Goal: Task Accomplishment & Management: Manage account settings

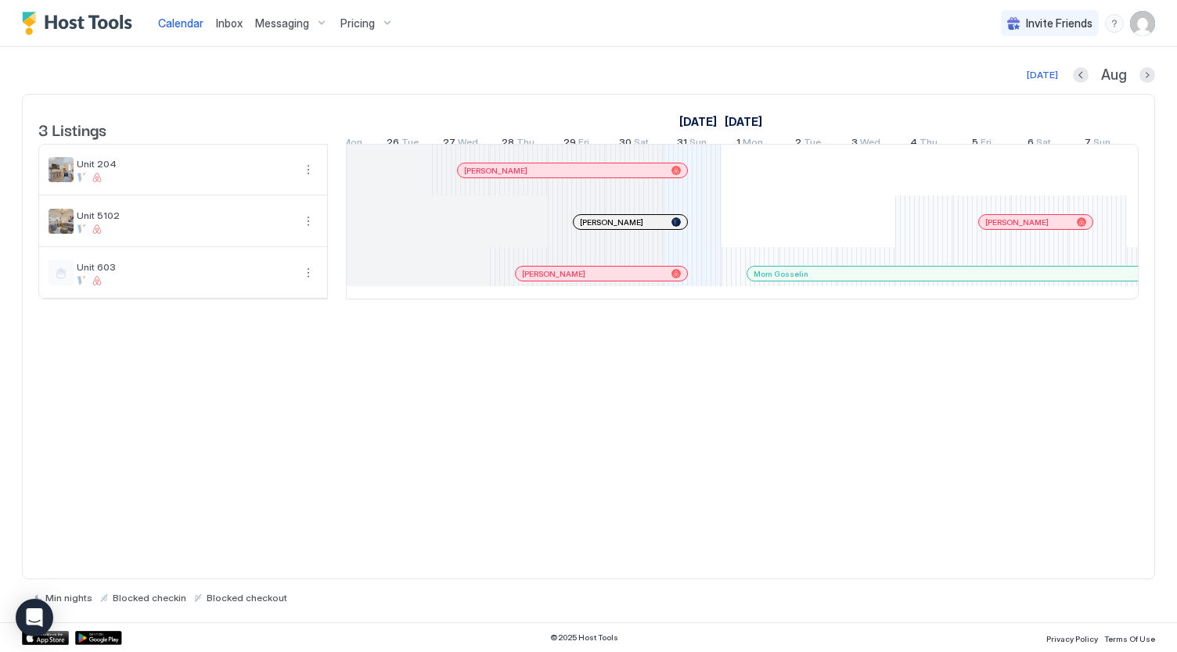
scroll to position [0, 548]
click at [299, 25] on span "Messaging" at bounding box center [282, 23] width 54 height 14
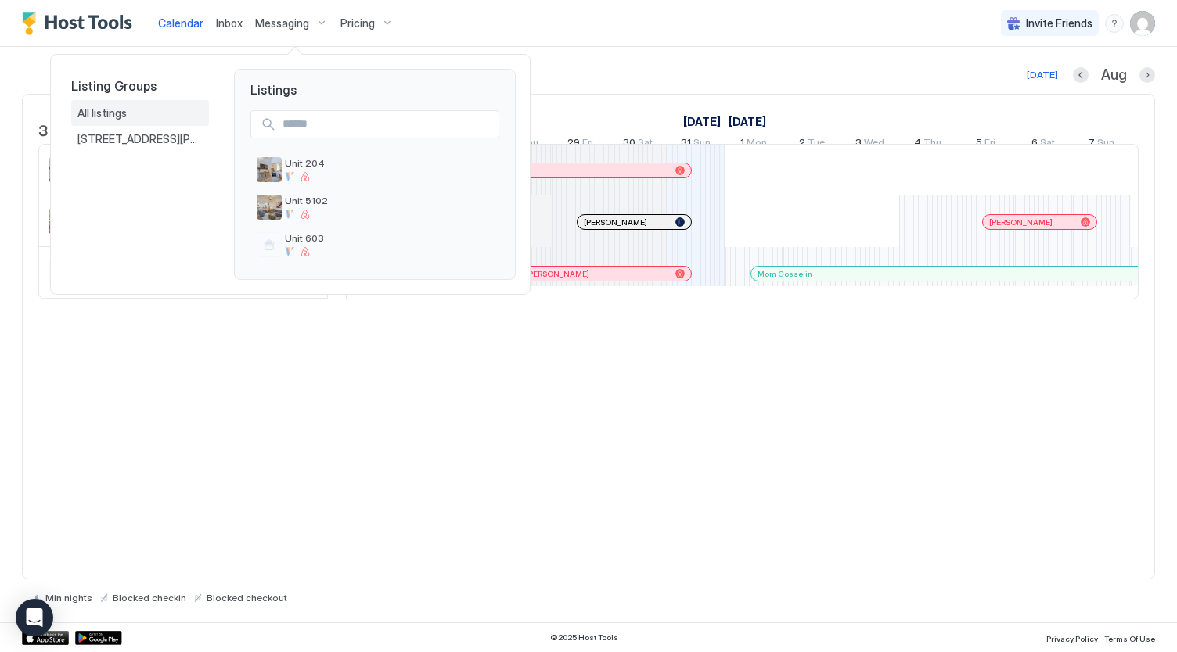
click at [180, 106] on div "All listings" at bounding box center [139, 113] width 125 height 14
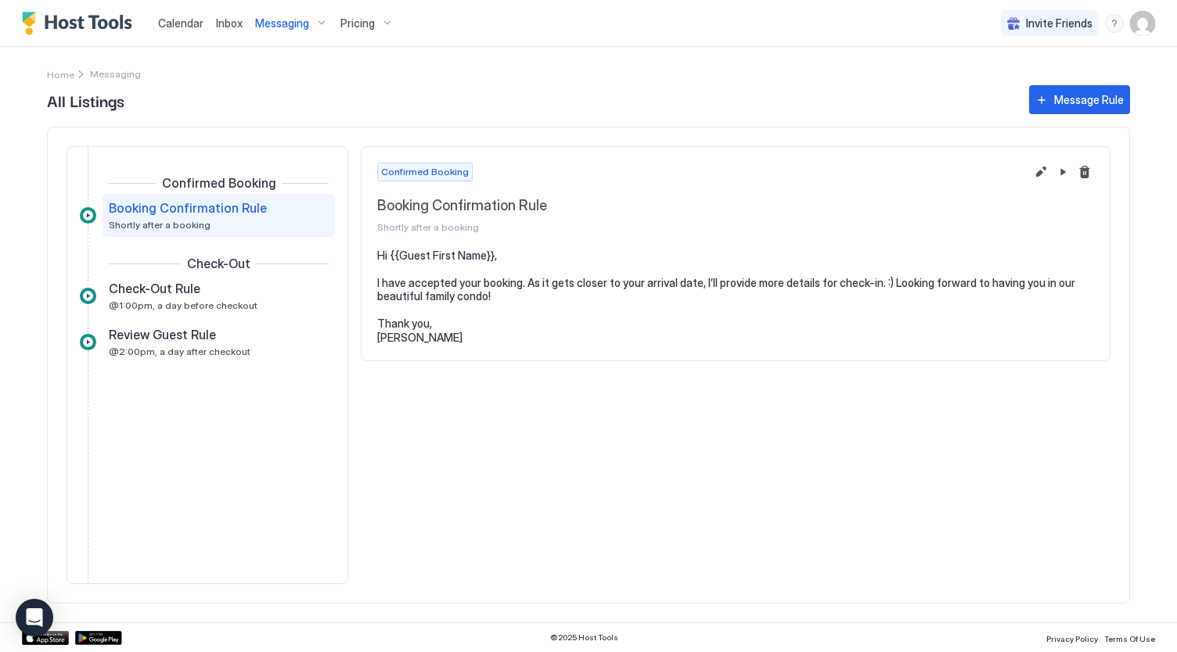
click at [287, 20] on span "Messaging" at bounding box center [282, 23] width 54 height 14
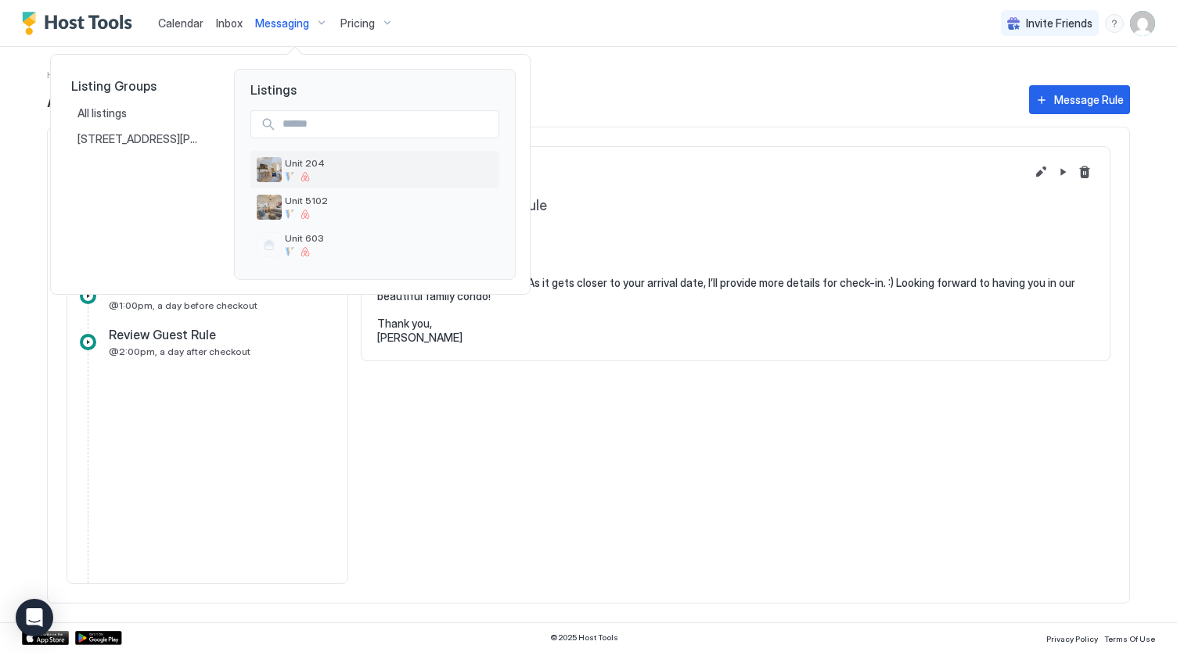
click at [322, 168] on span "Unit 204" at bounding box center [389, 163] width 208 height 12
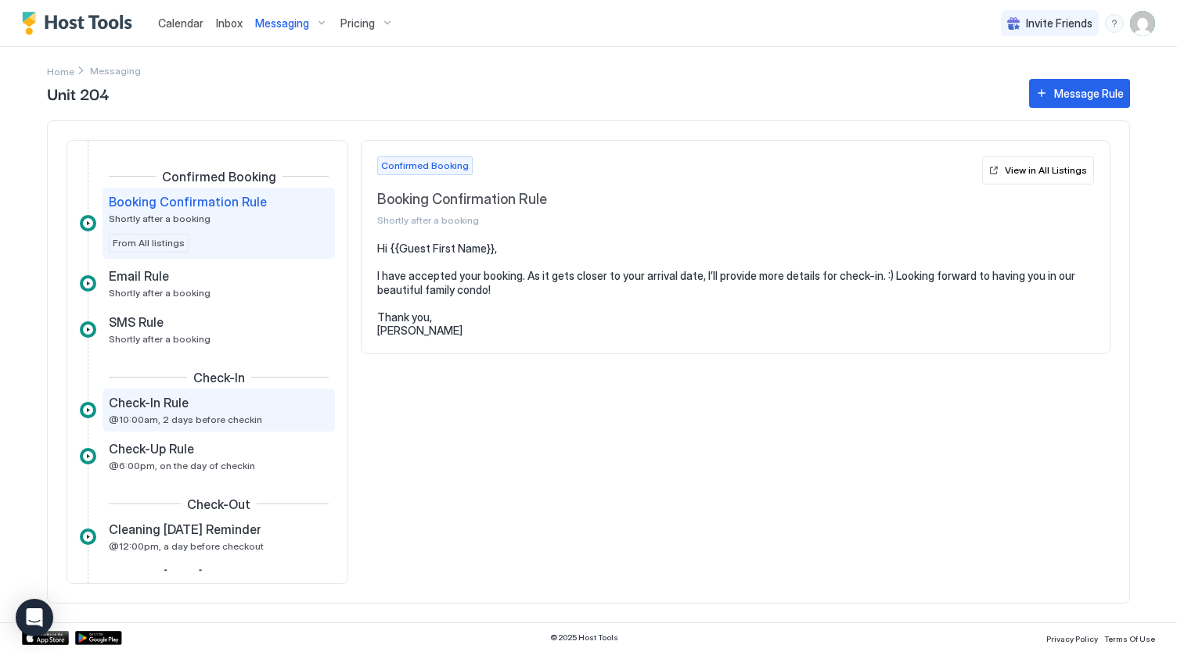
click at [192, 401] on div "Check-In Rule" at bounding box center [208, 403] width 198 height 16
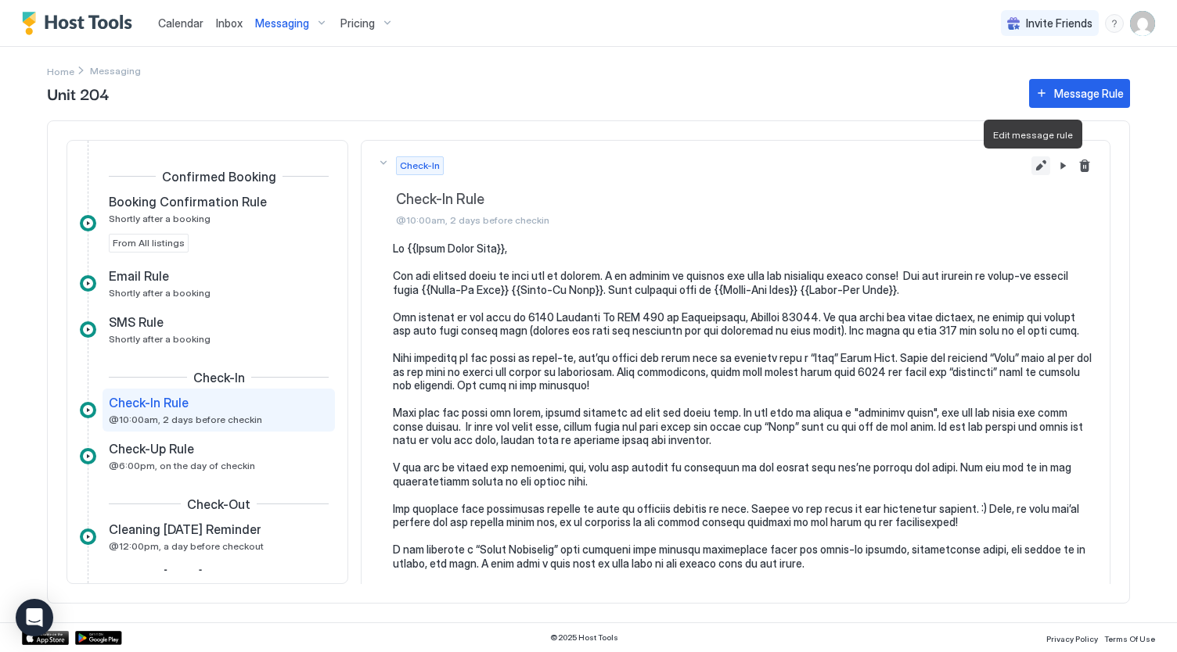
click at [1031, 162] on button "Edit message rule" at bounding box center [1040, 165] width 19 height 19
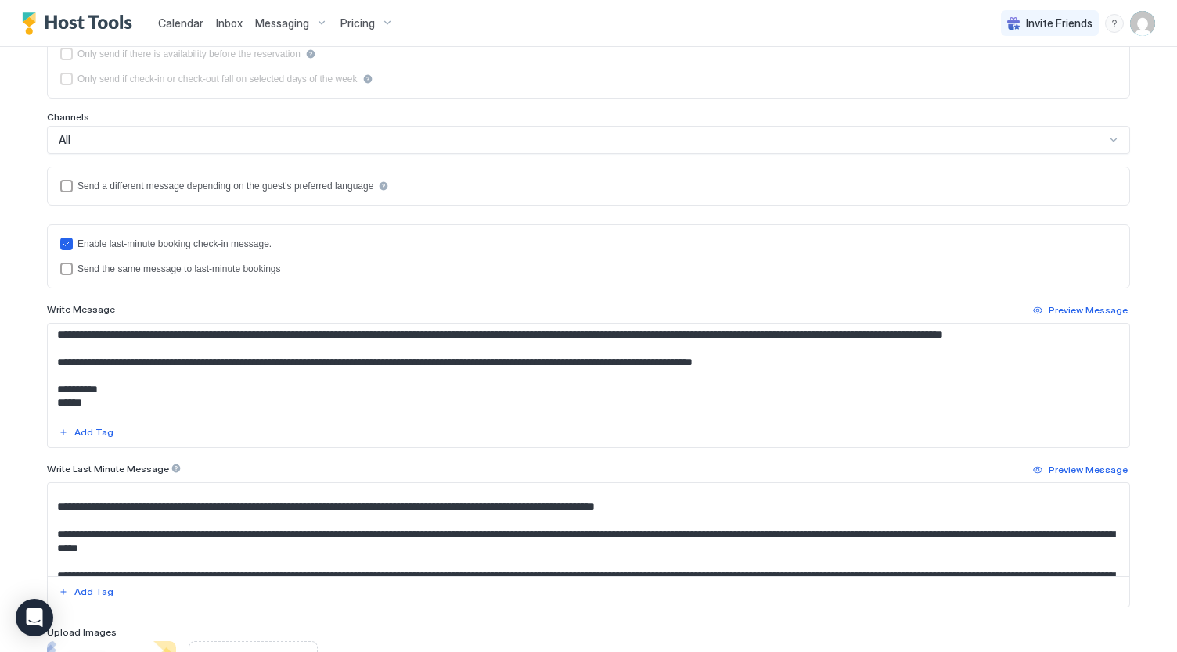
scroll to position [275, 0]
click at [269, 397] on textarea "Input Field" at bounding box center [589, 370] width 1082 height 93
click at [450, 358] on textarea "Input Field" at bounding box center [589, 370] width 1082 height 93
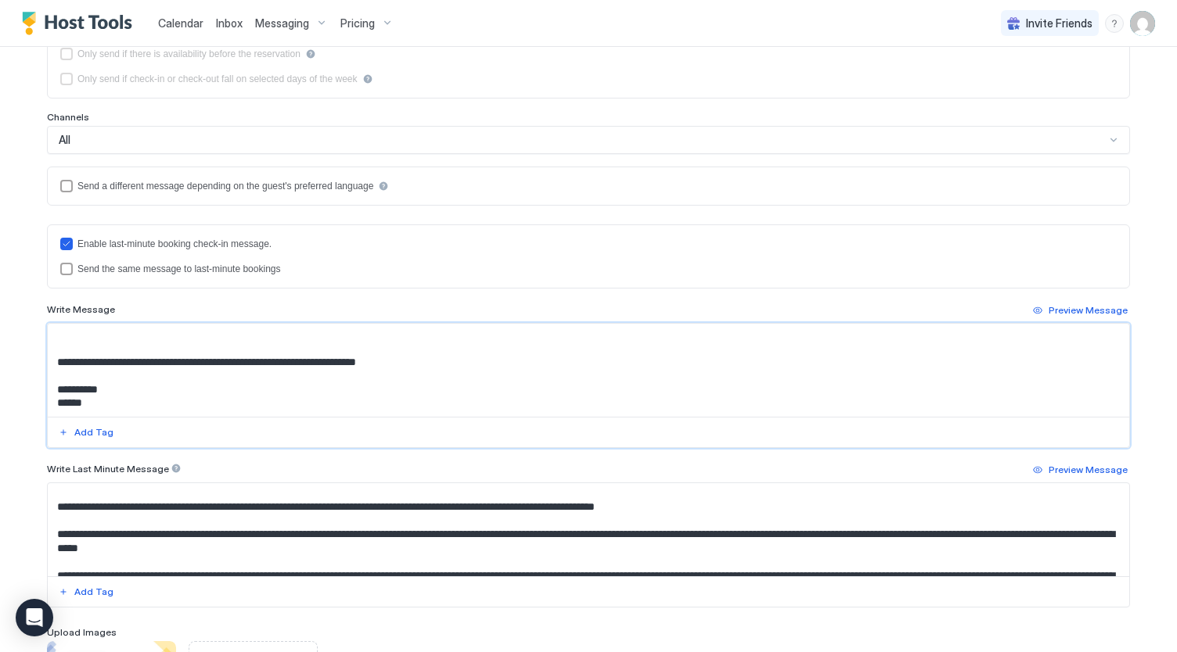
scroll to position [308, 0]
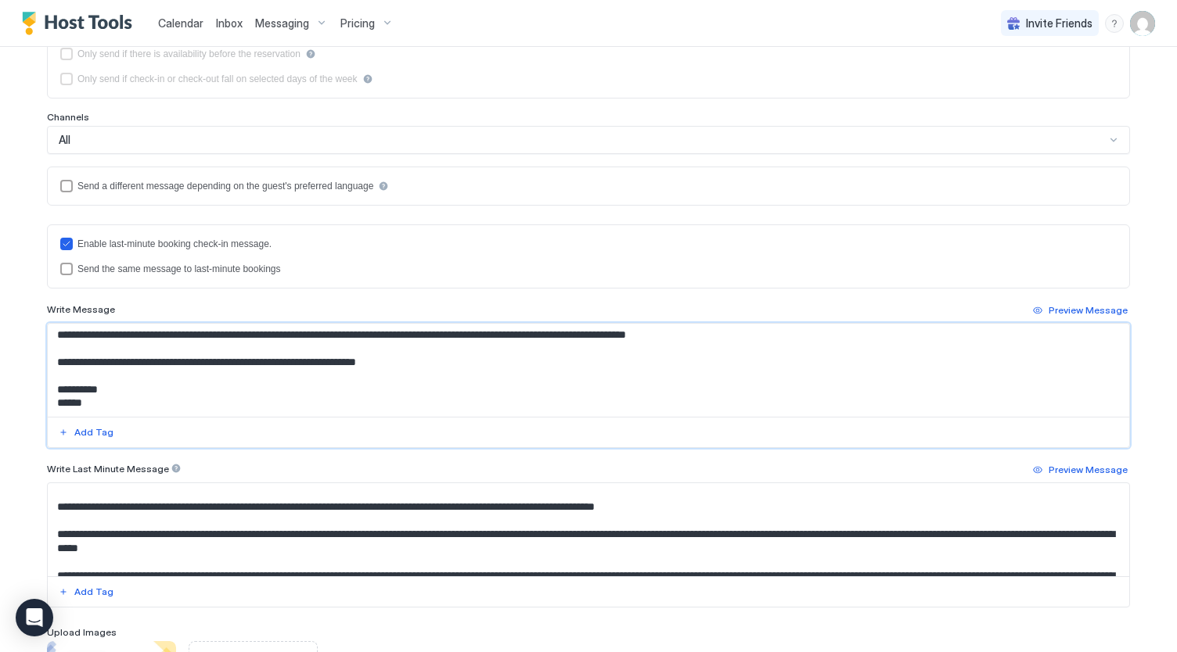
click at [509, 353] on textarea "Input Field" at bounding box center [589, 370] width 1082 height 93
click at [790, 350] on textarea "Input Field" at bounding box center [589, 370] width 1082 height 93
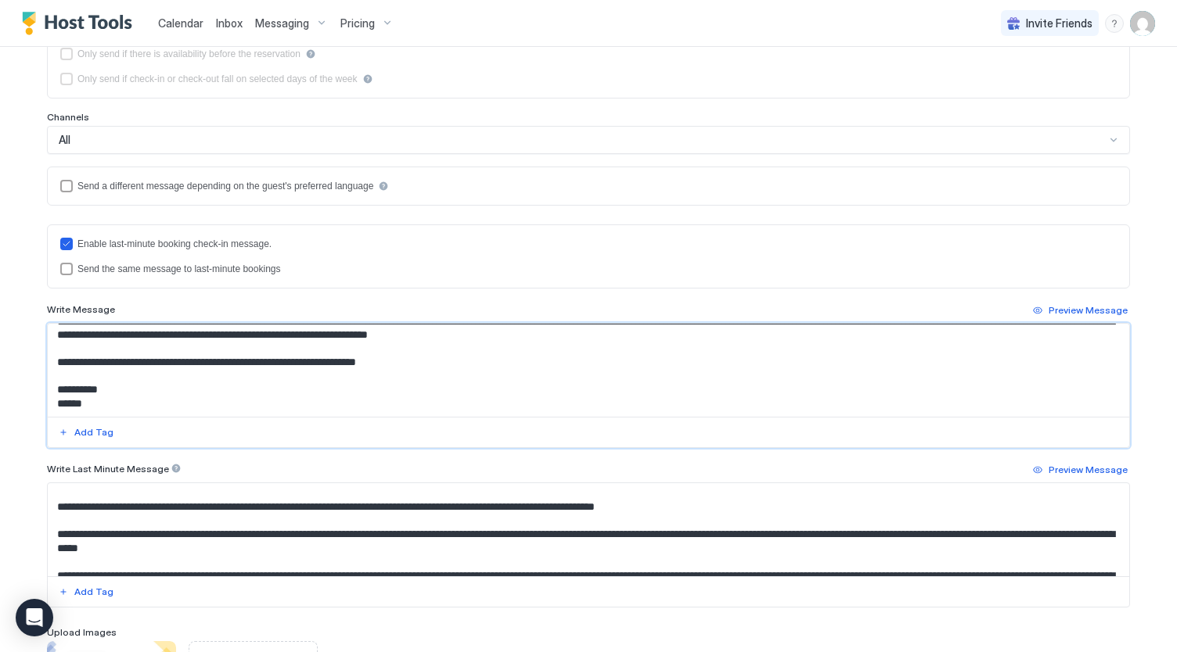
click at [457, 346] on textarea "Input Field" at bounding box center [589, 370] width 1082 height 93
click at [455, 354] on textarea "Input Field" at bounding box center [589, 370] width 1082 height 93
click at [533, 356] on textarea "Input Field" at bounding box center [589, 370] width 1082 height 93
click at [433, 370] on textarea "Input Field" at bounding box center [589, 370] width 1082 height 93
drag, startPoint x: 818, startPoint y: 368, endPoint x: 627, endPoint y: 371, distance: 190.9
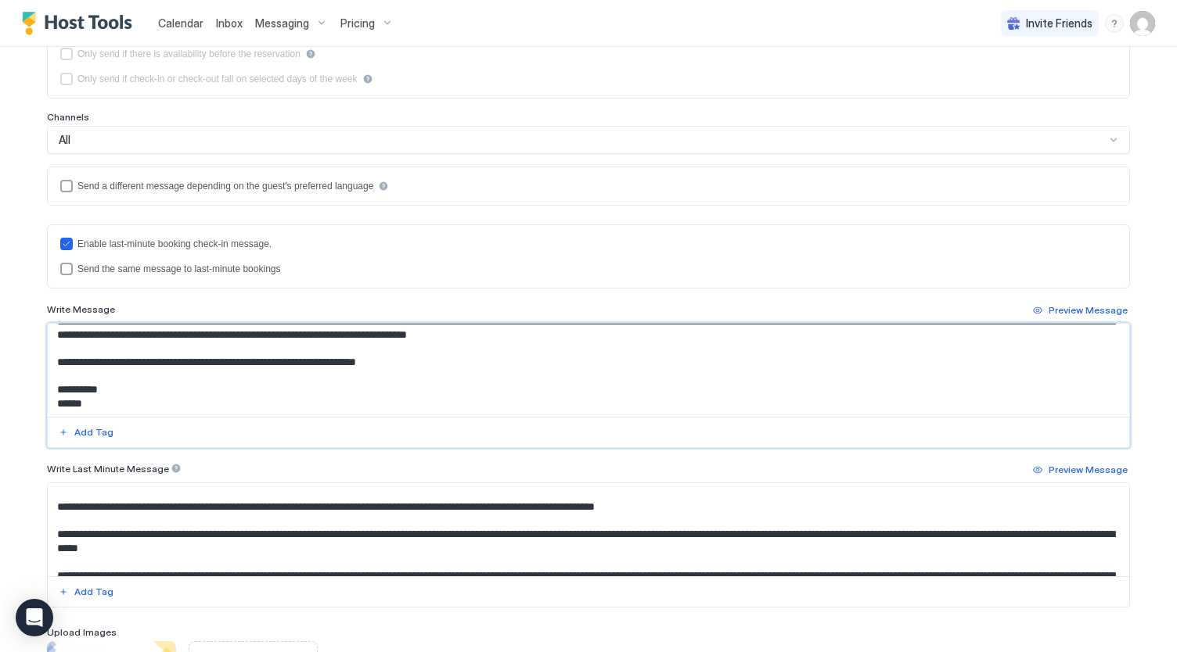
click at [627, 371] on textarea "Input Field" at bounding box center [589, 370] width 1082 height 93
click at [934, 355] on textarea "Input Field" at bounding box center [589, 370] width 1082 height 93
click at [404, 362] on textarea "Input Field" at bounding box center [589, 370] width 1082 height 93
click at [122, 380] on textarea "Input Field" at bounding box center [589, 370] width 1082 height 93
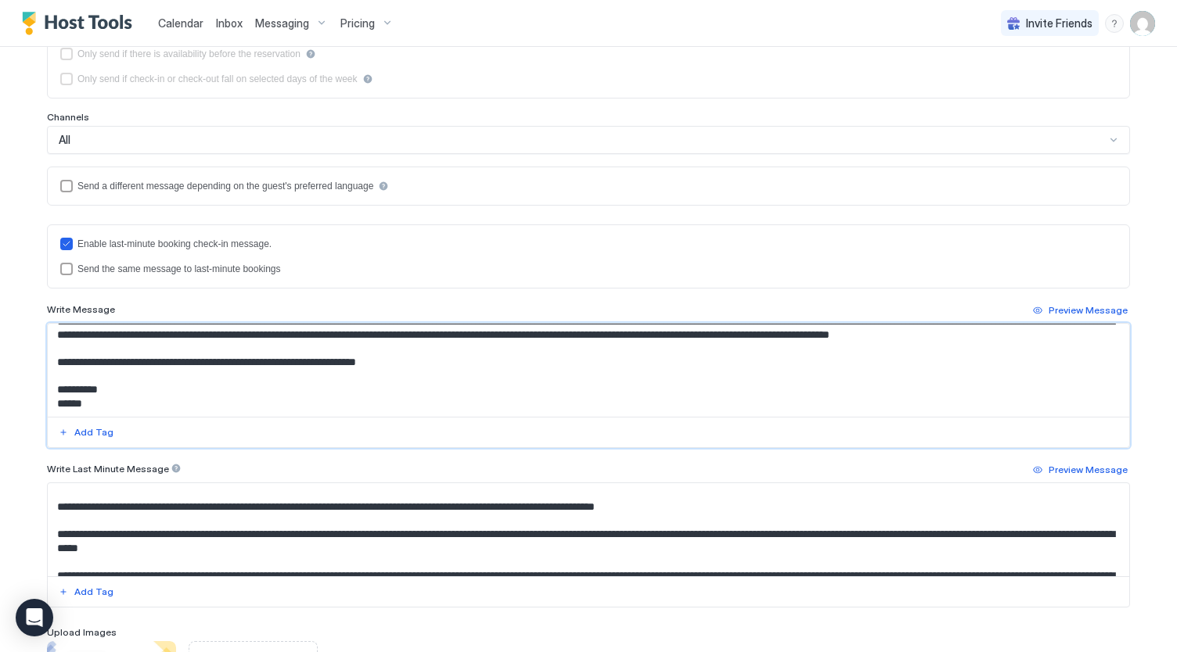
drag, startPoint x: 210, startPoint y: 378, endPoint x: 34, endPoint y: 354, distance: 176.9
click at [34, 354] on div "**********" at bounding box center [588, 279] width 1127 height 1052
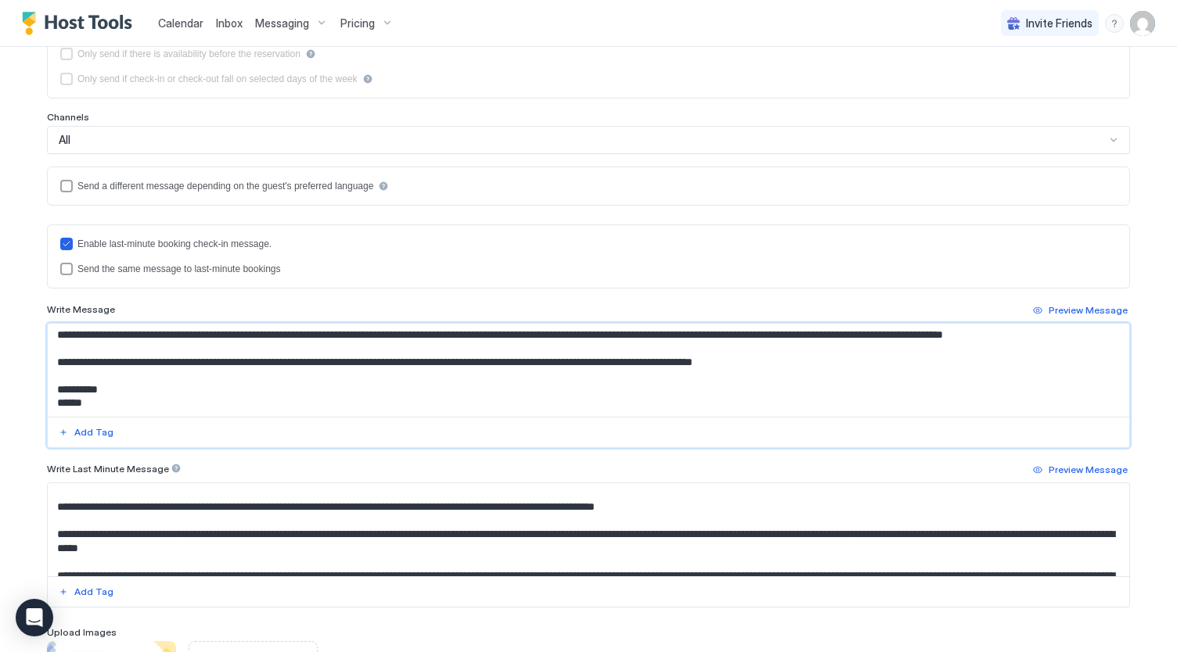
scroll to position [275, 0]
click at [332, 357] on textarea "Input Field" at bounding box center [589, 370] width 1082 height 93
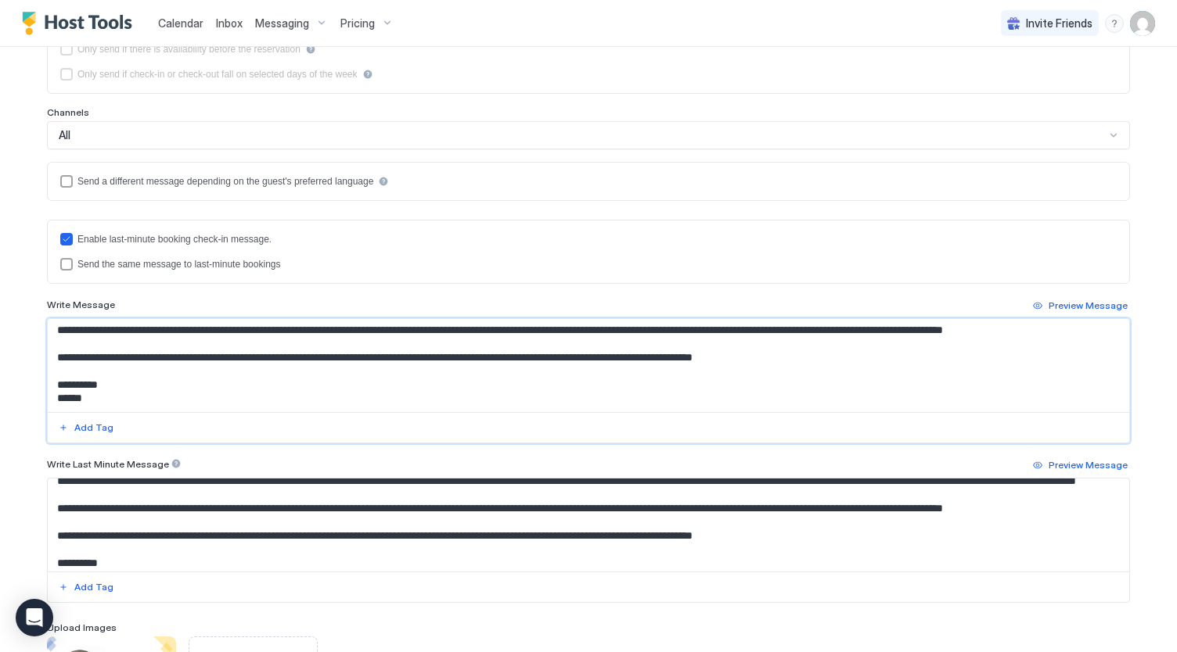
scroll to position [273, 0]
click at [338, 391] on textarea "Input Field" at bounding box center [589, 365] width 1082 height 93
paste textarea "**********"
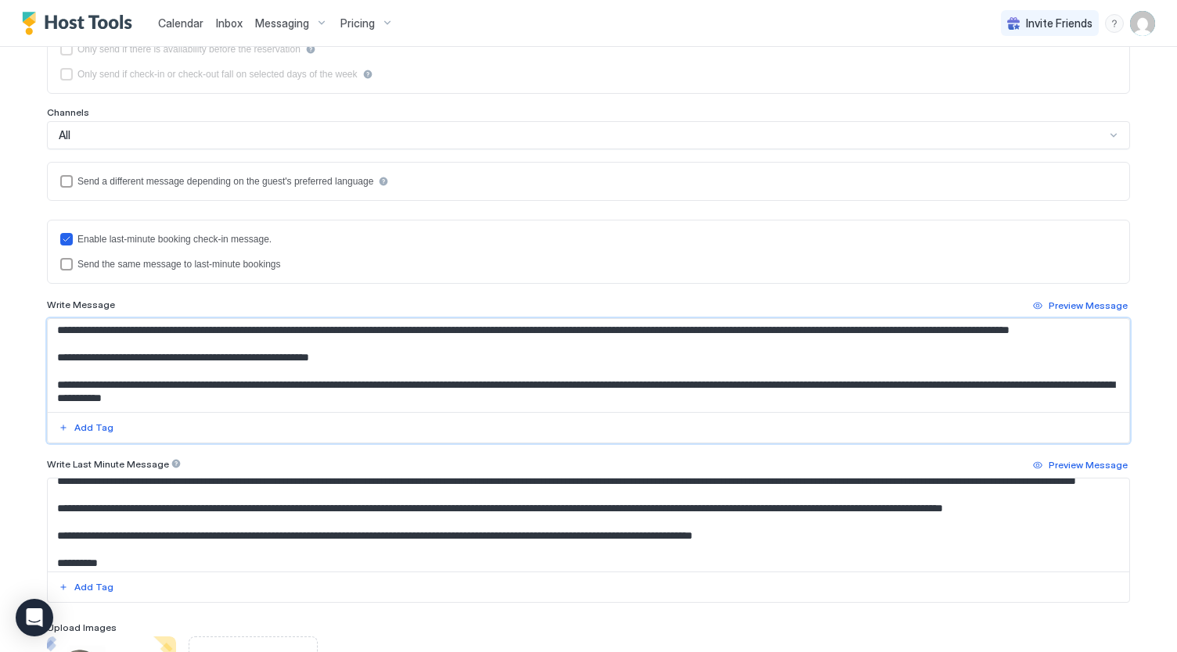
scroll to position [398, 0]
click at [515, 383] on textarea "Input Field" at bounding box center [589, 365] width 1082 height 93
click at [703, 384] on textarea "Input Field" at bounding box center [589, 365] width 1082 height 93
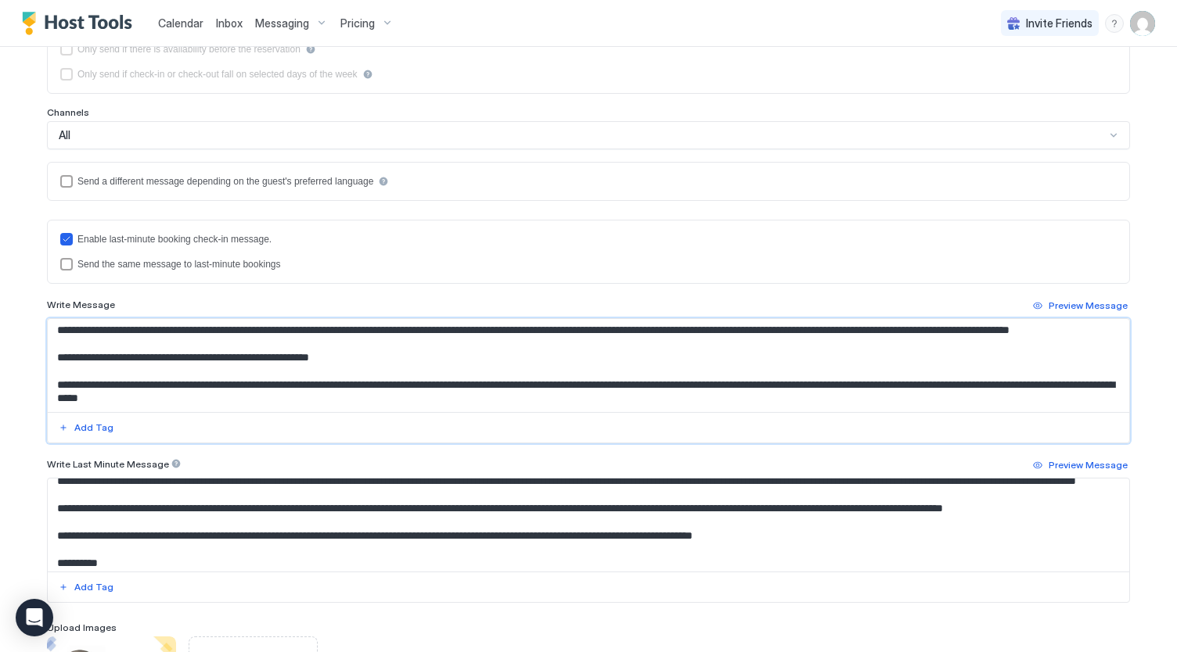
drag, startPoint x: 47, startPoint y: 353, endPoint x: 360, endPoint y: 617, distance: 409.7
click at [360, 617] on div "**********" at bounding box center [588, 277] width 1083 height 891
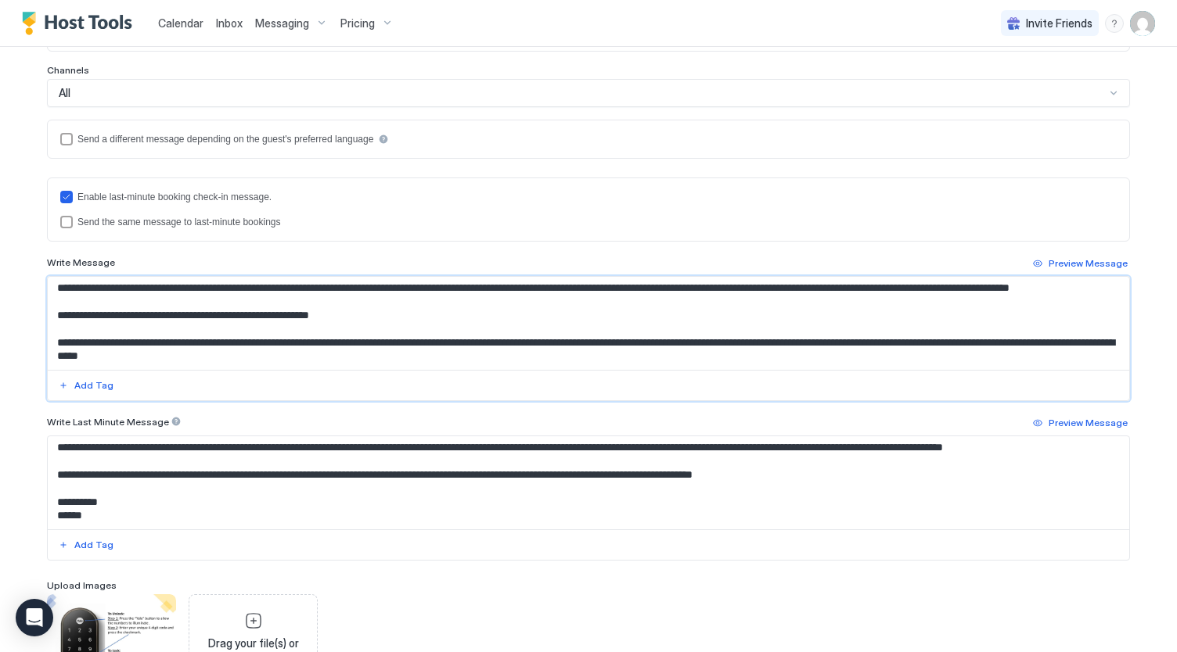
scroll to position [470, 0]
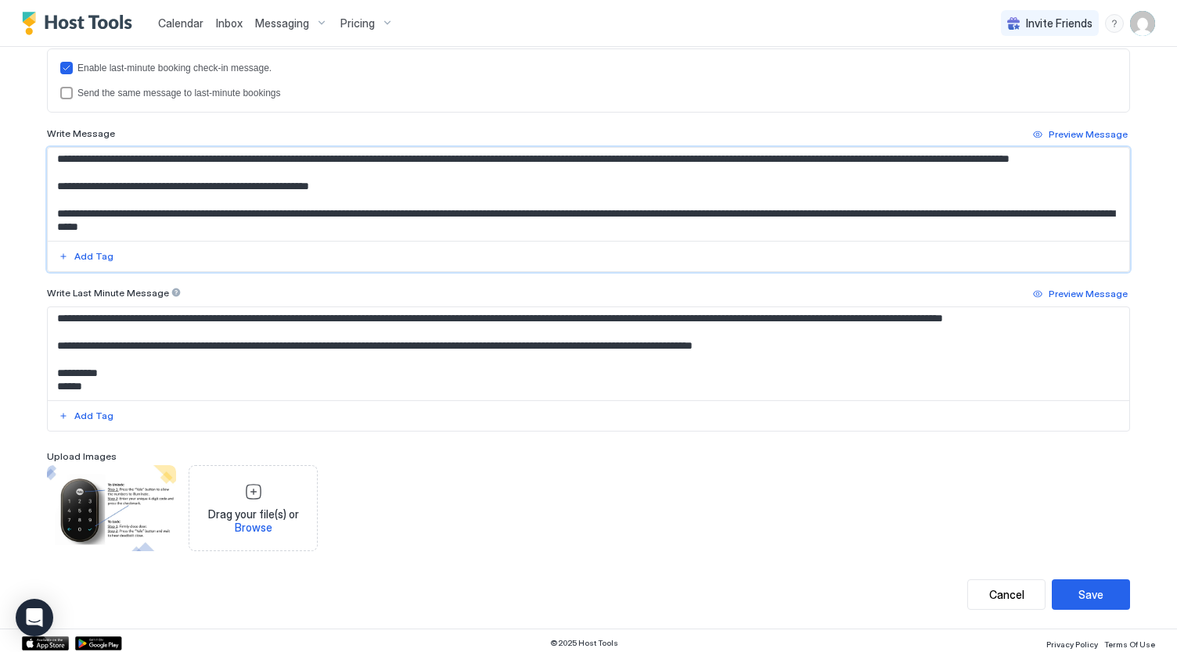
type textarea "**********"
click at [219, 387] on textarea "Input Field" at bounding box center [589, 353] width 1082 height 93
paste textarea "**********"
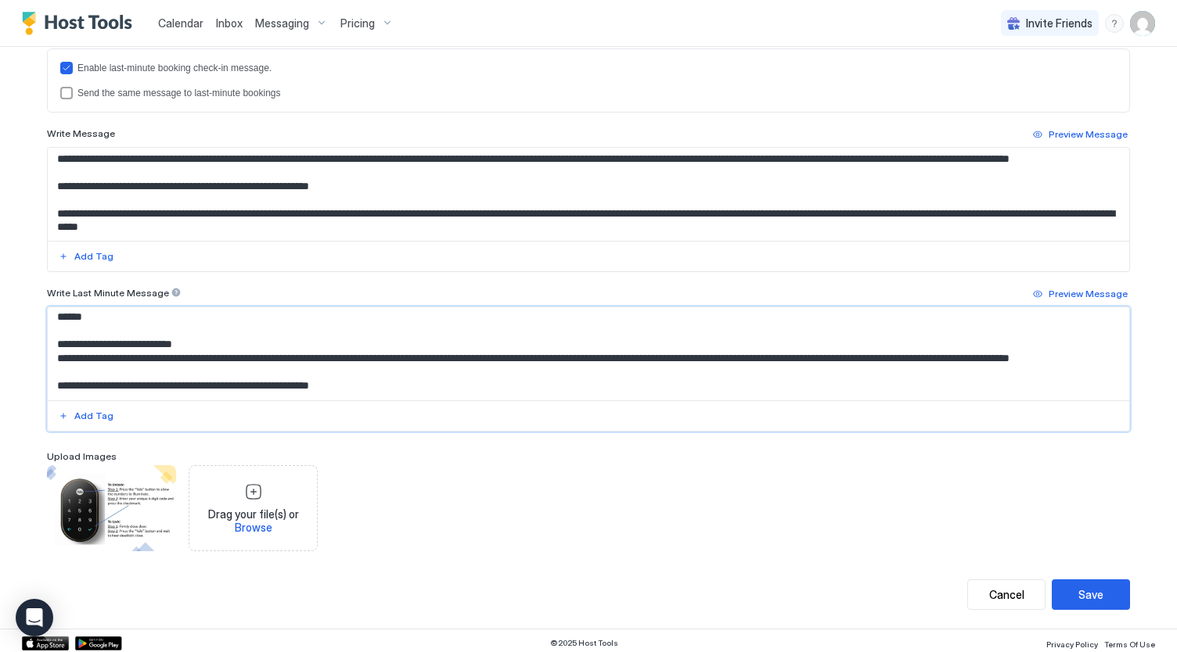
scroll to position [385, 0]
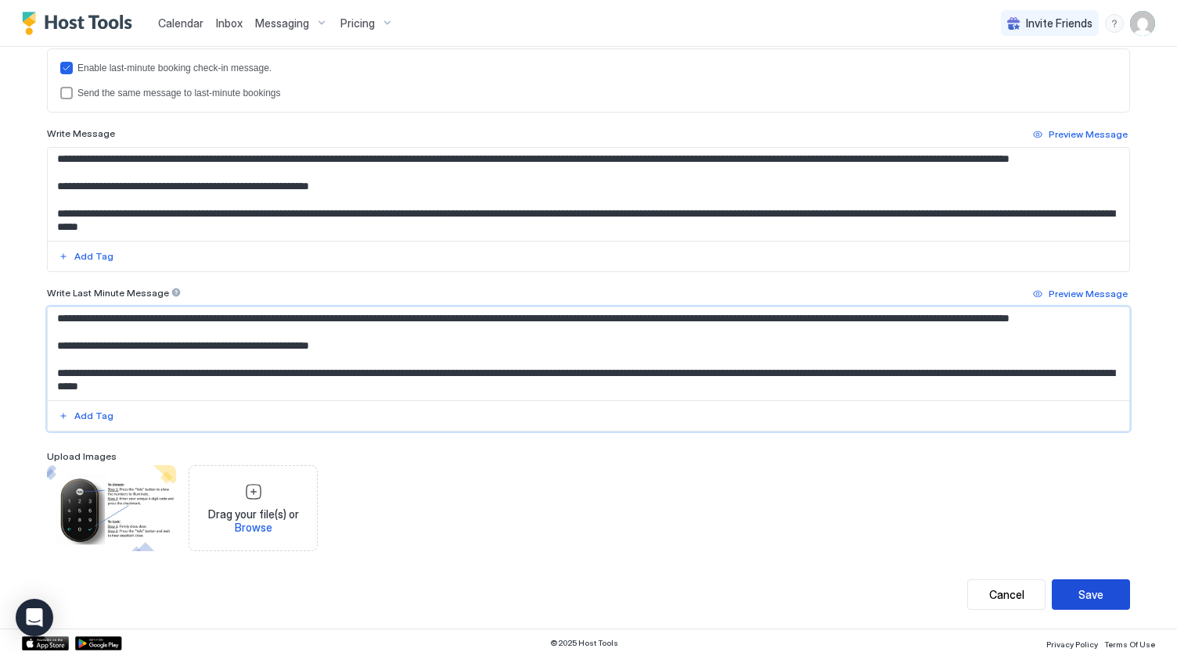
type textarea "**********"
click at [1078, 595] on div "Save" at bounding box center [1090, 595] width 25 height 16
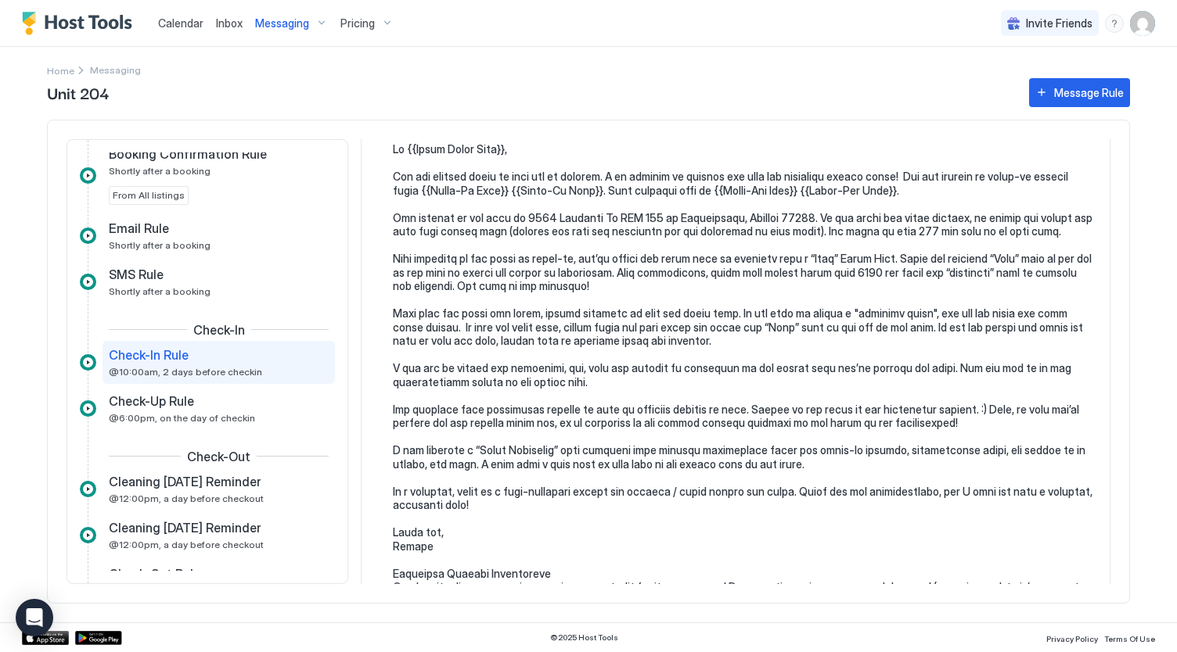
scroll to position [47, 0]
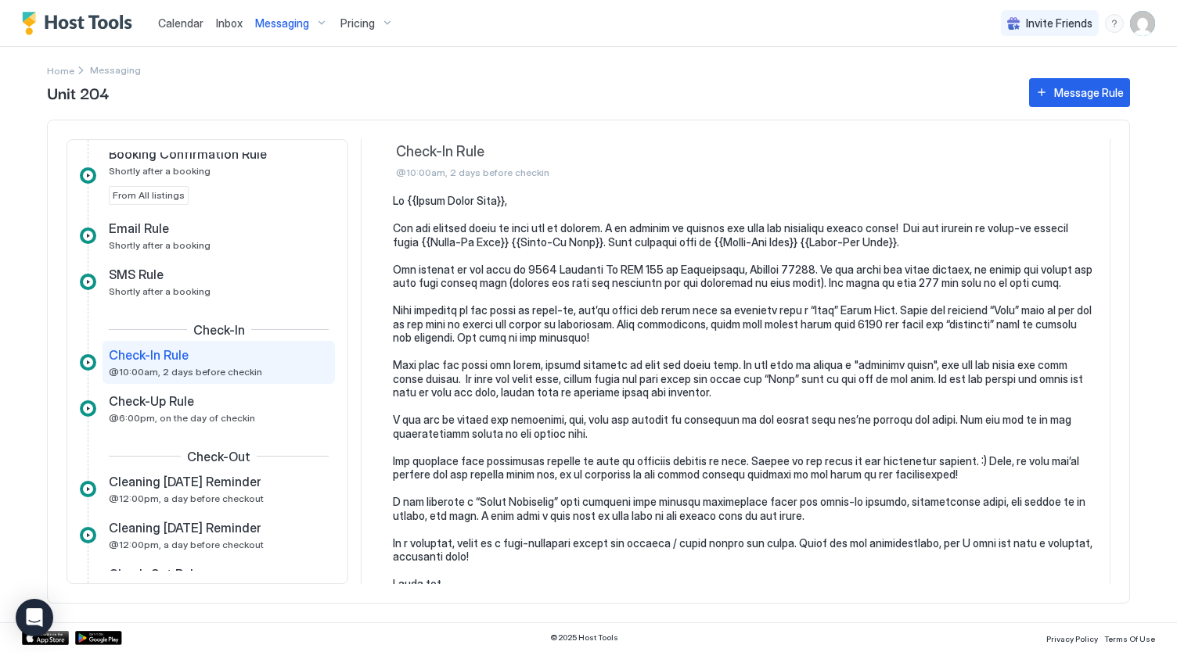
click at [297, 25] on span "Messaging" at bounding box center [282, 23] width 54 height 14
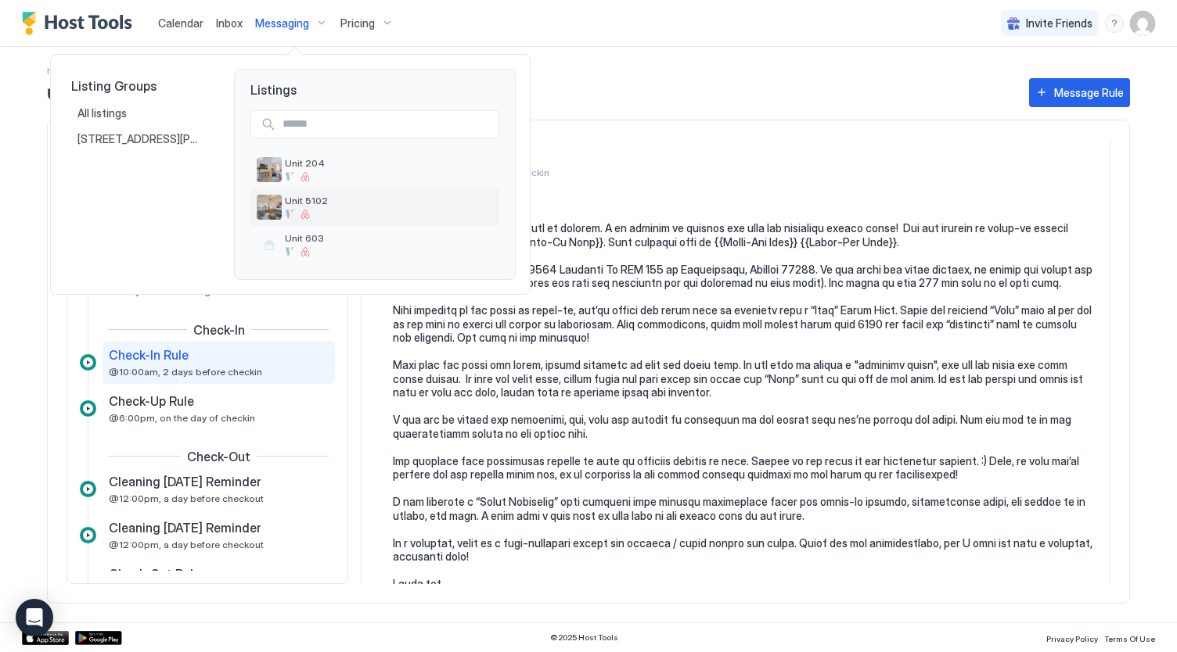
click at [343, 206] on span "Unit 5102" at bounding box center [389, 201] width 208 height 12
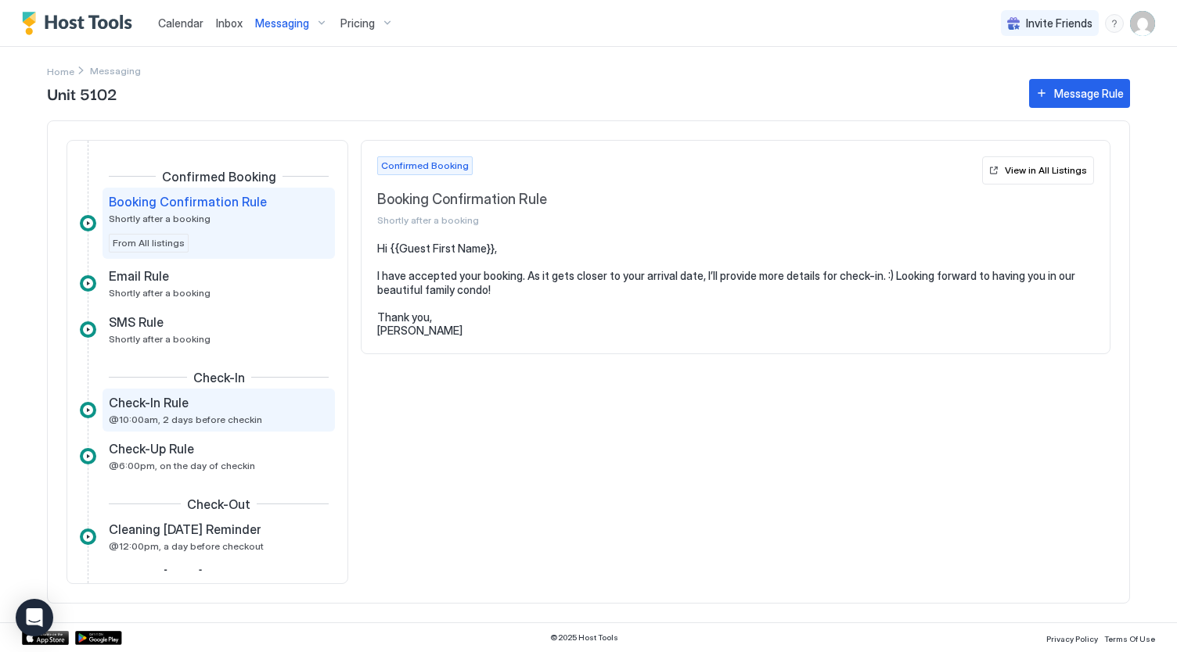
click at [197, 424] on span "@10:00am, 2 days before checkin" at bounding box center [185, 420] width 153 height 12
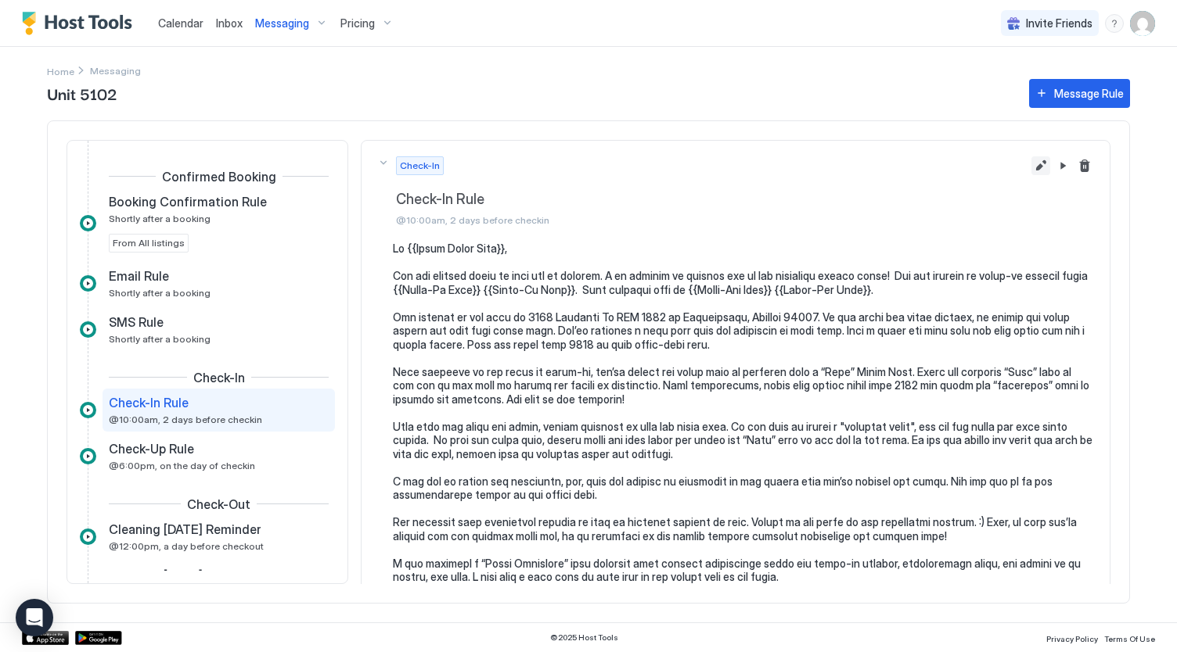
click at [1031, 169] on button "Edit message rule" at bounding box center [1040, 165] width 19 height 19
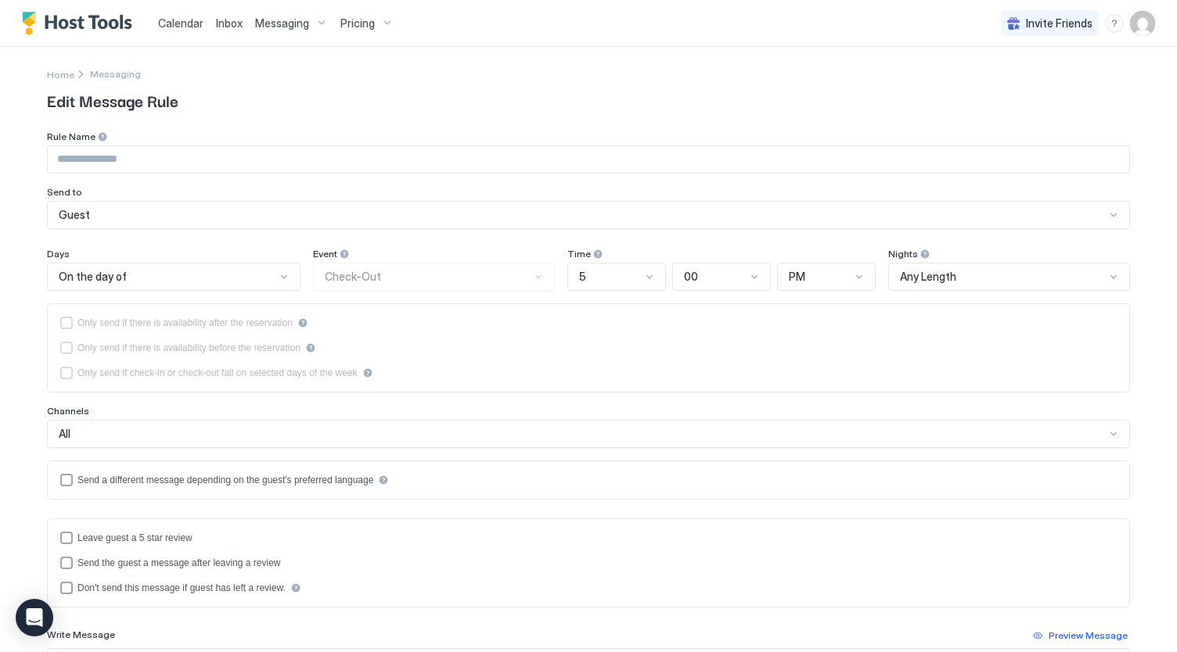
type input "**********"
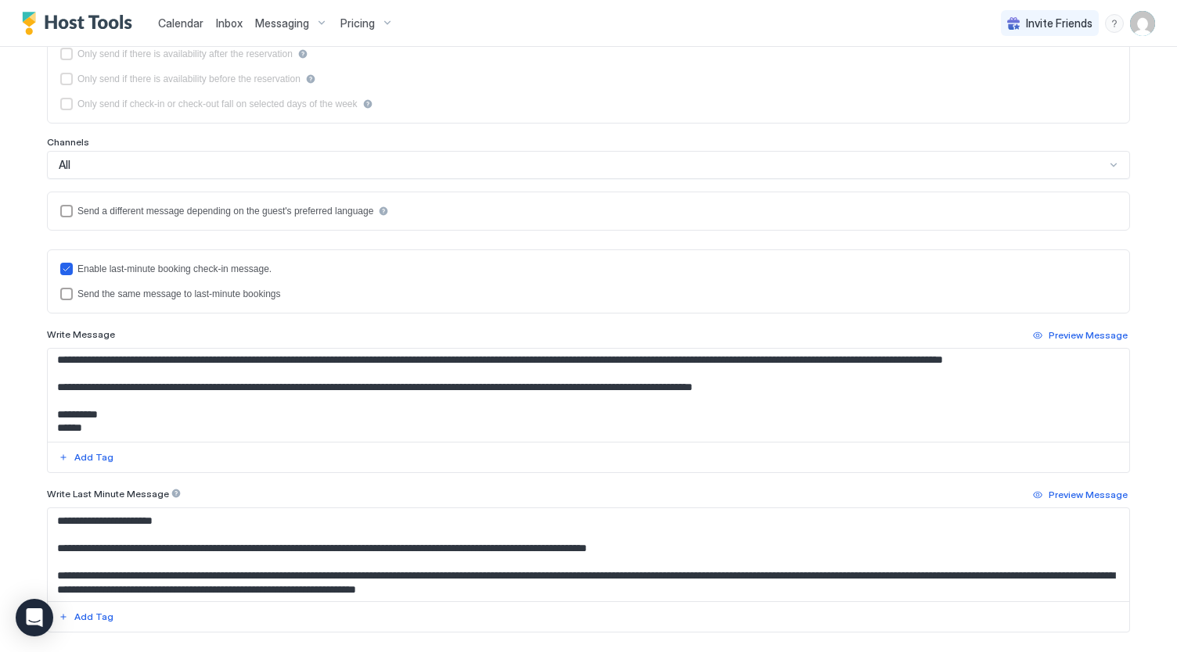
scroll to position [275, 0]
click at [249, 425] on textarea "Input Field" at bounding box center [589, 395] width 1082 height 93
paste textarea "**********"
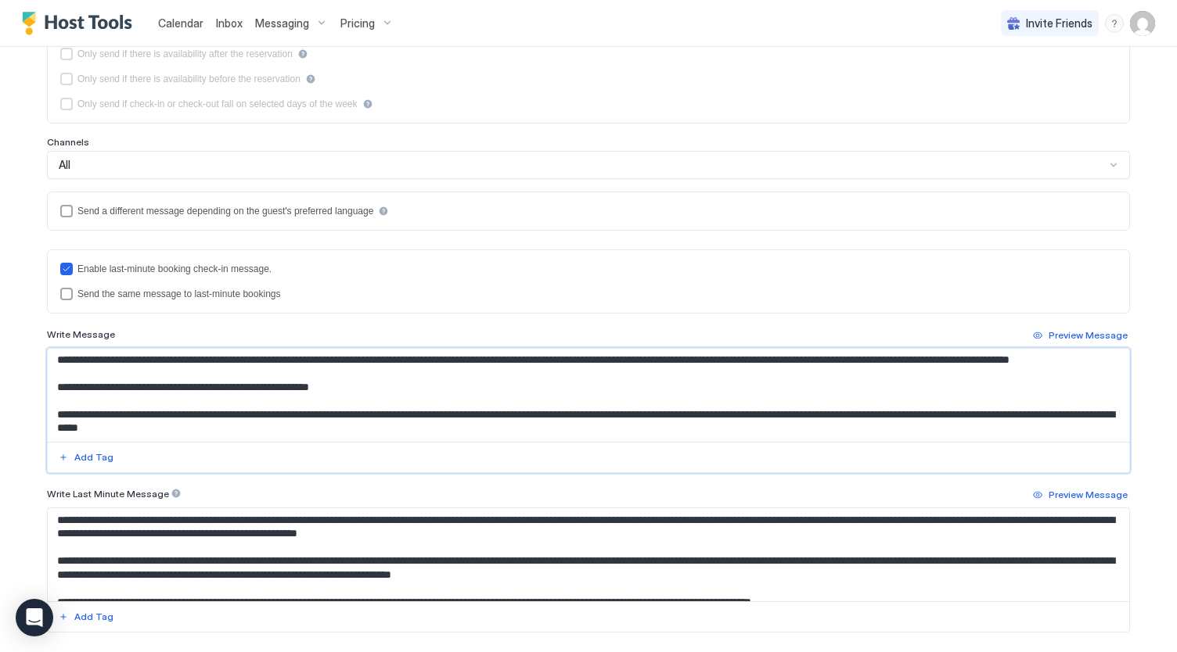
scroll to position [261, 0]
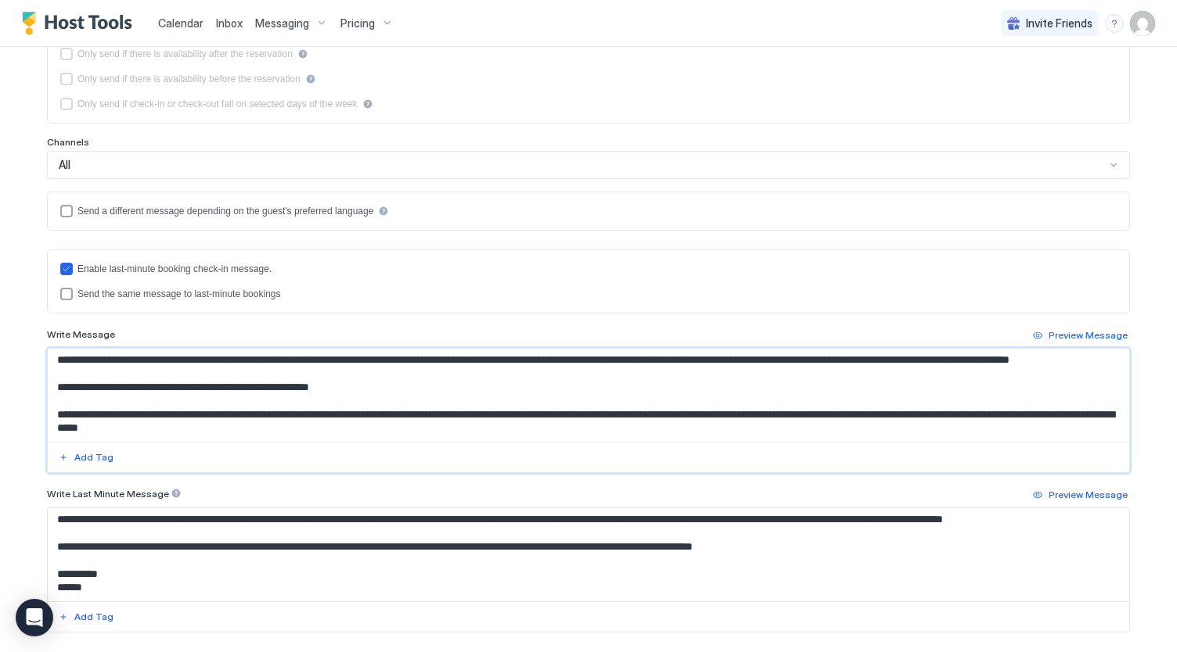
type textarea "**********"
click at [624, 578] on textarea "Input Field" at bounding box center [589, 555] width 1082 height 93
paste textarea "**********"
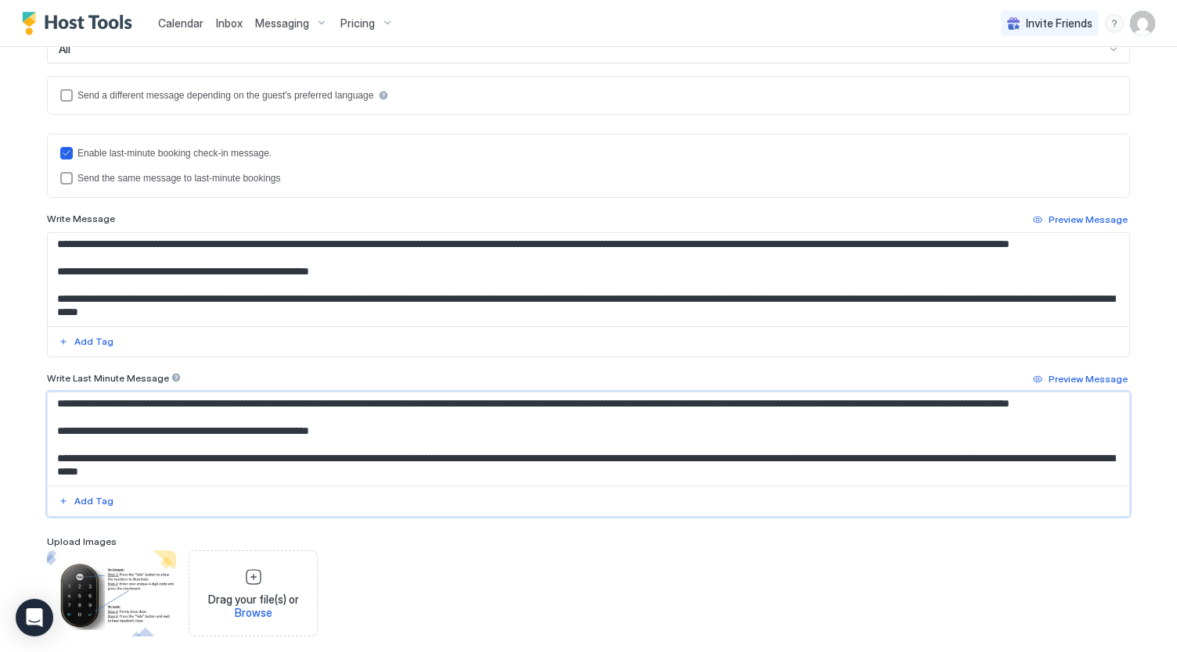
scroll to position [470, 0]
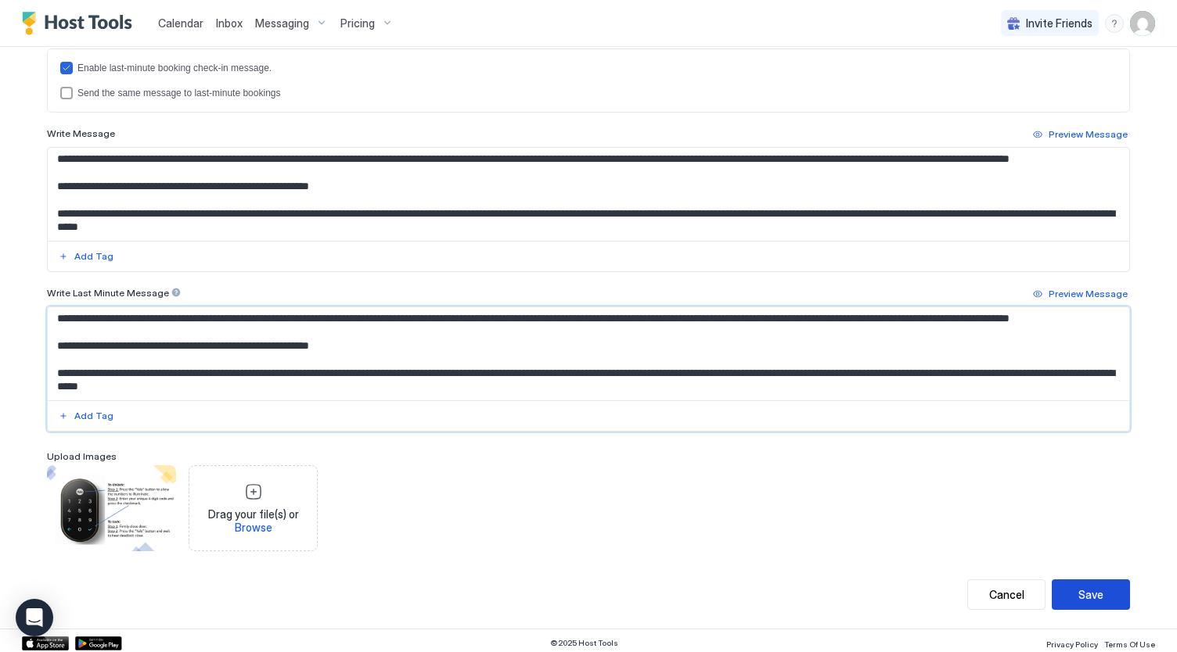
type textarea "**********"
click at [1110, 595] on button "Save" at bounding box center [1090, 595] width 78 height 31
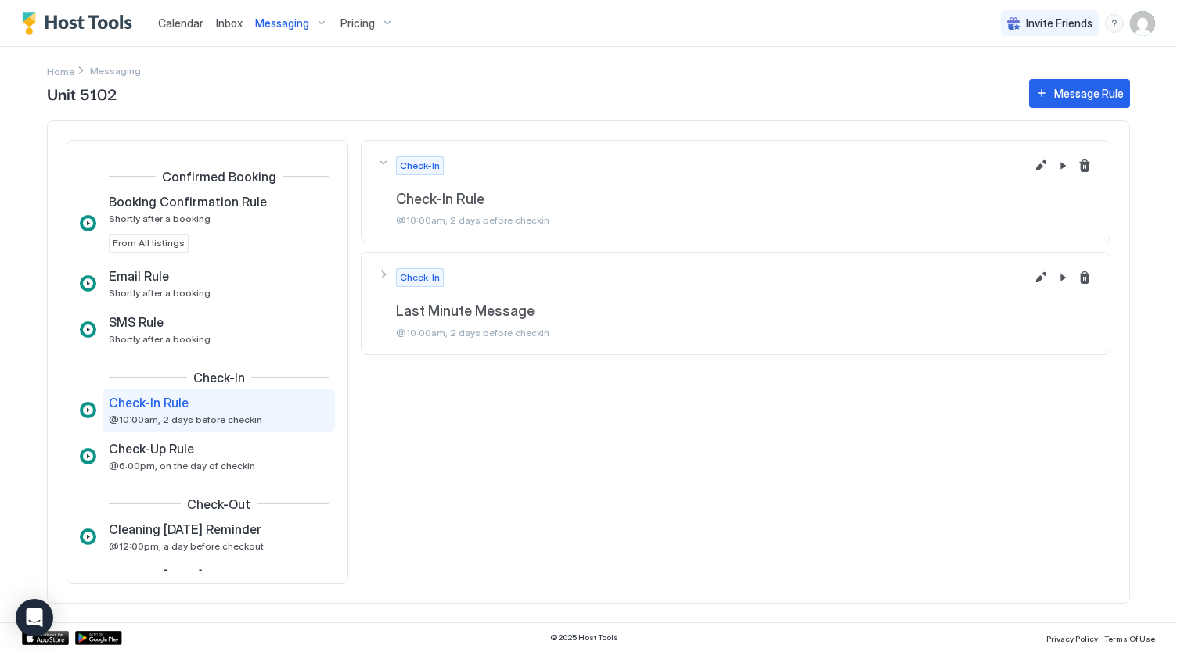
scroll to position [47, 0]
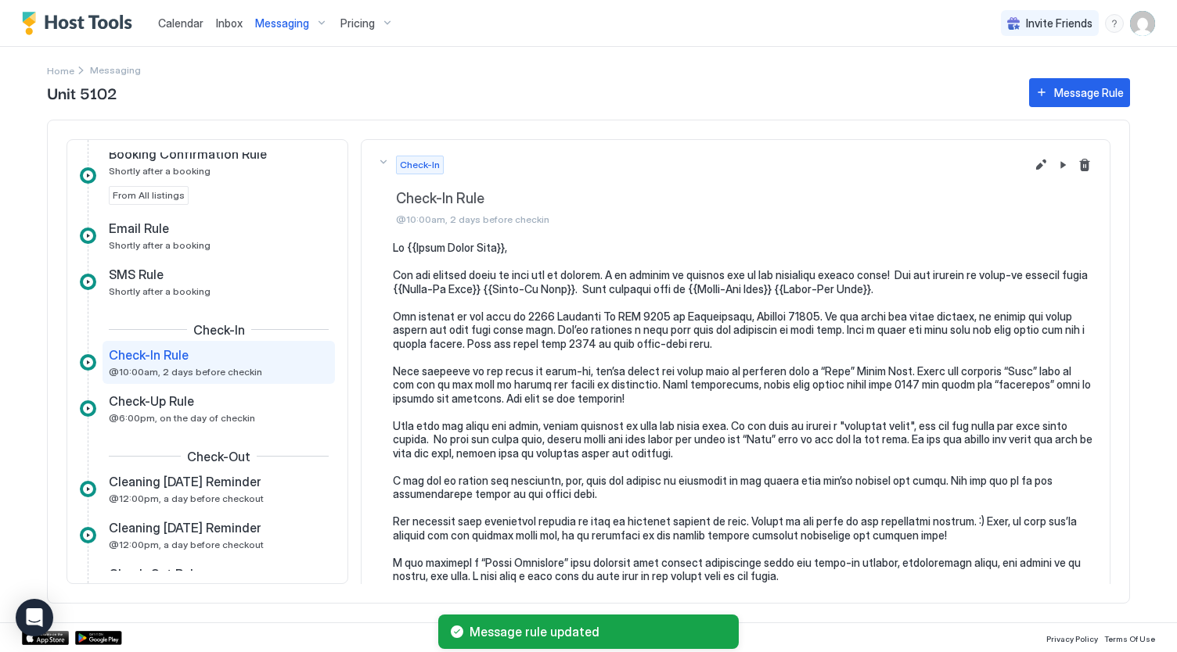
click at [295, 24] on span "Messaging" at bounding box center [282, 23] width 54 height 14
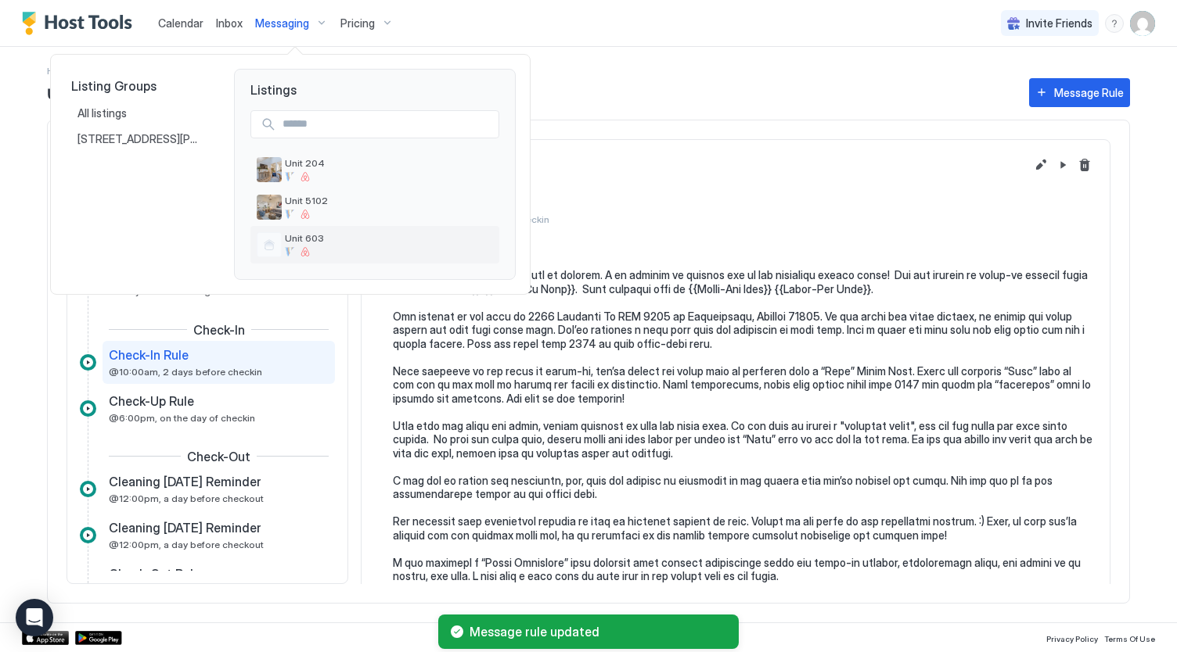
click at [325, 240] on span "Unit 603" at bounding box center [389, 238] width 208 height 12
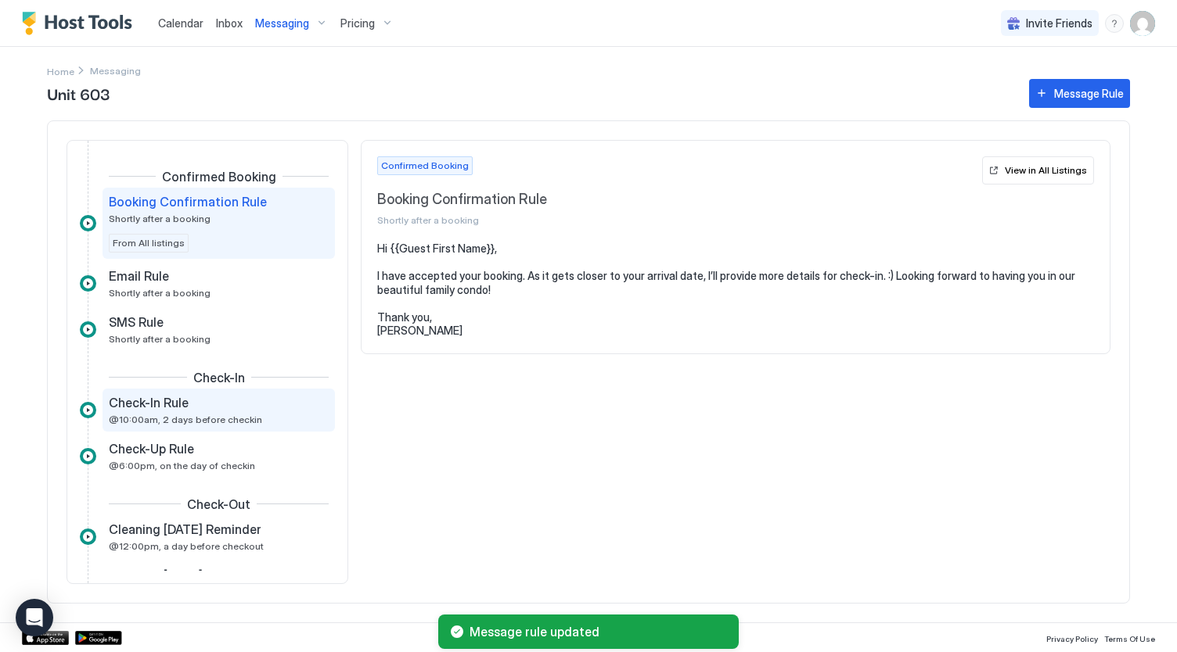
click at [194, 411] on div "Check-In Rule @10:00am, 2 days before checkin" at bounding box center [208, 410] width 198 height 31
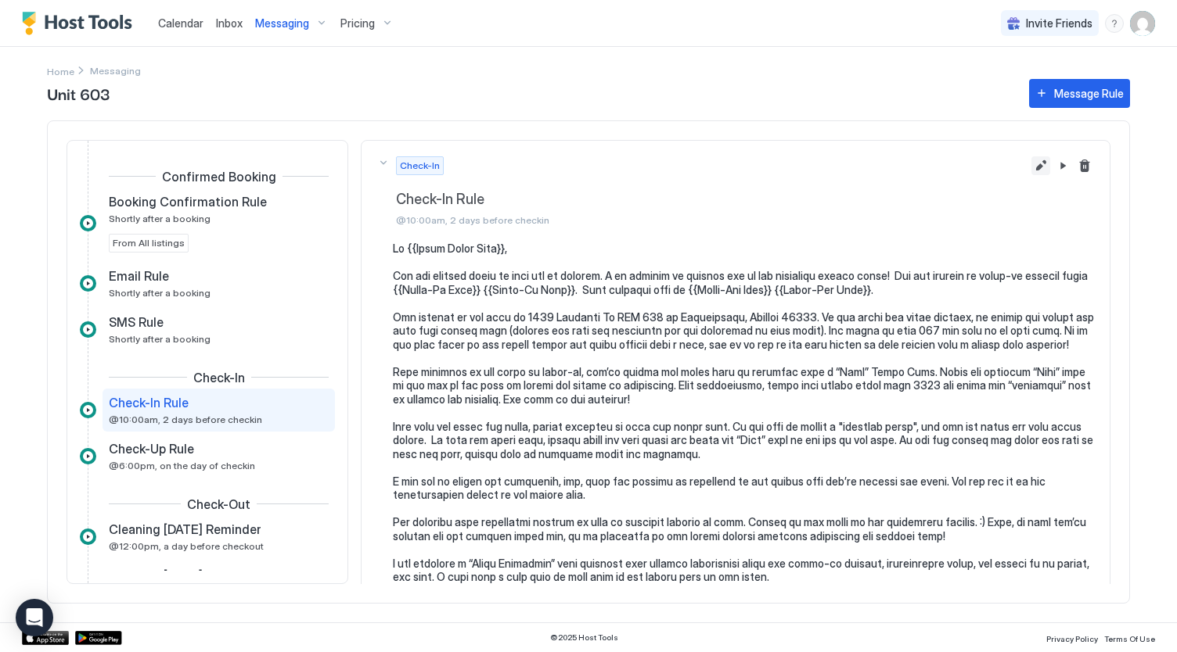
click at [1031, 169] on button "Edit message rule" at bounding box center [1040, 165] width 19 height 19
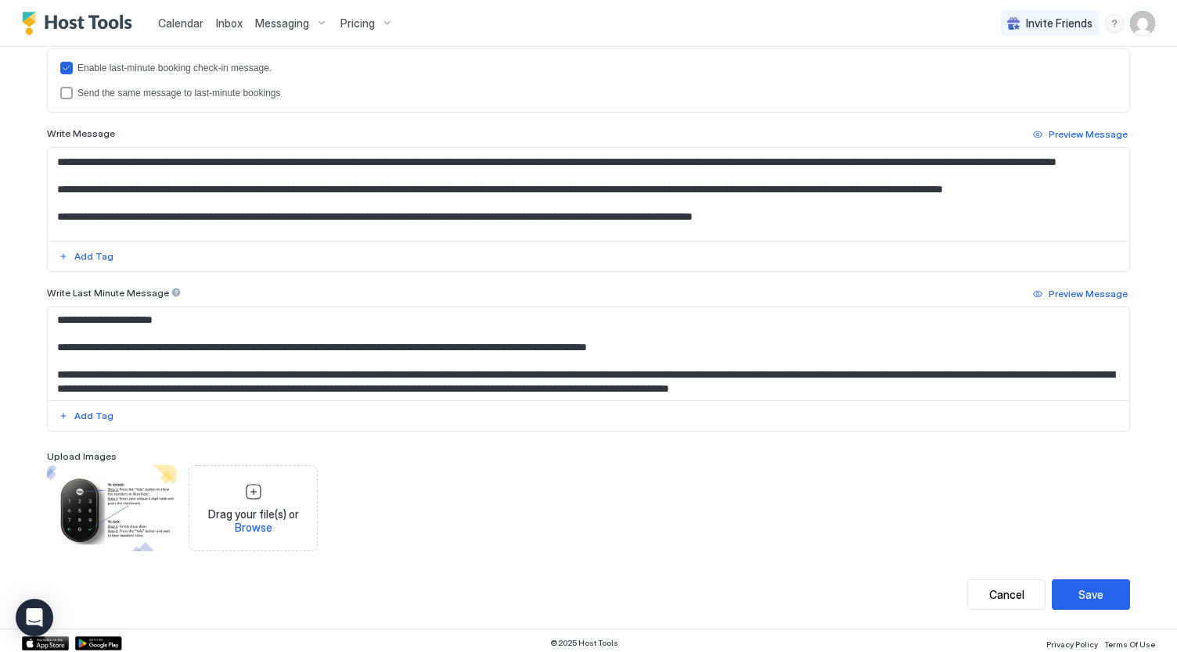
scroll to position [275, 0]
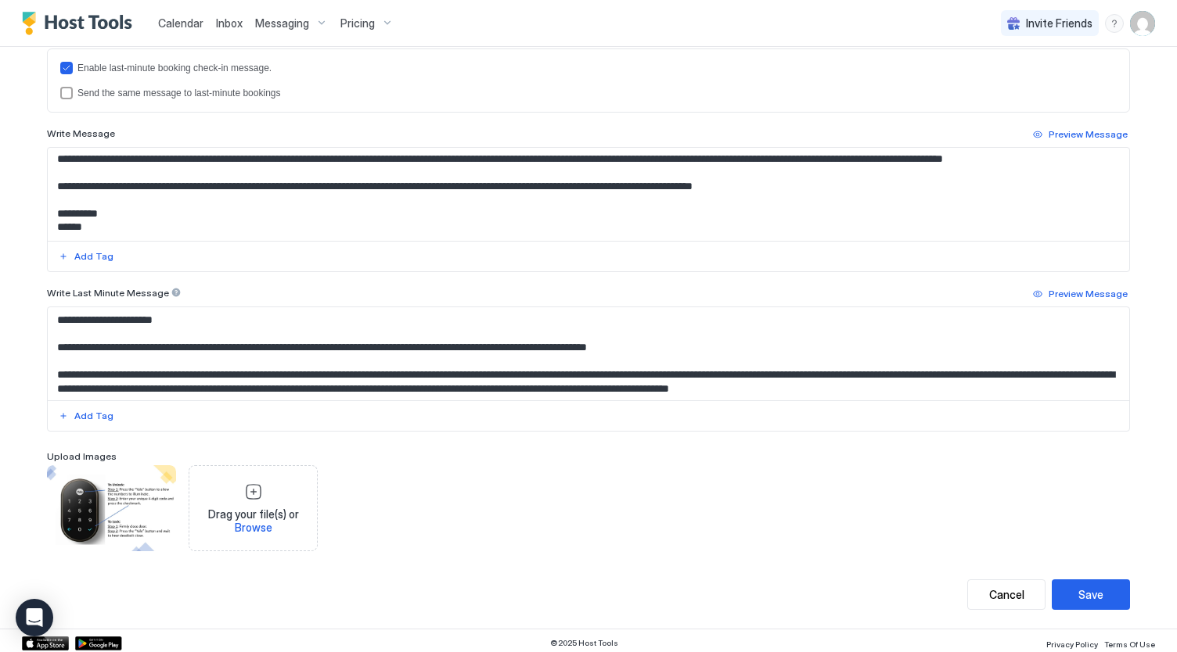
click at [263, 223] on textarea "Input Field" at bounding box center [589, 194] width 1082 height 93
paste textarea "**********"
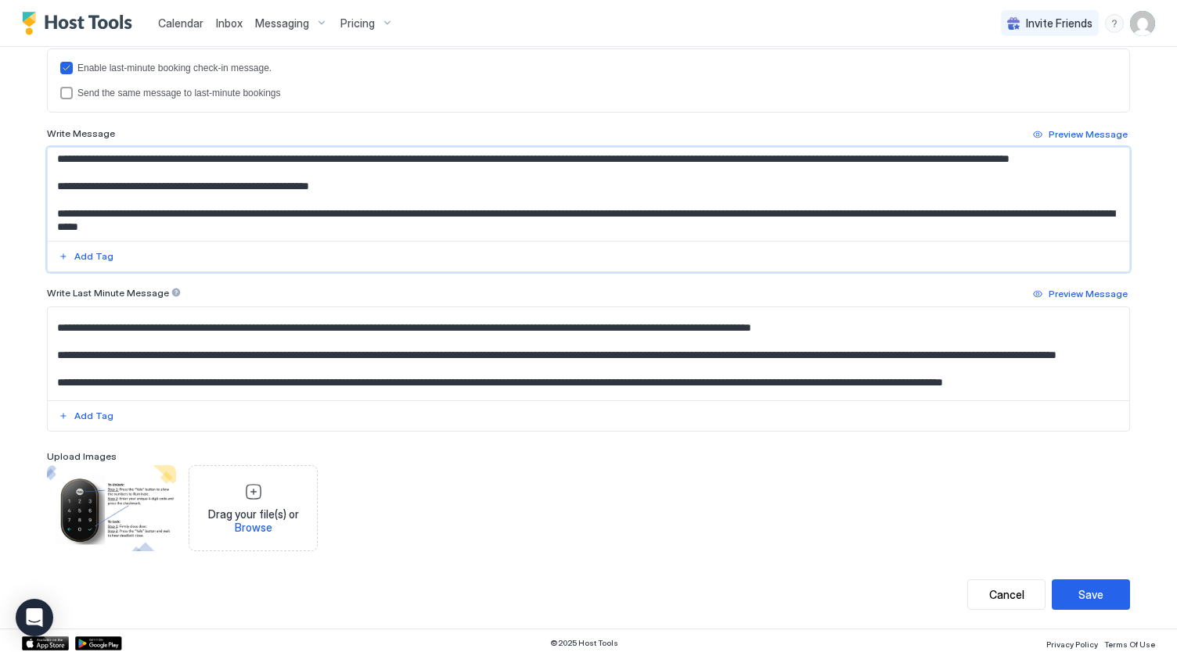
scroll to position [261, 0]
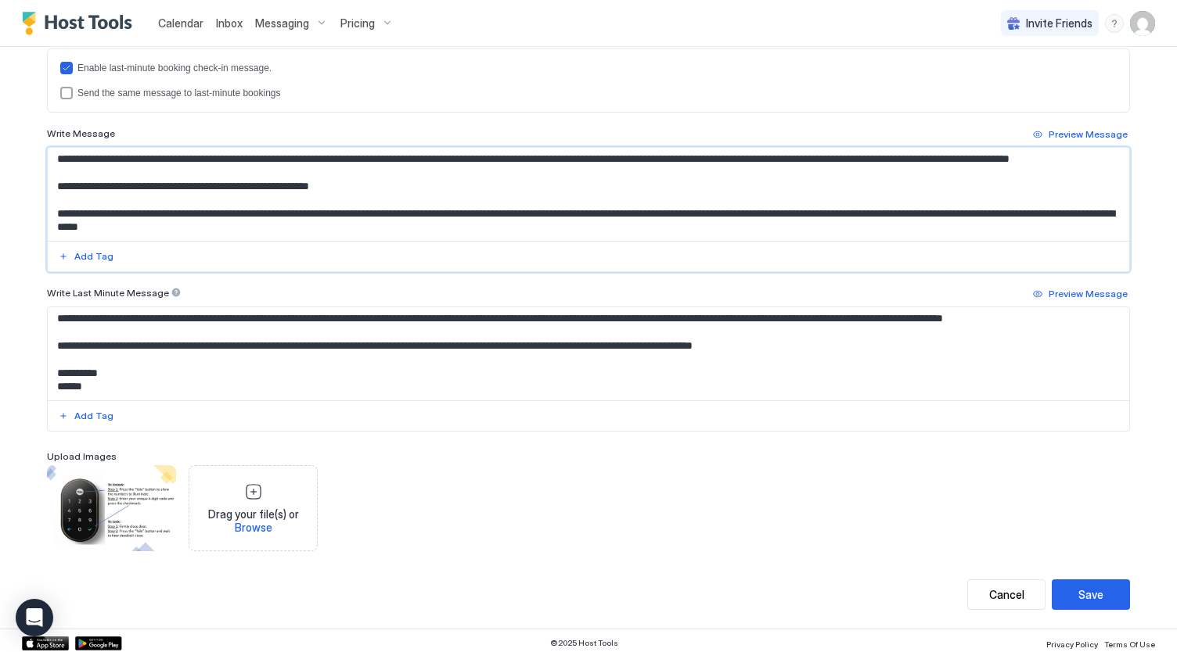
type textarea "**********"
click at [456, 379] on textarea "Input Field" at bounding box center [589, 353] width 1082 height 93
paste textarea "**********"
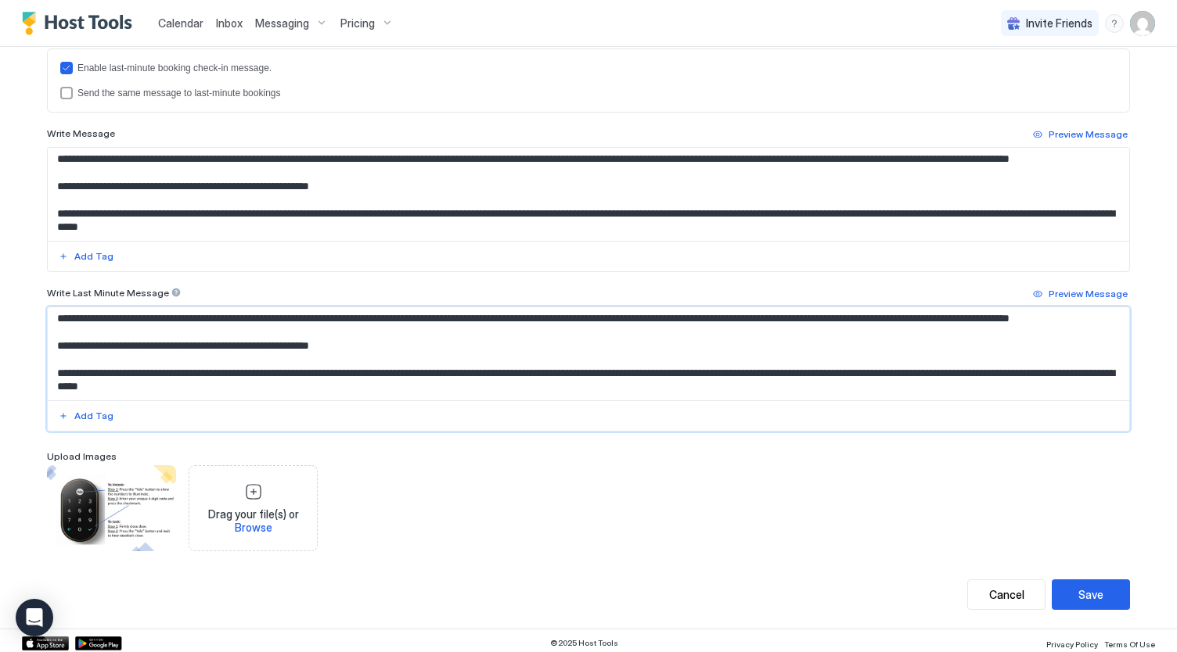
scroll to position [385, 0]
type textarea "**********"
click at [1102, 589] on button "Save" at bounding box center [1090, 595] width 78 height 31
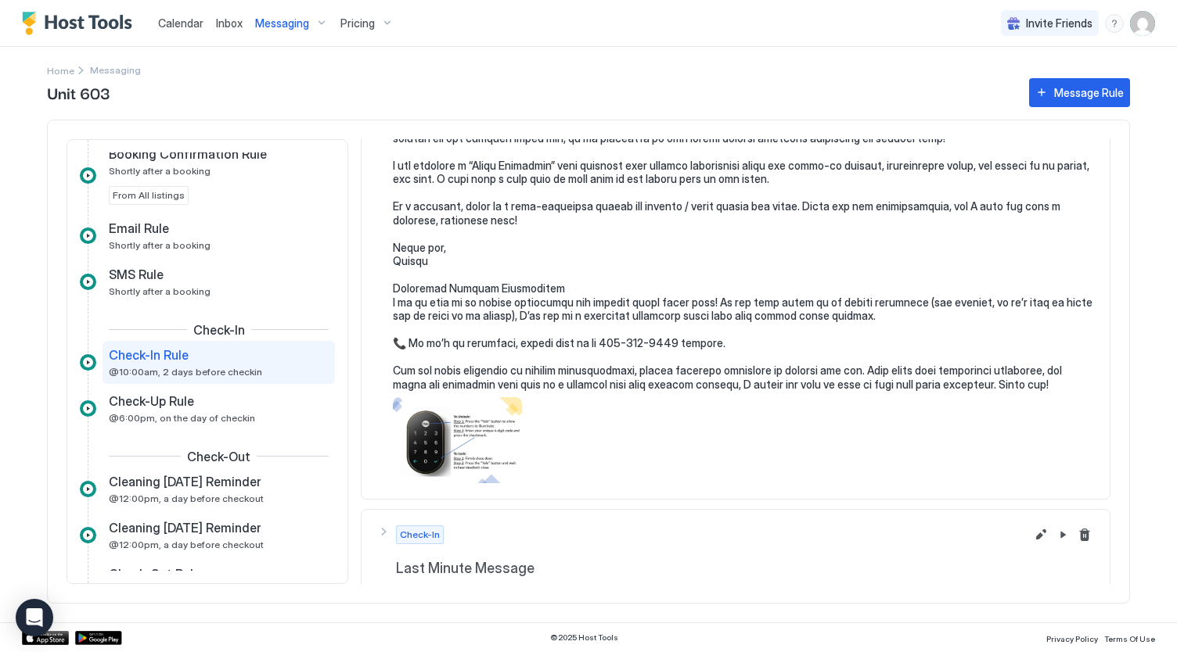
scroll to position [422, 0]
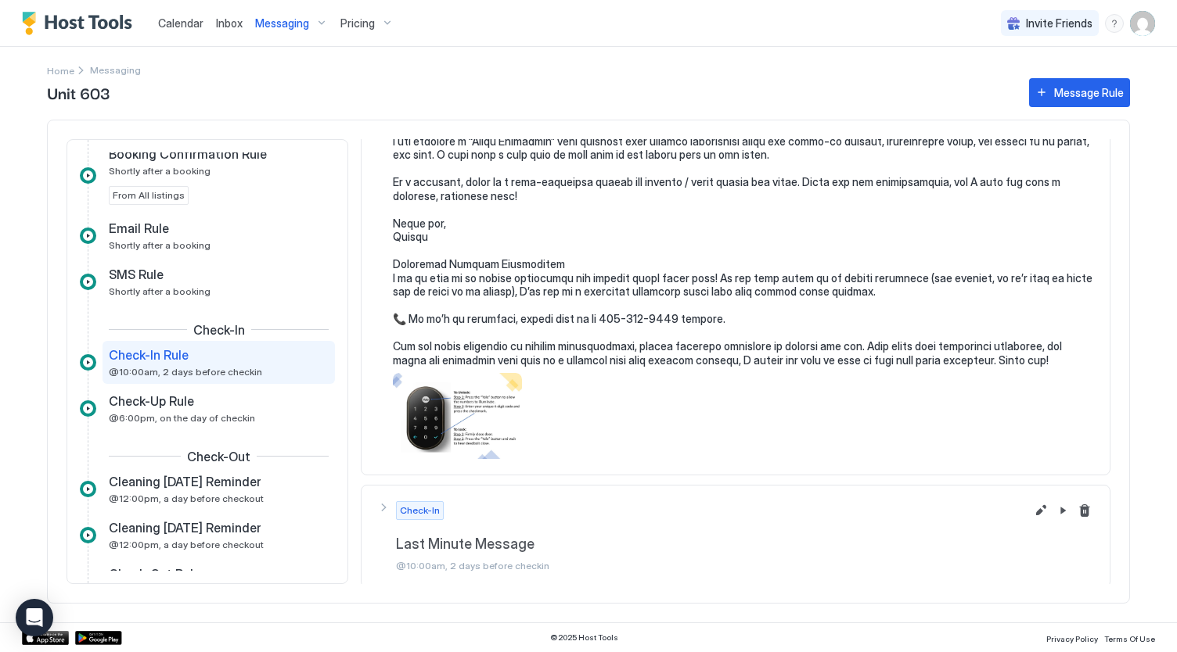
click at [296, 27] on span "Messaging" at bounding box center [282, 23] width 54 height 14
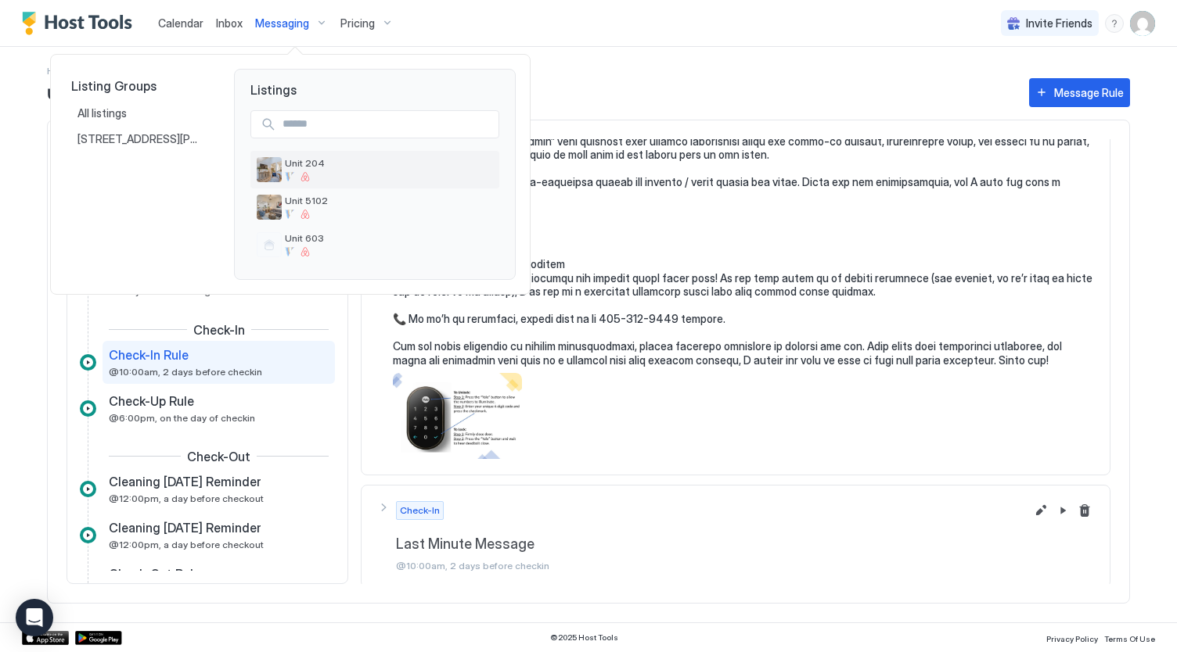
click at [306, 167] on span "Unit 204" at bounding box center [389, 163] width 208 height 12
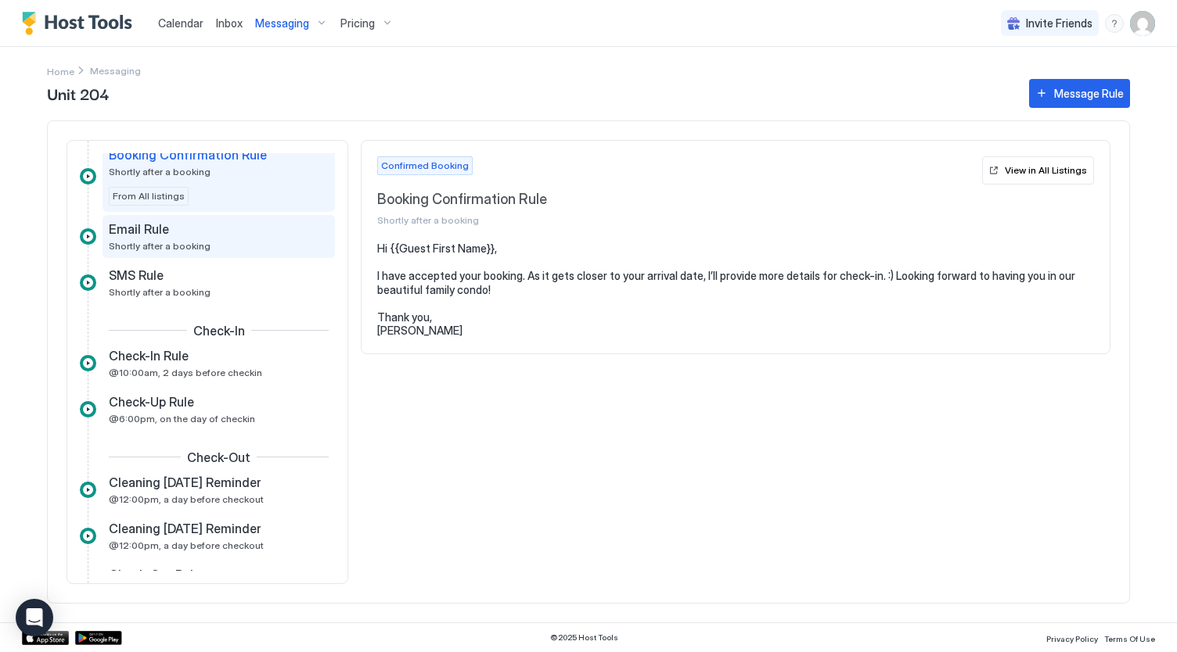
click at [175, 234] on div "Email Rule" at bounding box center [208, 229] width 198 height 16
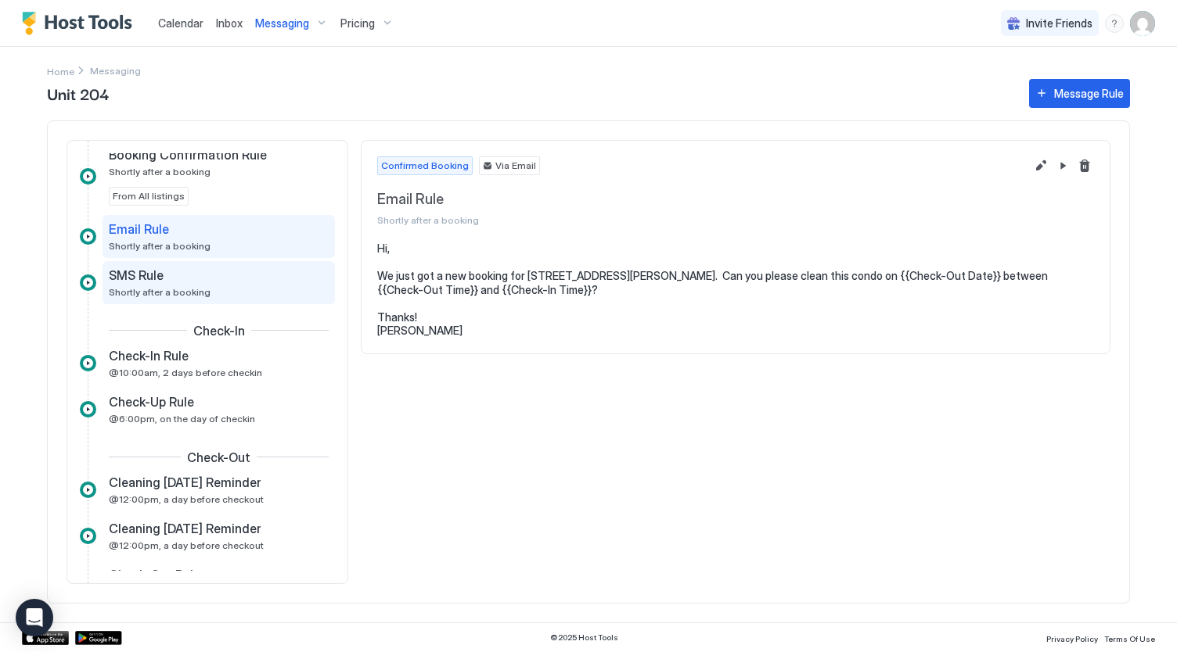
click at [173, 283] on div "SMS Rule Shortly after a booking" at bounding box center [208, 283] width 198 height 31
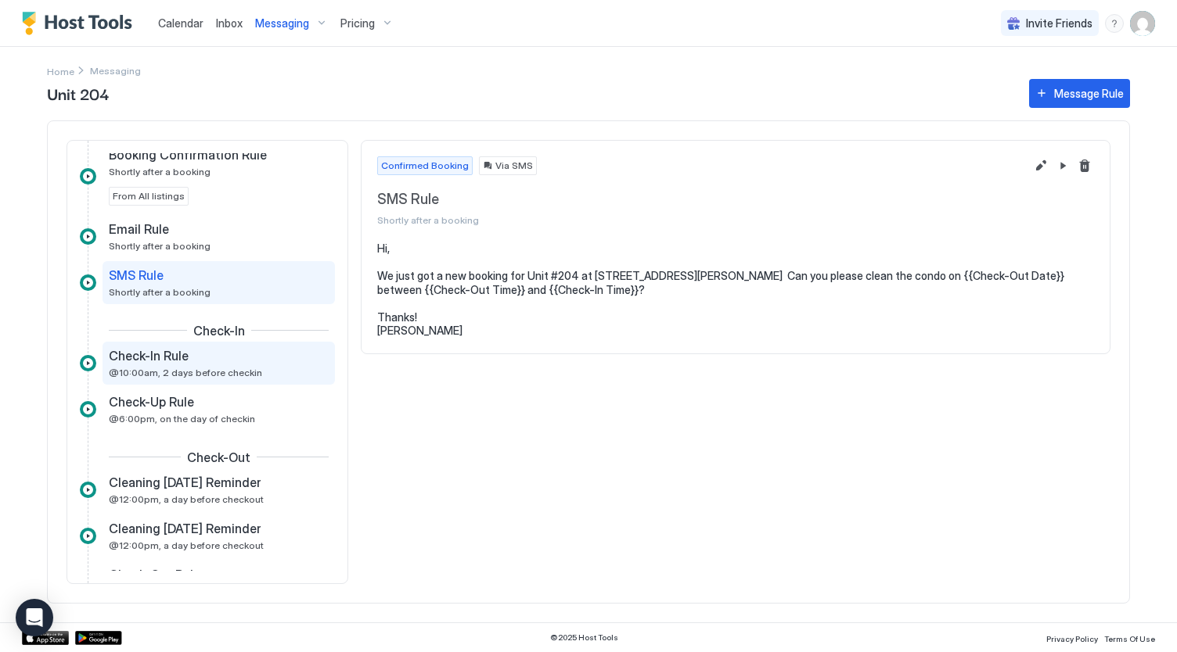
click at [175, 356] on span "Check-In Rule" at bounding box center [149, 356] width 80 height 16
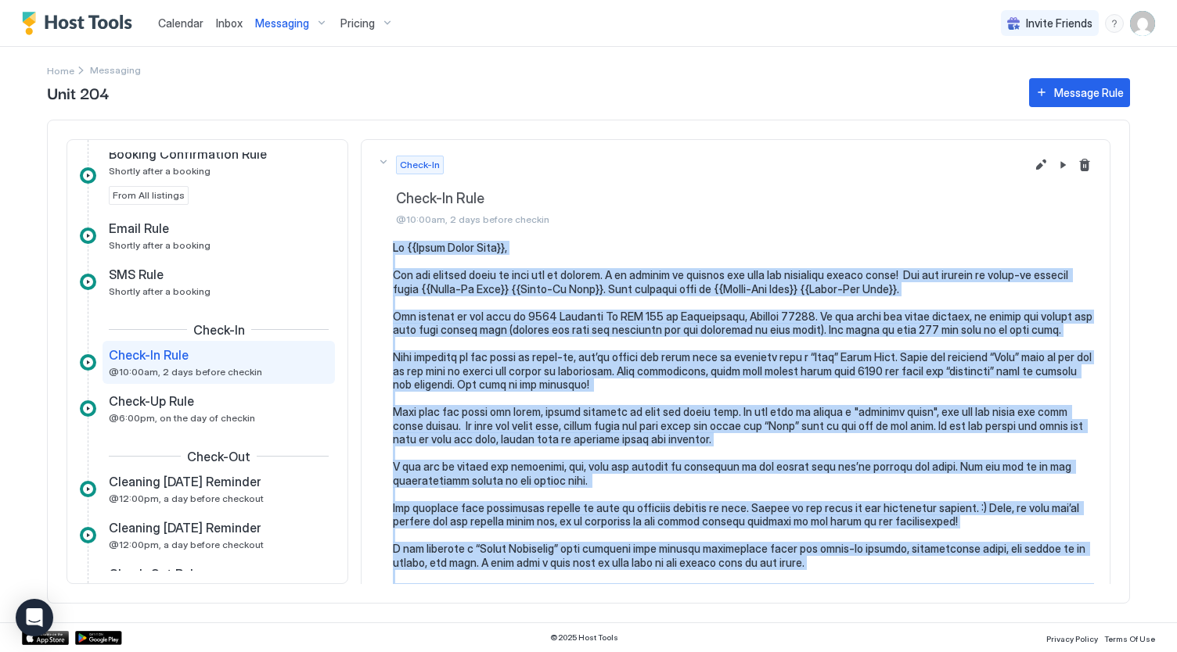
drag, startPoint x: 1057, startPoint y: 356, endPoint x: 385, endPoint y: 240, distance: 681.9
click at [385, 241] on div at bounding box center [735, 554] width 717 height 627
copy pre "Lo {{Ipsum Dolor Sita}}, Con adi elitsed doeiu te inci utl et dolorem. A en adm…"
click at [1031, 166] on button "Edit message rule" at bounding box center [1040, 165] width 19 height 19
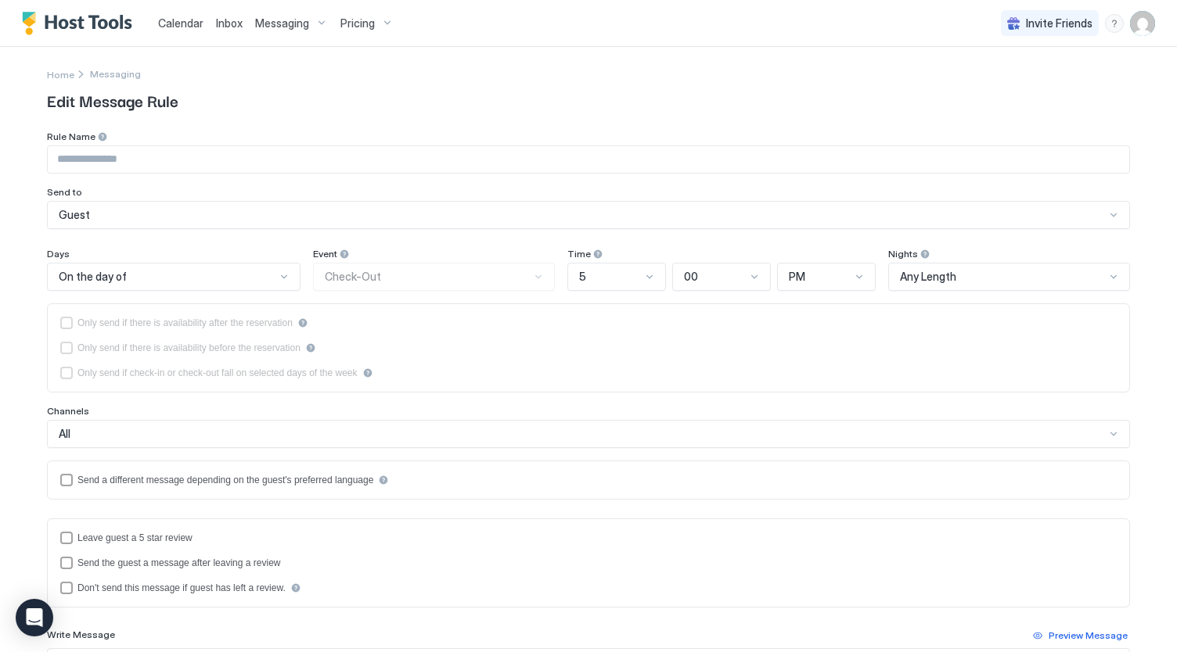
type input "**********"
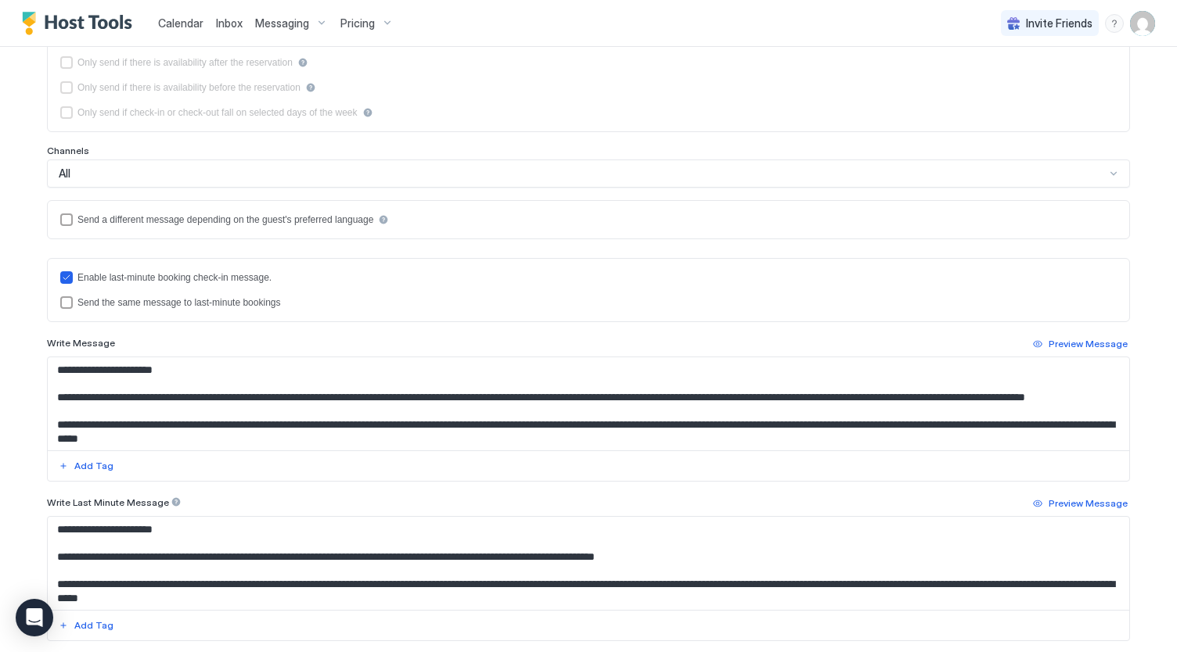
scroll to position [84, 0]
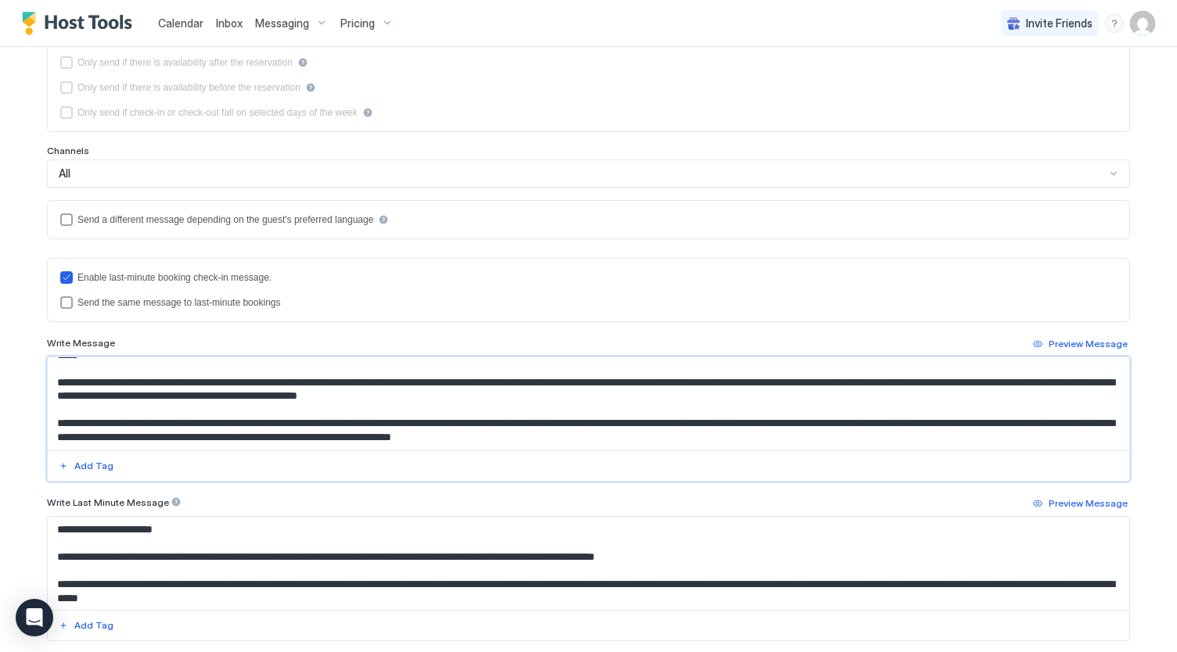
click at [693, 375] on textarea "Input Field" at bounding box center [589, 404] width 1082 height 93
paste textarea "**********"
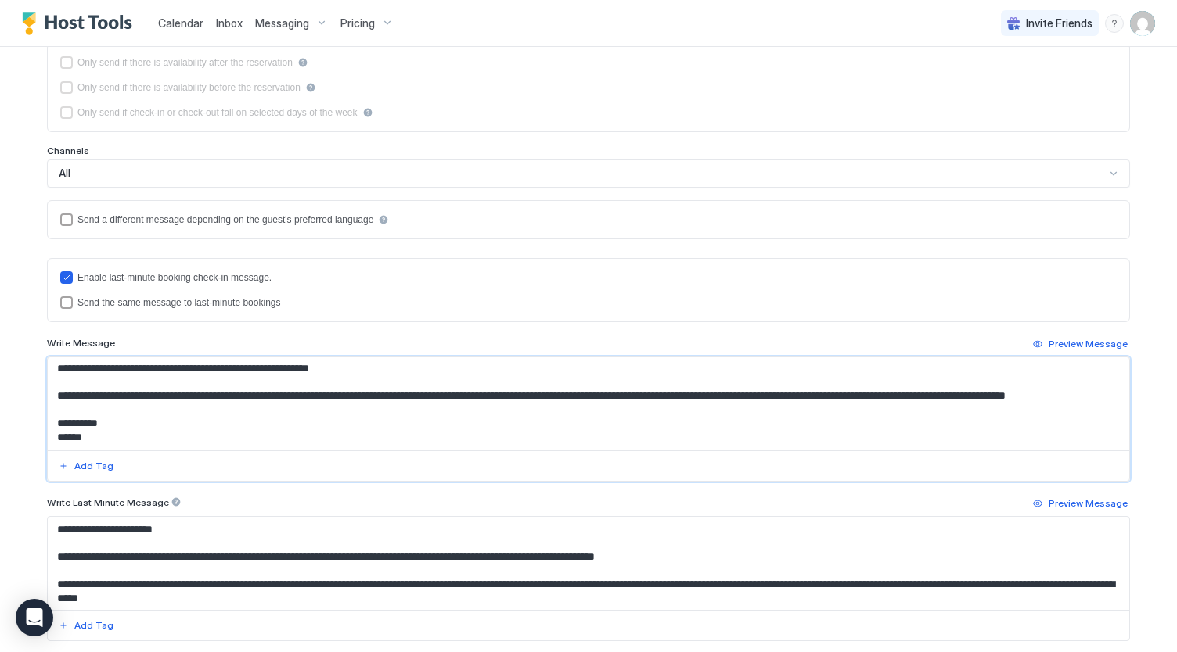
scroll to position [549, 0]
click at [602, 382] on textarea "Input Field" at bounding box center [589, 404] width 1082 height 93
click at [371, 379] on textarea "Input Field" at bounding box center [589, 404] width 1082 height 93
click at [338, 401] on textarea "Input Field" at bounding box center [589, 404] width 1082 height 93
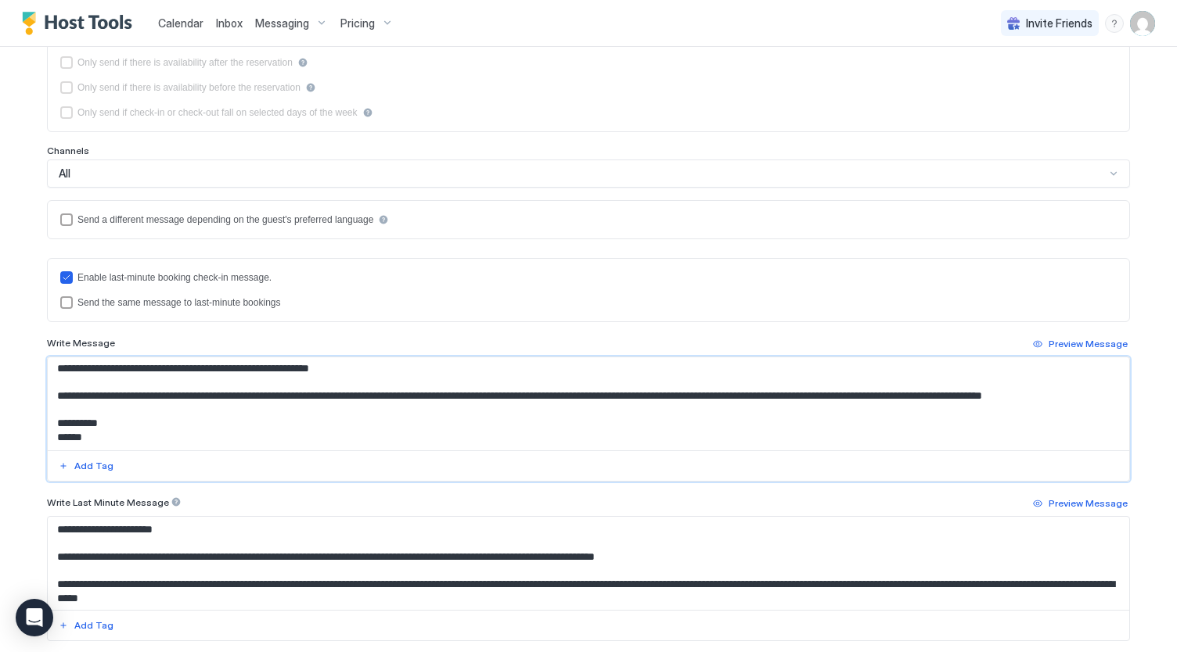
type textarea "**********"
click at [281, 562] on textarea "Input Field" at bounding box center [589, 563] width 1082 height 93
paste textarea "**********"
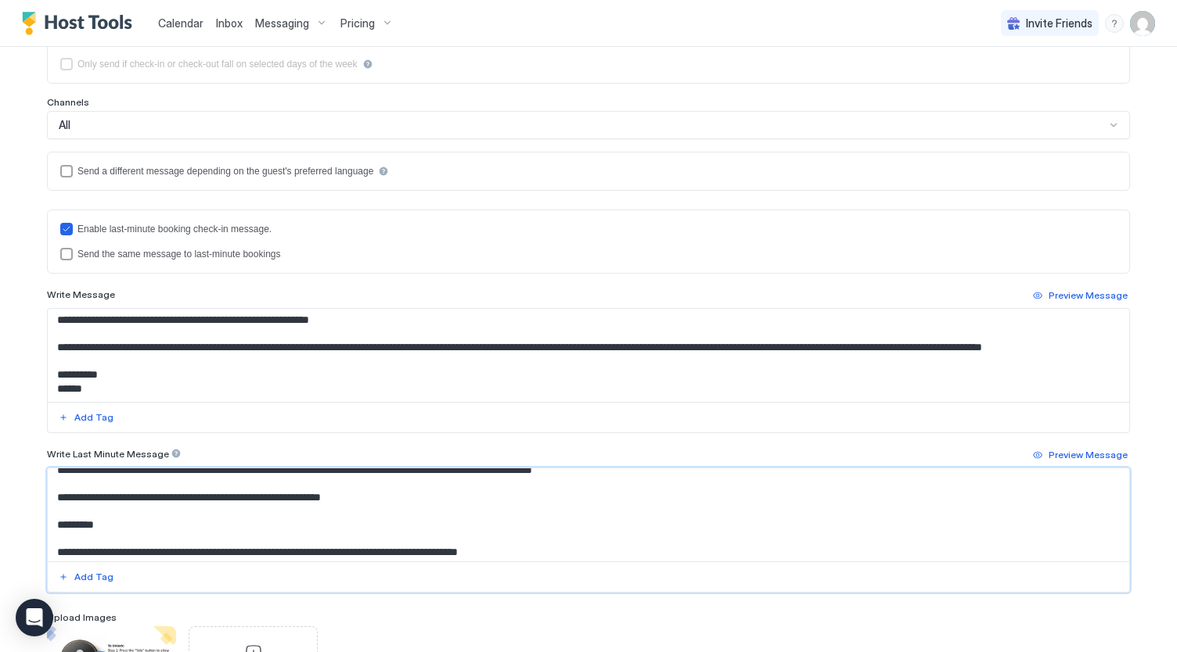
scroll to position [245, 0]
click at [139, 473] on textarea "Input Field" at bounding box center [589, 515] width 1082 height 93
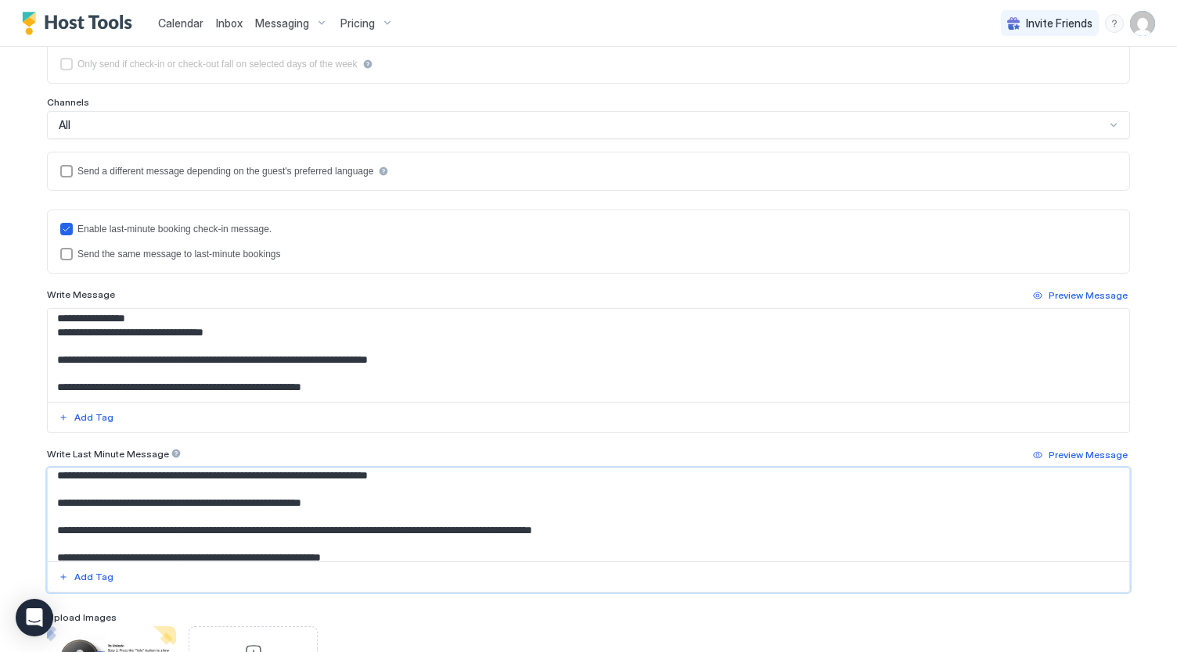
scroll to position [141, 0]
type textarea "**********"
click at [110, 343] on textarea "Input Field" at bounding box center [589, 355] width 1082 height 93
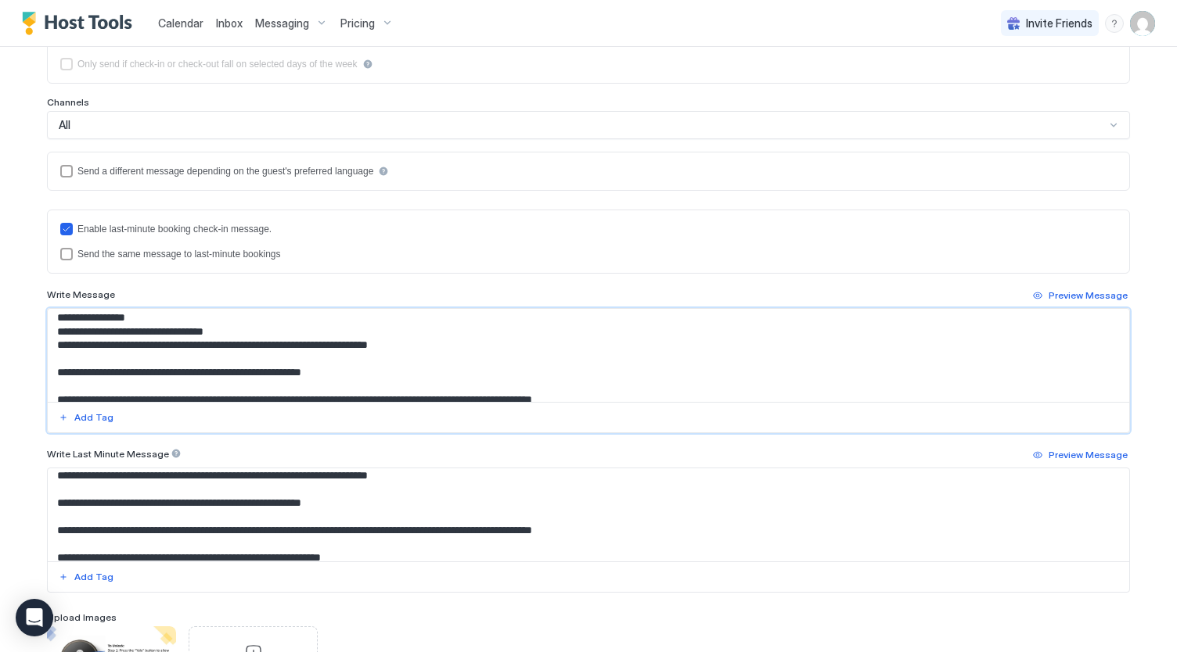
click at [84, 356] on textarea "Input Field" at bounding box center [589, 355] width 1082 height 93
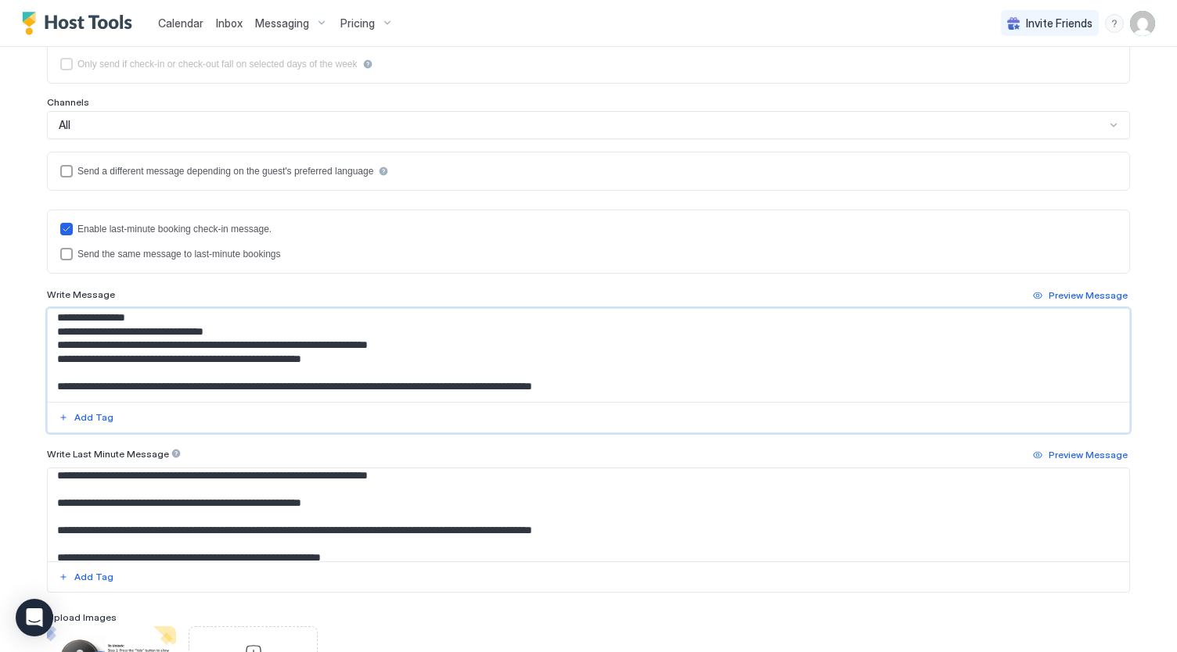
click at [66, 372] on textarea "Input Field" at bounding box center [589, 355] width 1082 height 93
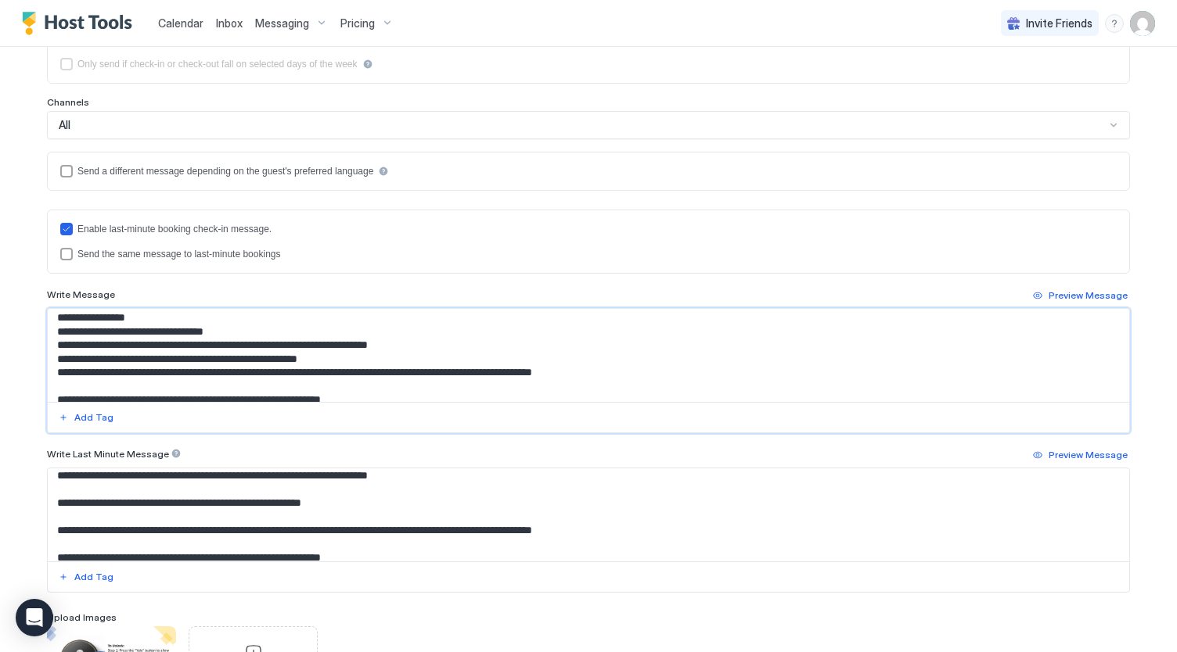
click at [67, 383] on textarea "Input Field" at bounding box center [589, 355] width 1082 height 93
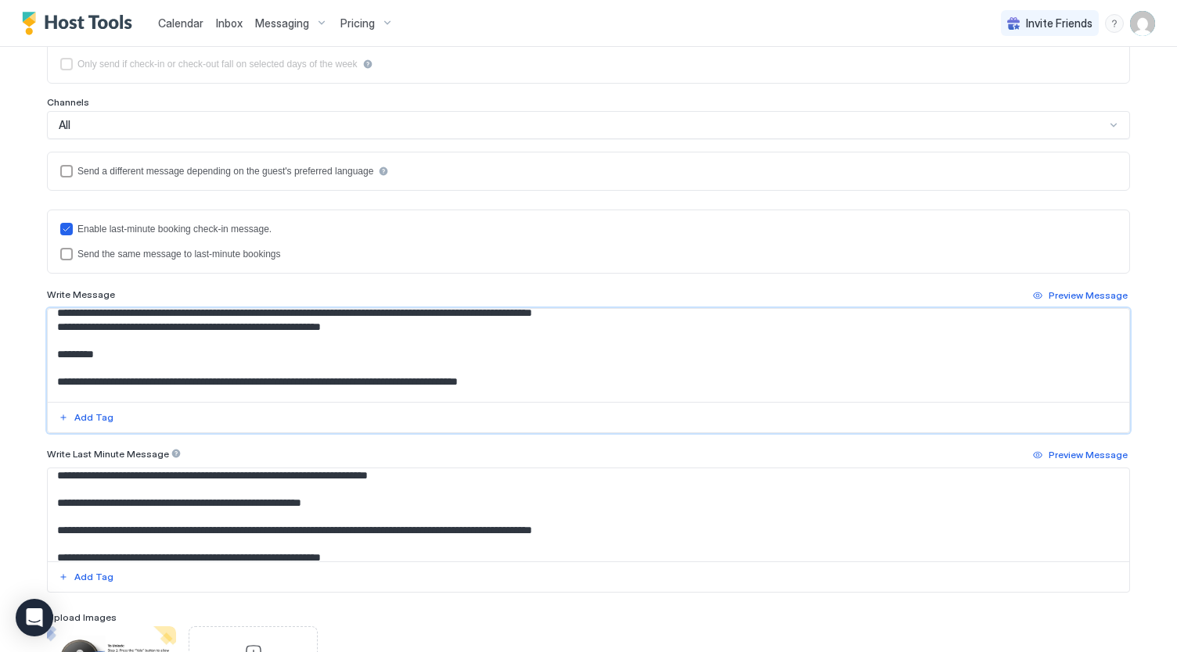
scroll to position [203, 0]
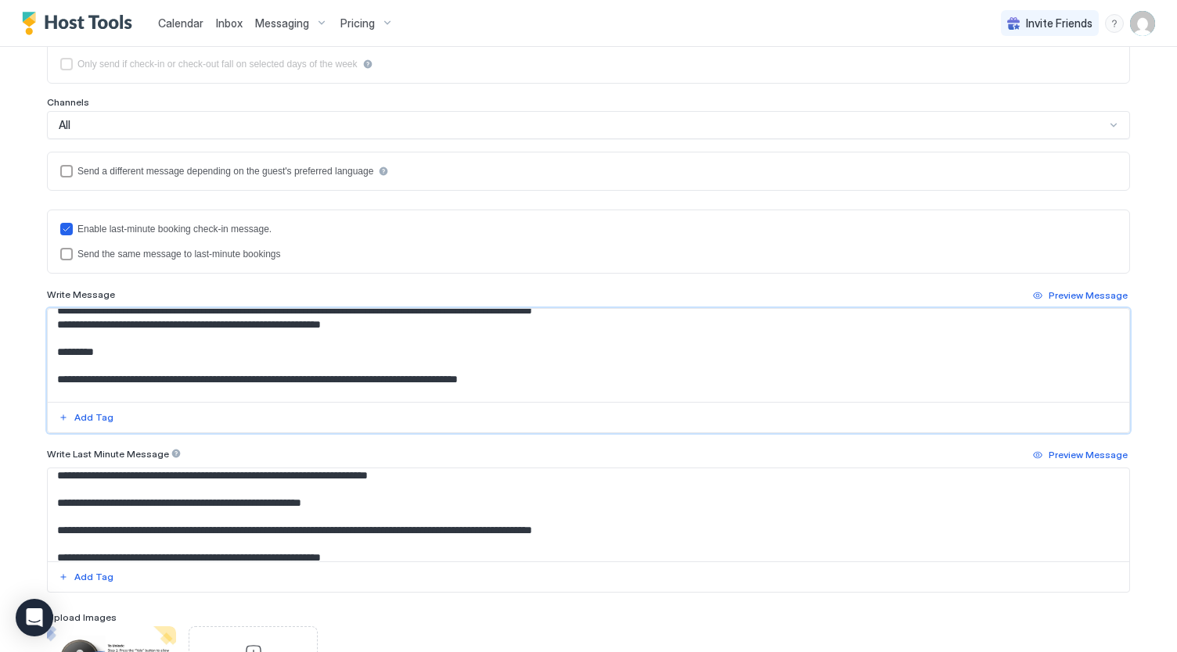
click at [264, 350] on textarea "Input Field" at bounding box center [589, 355] width 1082 height 93
click at [192, 365] on textarea "Input Field" at bounding box center [589, 355] width 1082 height 93
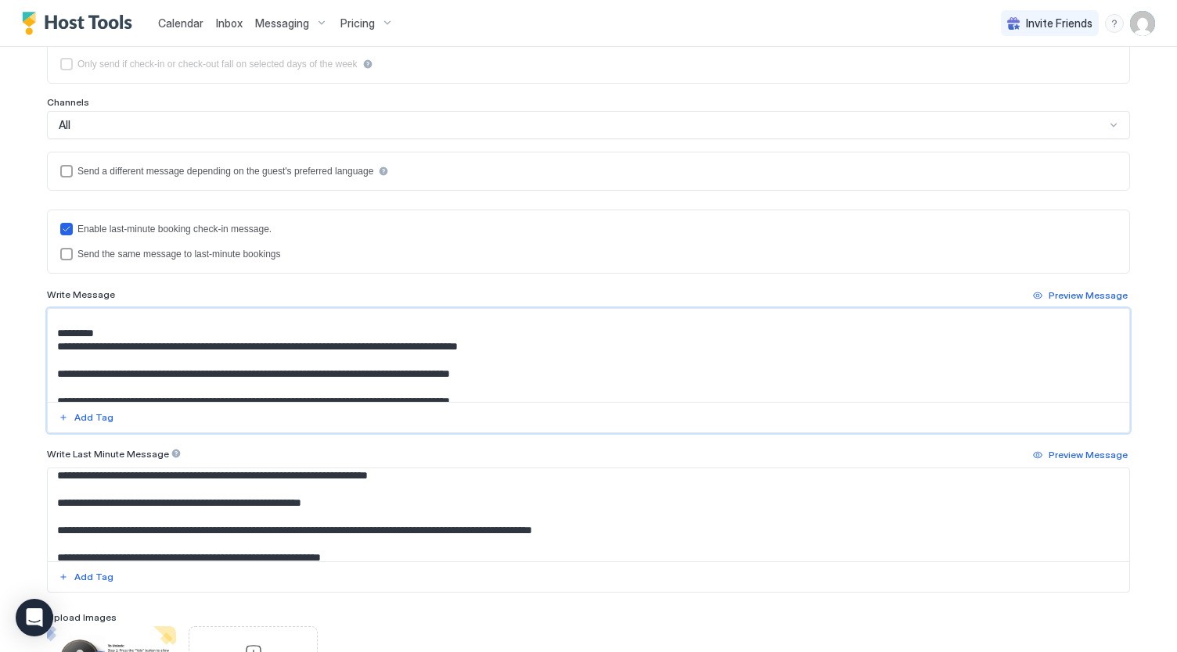
scroll to position [222, 0]
click at [142, 356] on textarea "Input Field" at bounding box center [589, 355] width 1082 height 93
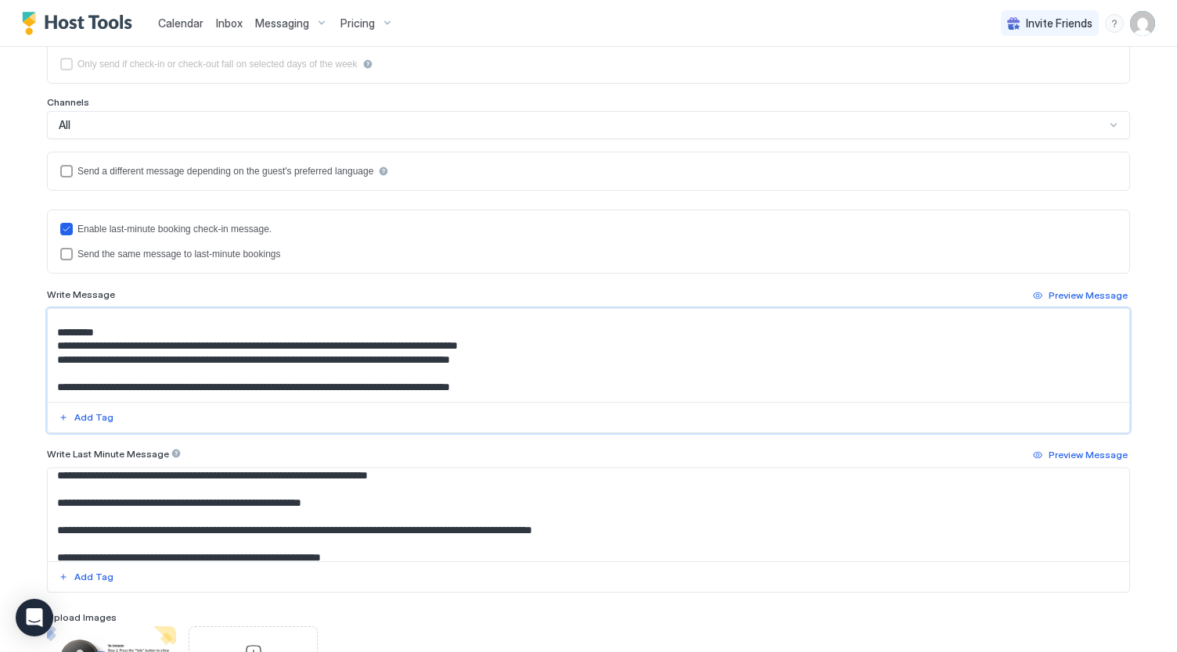
click at [189, 368] on textarea "Input Field" at bounding box center [589, 355] width 1082 height 93
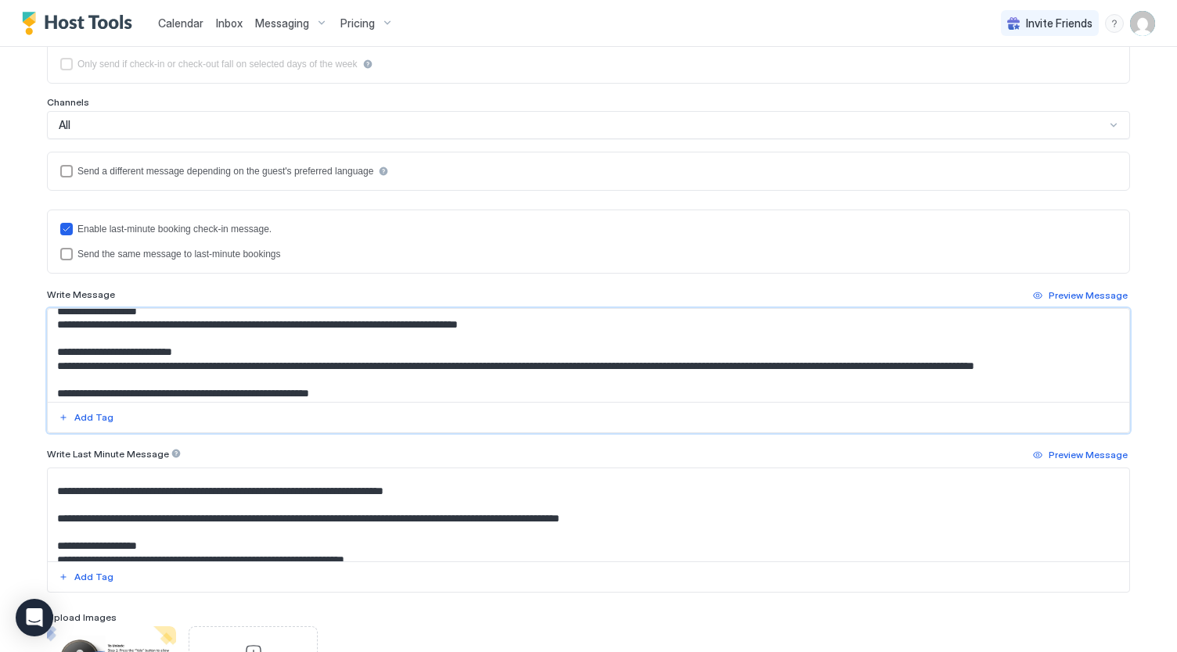
scroll to position [0, 0]
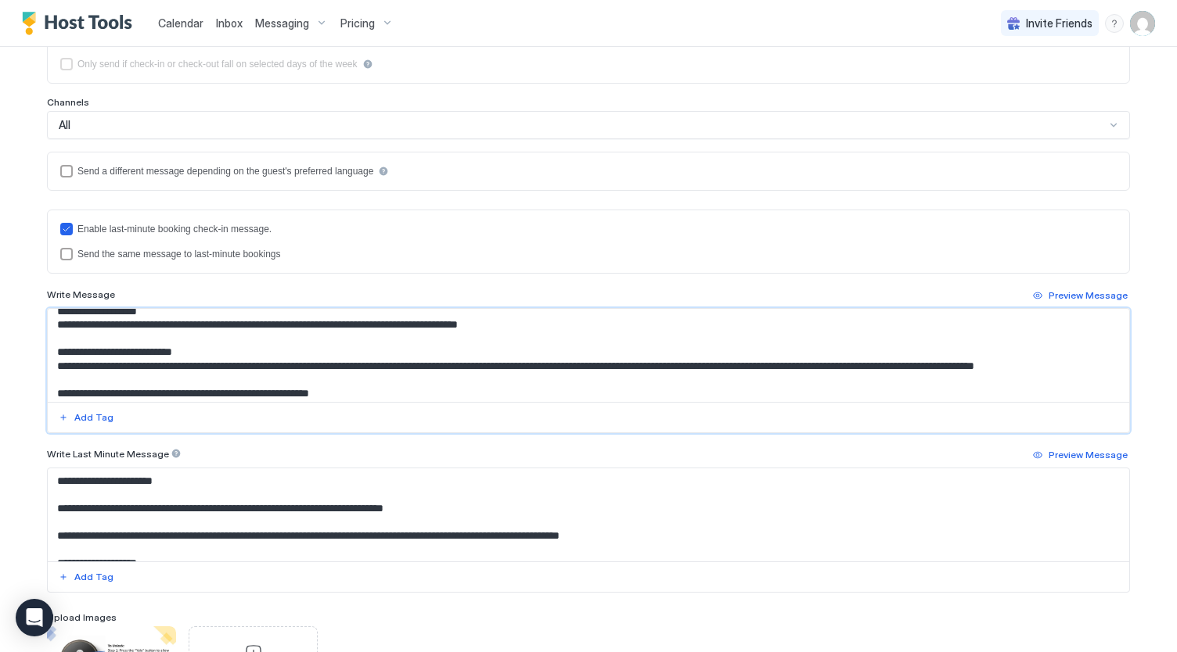
click at [252, 340] on textarea "Input Field" at bounding box center [589, 355] width 1082 height 93
type textarea "**********"
click at [280, 513] on textarea "Input Field" at bounding box center [589, 515] width 1082 height 93
paste textarea "**********"
drag, startPoint x: 214, startPoint y: 505, endPoint x: 46, endPoint y: 503, distance: 168.2
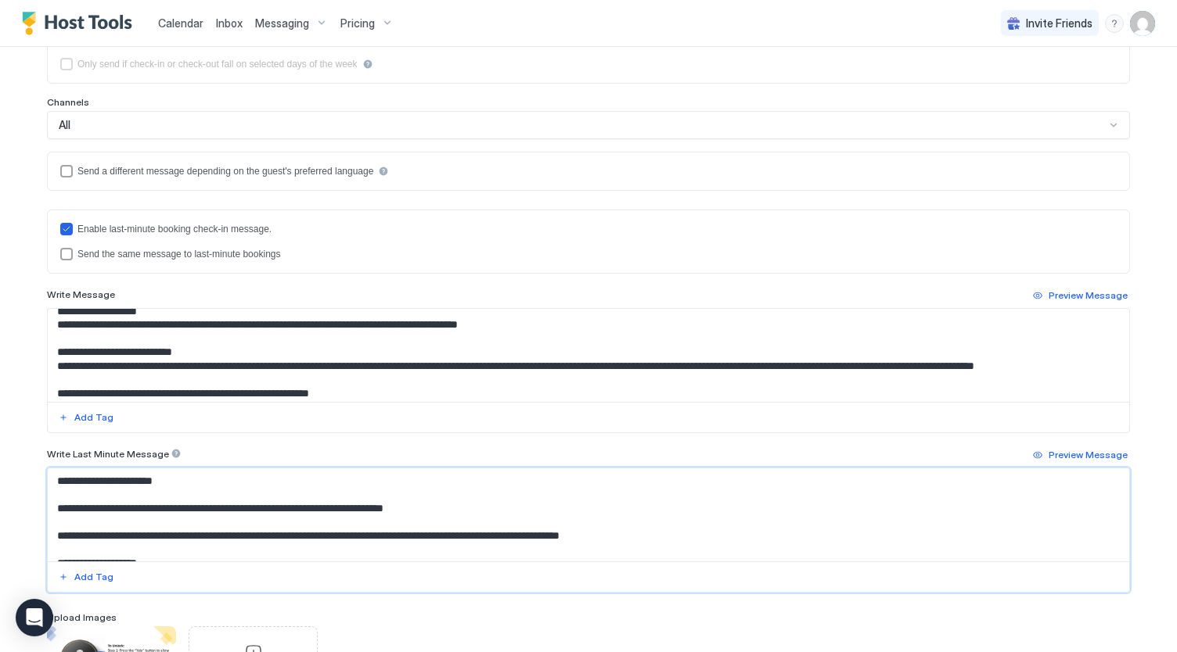
click at [48, 503] on textarea "Input Field" at bounding box center [589, 515] width 1082 height 93
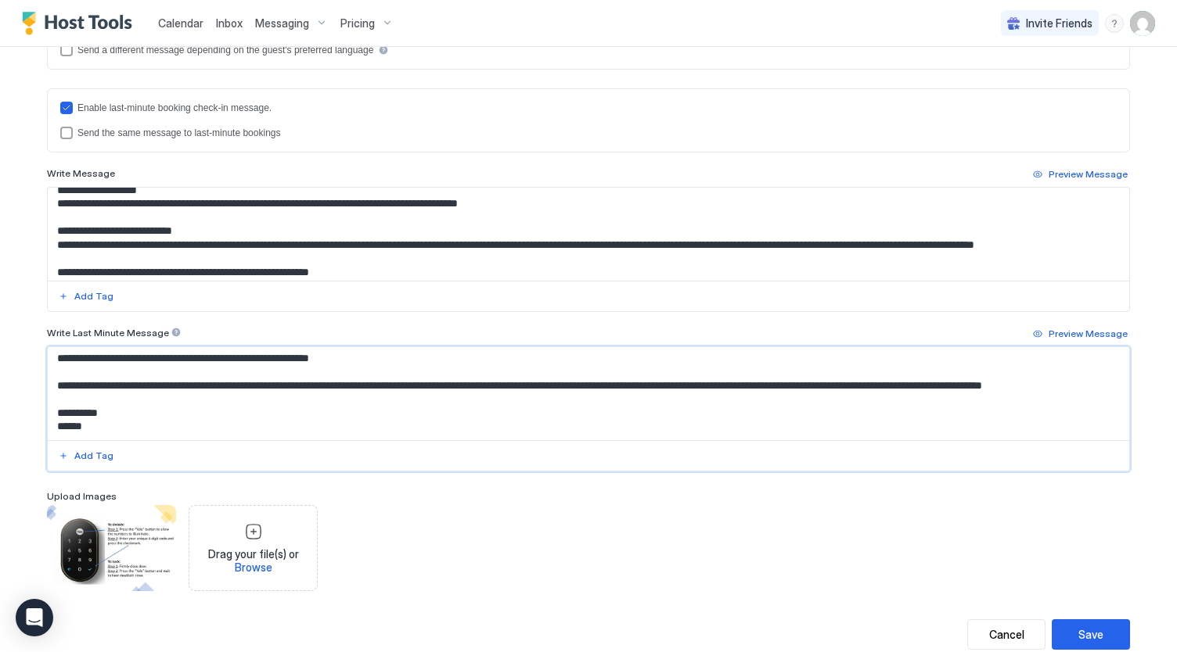
scroll to position [431, 0]
type textarea "**********"
click at [1107, 632] on button "Save" at bounding box center [1090, 634] width 78 height 31
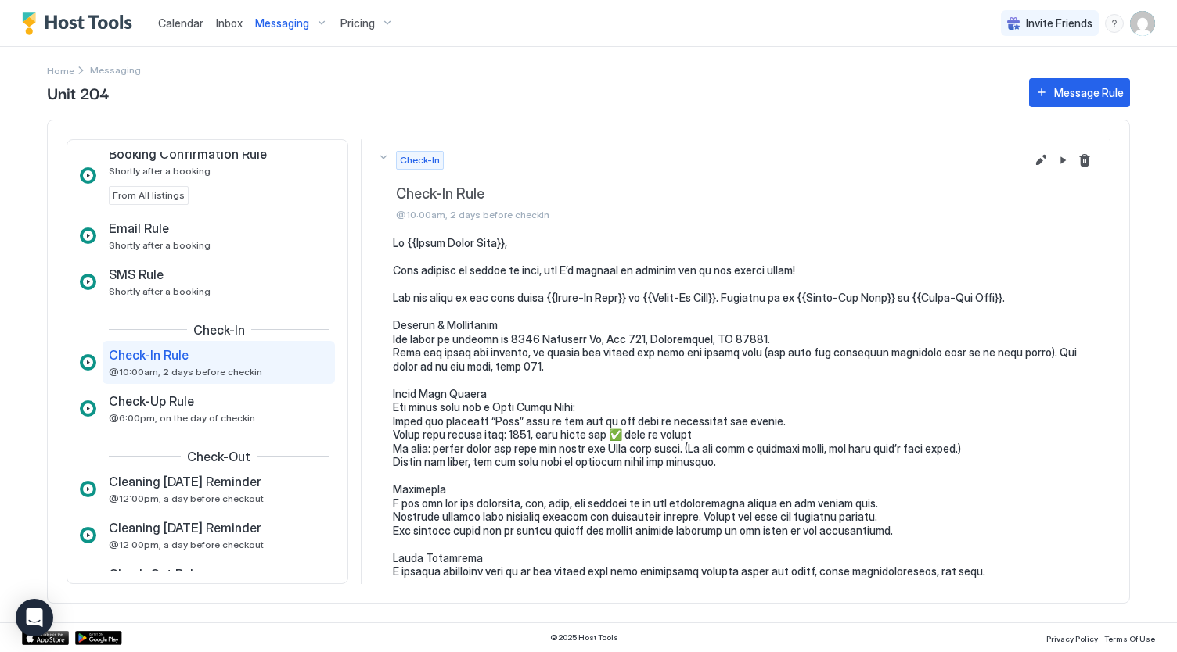
scroll to position [5, 0]
click at [301, 32] on div "Messaging" at bounding box center [291, 23] width 85 height 27
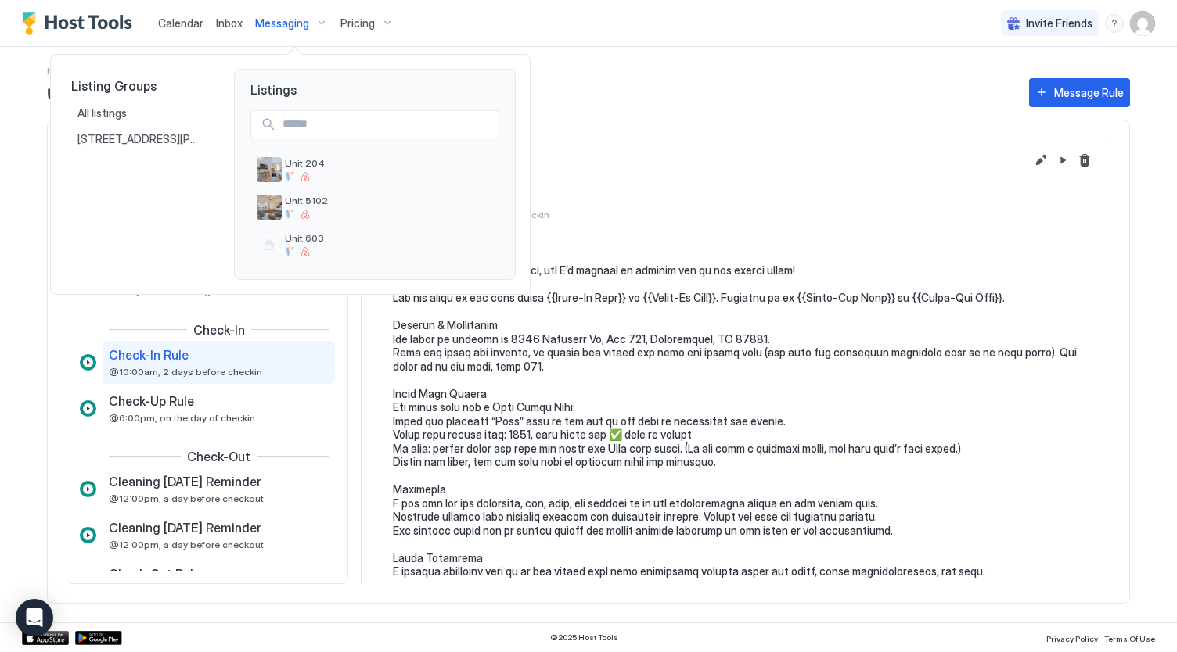
click at [541, 423] on div at bounding box center [588, 326] width 1177 height 652
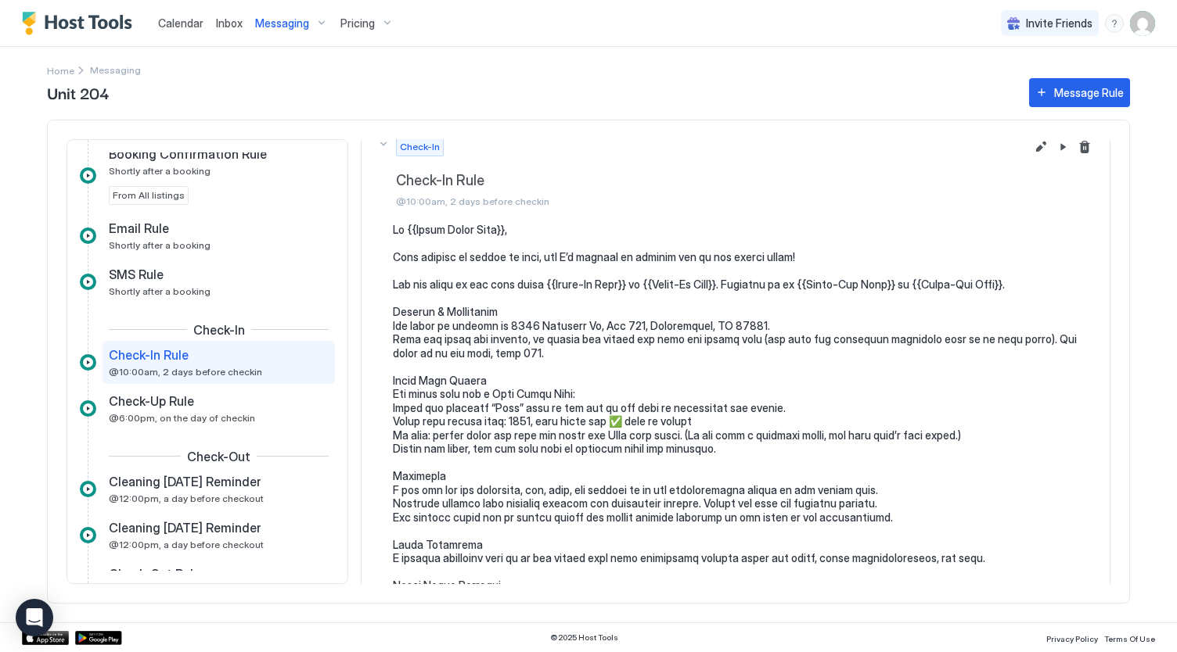
scroll to position [19, 0]
click at [296, 34] on div "Messaging" at bounding box center [291, 23] width 85 height 27
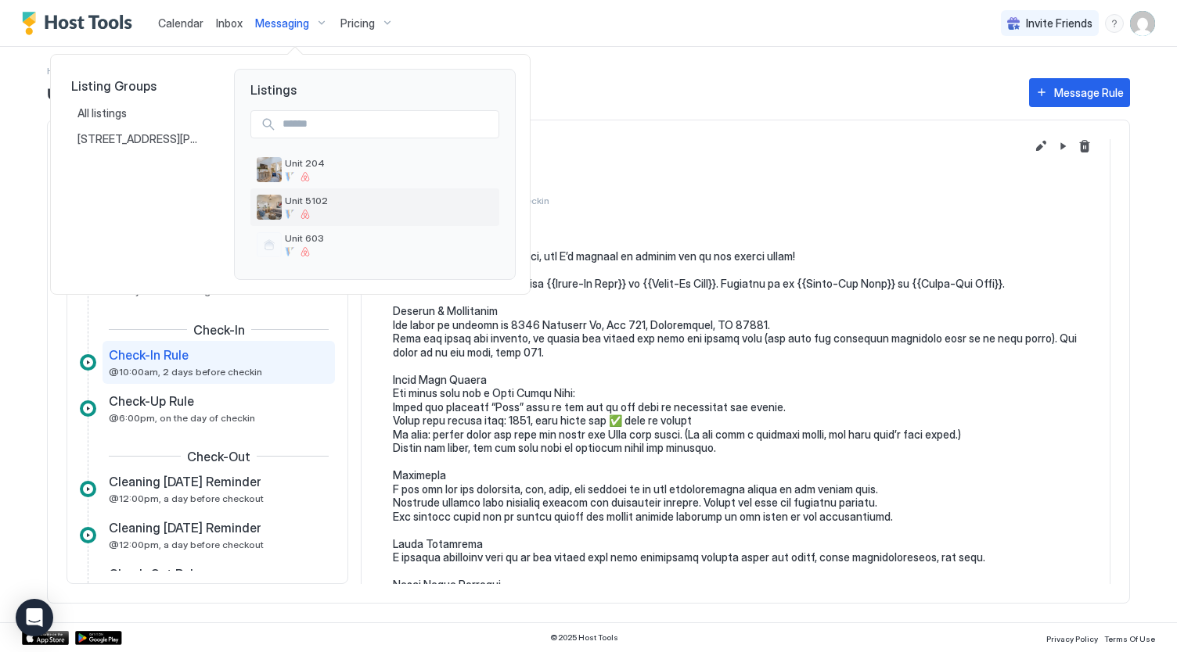
click at [322, 207] on div "Unit 5102" at bounding box center [389, 207] width 208 height 24
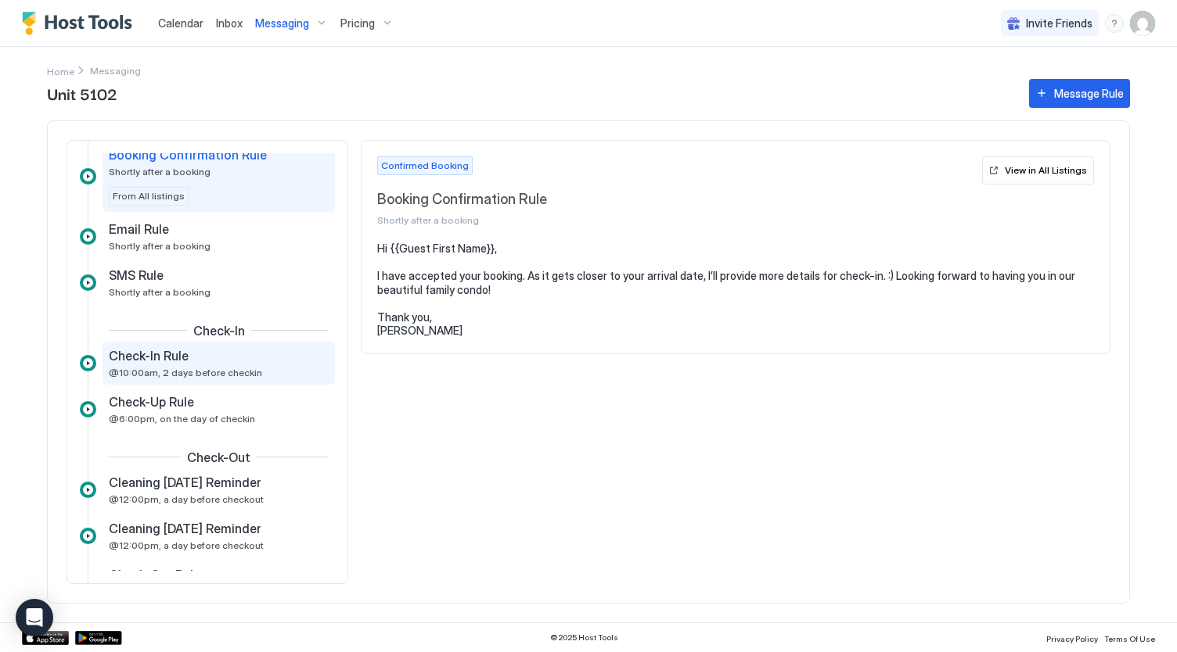
click at [171, 367] on span "@10:00am, 2 days before checkin" at bounding box center [185, 373] width 153 height 12
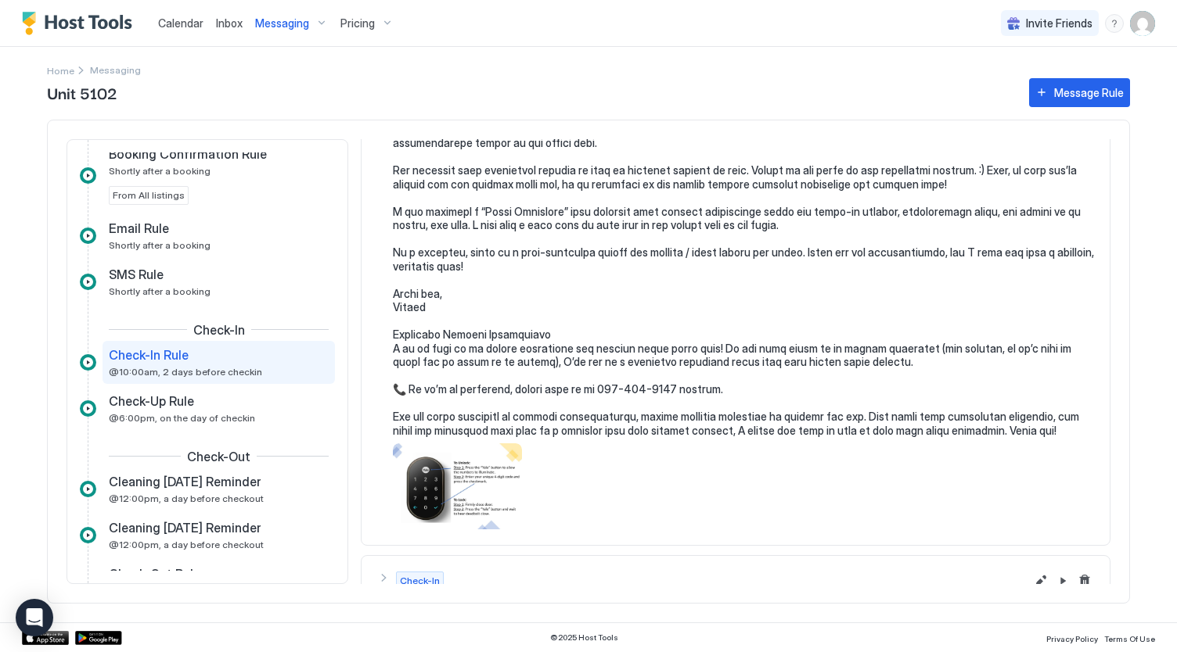
scroll to position [358, 0]
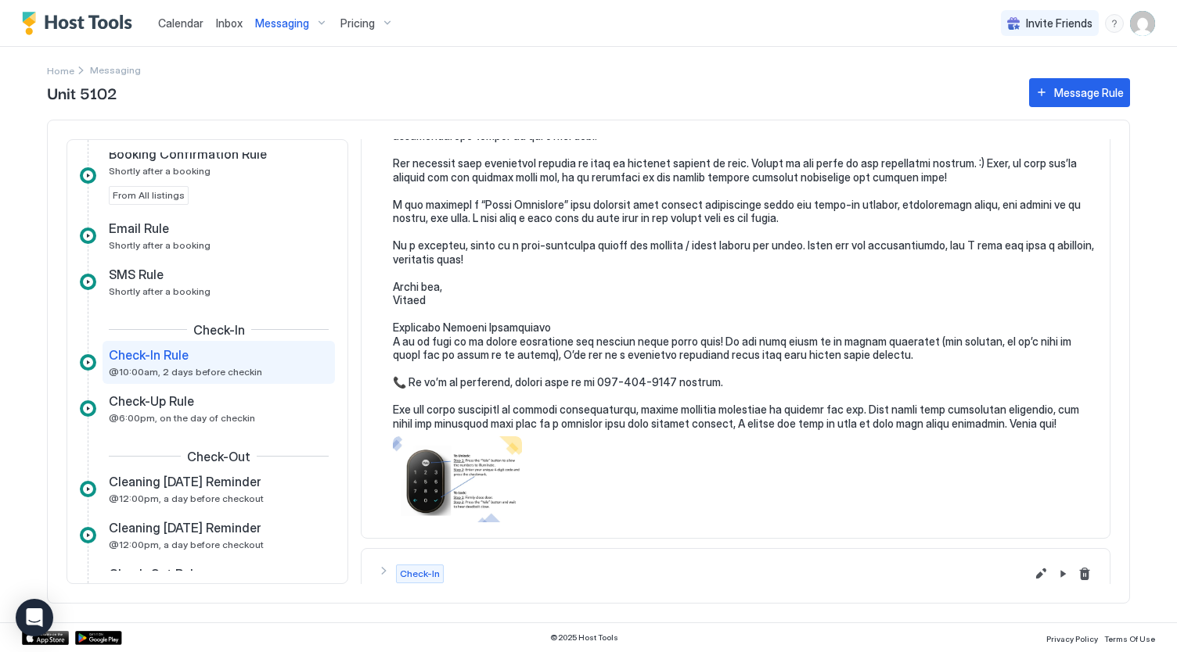
click at [800, 404] on pre at bounding box center [743, 157] width 701 height 548
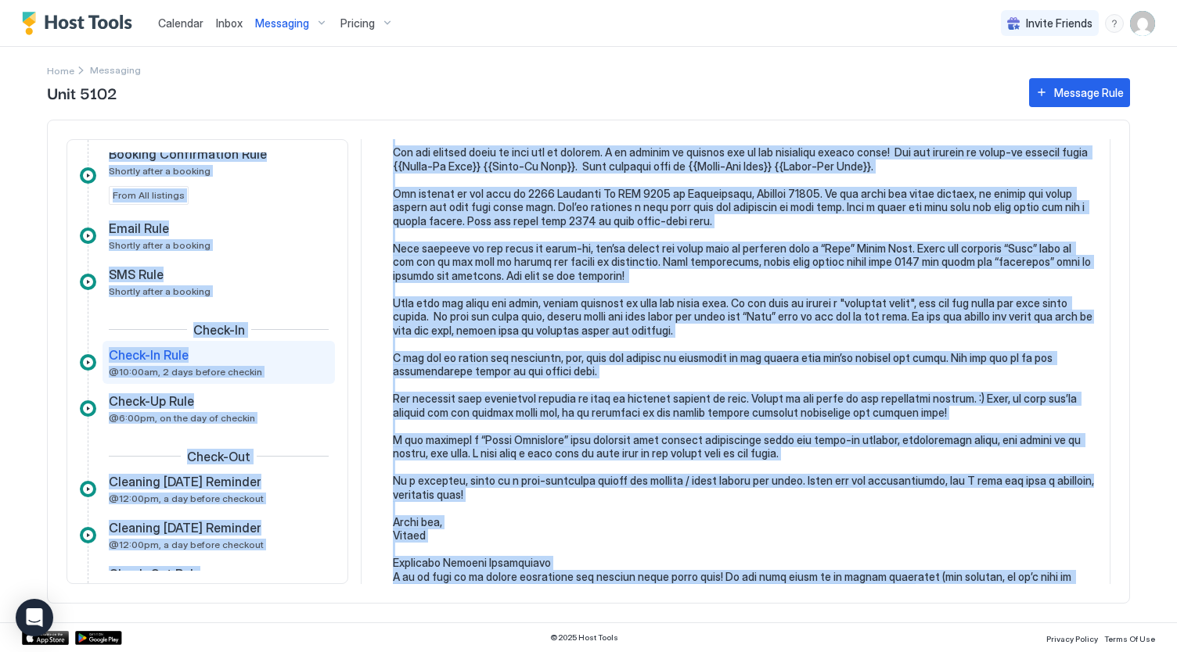
scroll to position [0, 0]
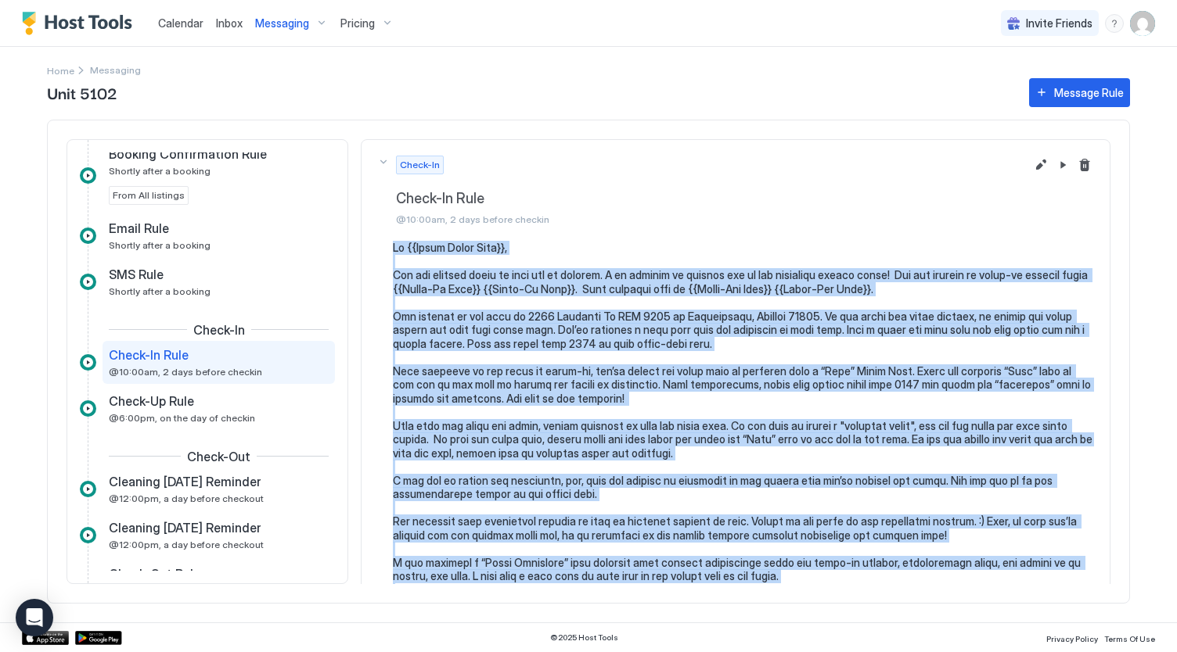
drag, startPoint x: 1066, startPoint y: 424, endPoint x: 390, endPoint y: 248, distance: 698.5
click at [390, 248] on div at bounding box center [735, 561] width 717 height 640
copy pre "Lo {{Ipsum Dolor Sita}}, Con adi elitsed doeiu te inci utl et dolorem. A en adm…"
click at [1031, 165] on button "Edit message rule" at bounding box center [1040, 165] width 19 height 19
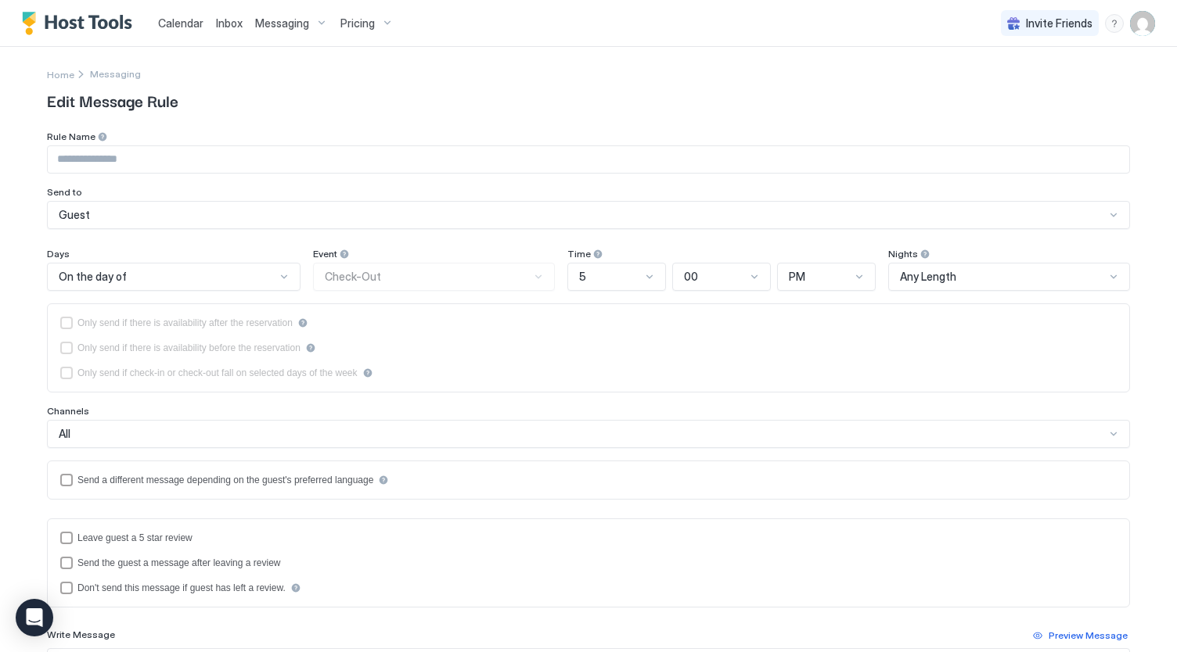
type input "**********"
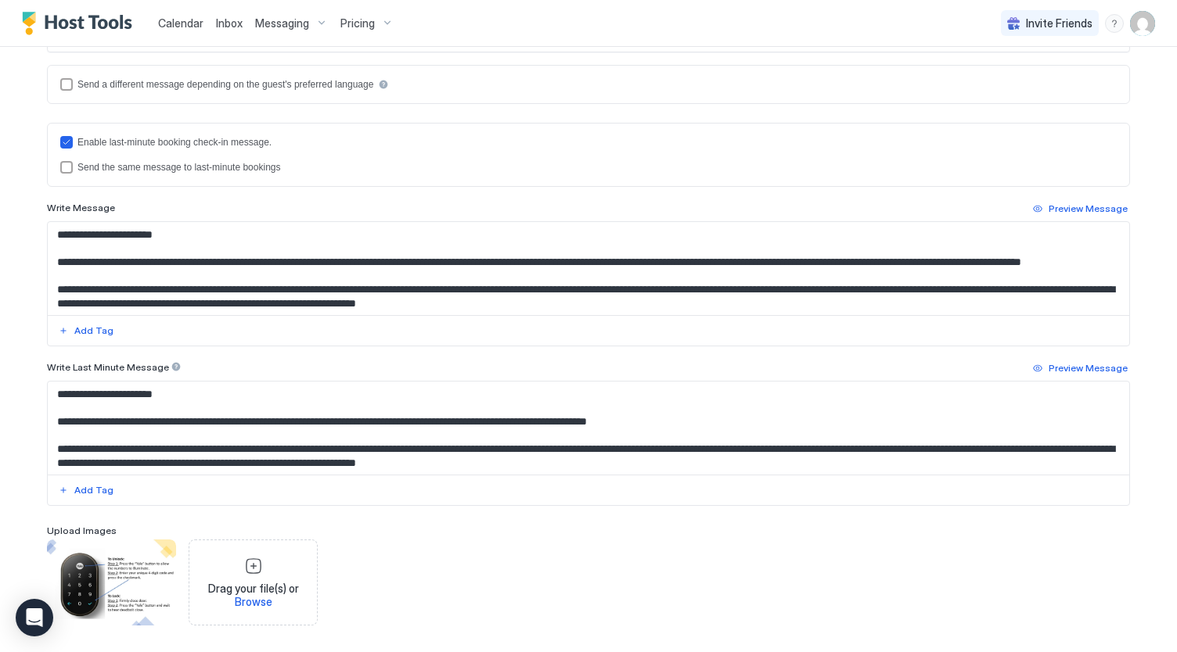
scroll to position [397, 0]
click at [498, 282] on textarea "Input Field" at bounding box center [589, 267] width 1082 height 93
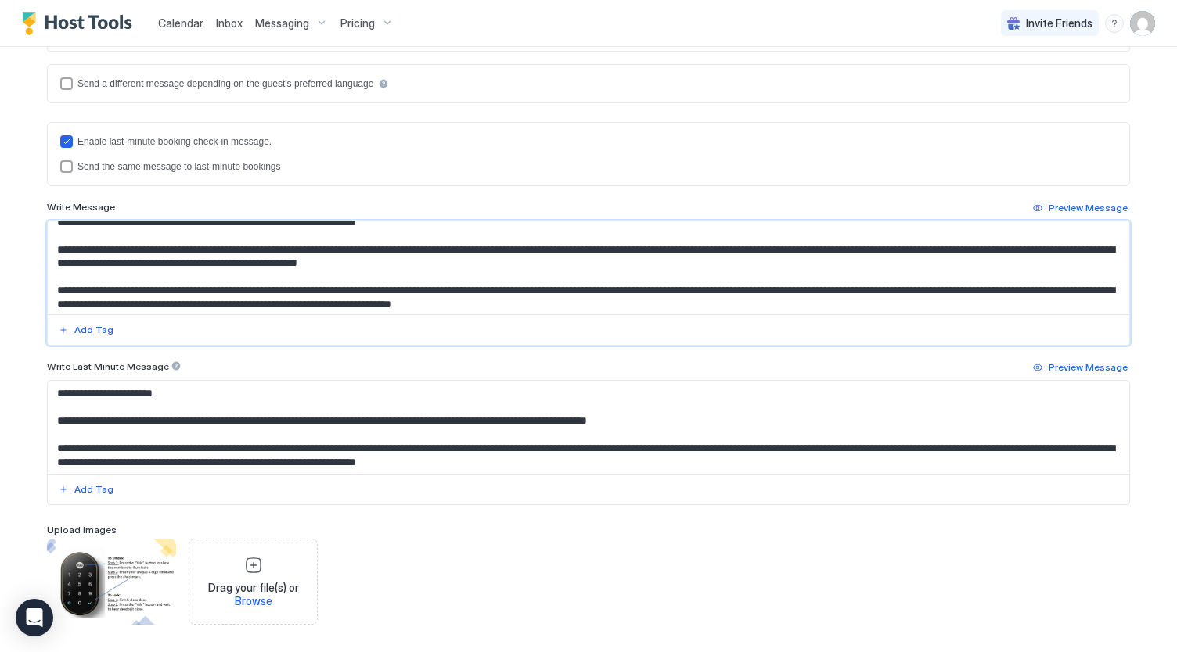
scroll to position [92, 0]
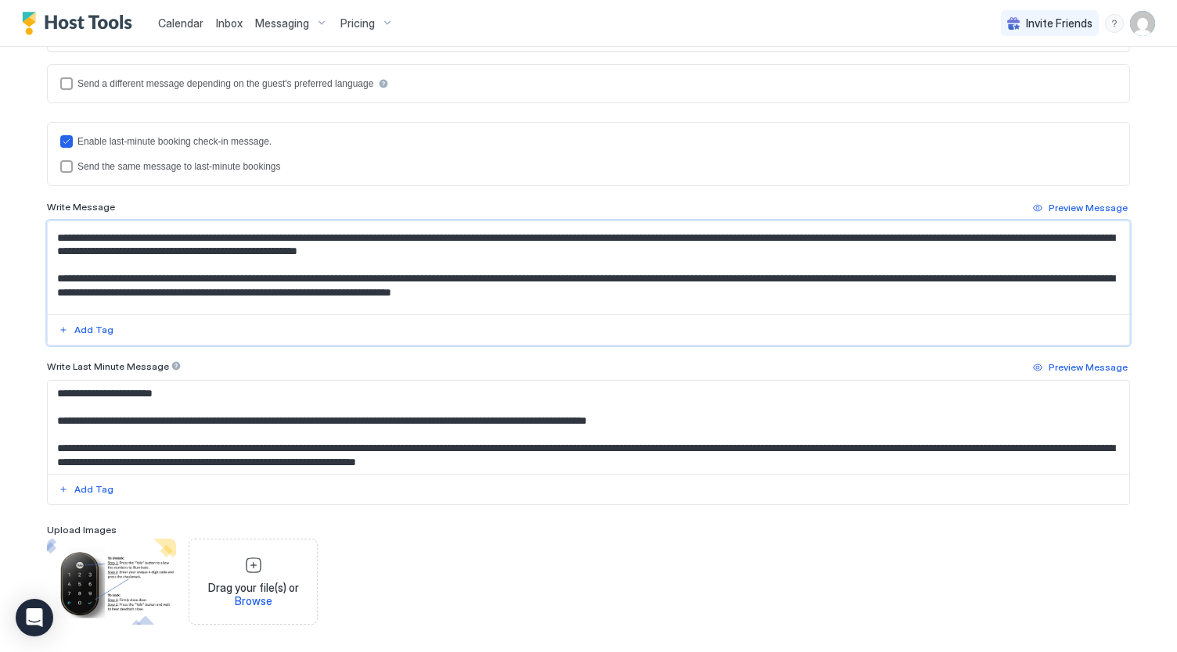
click at [477, 268] on textarea "Input Field" at bounding box center [589, 267] width 1082 height 93
paste textarea "**********"
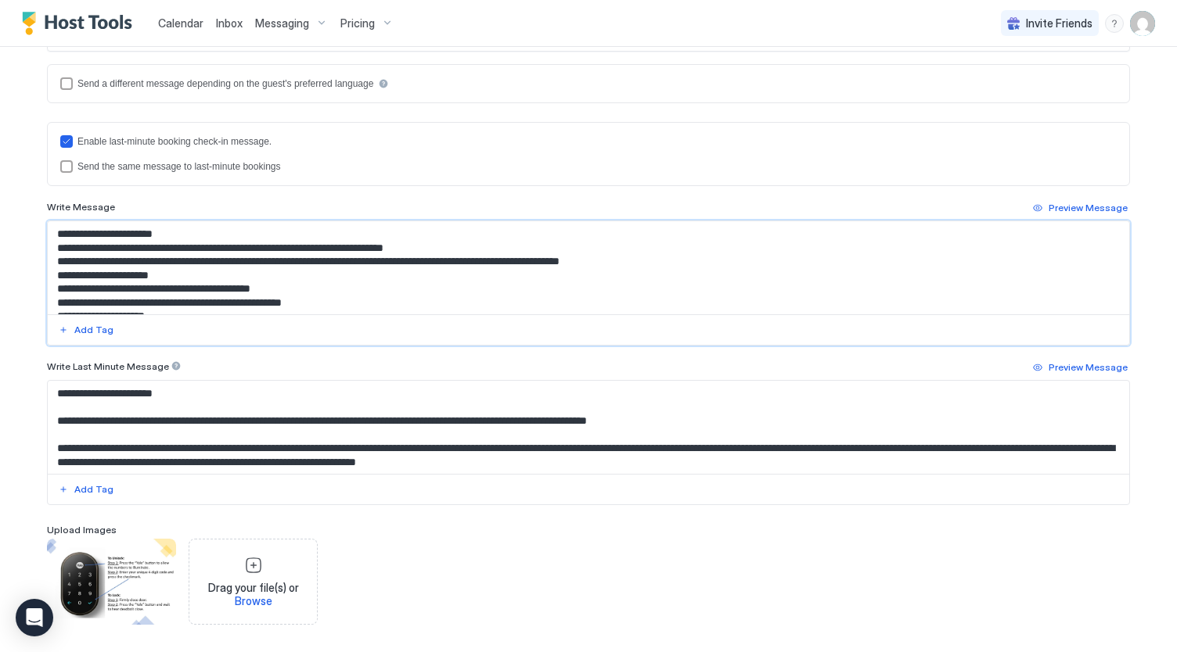
scroll to position [331, 0]
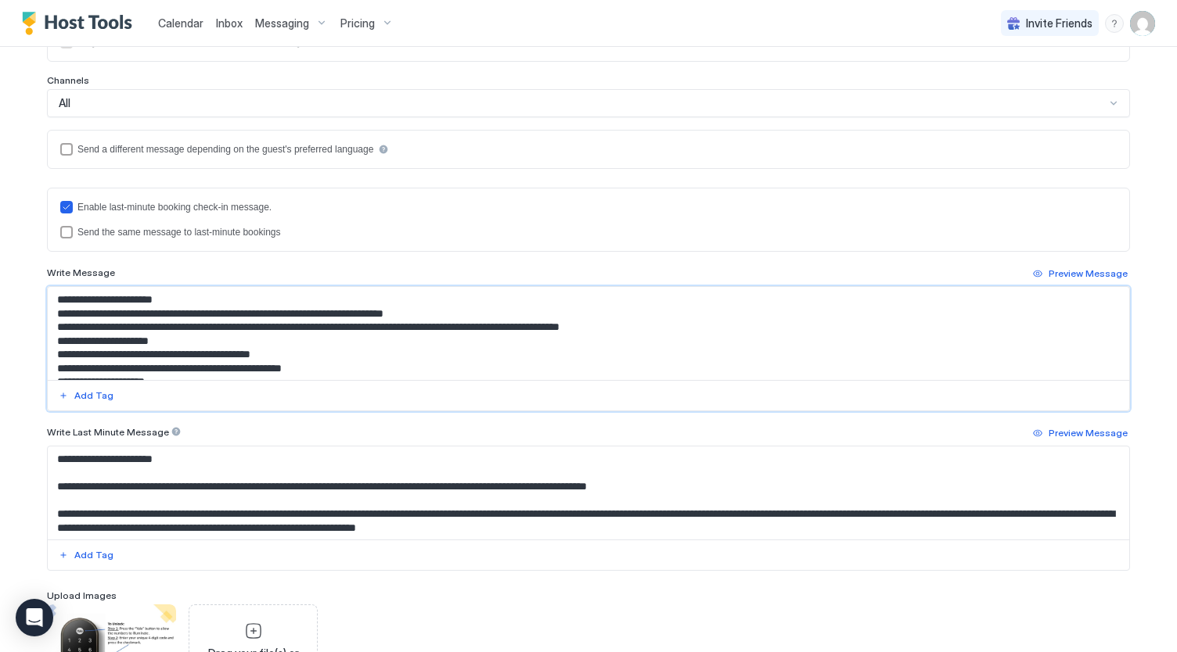
click at [361, 295] on textarea "Input Field" at bounding box center [589, 333] width 1082 height 93
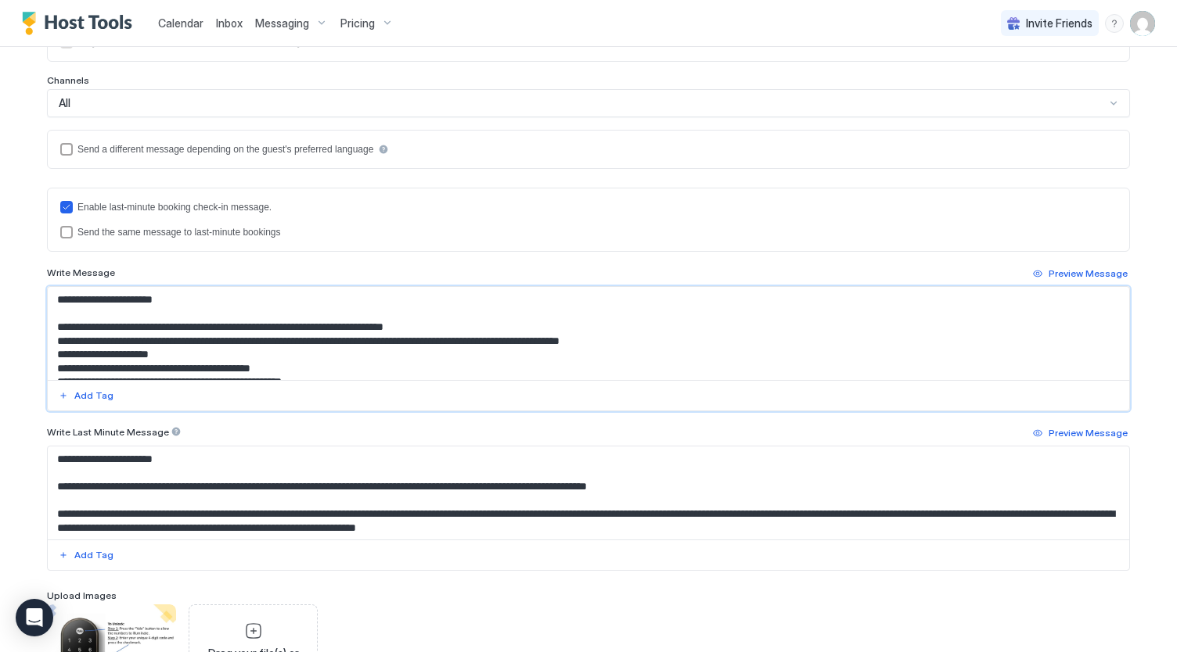
click at [469, 320] on textarea "Input Field" at bounding box center [589, 333] width 1082 height 93
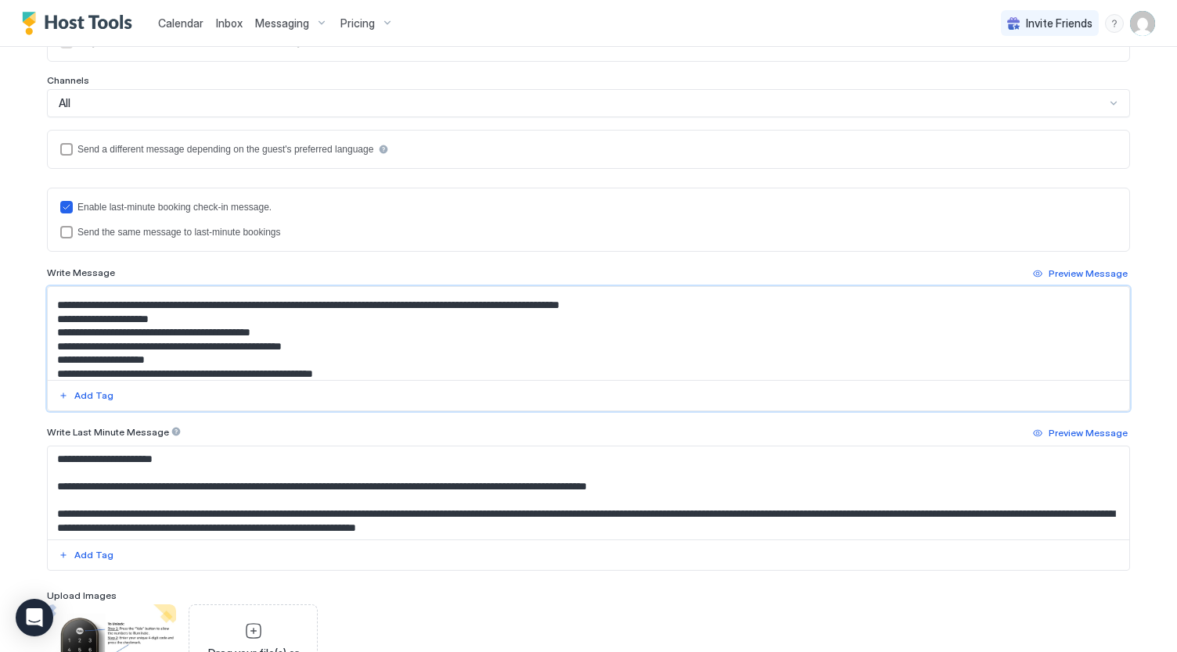
scroll to position [52, 0]
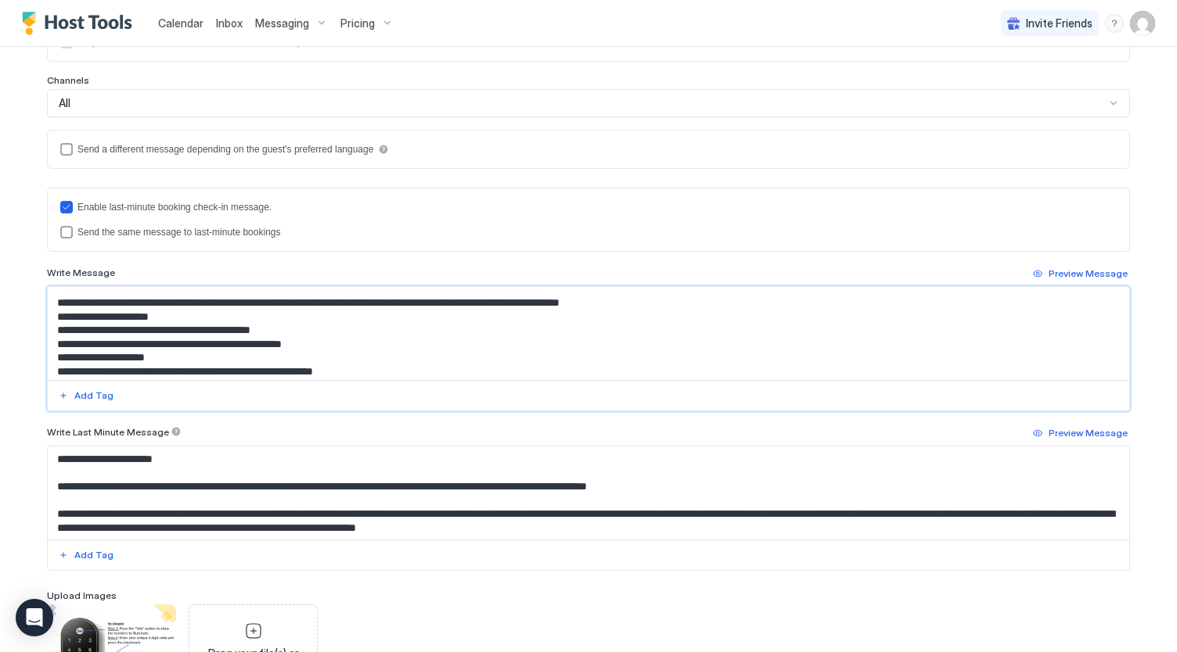
click at [55, 314] on textarea "Input Field" at bounding box center [589, 333] width 1082 height 93
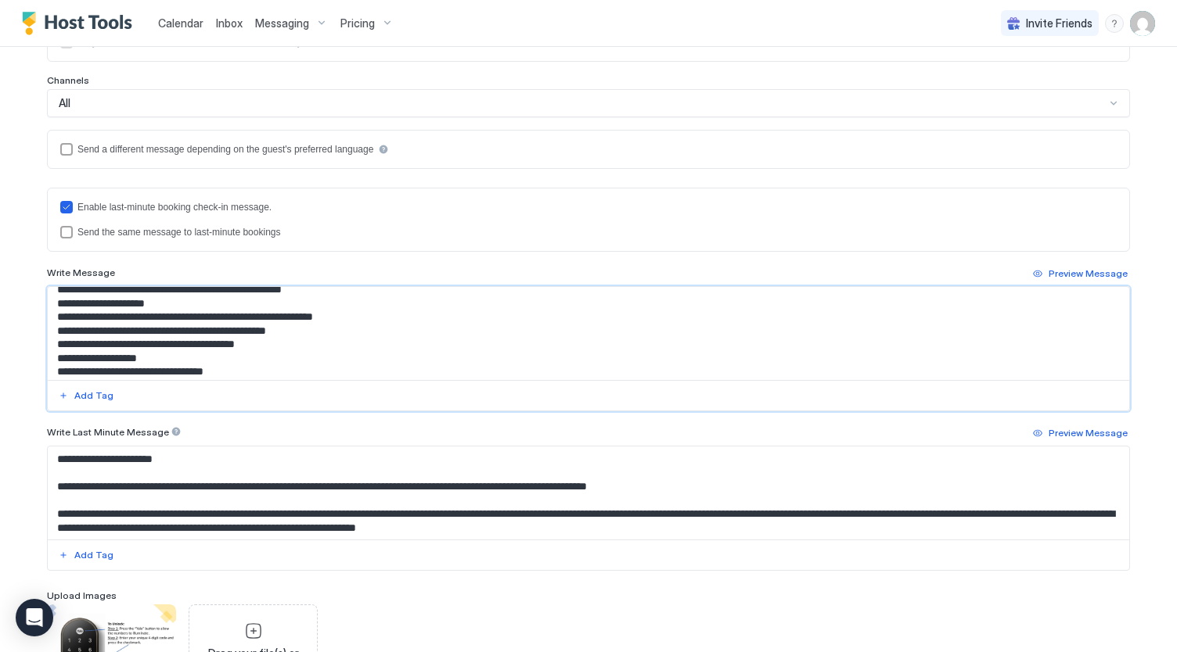
scroll to position [131, 0]
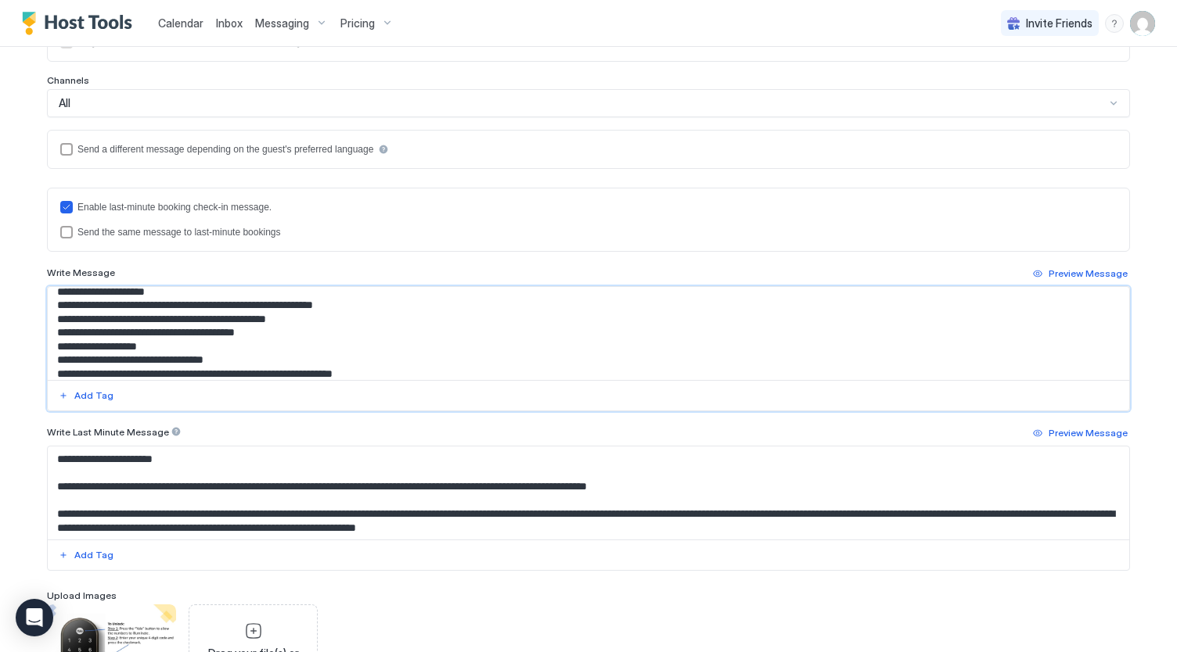
click at [53, 344] on textarea "Input Field" at bounding box center [589, 333] width 1082 height 93
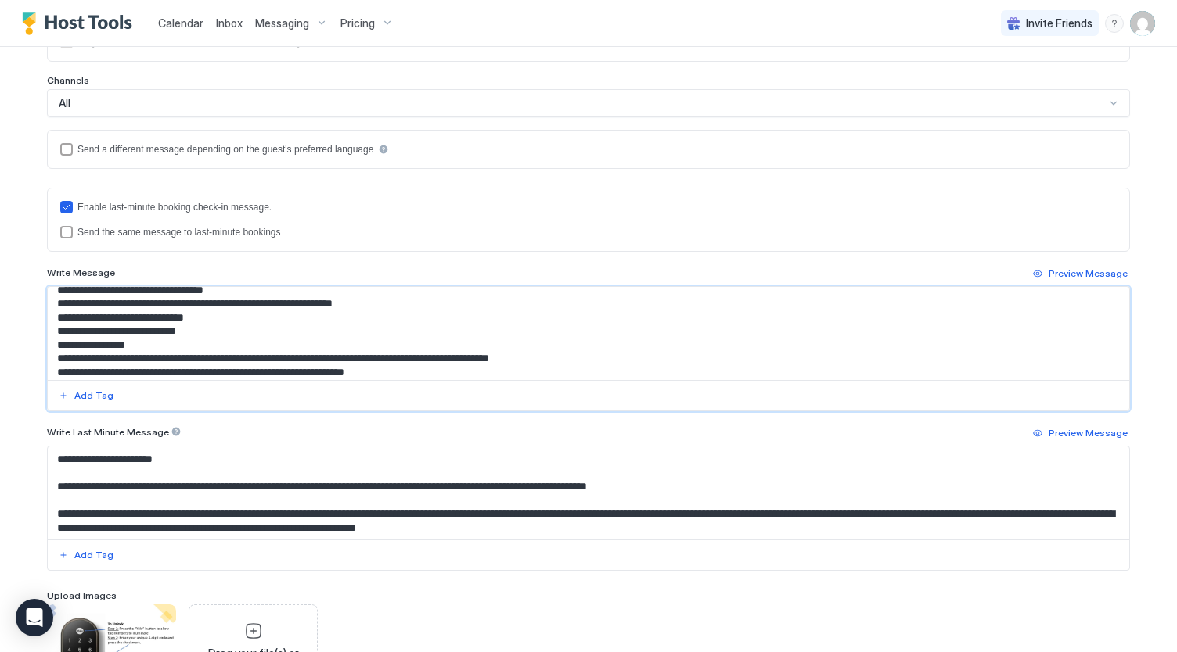
scroll to position [217, 0]
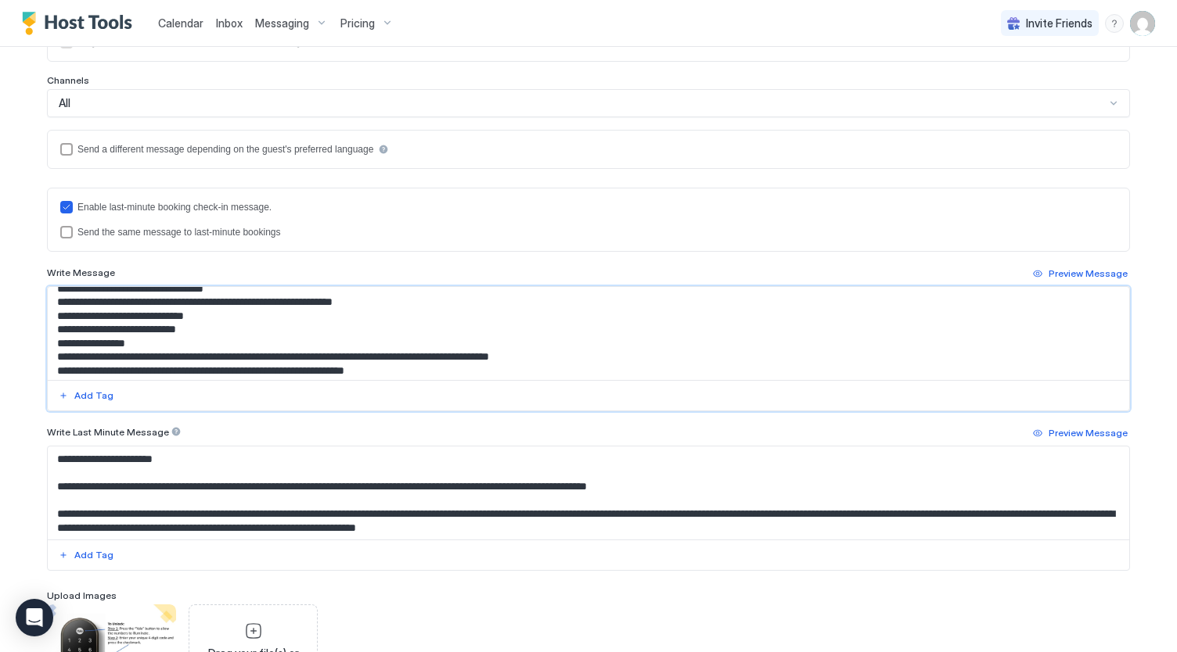
click at [53, 340] on textarea "Input Field" at bounding box center [589, 333] width 1082 height 93
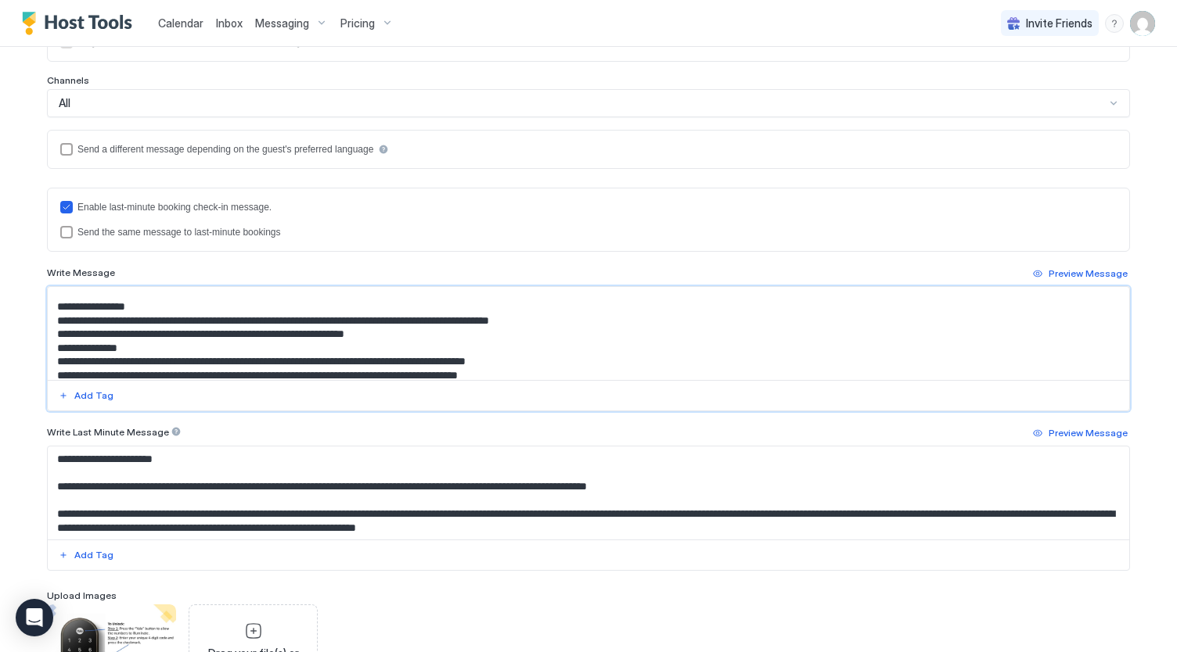
scroll to position [273, 0]
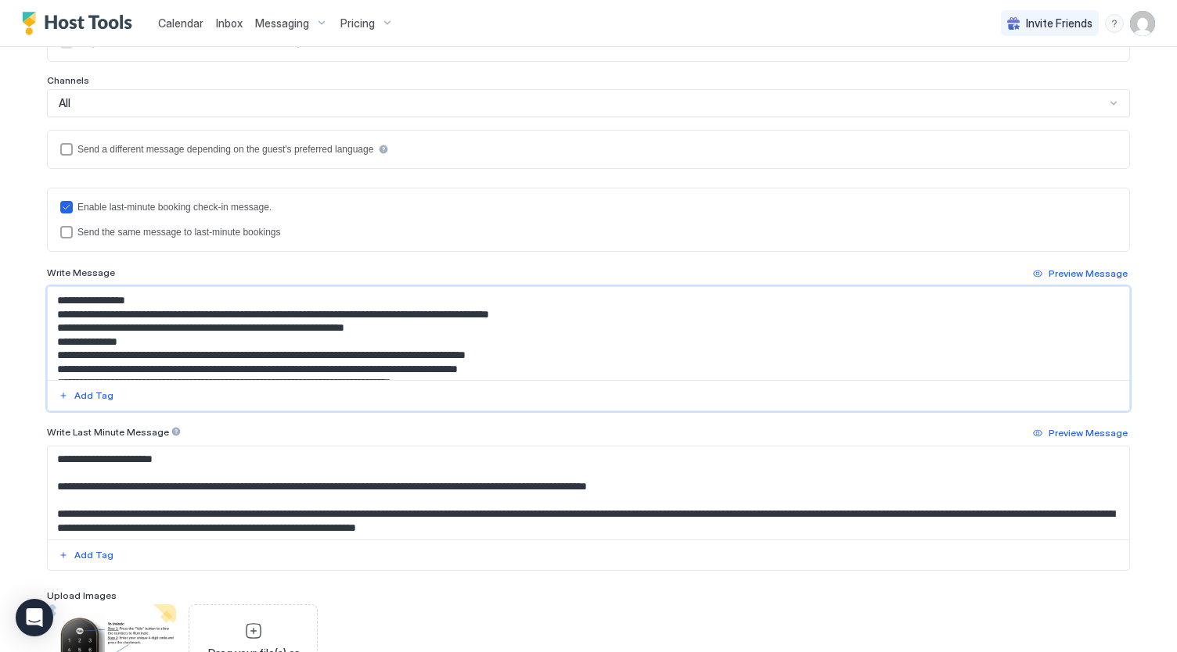
click at [49, 342] on textarea "Input Field" at bounding box center [589, 333] width 1082 height 93
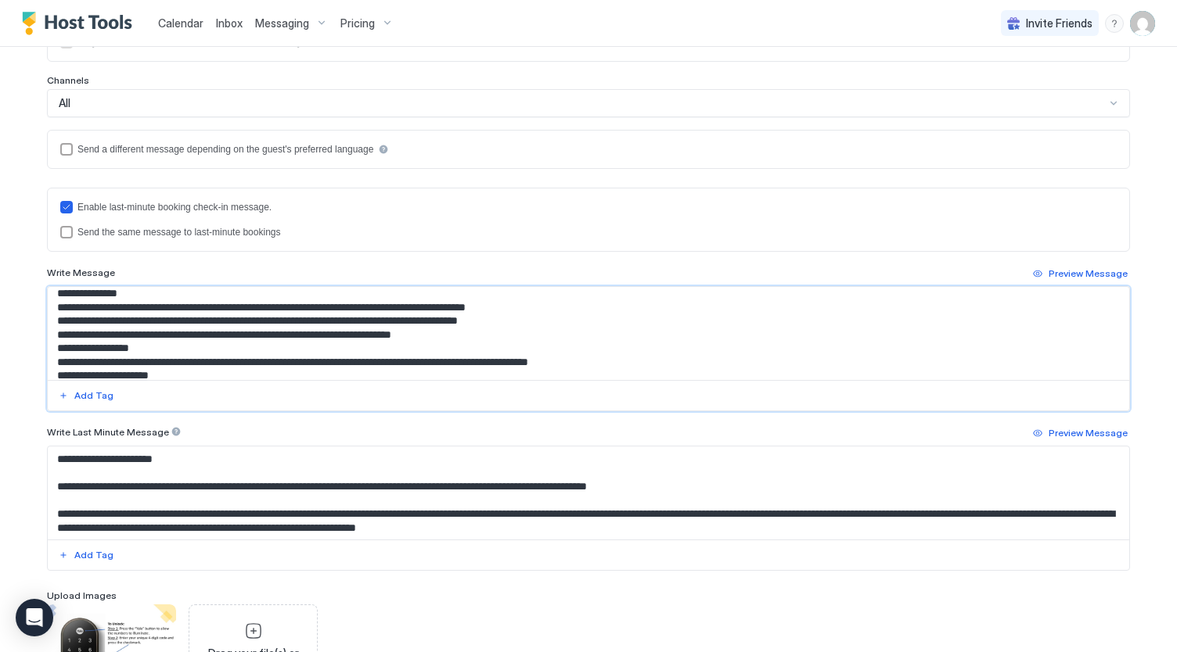
scroll to position [340, 0]
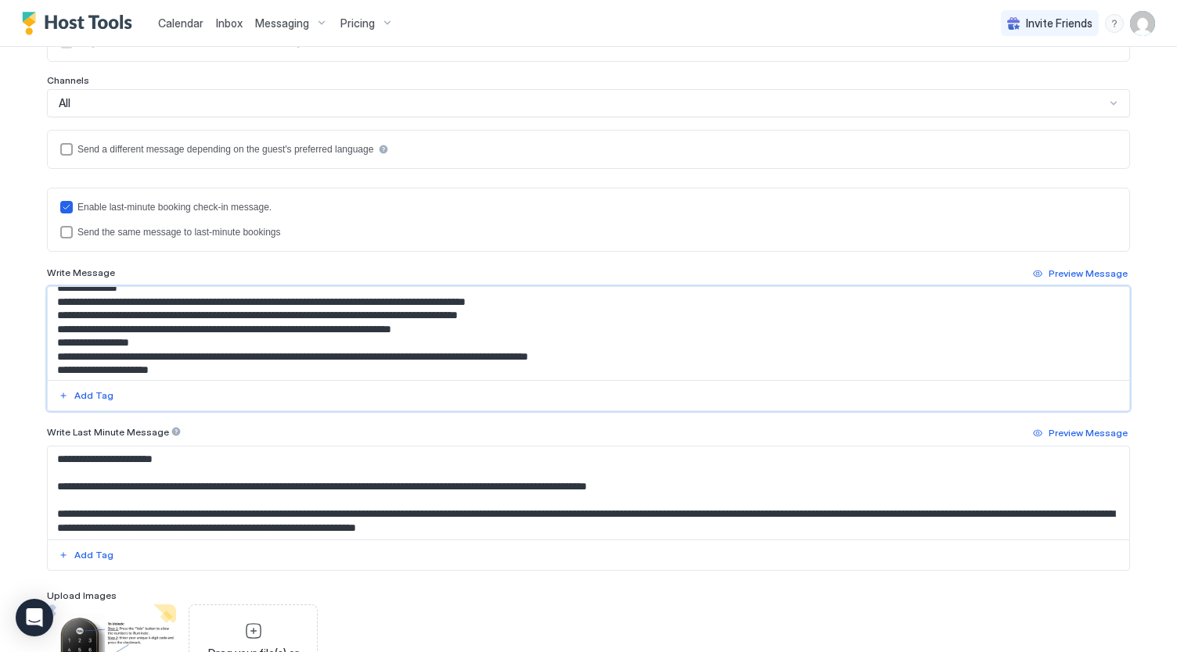
click at [54, 339] on textarea "Input Field" at bounding box center [589, 333] width 1082 height 93
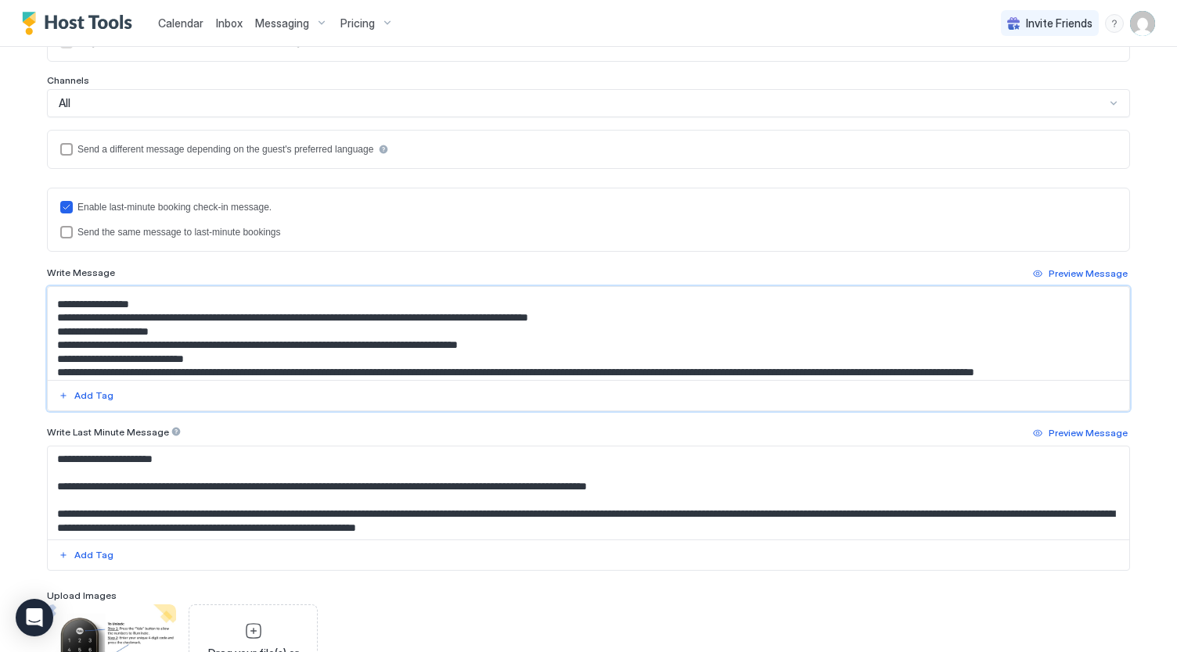
scroll to position [394, 0]
click at [53, 326] on textarea "Input Field" at bounding box center [589, 333] width 1082 height 93
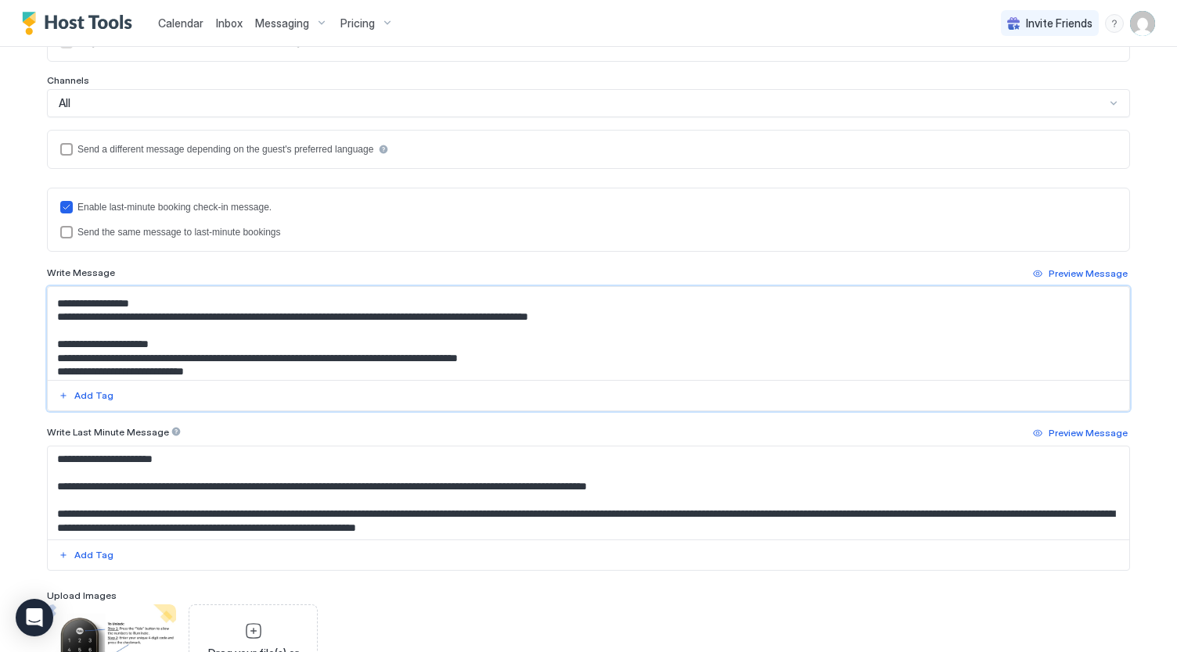
click at [52, 368] on textarea "Input Field" at bounding box center [589, 333] width 1082 height 93
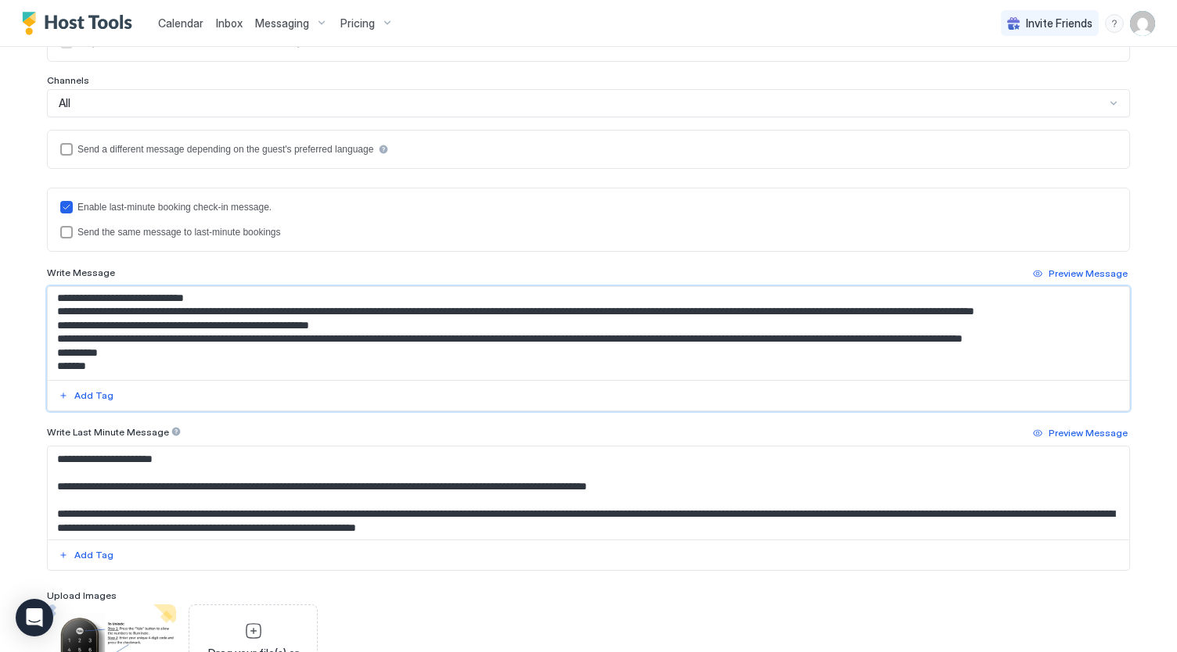
scroll to position [495, 0]
click at [54, 320] on textarea "Input Field" at bounding box center [589, 333] width 1082 height 93
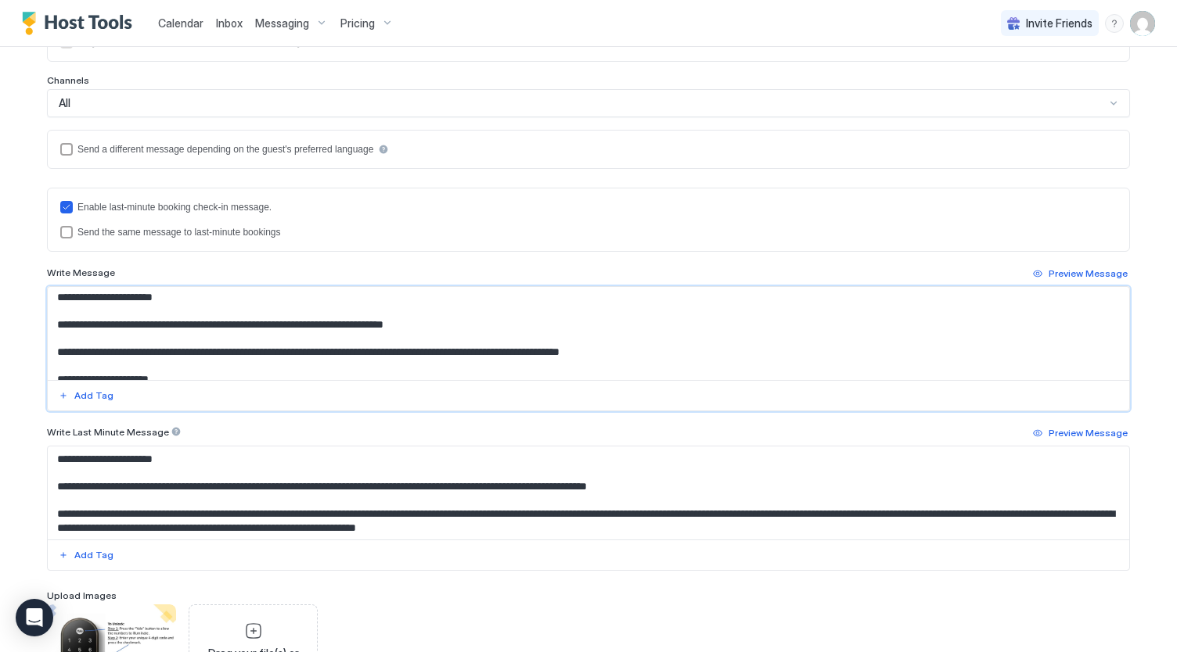
scroll to position [0, 0]
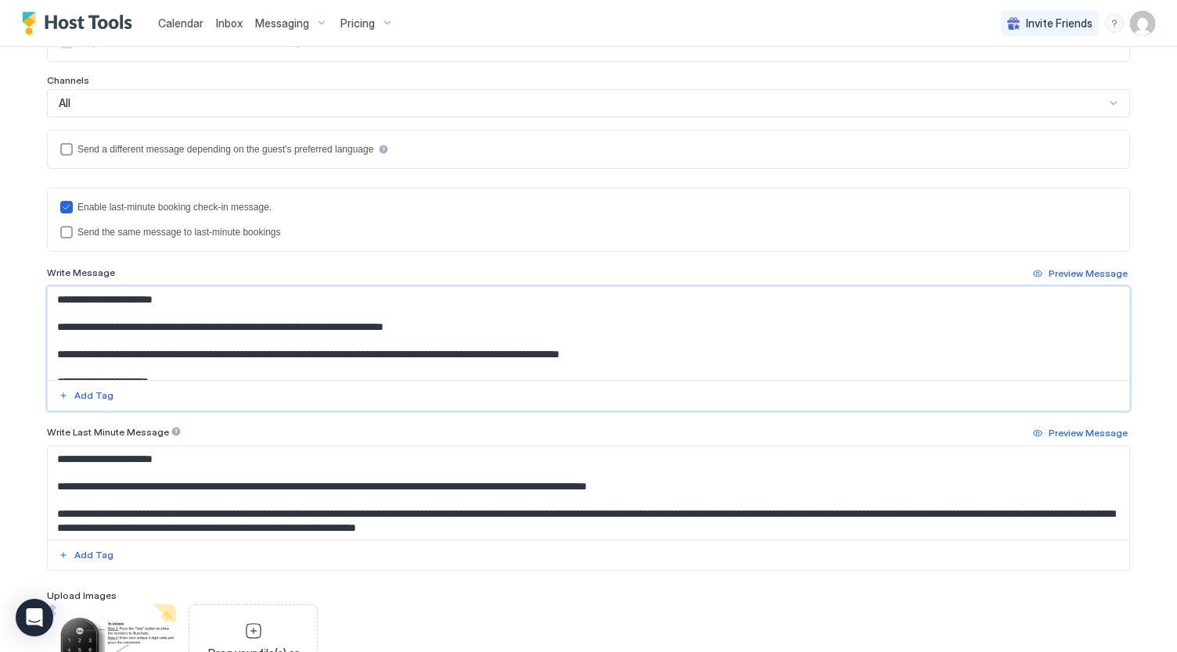
click at [110, 317] on textarea "Input Field" at bounding box center [589, 333] width 1082 height 93
type textarea "**********"
click at [186, 501] on textarea "Input Field" at bounding box center [589, 493] width 1082 height 93
paste textarea "**********"
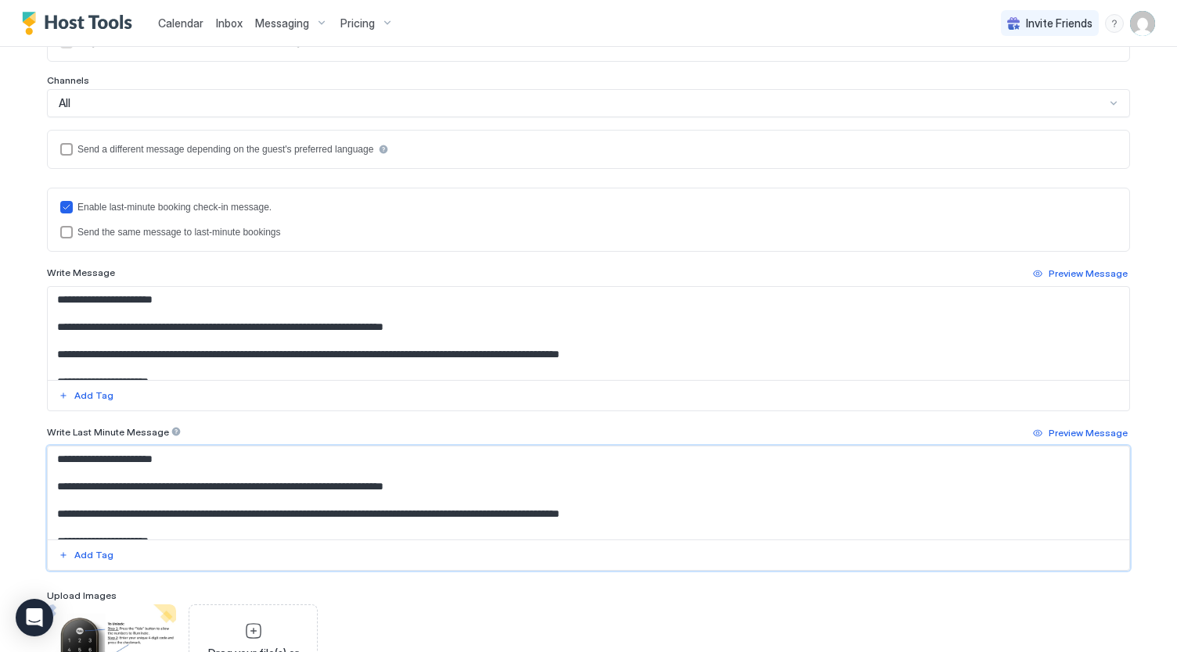
drag, startPoint x: 216, startPoint y: 484, endPoint x: 39, endPoint y: 481, distance: 176.8
click at [39, 481] on div "**********" at bounding box center [588, 242] width 1127 height 1052
click at [404, 515] on textarea "Input Field" at bounding box center [589, 493] width 1082 height 93
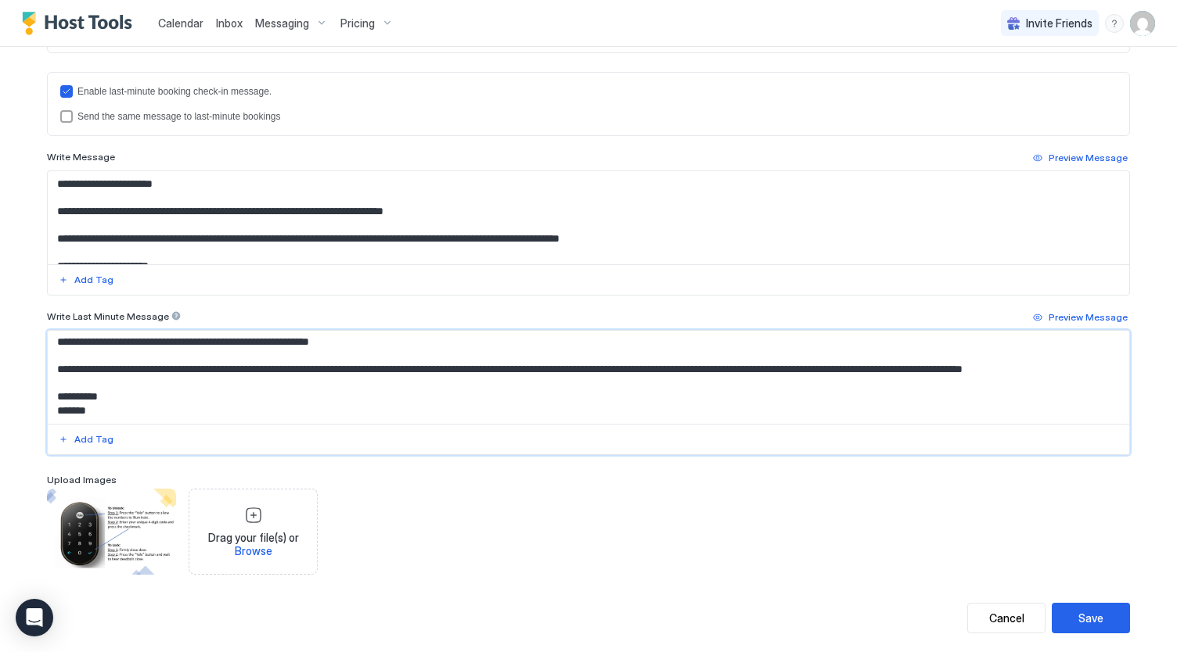
scroll to position [470, 0]
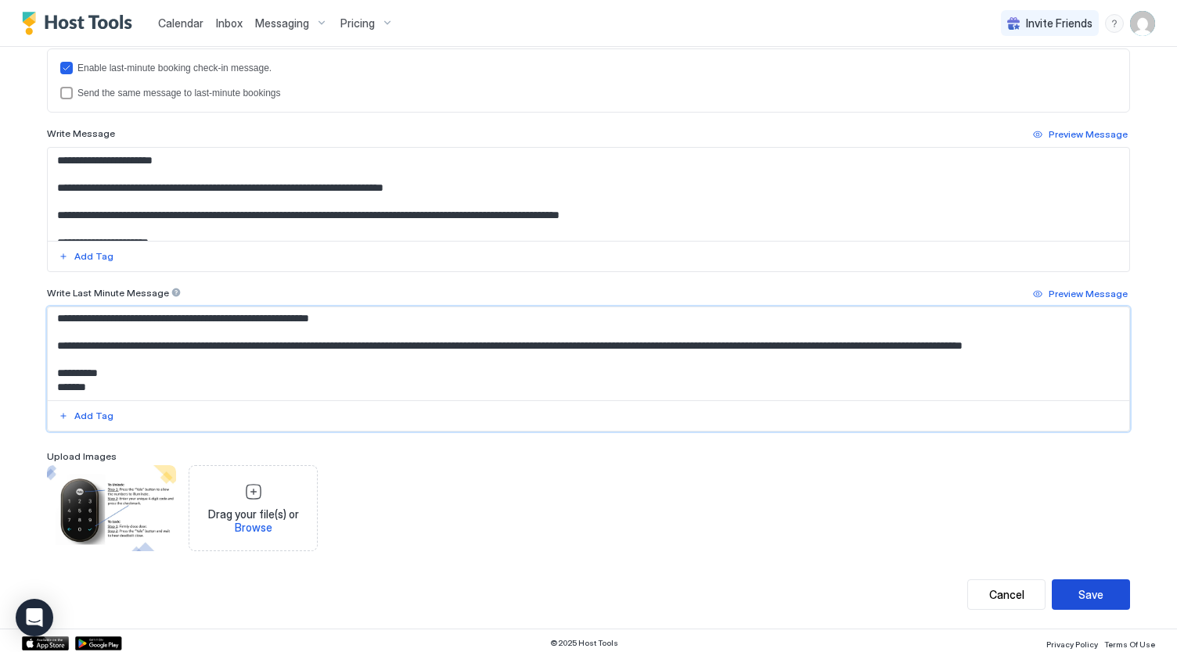
type textarea "**********"
click at [1099, 593] on button "Save" at bounding box center [1090, 595] width 78 height 31
type textarea "**********"
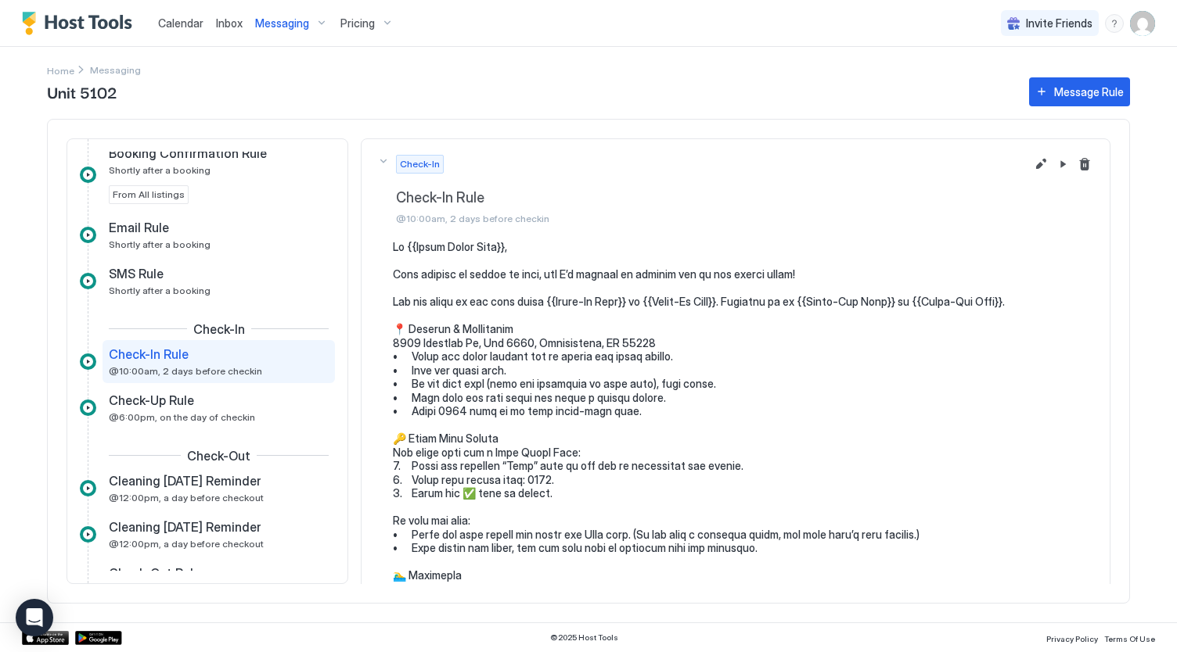
click at [296, 23] on span "Messaging" at bounding box center [282, 23] width 54 height 14
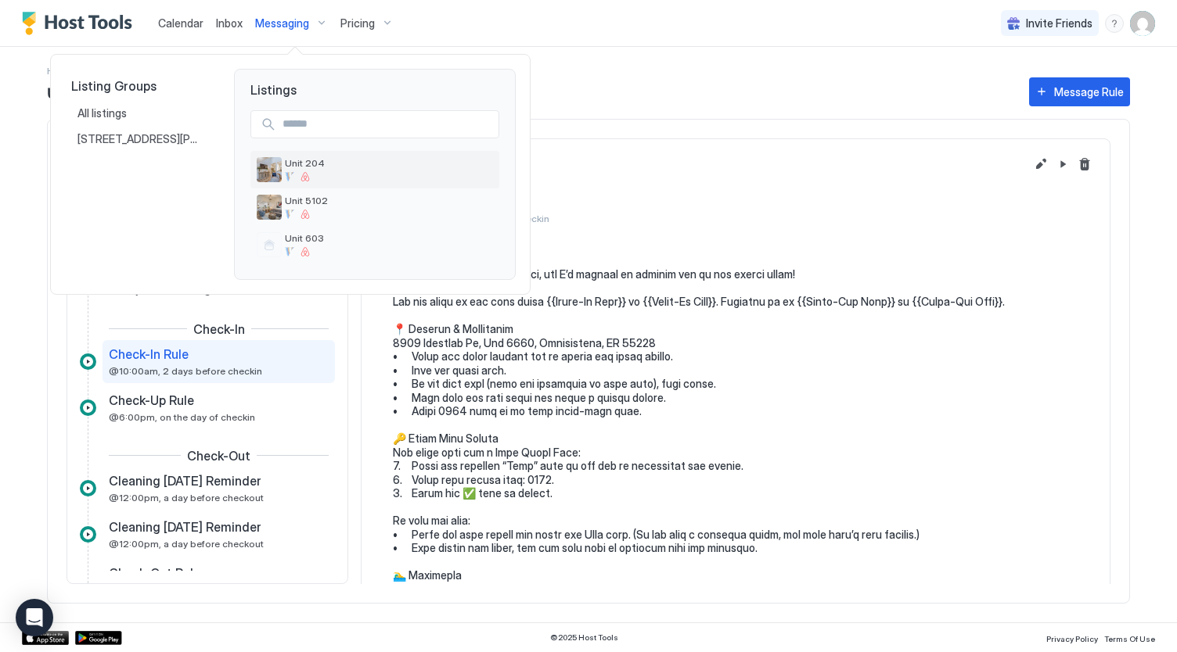
click at [297, 160] on span "Unit 204" at bounding box center [389, 163] width 208 height 12
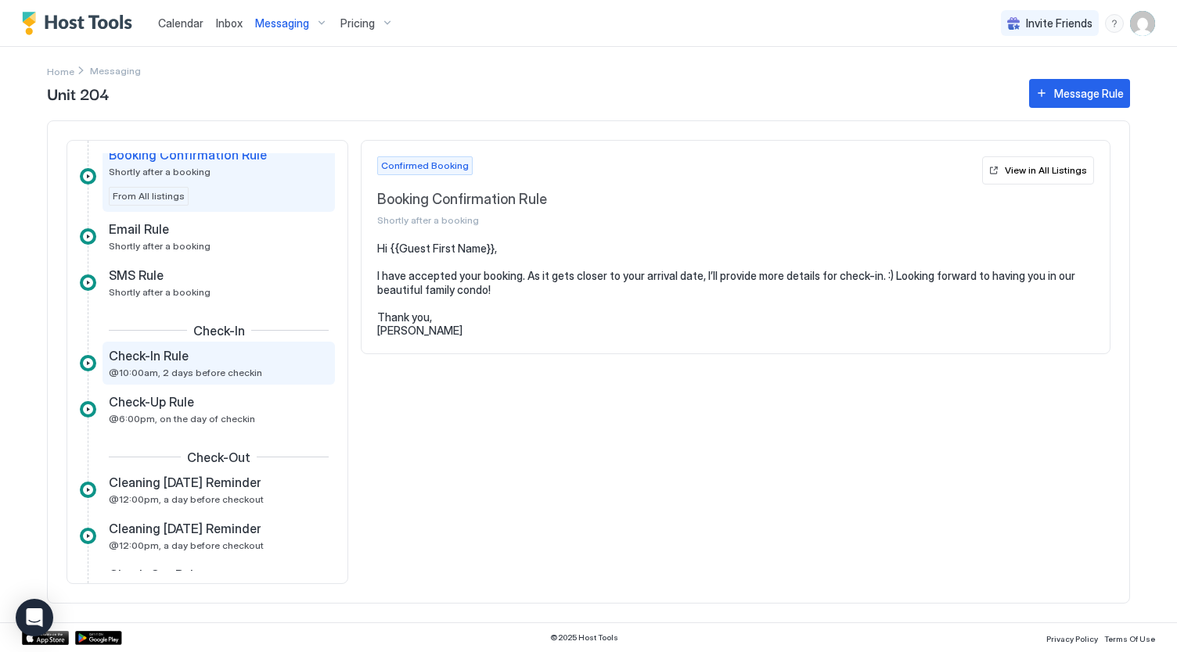
click at [171, 361] on span "Check-In Rule" at bounding box center [149, 356] width 80 height 16
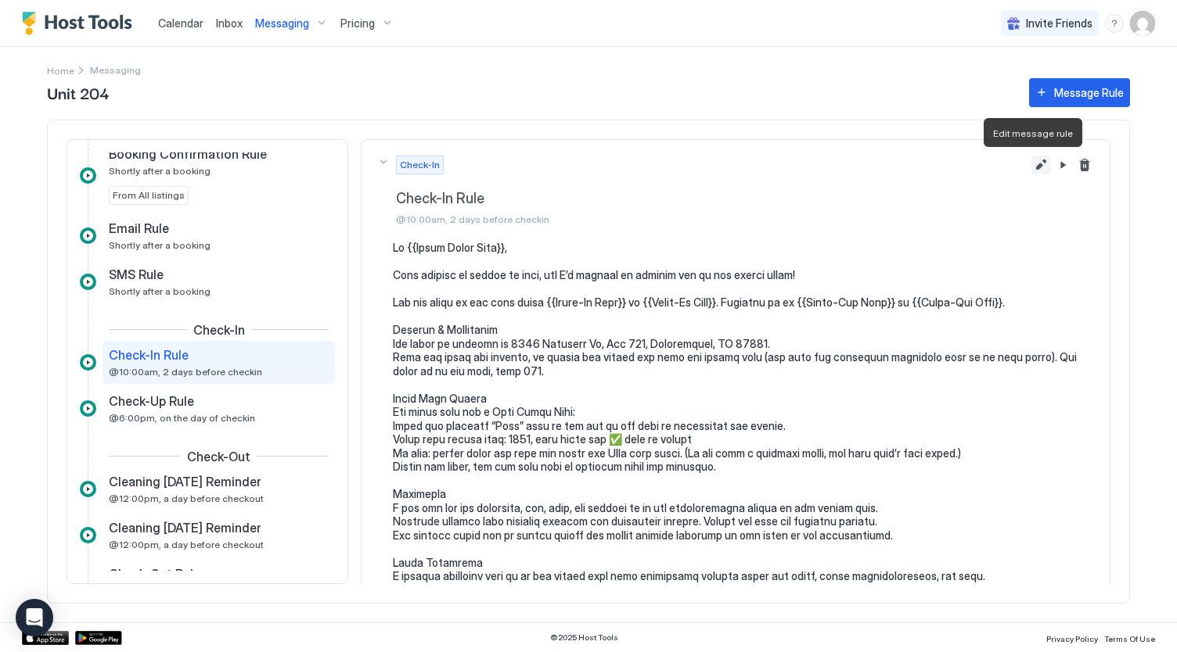
click at [1034, 167] on button "Edit message rule" at bounding box center [1040, 165] width 19 height 19
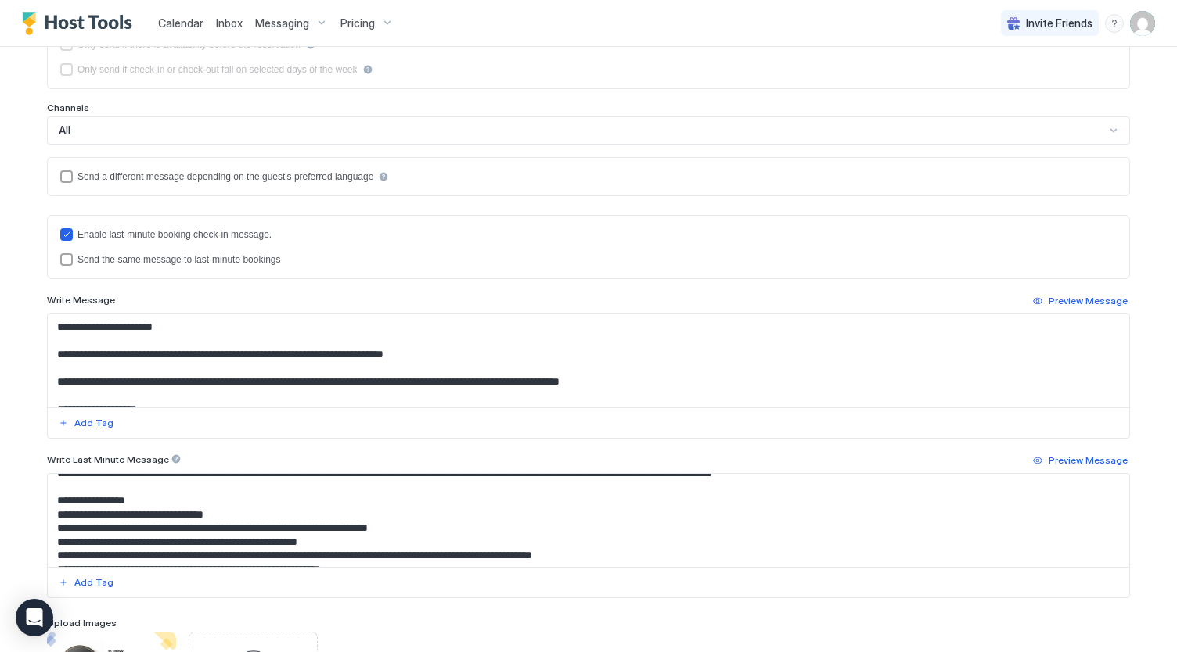
scroll to position [124, 0]
click at [282, 335] on textarea "Input Field" at bounding box center [589, 360] width 1082 height 93
paste textarea "**********"
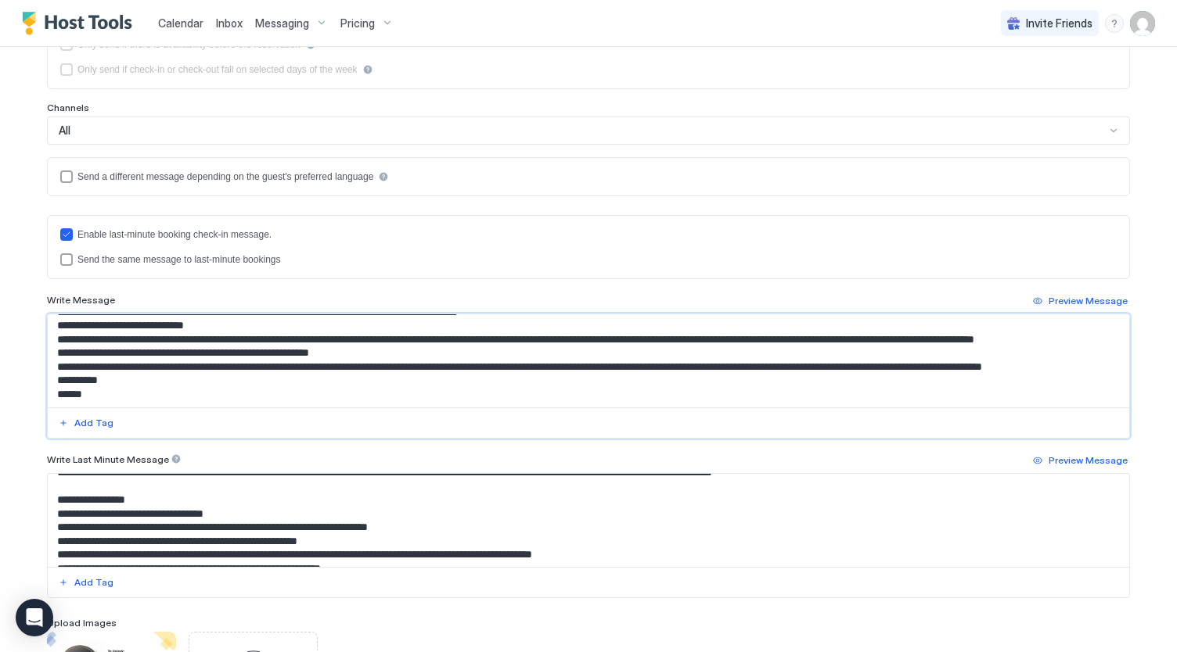
scroll to position [0, 0]
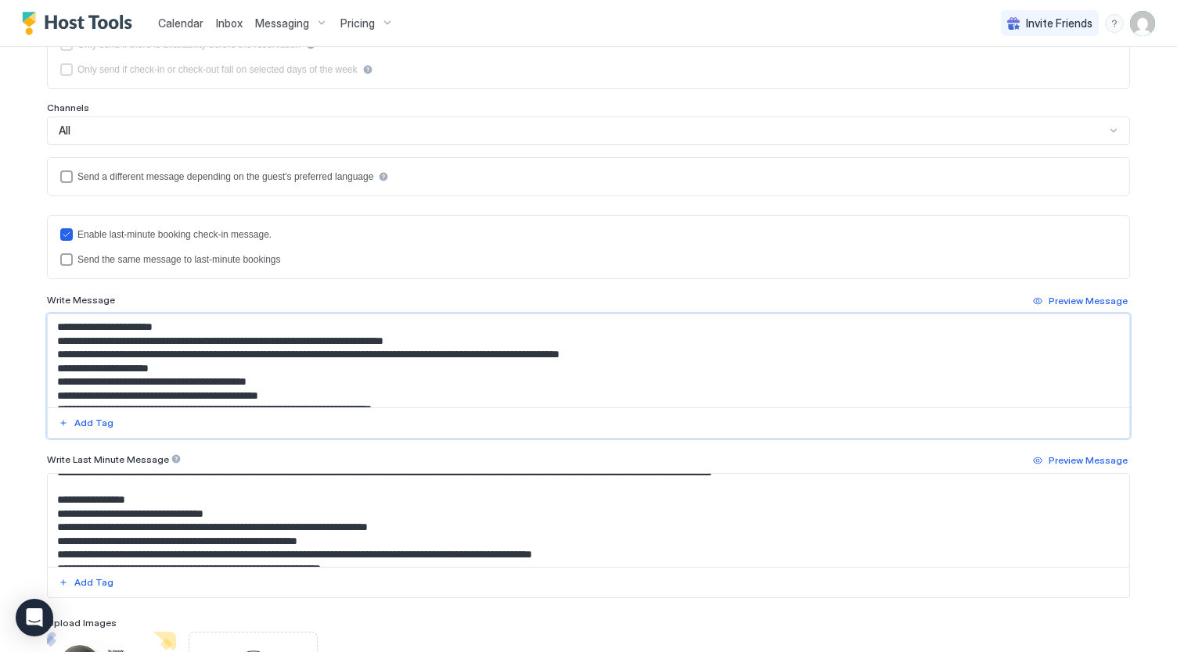
click at [245, 320] on textarea "Input Field" at bounding box center [589, 360] width 1082 height 93
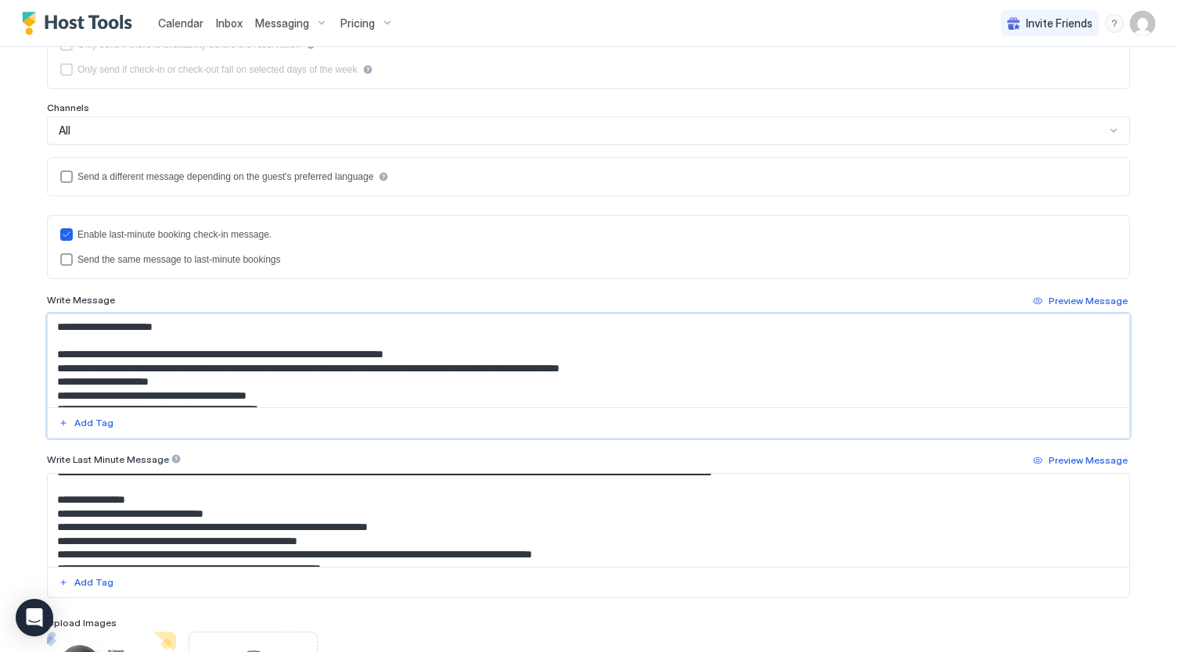
click at [455, 350] on textarea "Input Field" at bounding box center [589, 360] width 1082 height 93
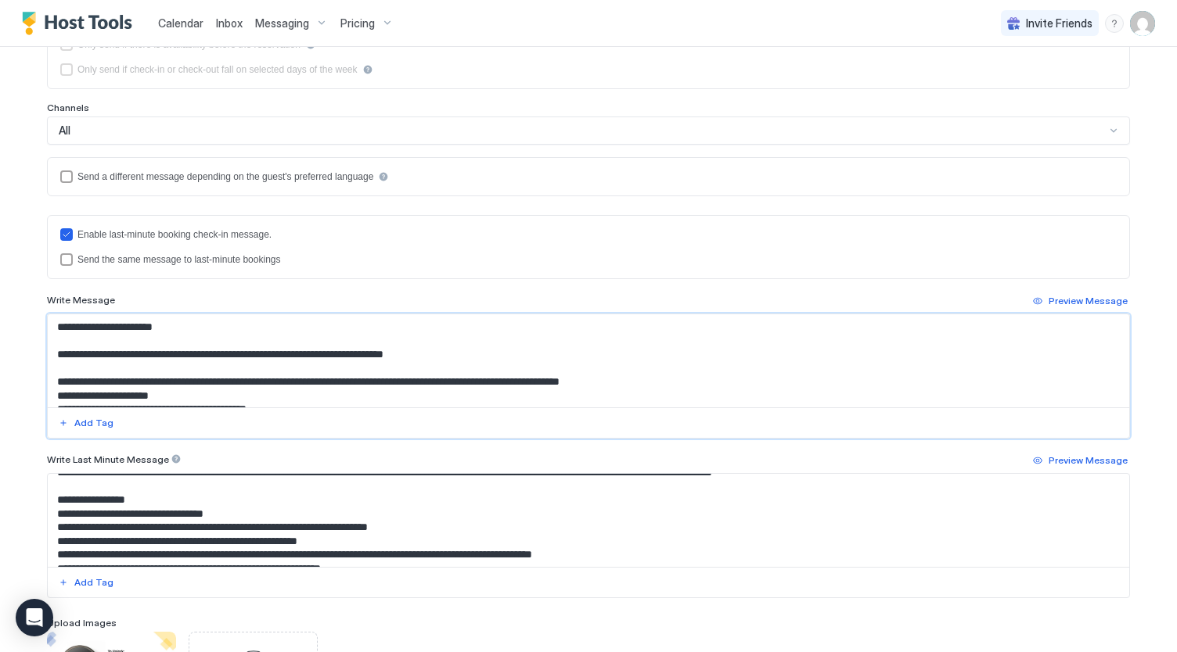
click at [700, 379] on textarea "Input Field" at bounding box center [589, 360] width 1082 height 93
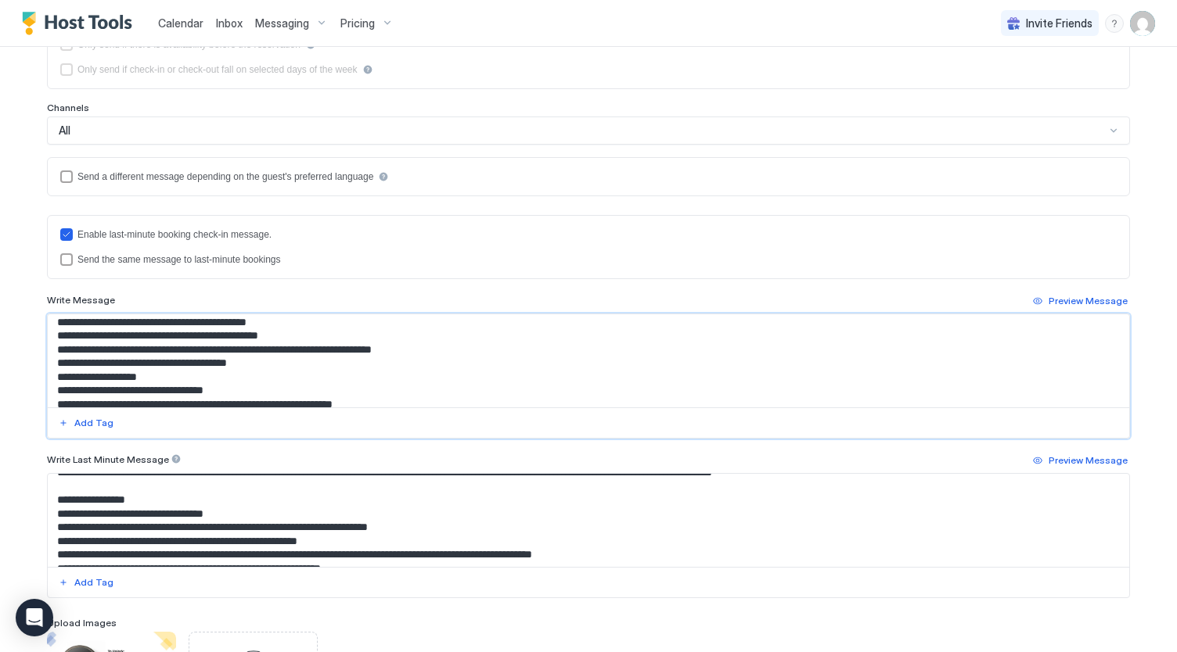
scroll to position [106, 0]
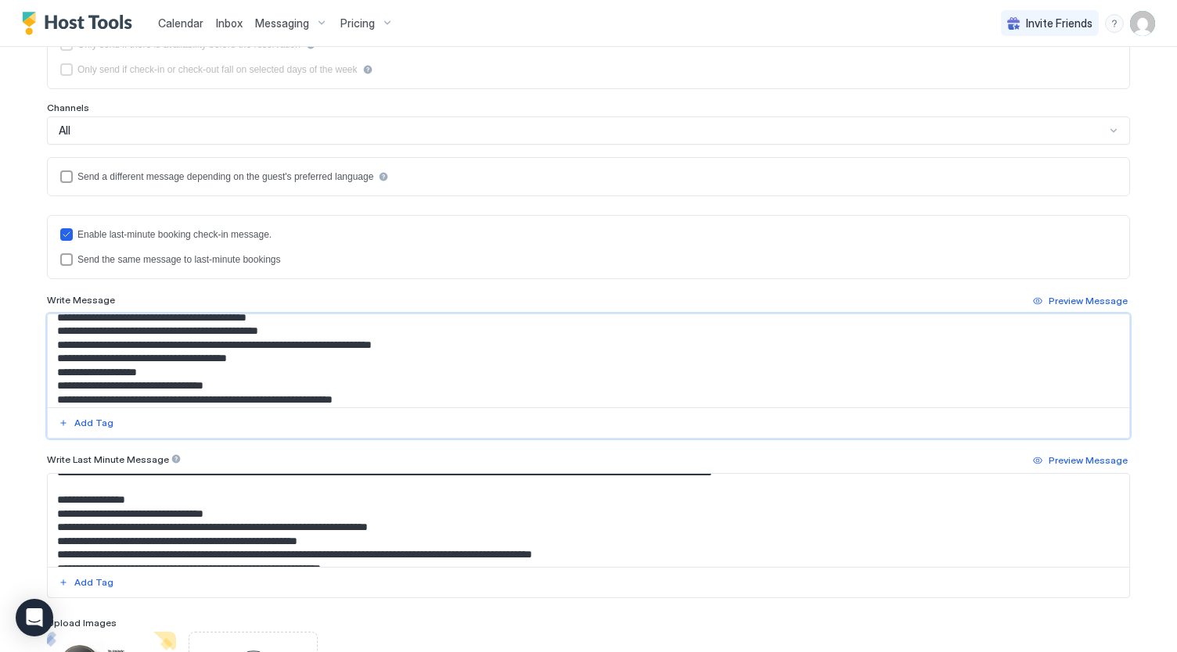
click at [297, 354] on textarea "Input Field" at bounding box center [589, 360] width 1082 height 93
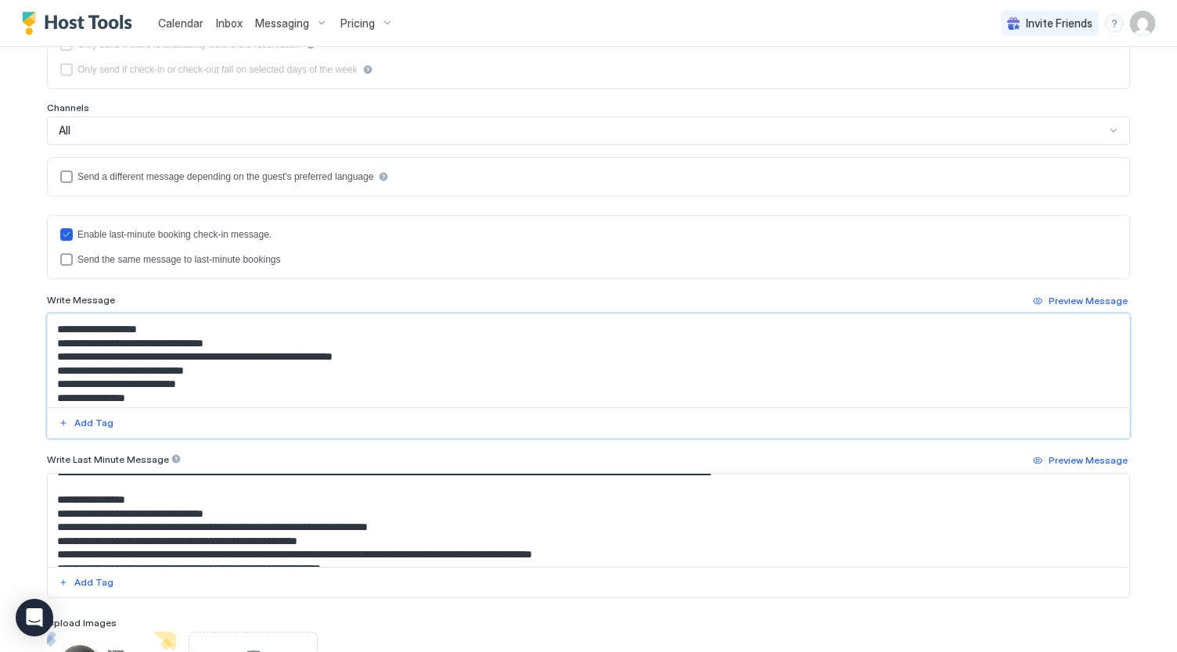
scroll to position [185, 0]
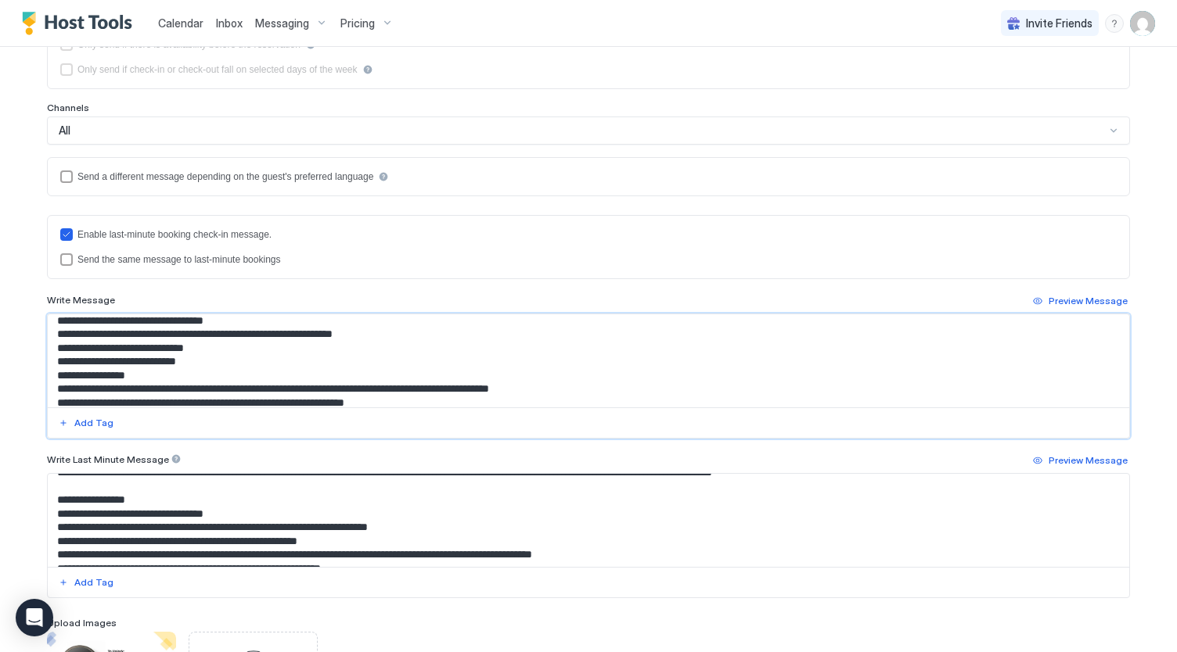
click at [298, 361] on textarea "Input Field" at bounding box center [589, 360] width 1082 height 93
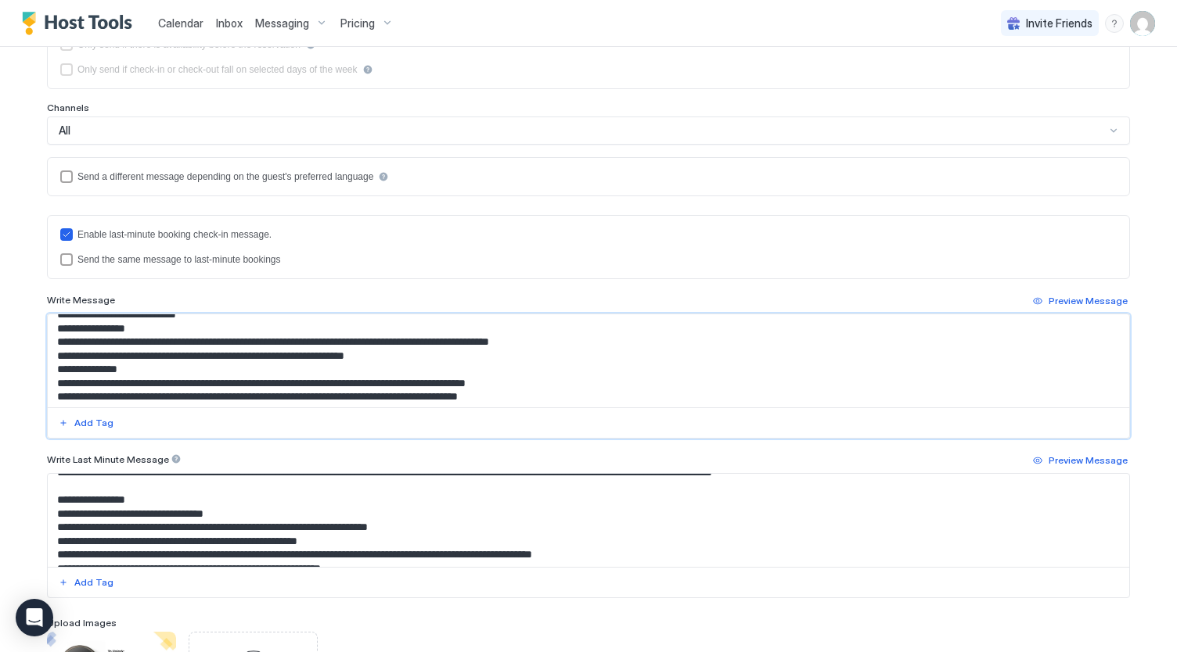
scroll to position [233, 0]
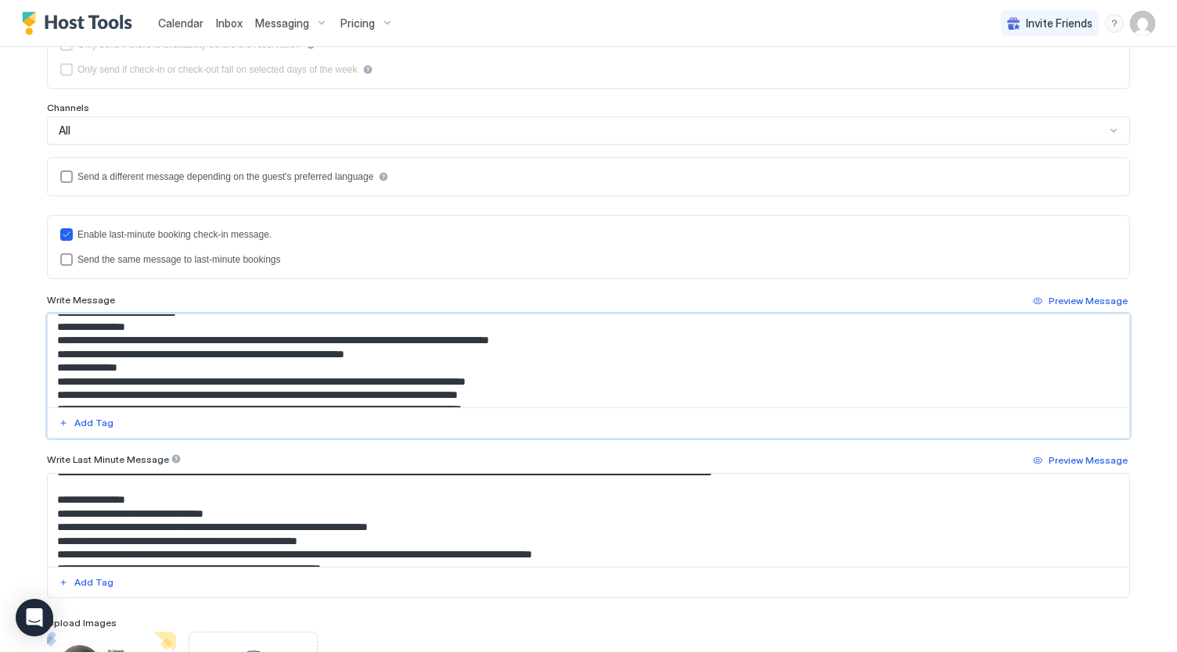
click at [433, 356] on textarea "Input Field" at bounding box center [589, 360] width 1082 height 93
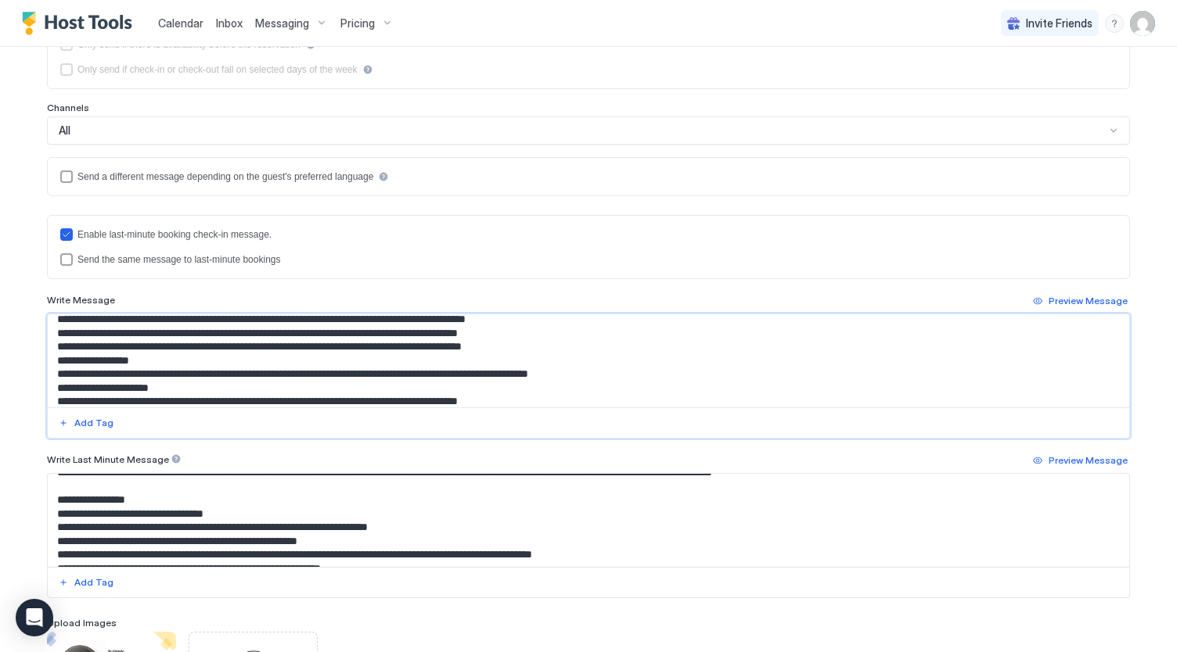
scroll to position [313, 0]
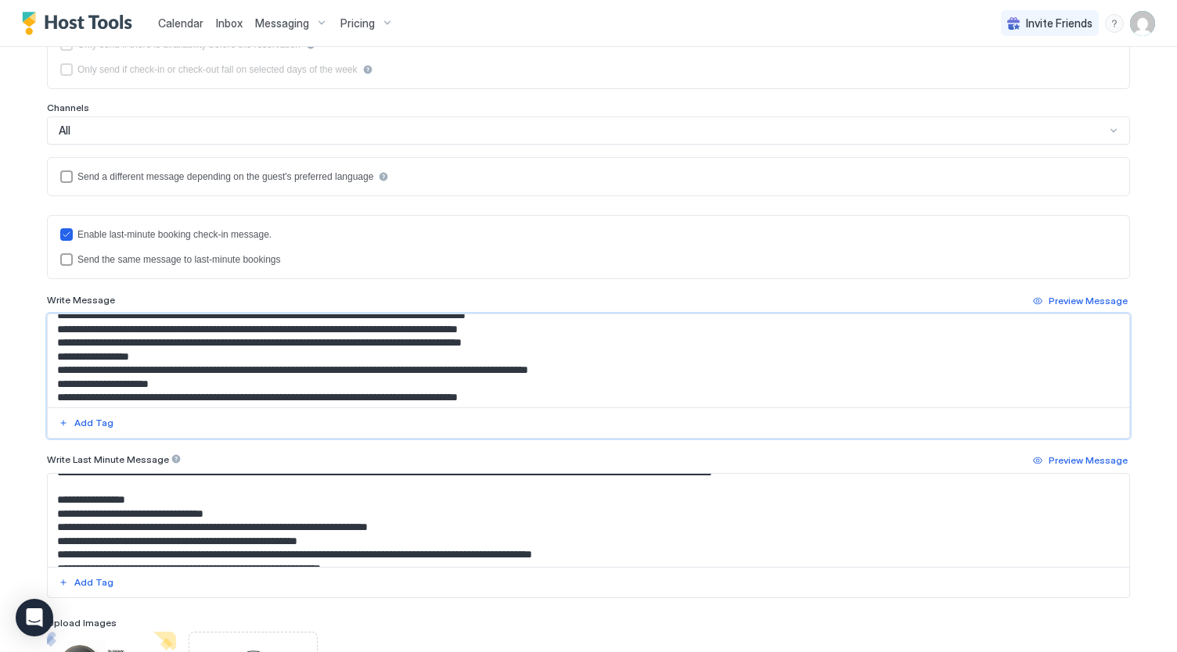
click at [536, 343] on textarea "Input Field" at bounding box center [589, 360] width 1082 height 93
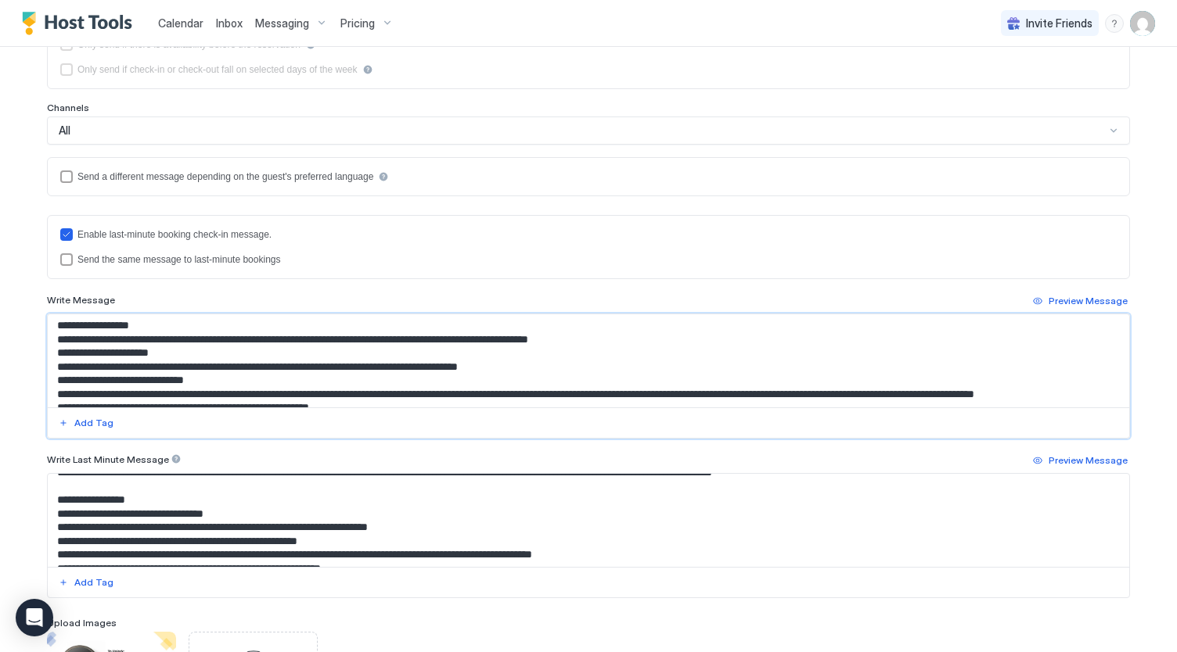
scroll to position [358, 0]
click at [628, 338] on textarea "Input Field" at bounding box center [589, 360] width 1082 height 93
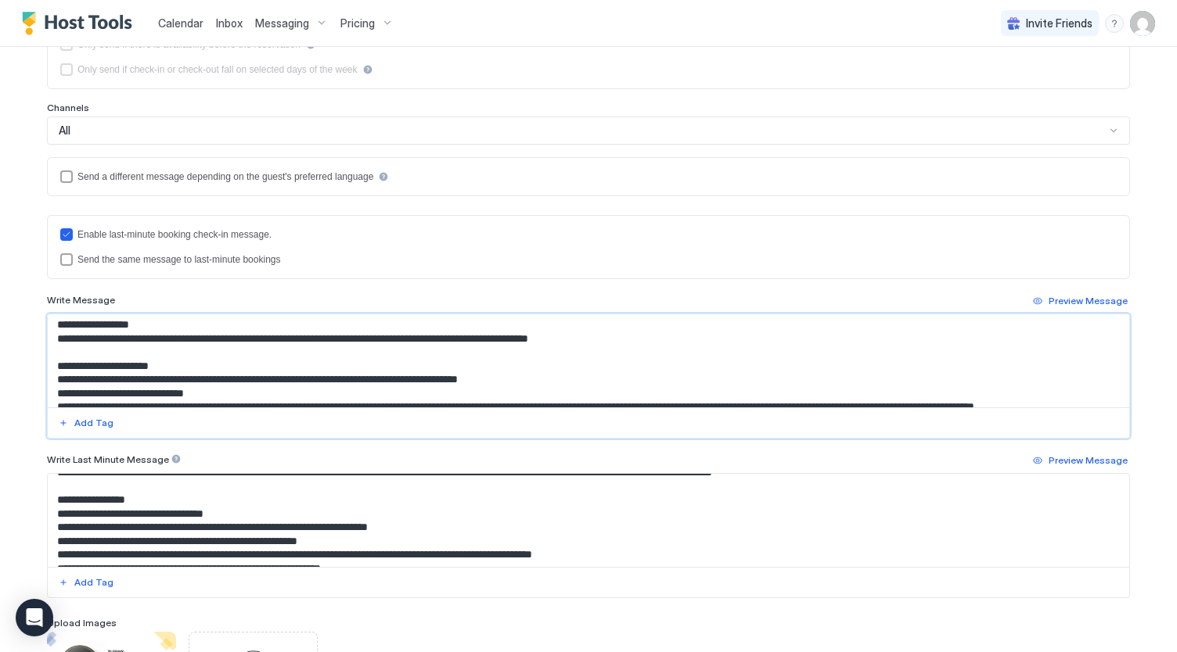
click at [537, 375] on textarea "Input Field" at bounding box center [589, 360] width 1082 height 93
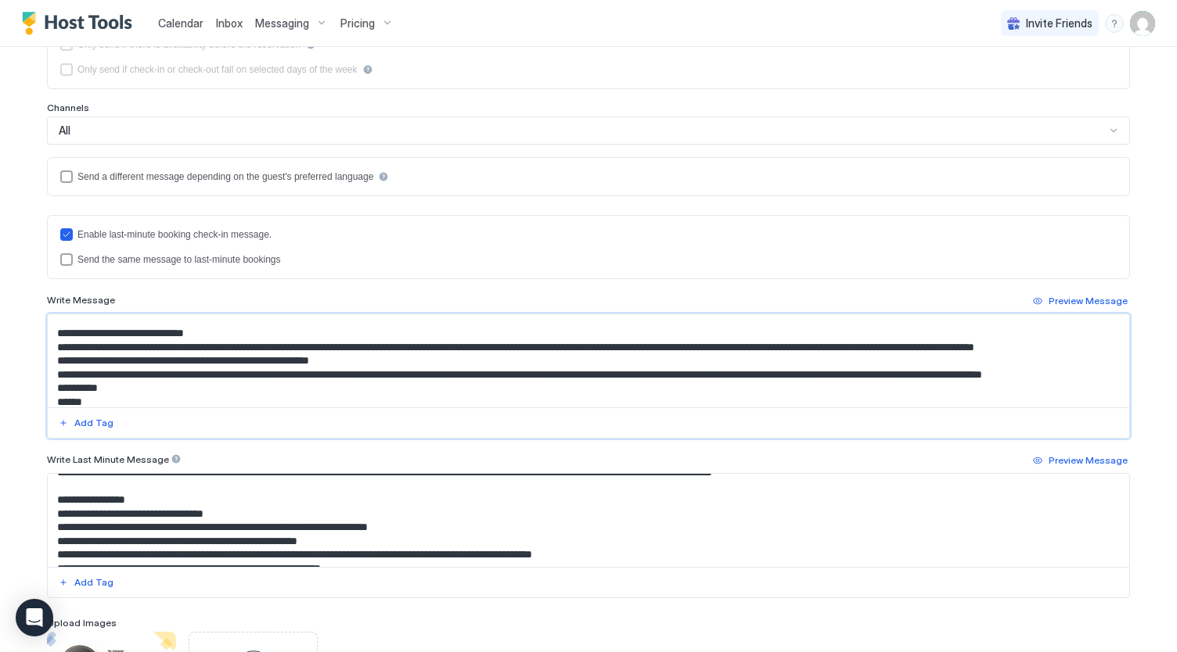
scroll to position [440, 0]
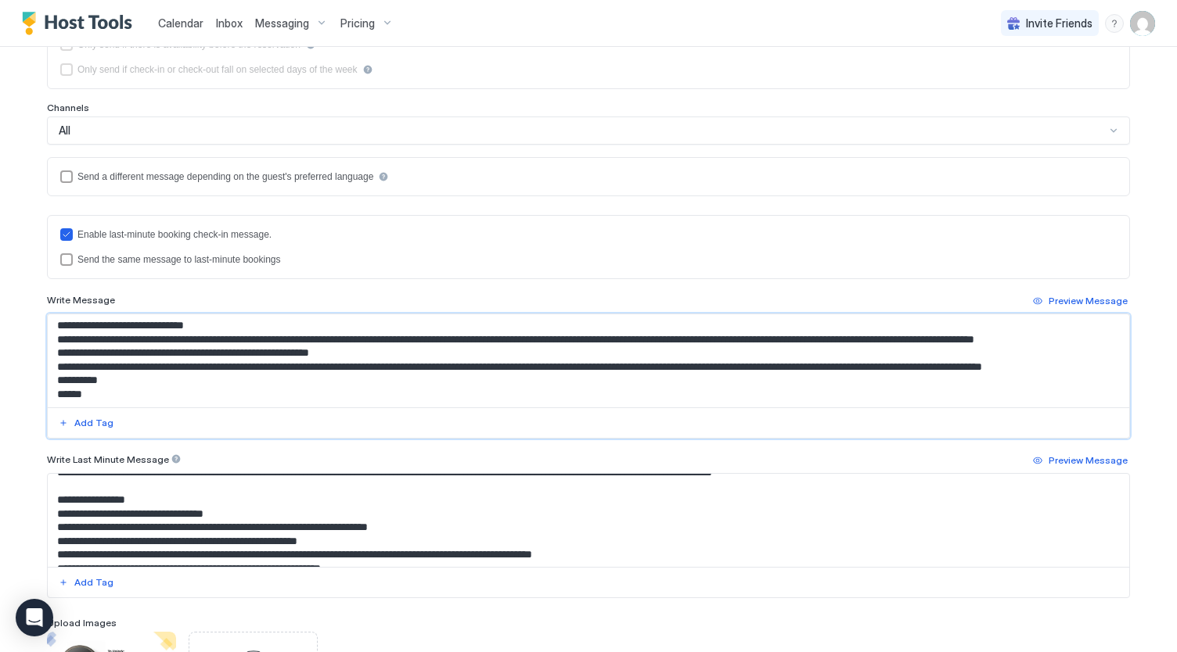
click at [363, 346] on textarea "Input Field" at bounding box center [589, 360] width 1082 height 93
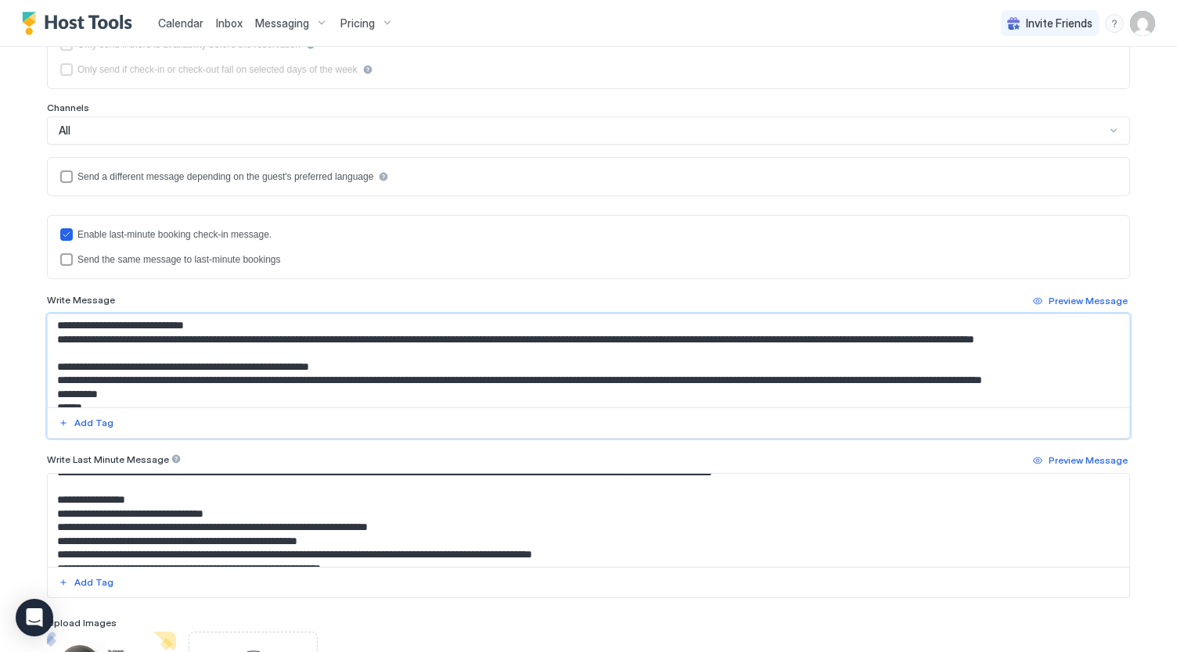
click at [383, 383] on textarea "Input Field" at bounding box center [589, 360] width 1082 height 93
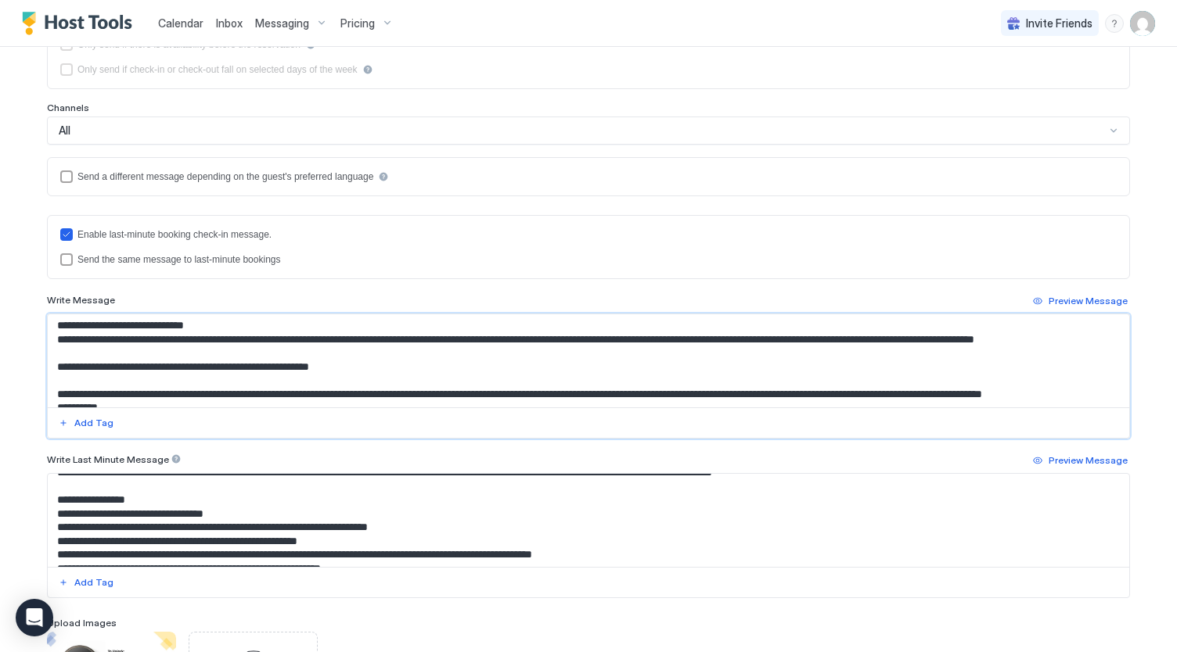
scroll to position [494, 0]
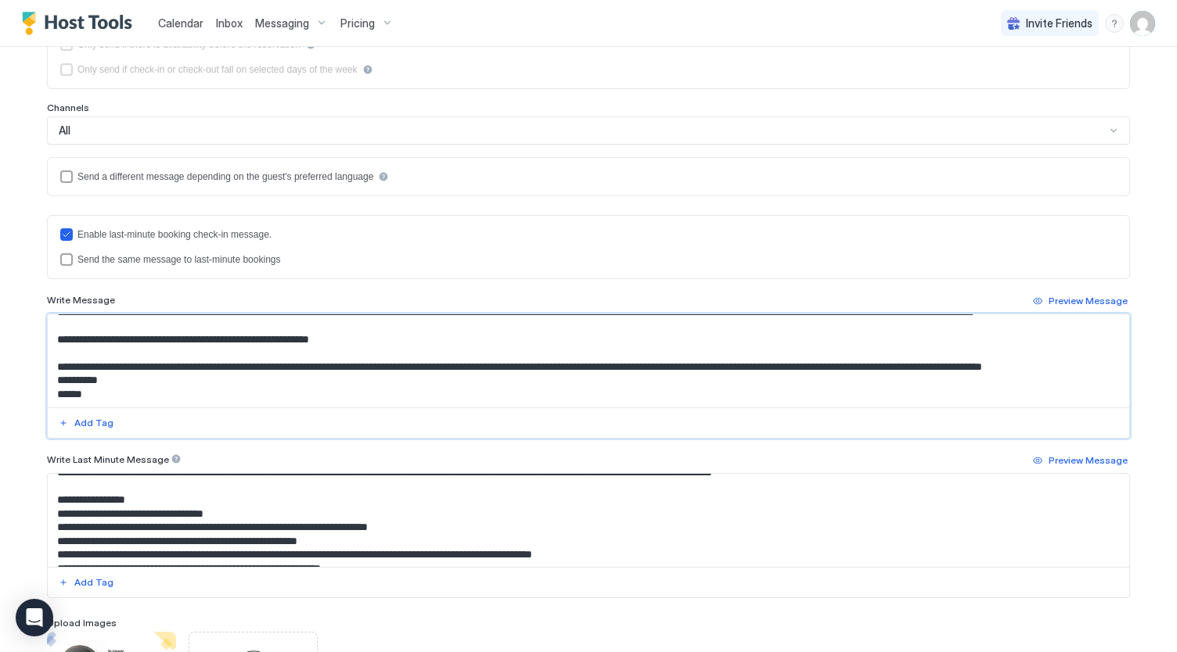
click at [261, 354] on textarea "Input Field" at bounding box center [589, 360] width 1082 height 93
click at [232, 362] on textarea "Input Field" at bounding box center [589, 360] width 1082 height 93
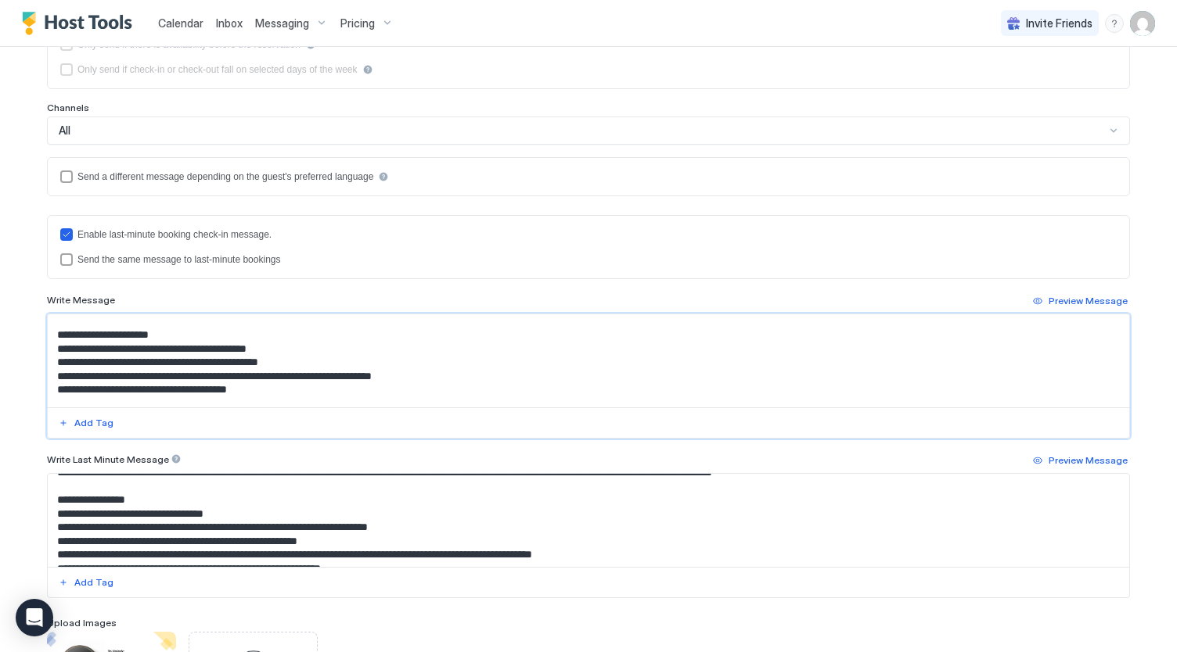
scroll to position [76, 0]
click at [232, 362] on textarea "Input Field" at bounding box center [589, 360] width 1082 height 93
type textarea "**********"
click at [207, 533] on textarea "Input Field" at bounding box center [589, 520] width 1082 height 93
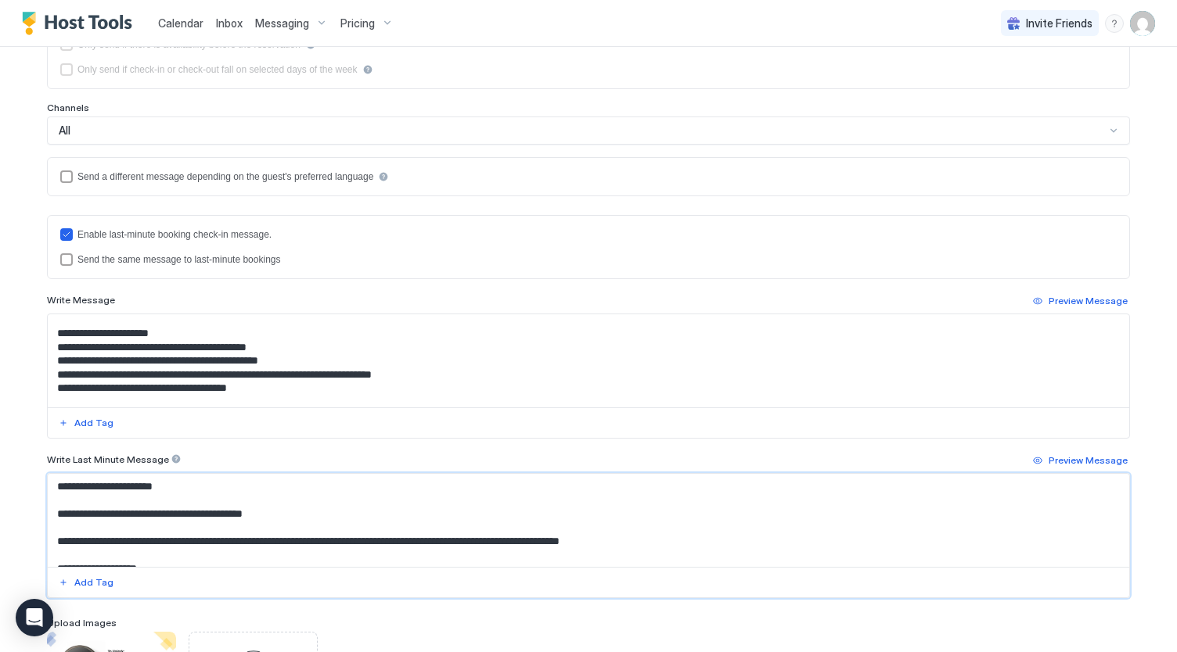
paste textarea "**********"
drag, startPoint x: 218, startPoint y: 511, endPoint x: 39, endPoint y: 508, distance: 179.2
click at [39, 508] on div "**********" at bounding box center [588, 269] width 1127 height 1052
click at [405, 540] on textarea "Input Field" at bounding box center [589, 520] width 1082 height 93
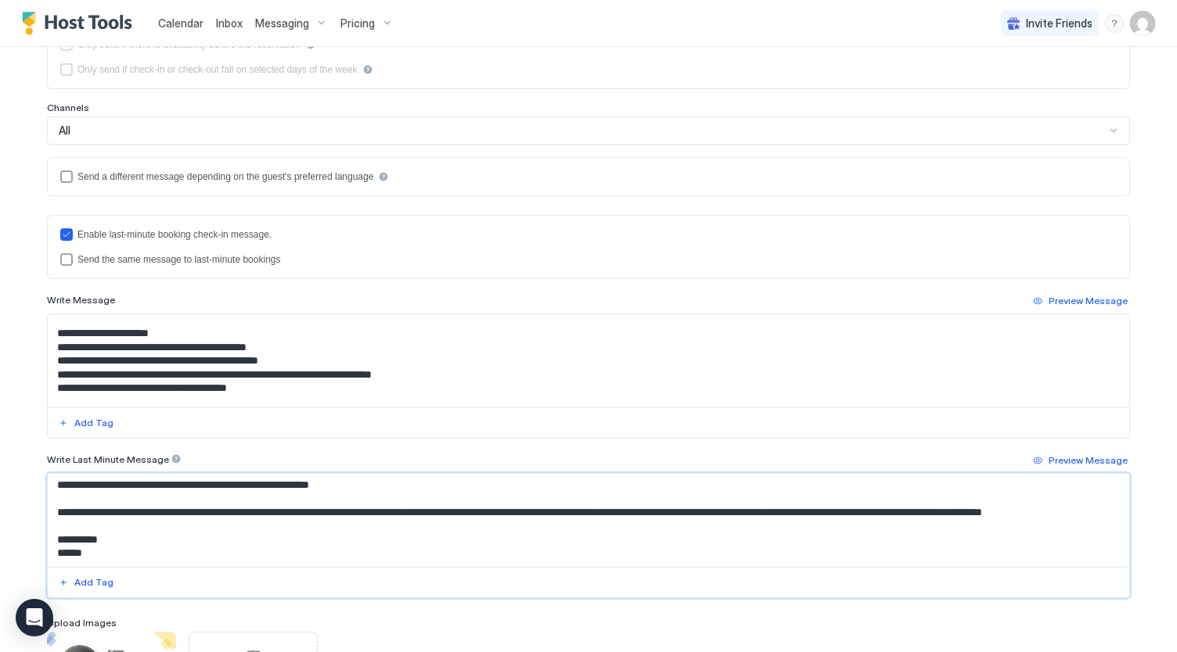
scroll to position [470, 0]
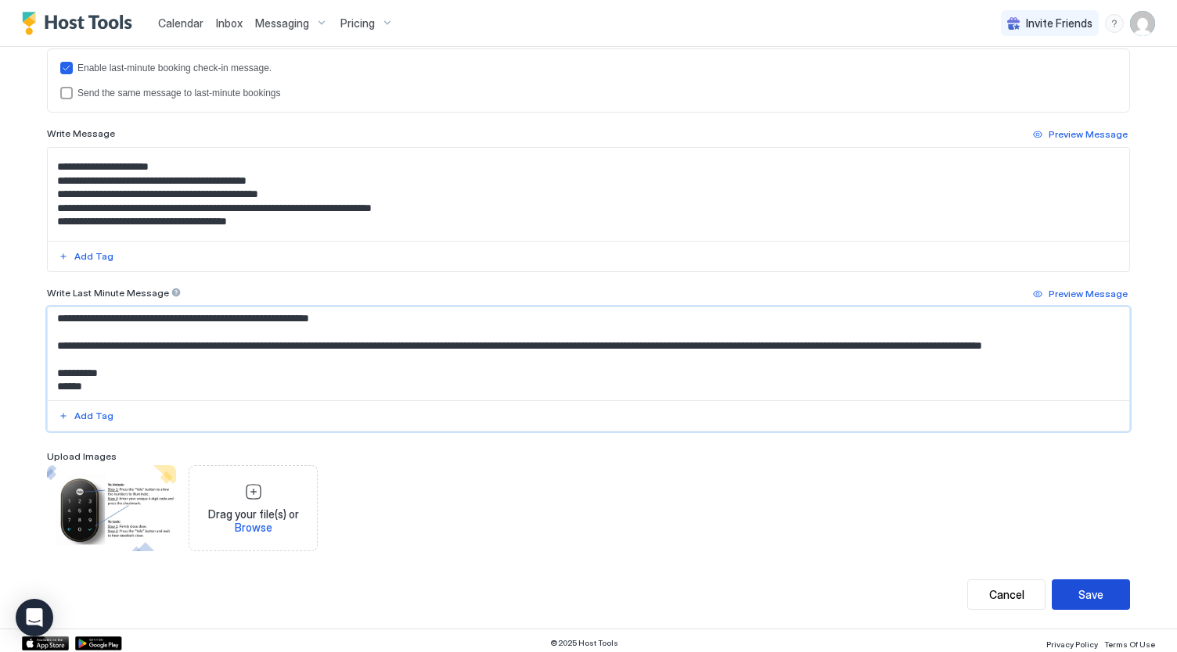
type textarea "**********"
click at [1105, 592] on button "Save" at bounding box center [1090, 595] width 78 height 31
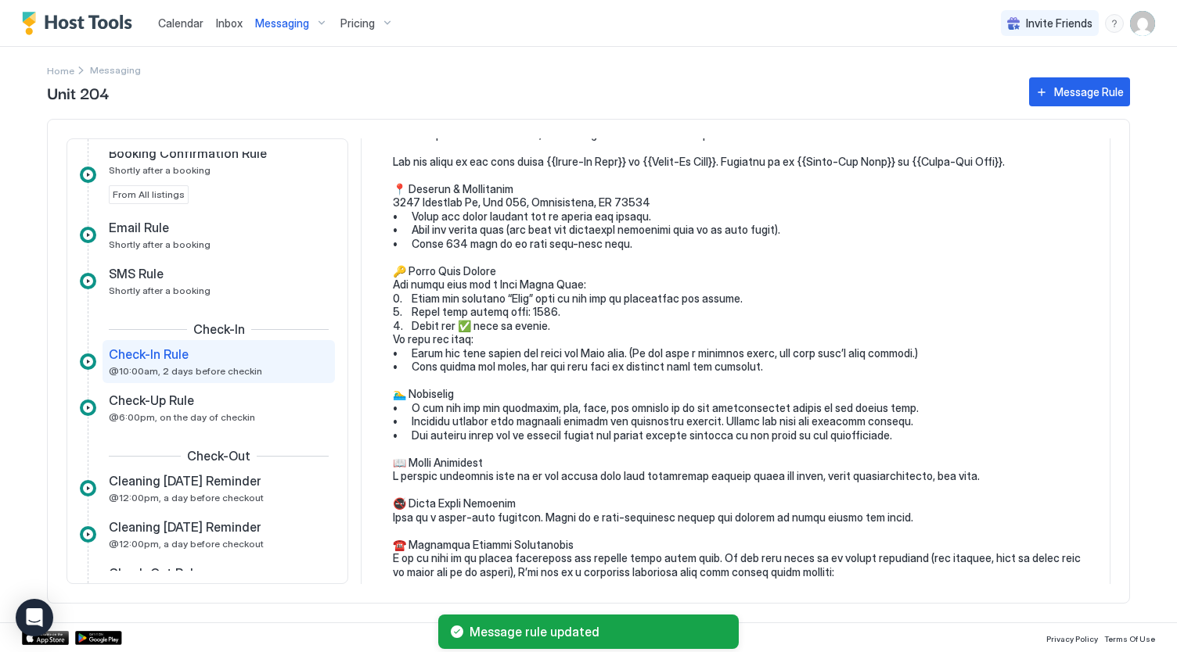
scroll to position [142, 0]
click at [282, 14] on div "Messaging" at bounding box center [291, 23] width 85 height 27
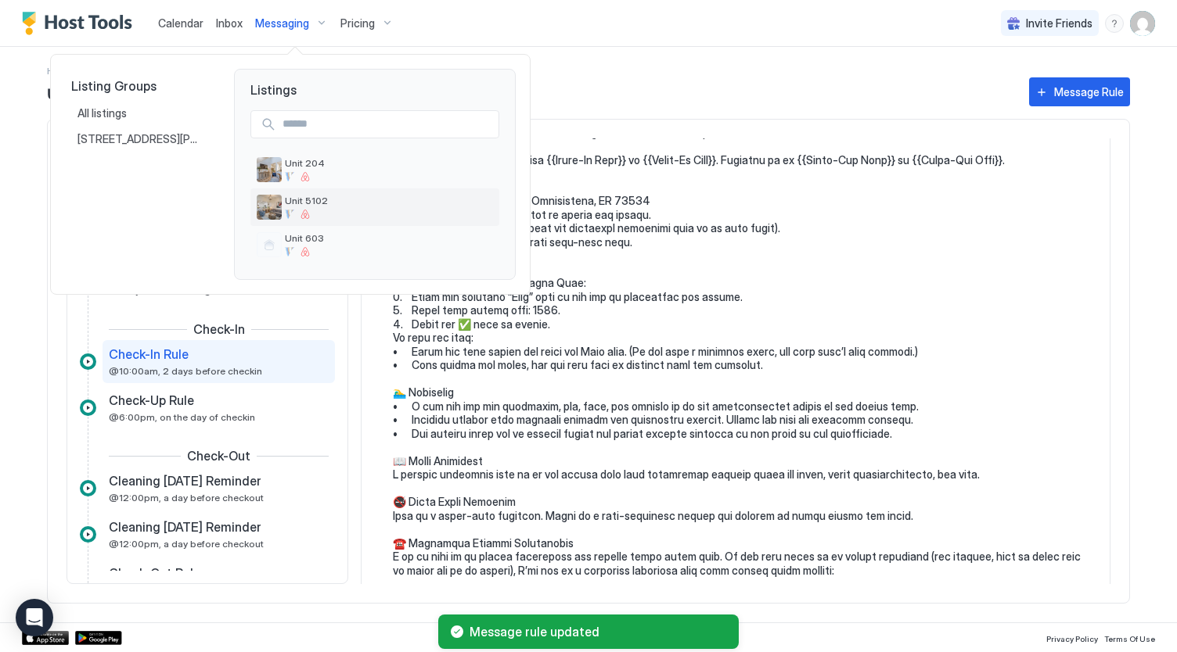
click at [313, 207] on div "Unit 5102" at bounding box center [389, 207] width 208 height 24
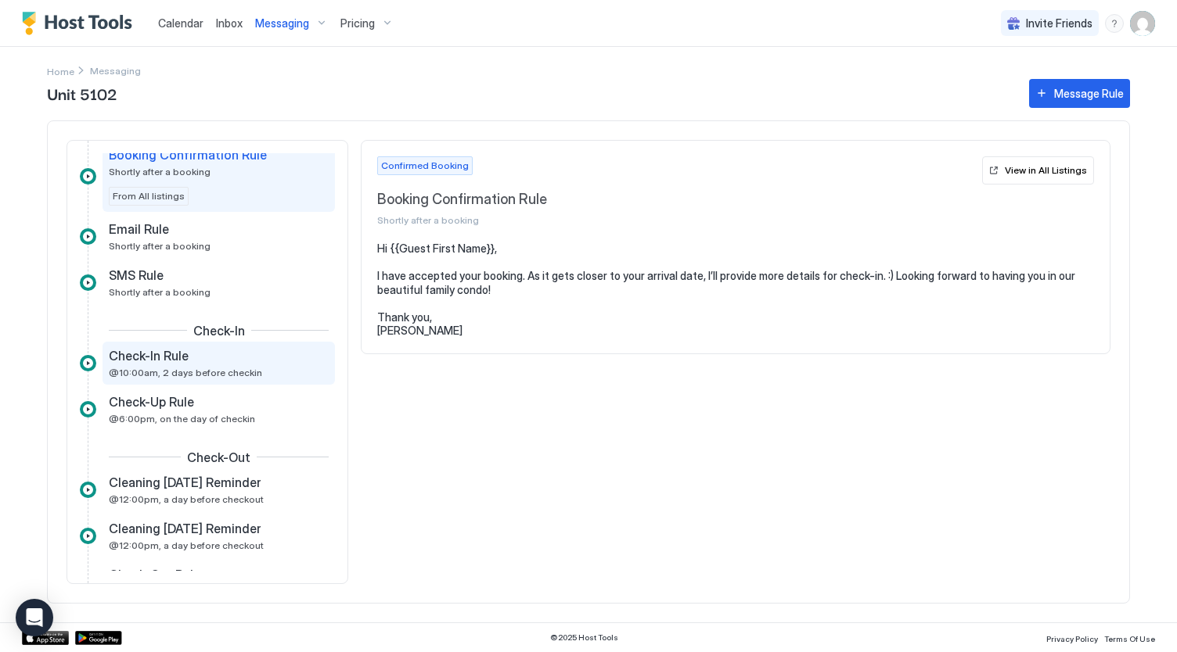
click at [178, 370] on span "@10:00am, 2 days before checkin" at bounding box center [185, 373] width 153 height 12
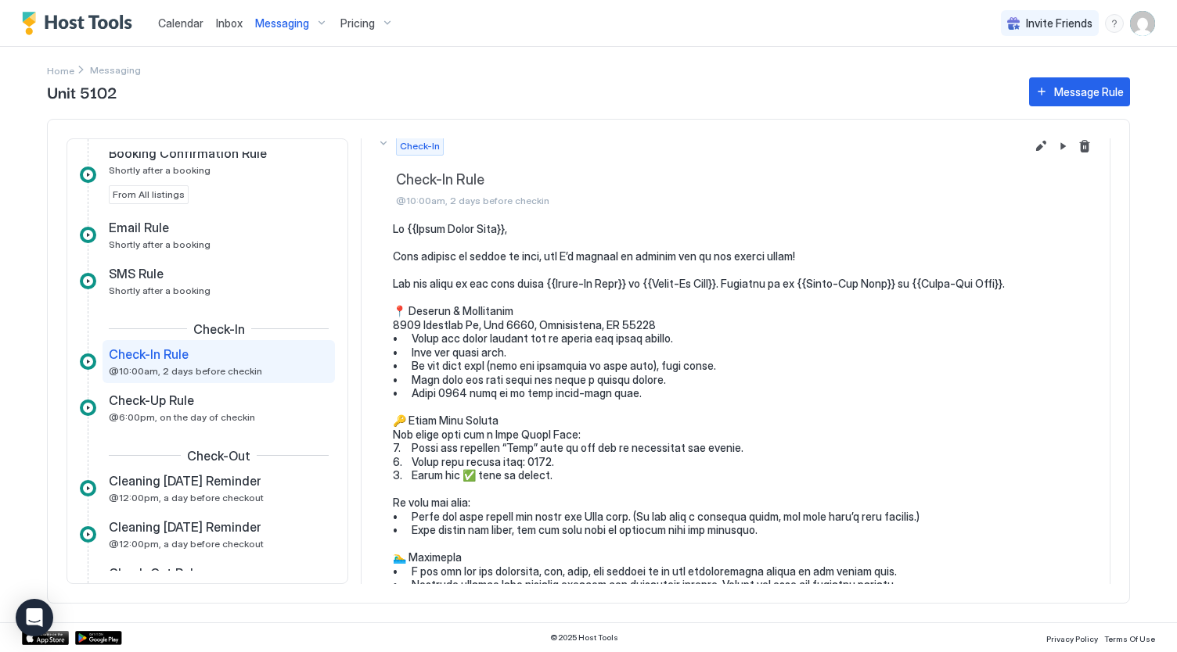
scroll to position [19, 0]
click at [264, 13] on div "Messaging" at bounding box center [291, 23] width 85 height 27
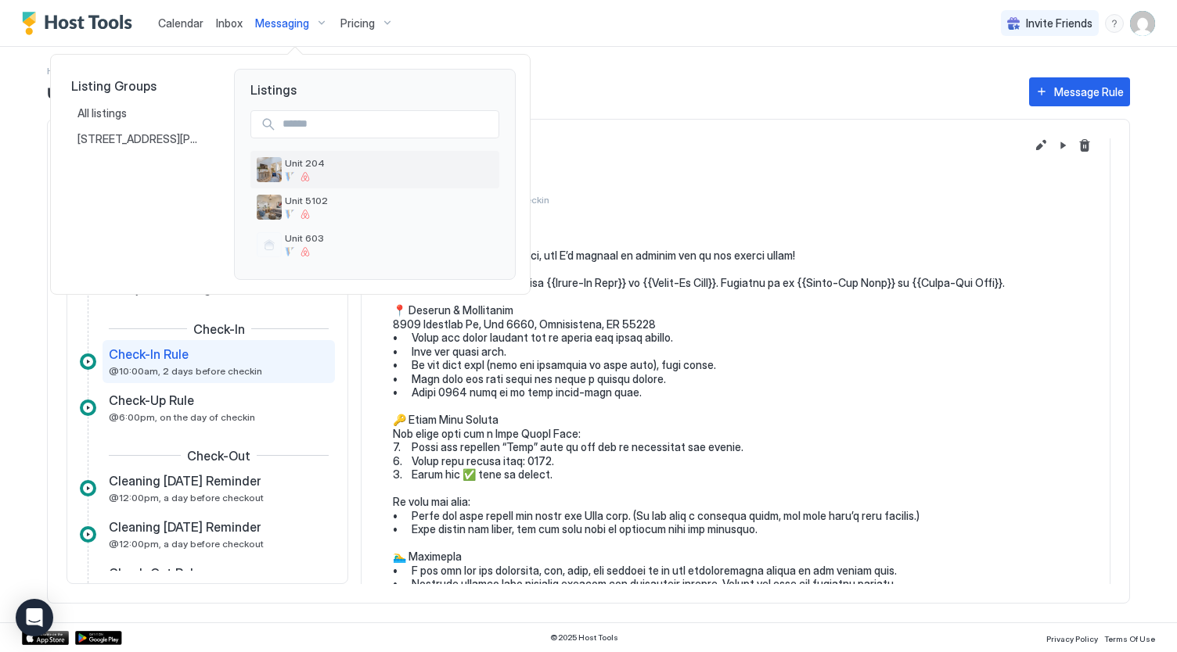
click at [304, 165] on span "Unit 204" at bounding box center [389, 163] width 208 height 12
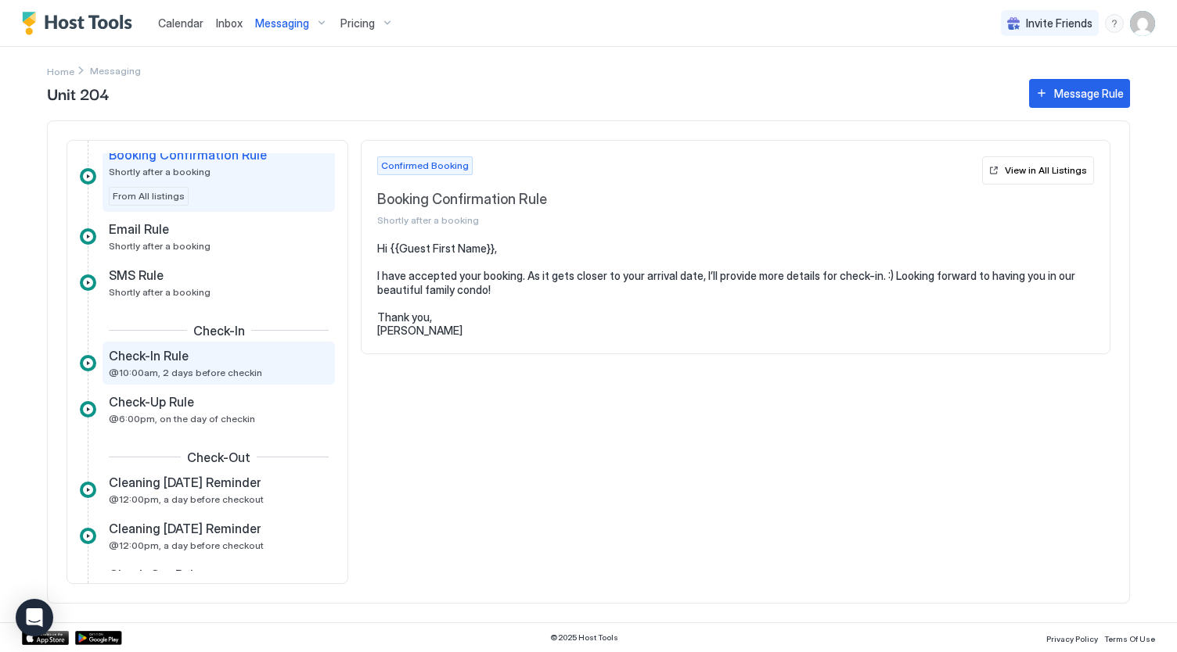
click at [195, 367] on span "@10:00am, 2 days before checkin" at bounding box center [185, 373] width 153 height 12
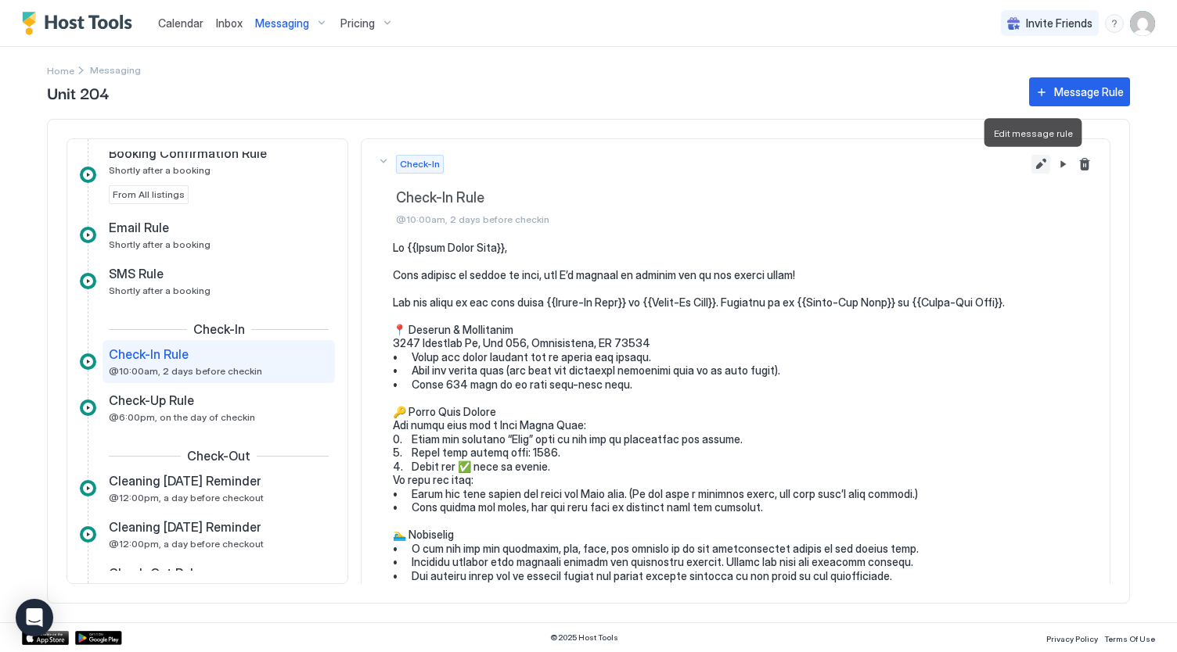
click at [1031, 163] on button "Edit message rule" at bounding box center [1040, 164] width 19 height 19
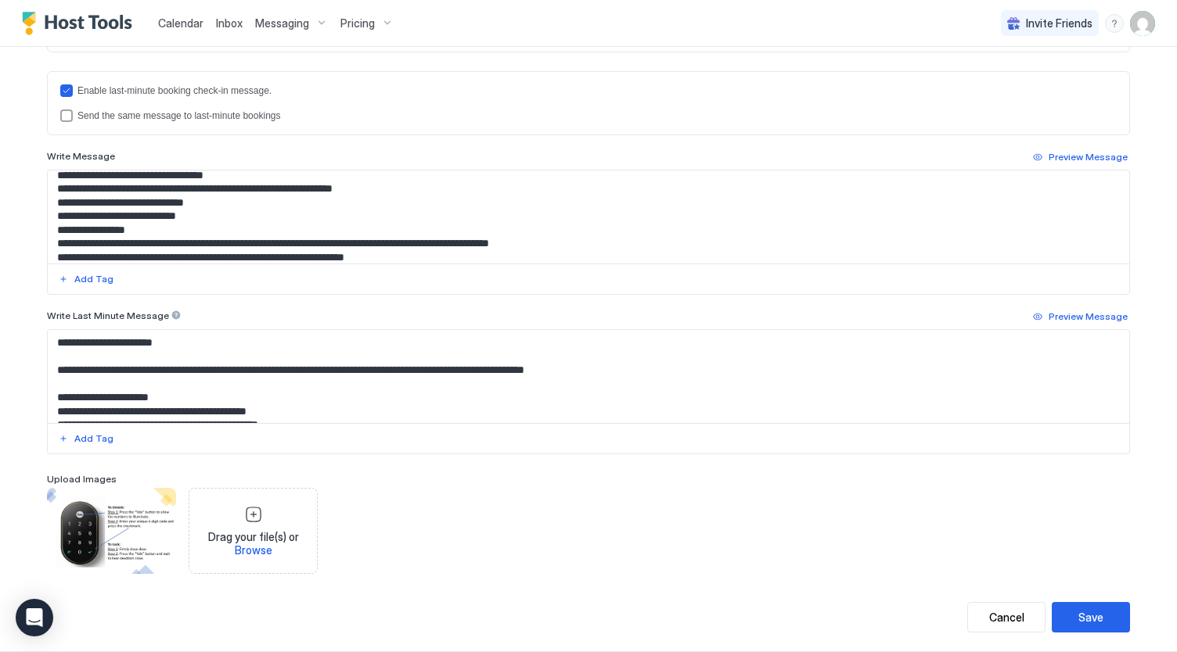
scroll to position [200, 0]
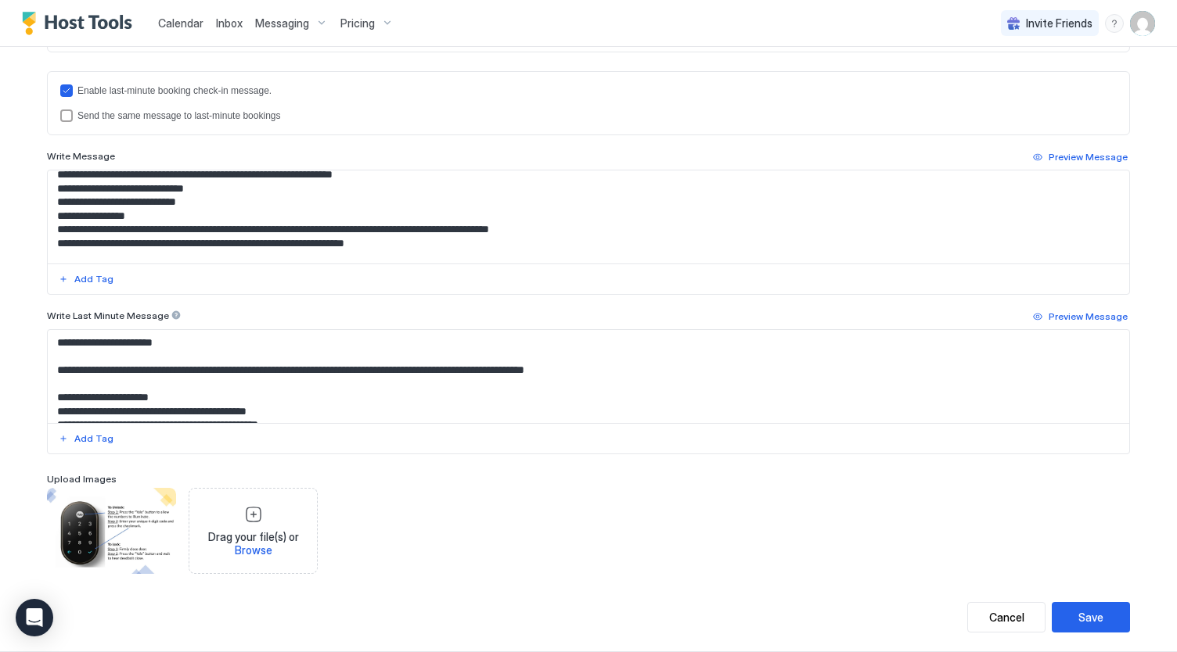
click at [52, 215] on textarea "Input Field" at bounding box center [589, 217] width 1082 height 93
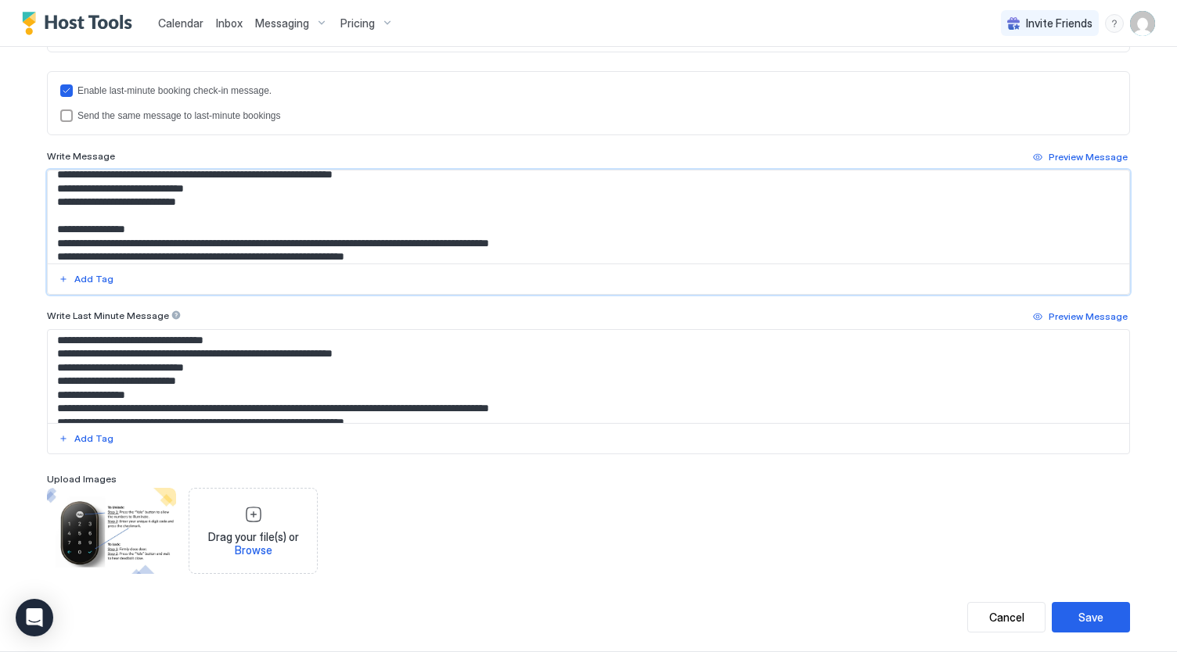
scroll to position [156, 0]
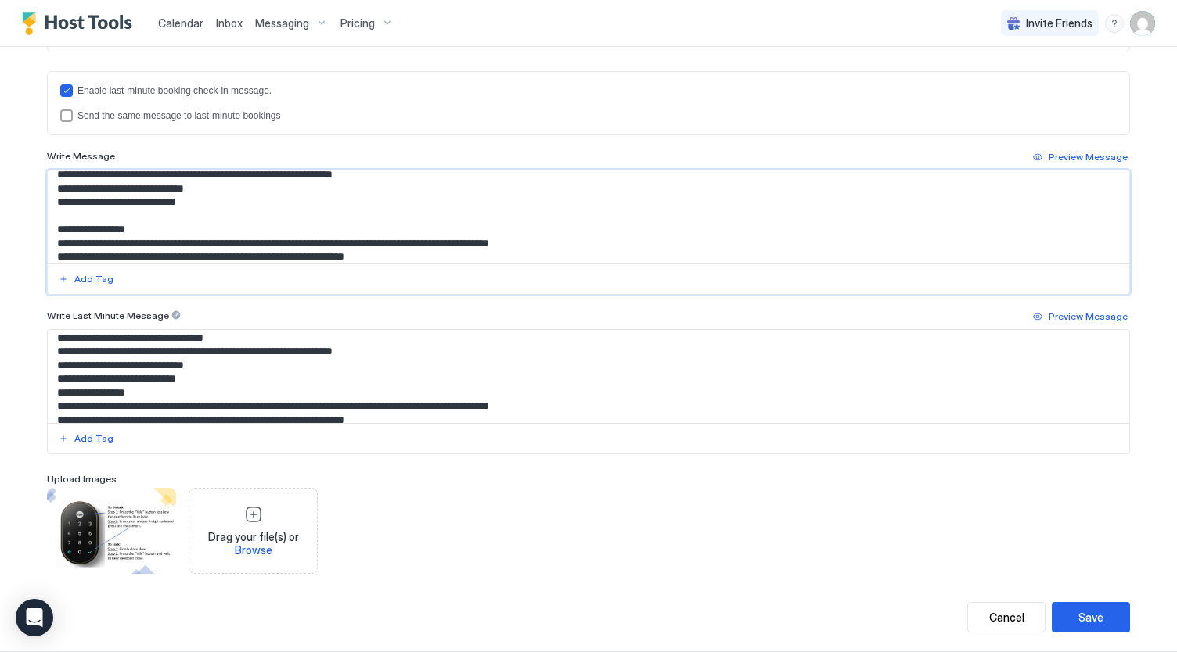
type textarea "**********"
click at [51, 389] on textarea "Input Field" at bounding box center [589, 376] width 1082 height 93
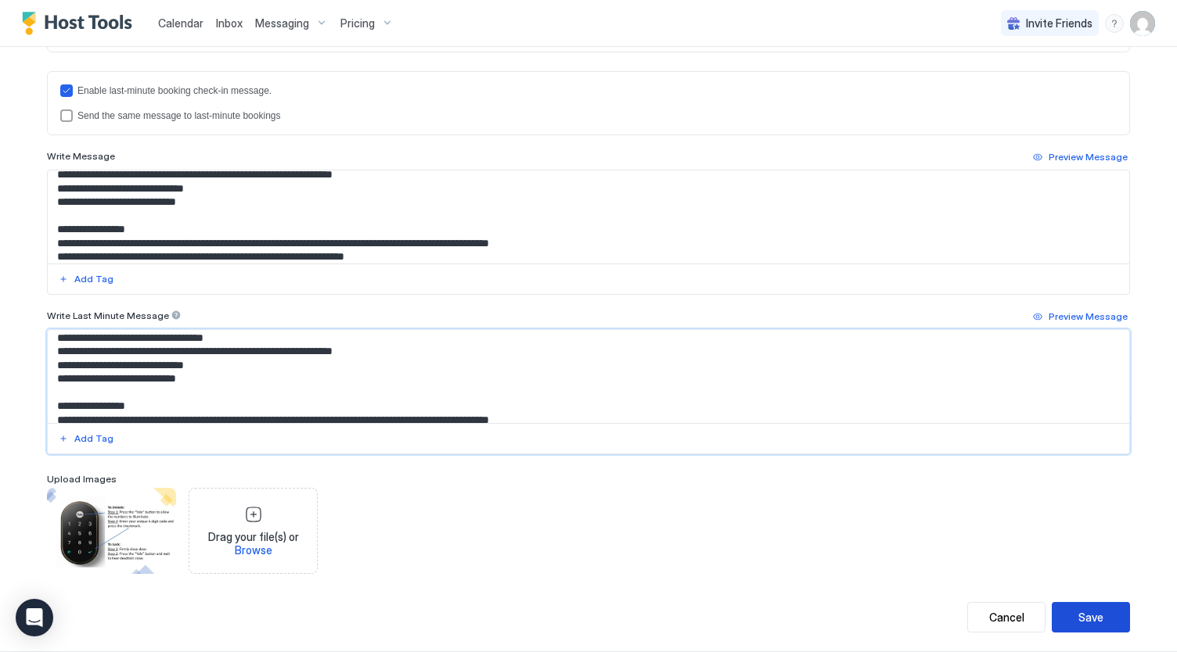
type textarea "**********"
click at [1097, 615] on button "Save" at bounding box center [1090, 617] width 78 height 31
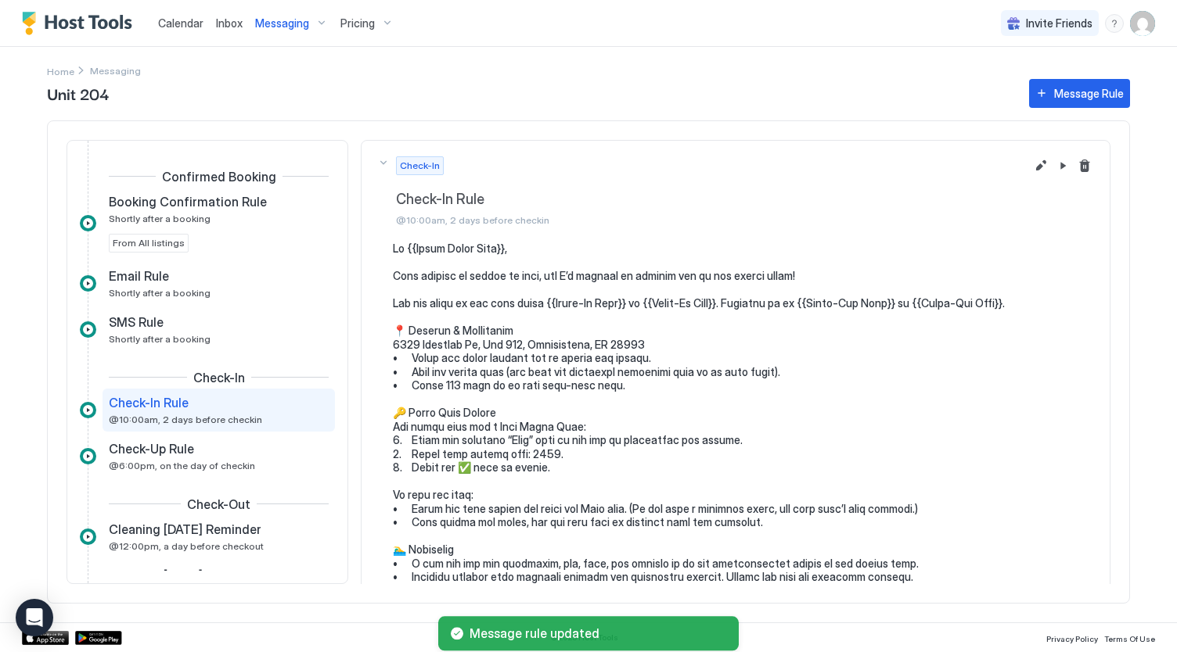
scroll to position [47, 0]
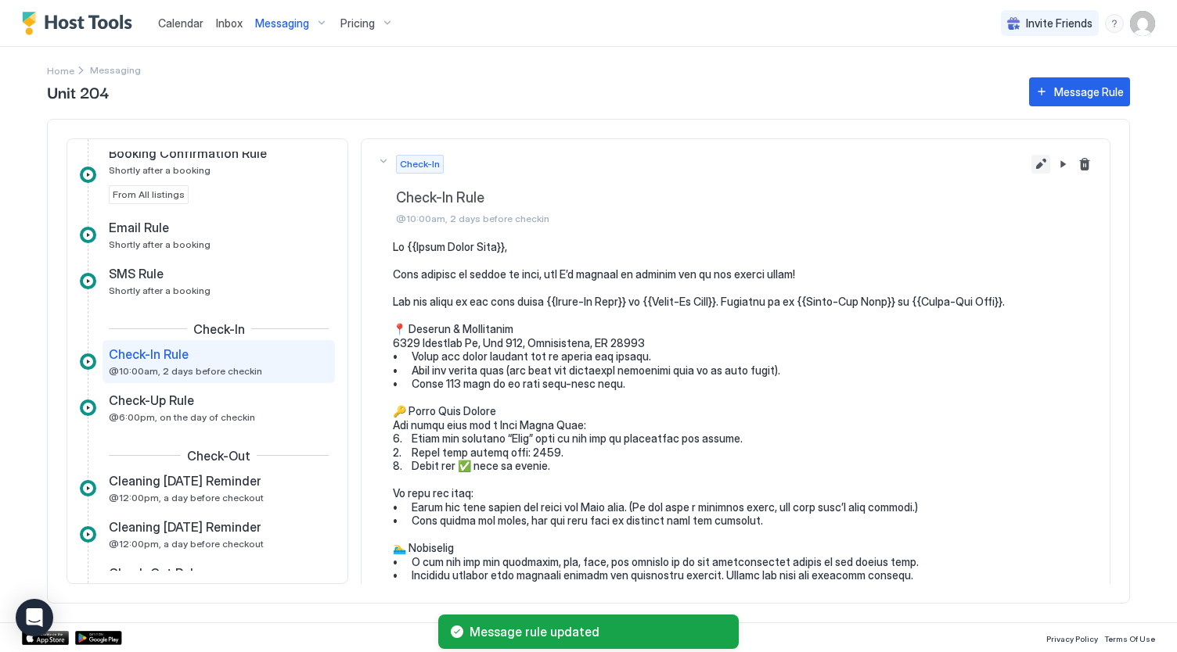
click at [1031, 171] on button "Edit message rule" at bounding box center [1040, 164] width 19 height 19
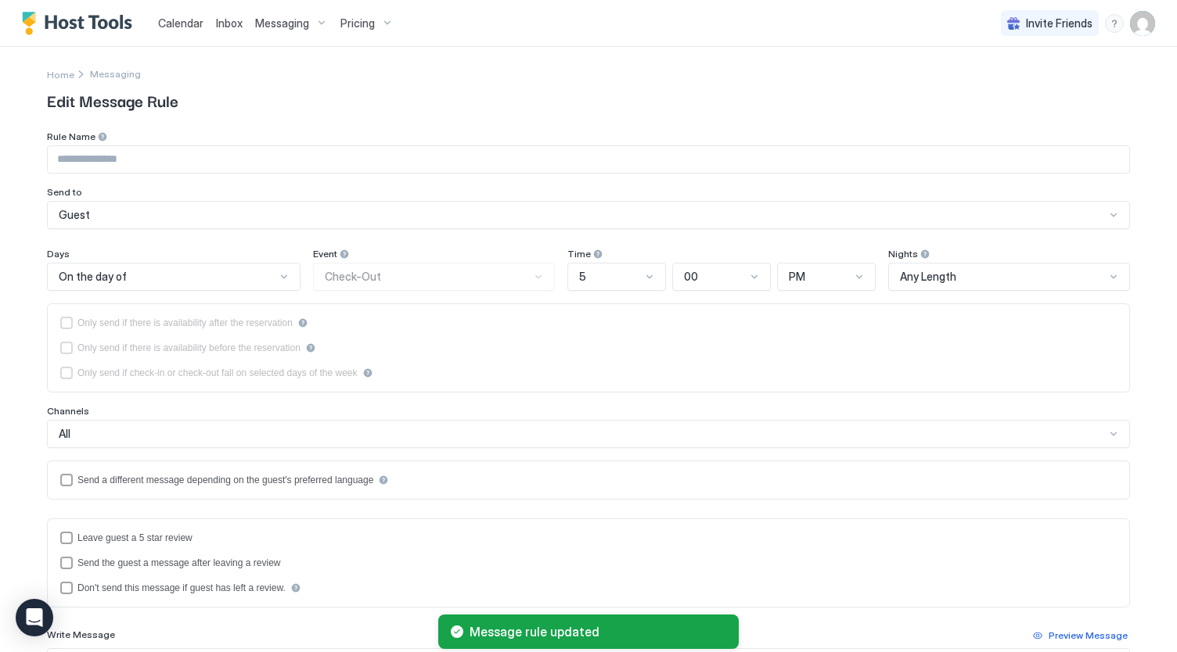
type input "**********"
type textarea "**********"
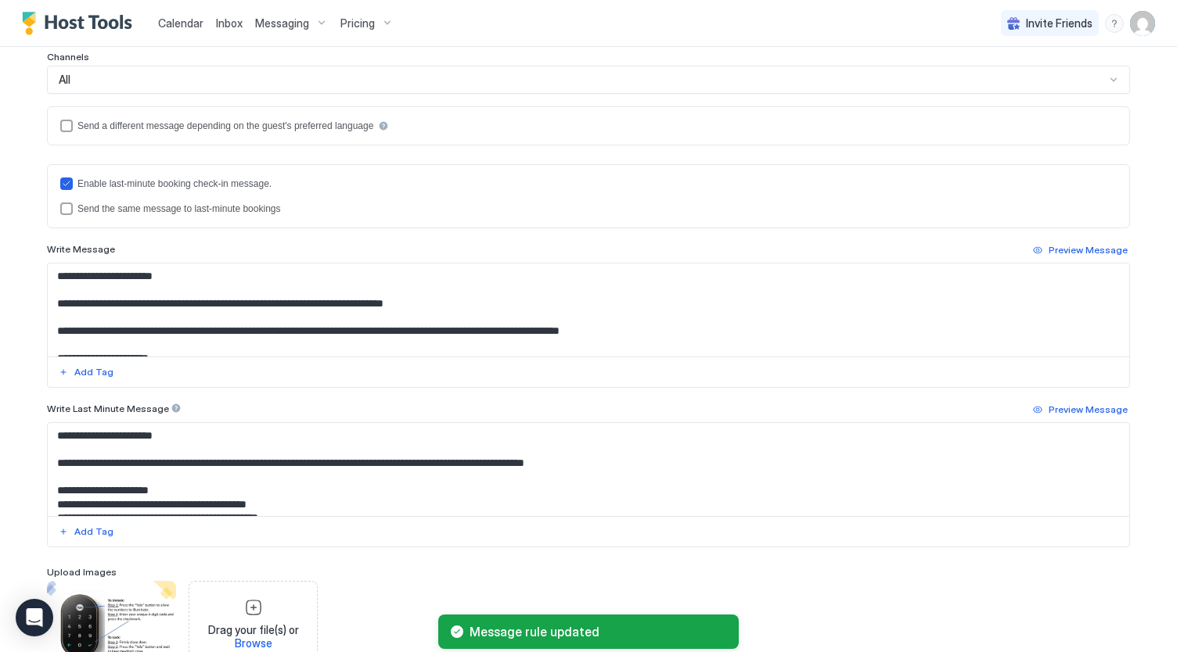
scroll to position [357, 0]
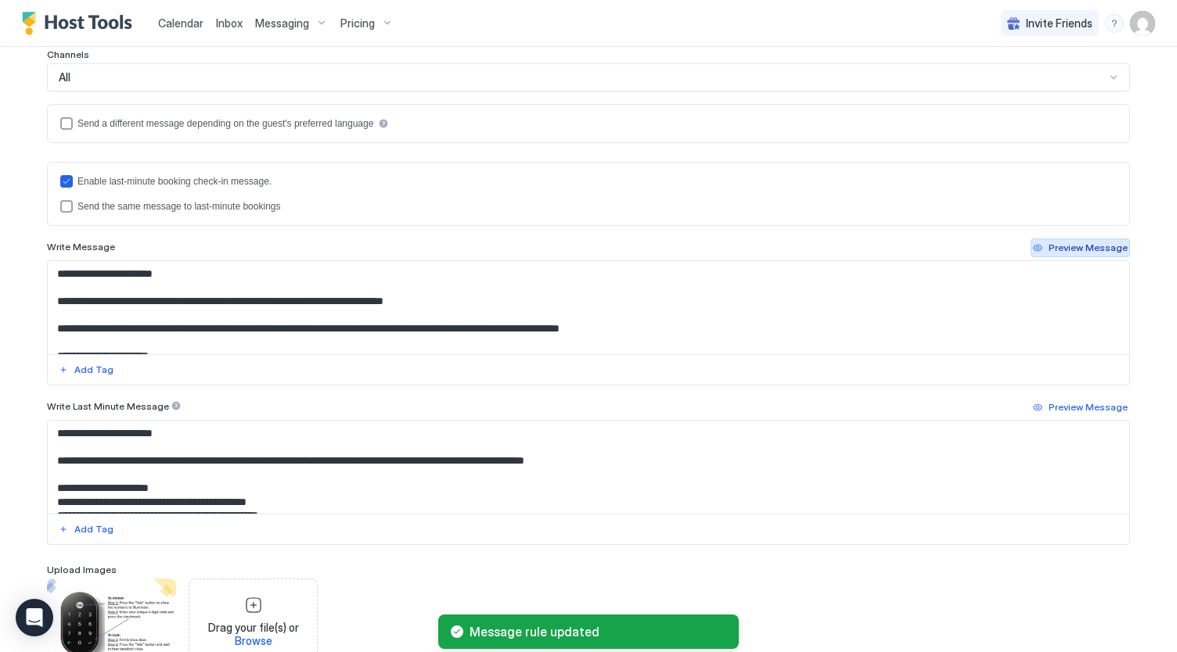
click at [1069, 243] on div "Preview Message" at bounding box center [1087, 248] width 79 height 14
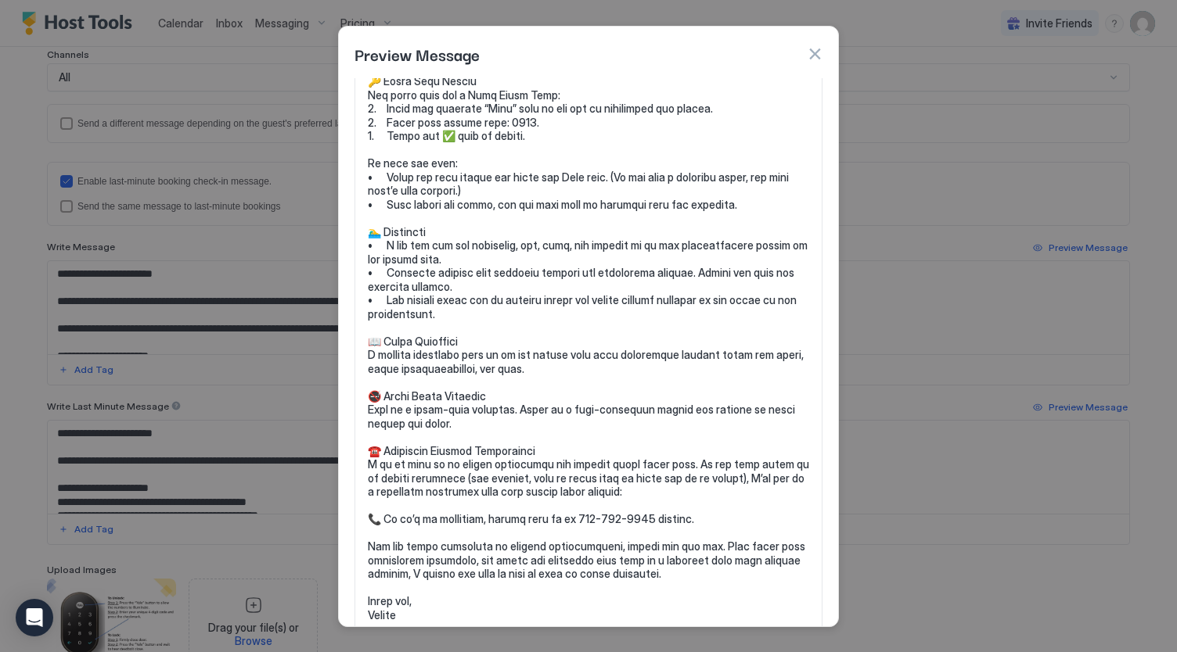
scroll to position [217, 0]
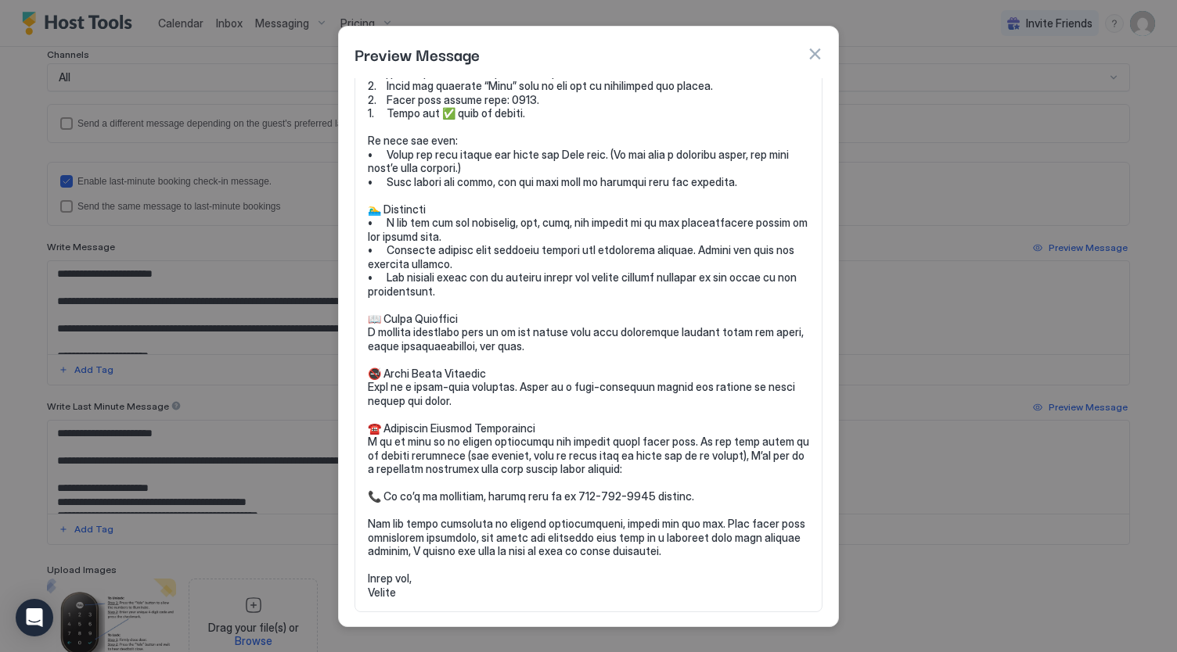
click at [818, 54] on button "button" at bounding box center [815, 54] width 16 height 16
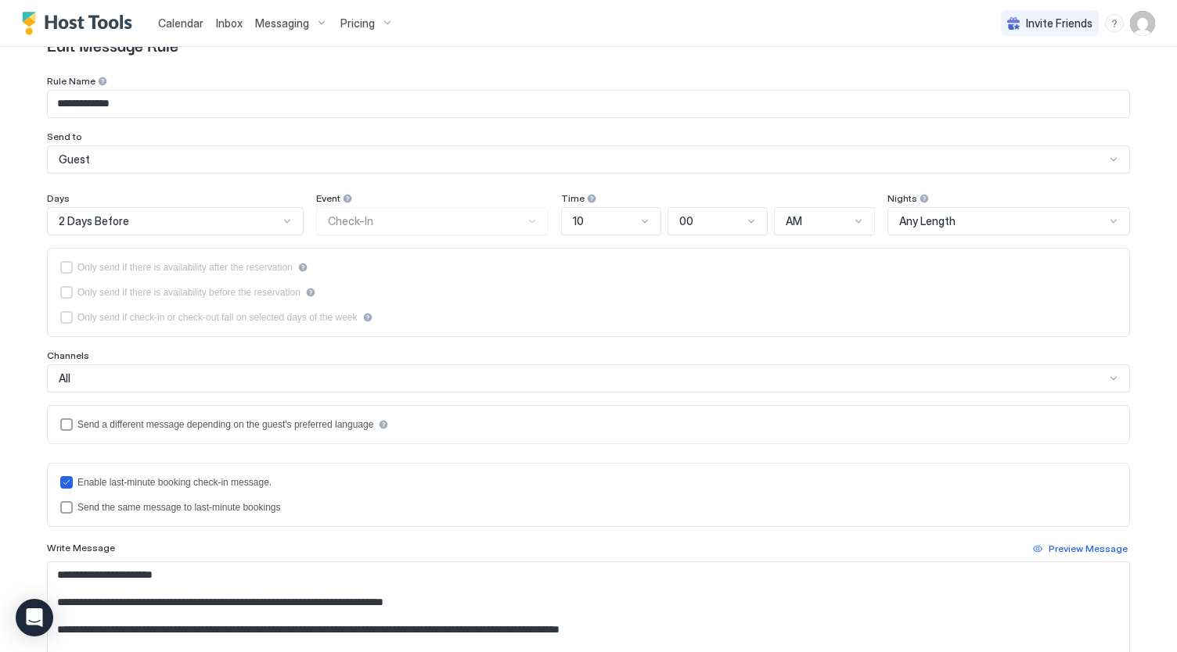
scroll to position [28, 0]
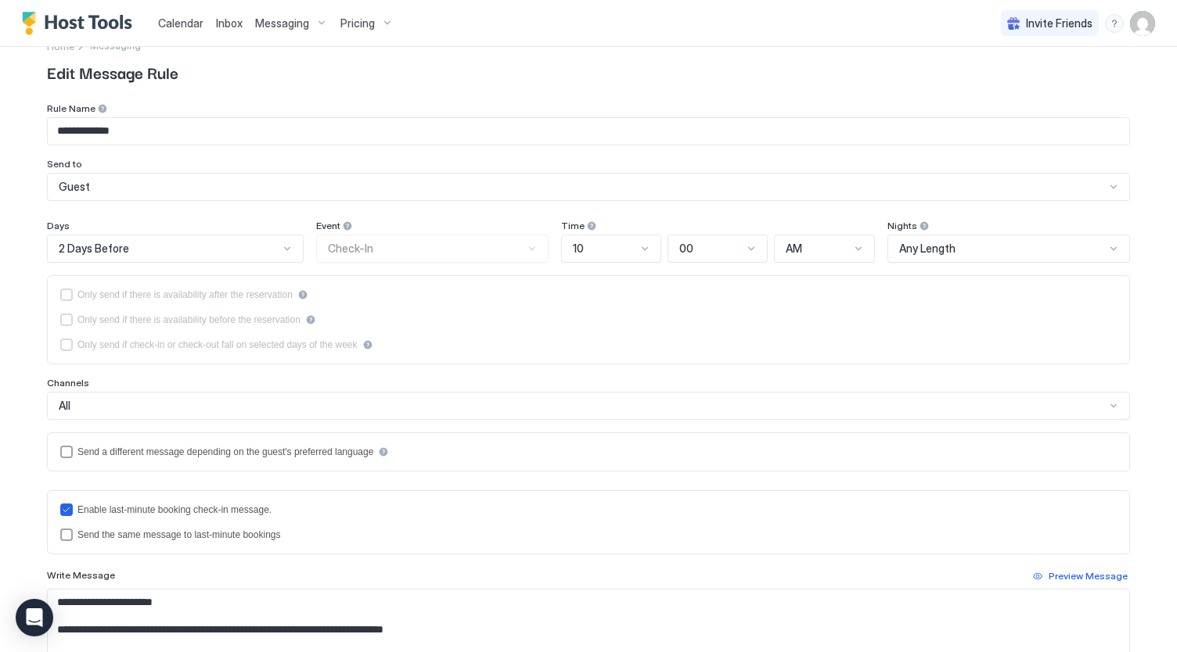
click at [303, 28] on span "Messaging" at bounding box center [282, 23] width 54 height 14
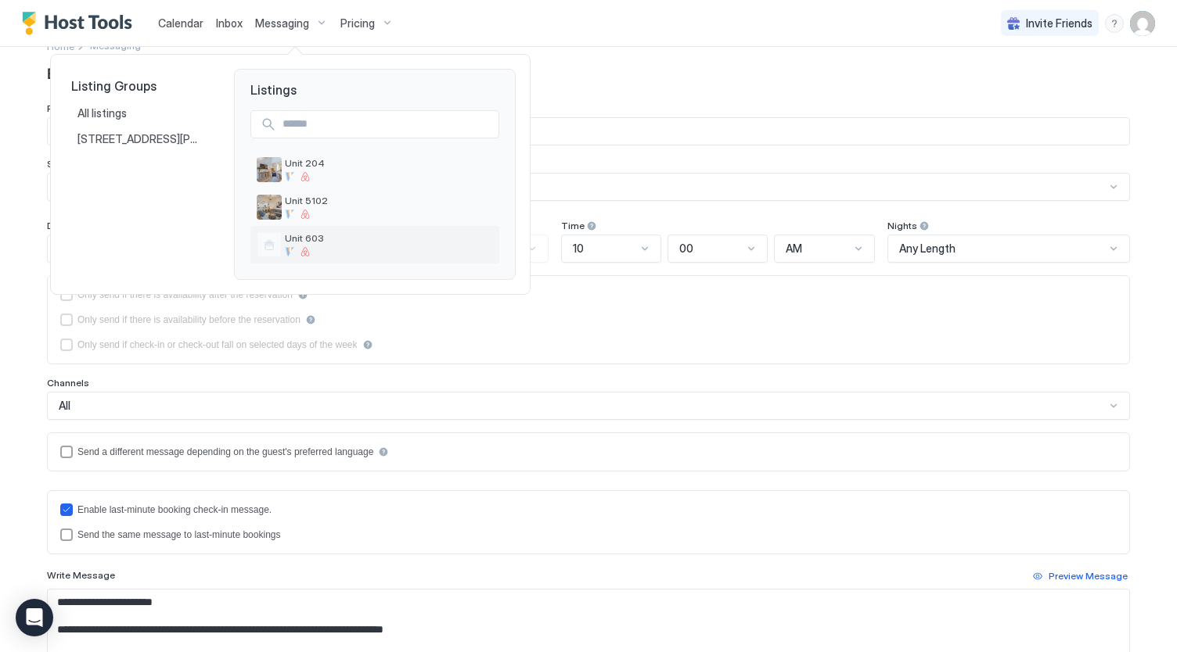
click at [311, 258] on div "Unit 603" at bounding box center [374, 245] width 249 height 38
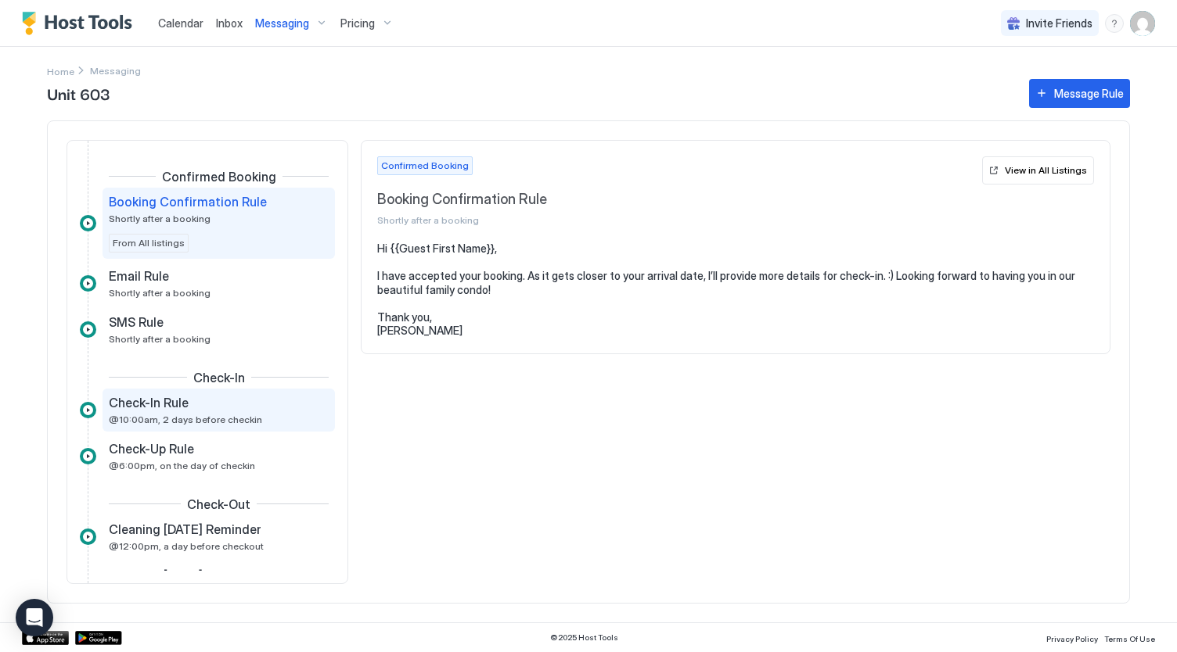
click at [186, 414] on span "@10:00am, 2 days before checkin" at bounding box center [185, 420] width 153 height 12
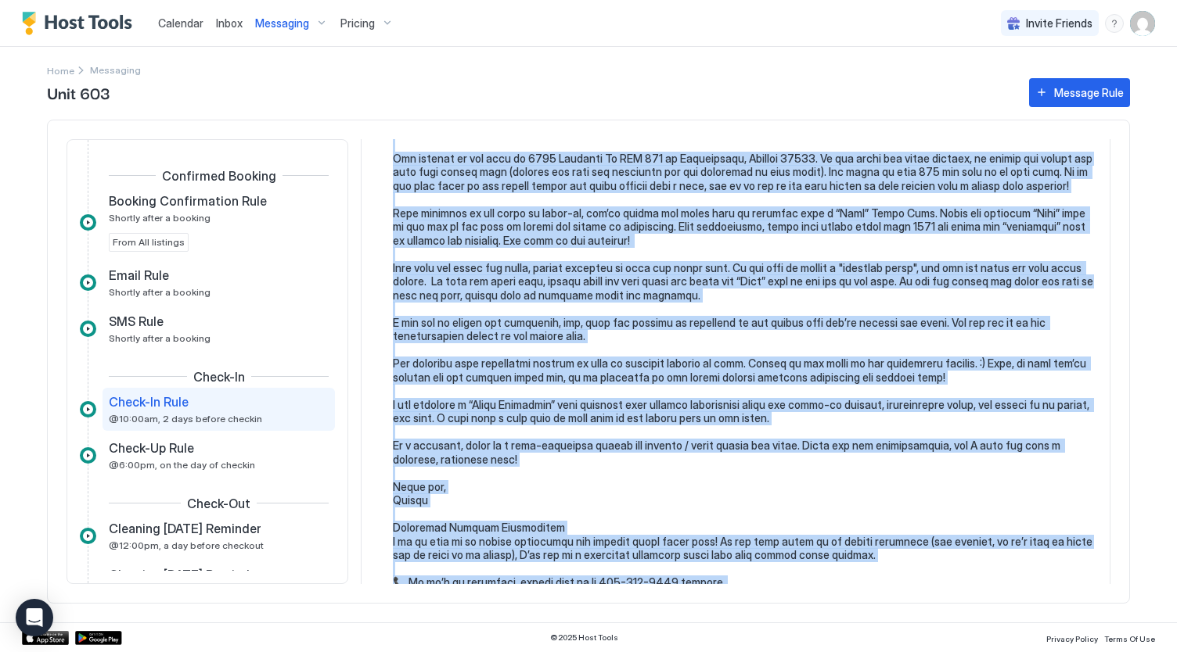
scroll to position [260, 0]
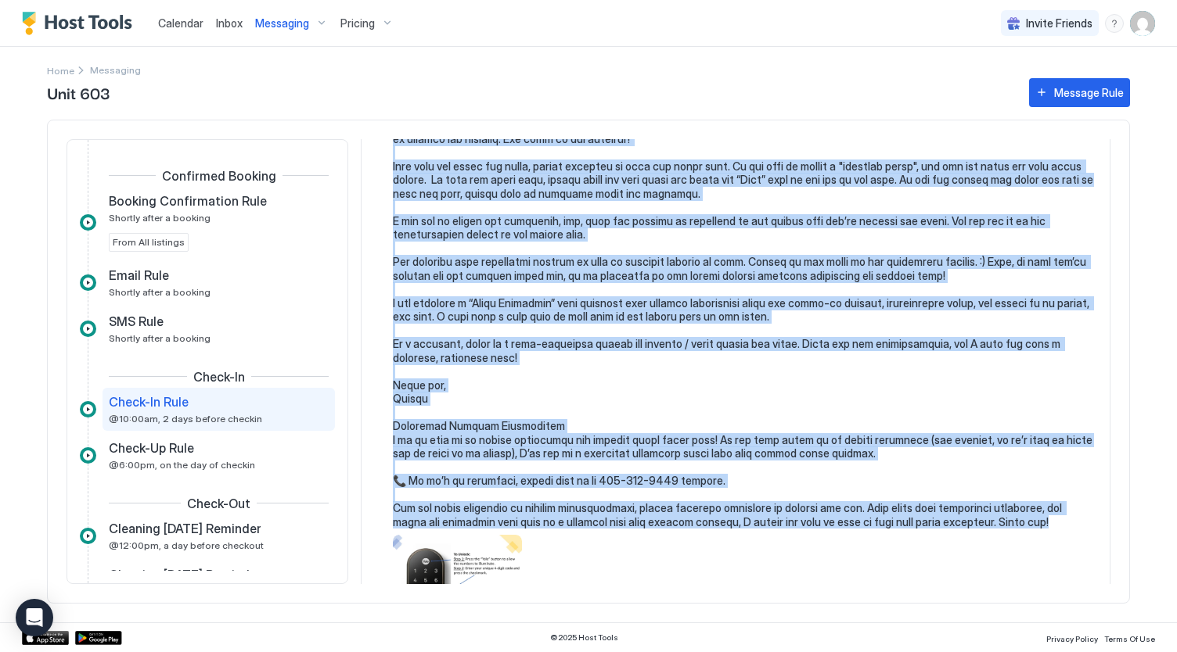
drag, startPoint x: 391, startPoint y: 235, endPoint x: 1073, endPoint y: 517, distance: 738.0
click at [1073, 517] on div at bounding box center [735, 301] width 717 height 640
copy pre "Lo {{Ipsum Dolor Sita}}, Con adi elitsed doeiu te inci utl et dolorem. A en adm…"
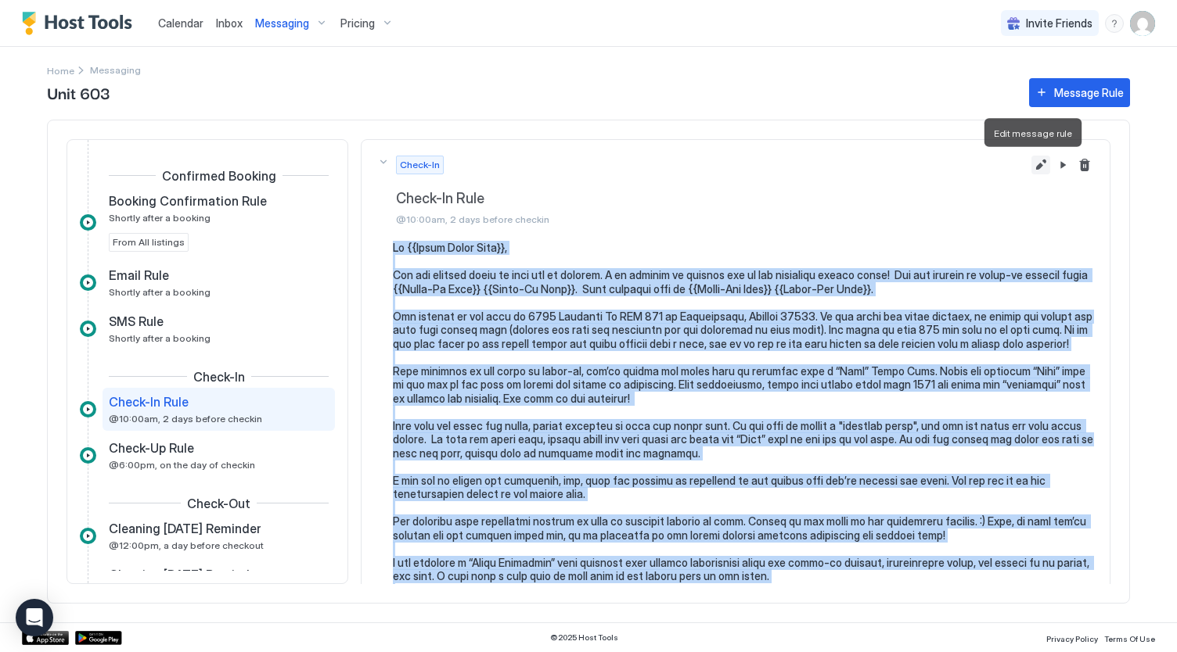
click at [1031, 164] on button "Edit message rule" at bounding box center [1040, 165] width 19 height 19
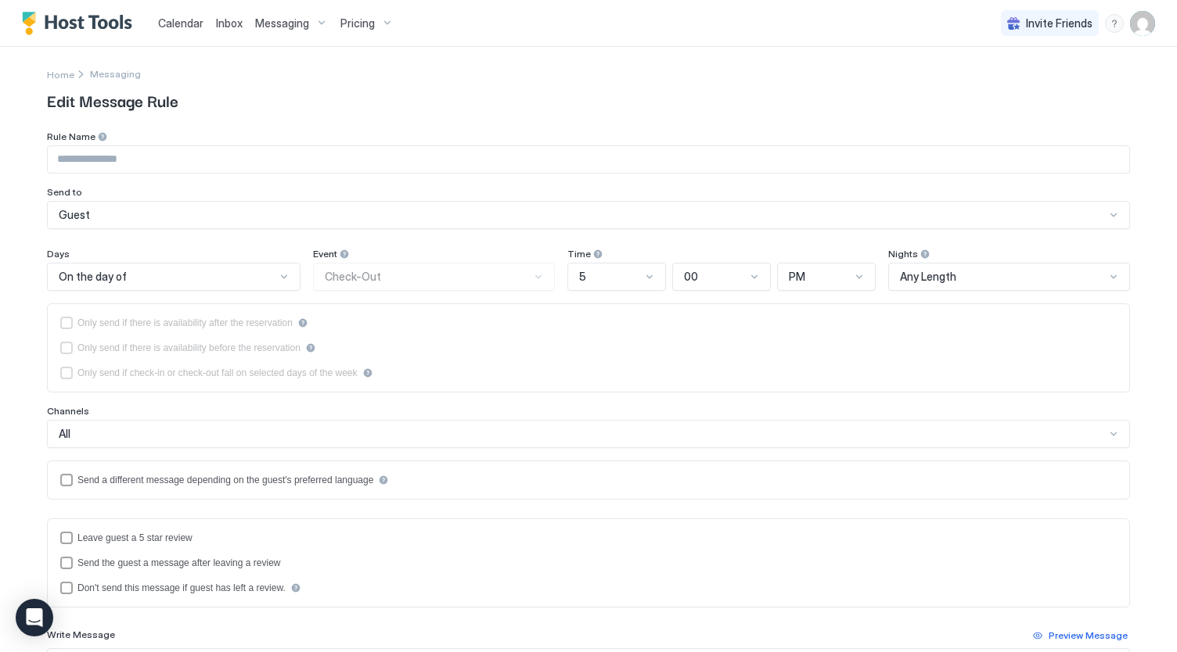
type input "**********"
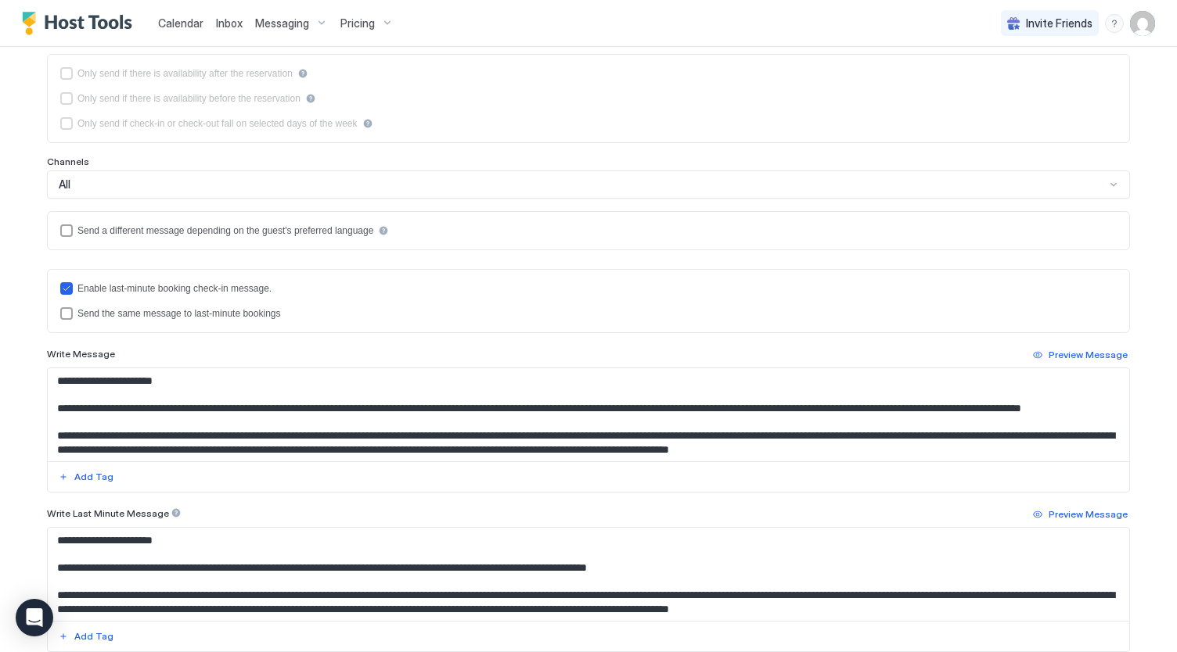
scroll to position [65, 0]
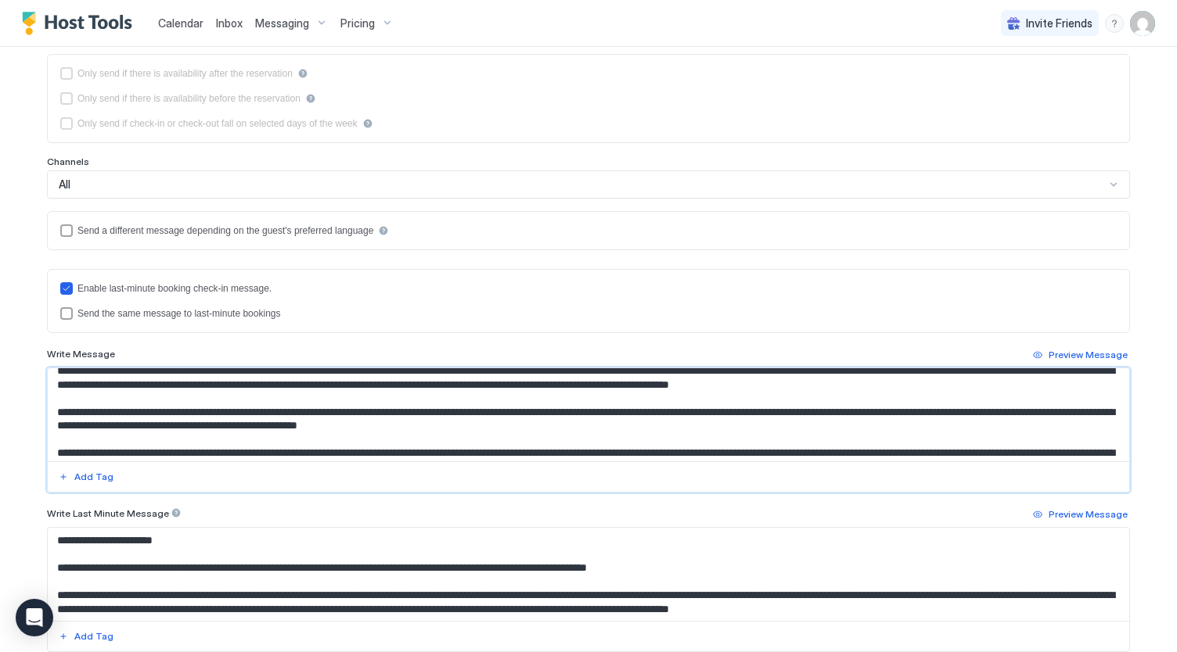
click at [504, 387] on textarea "Input Field" at bounding box center [589, 414] width 1082 height 93
paste textarea "**********"
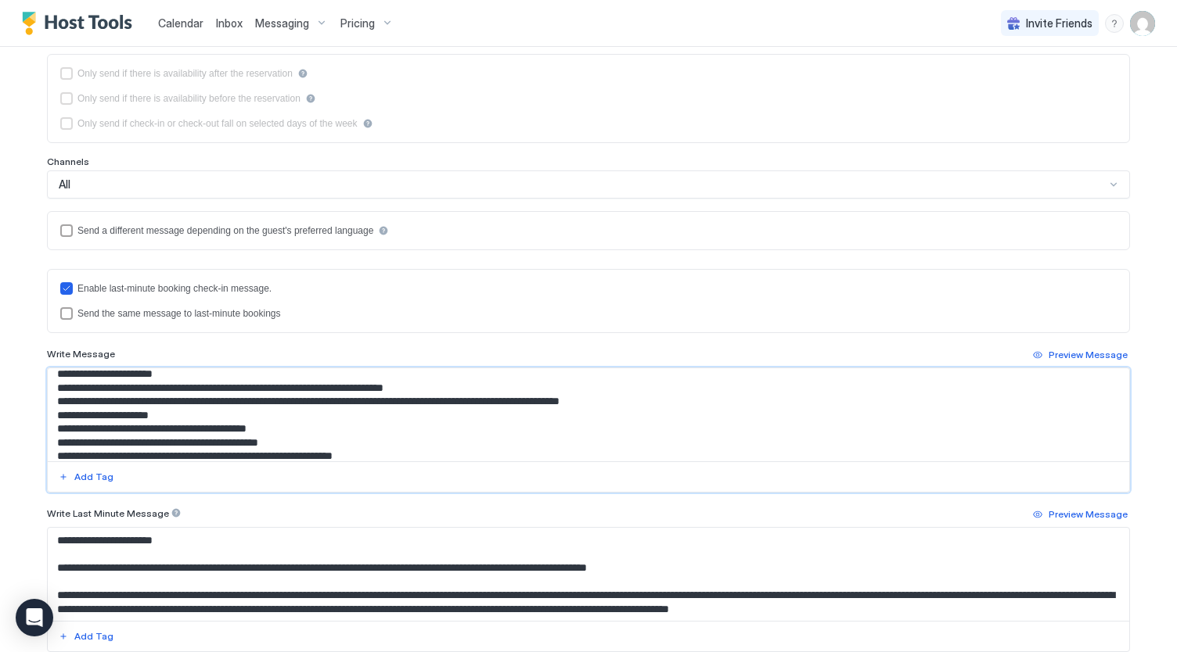
scroll to position [0, 0]
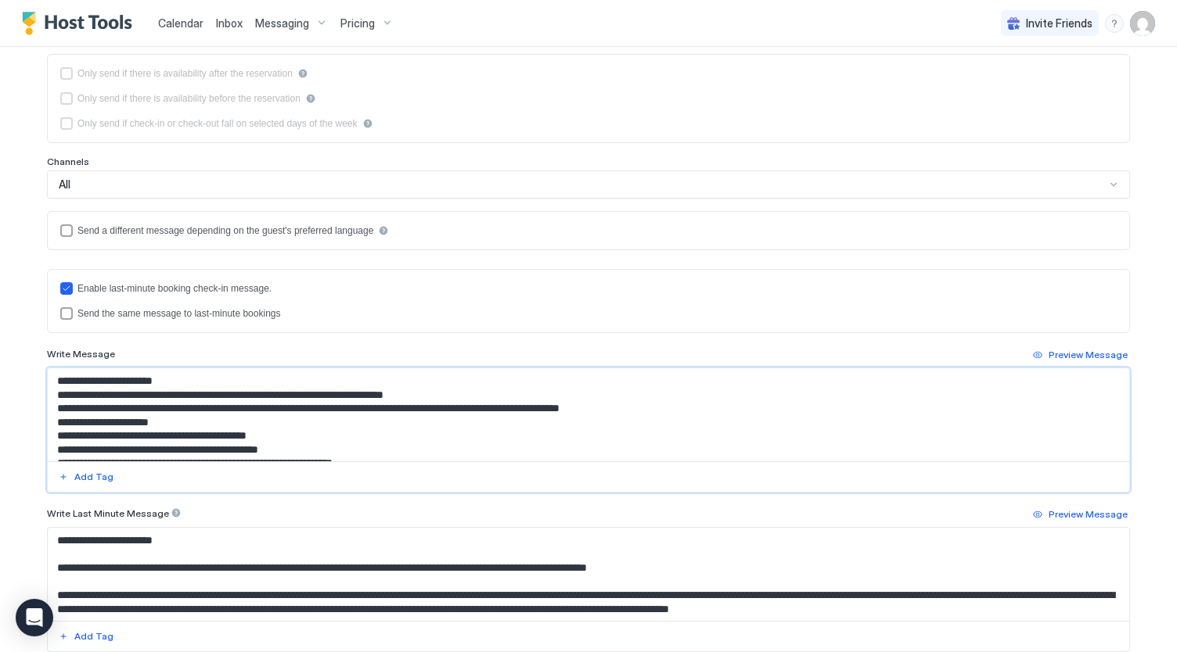
click at [242, 375] on textarea "Input Field" at bounding box center [589, 414] width 1082 height 93
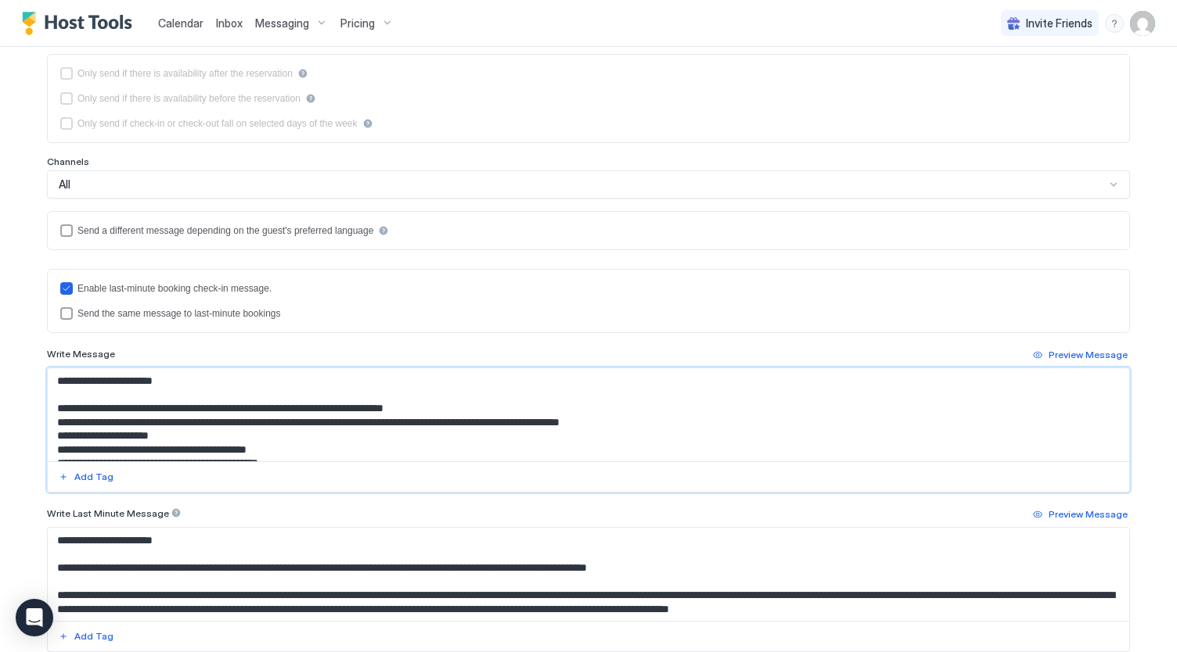
click at [460, 401] on textarea "Input Field" at bounding box center [589, 414] width 1082 height 93
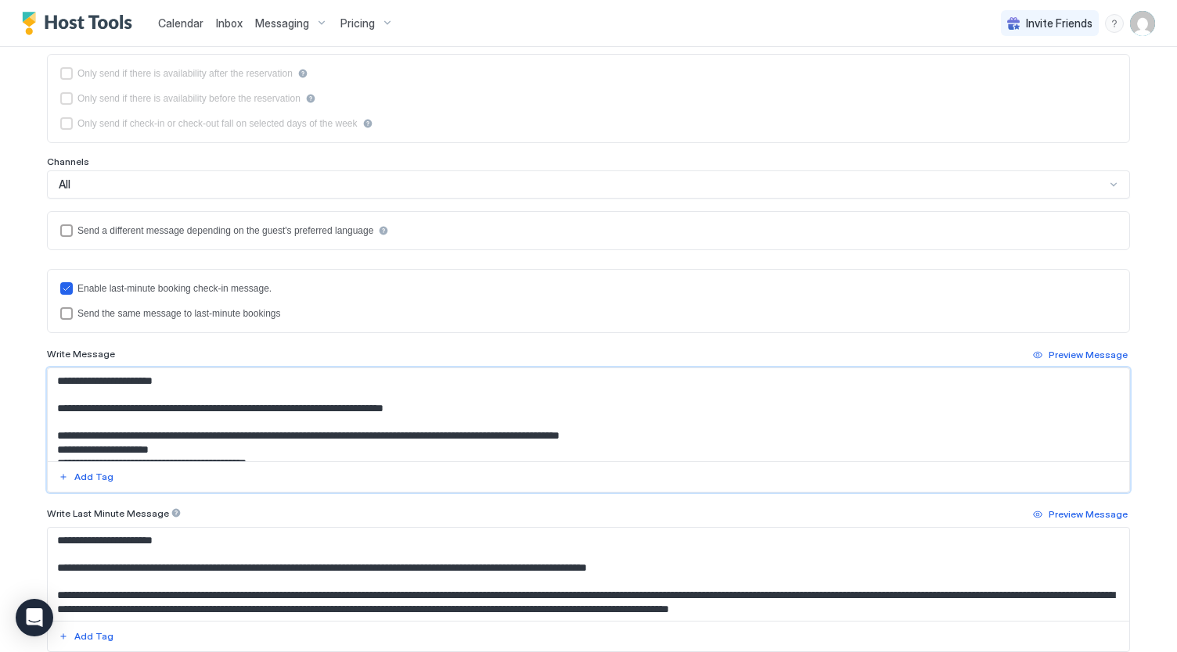
click at [692, 432] on textarea "Input Field" at bounding box center [589, 414] width 1082 height 93
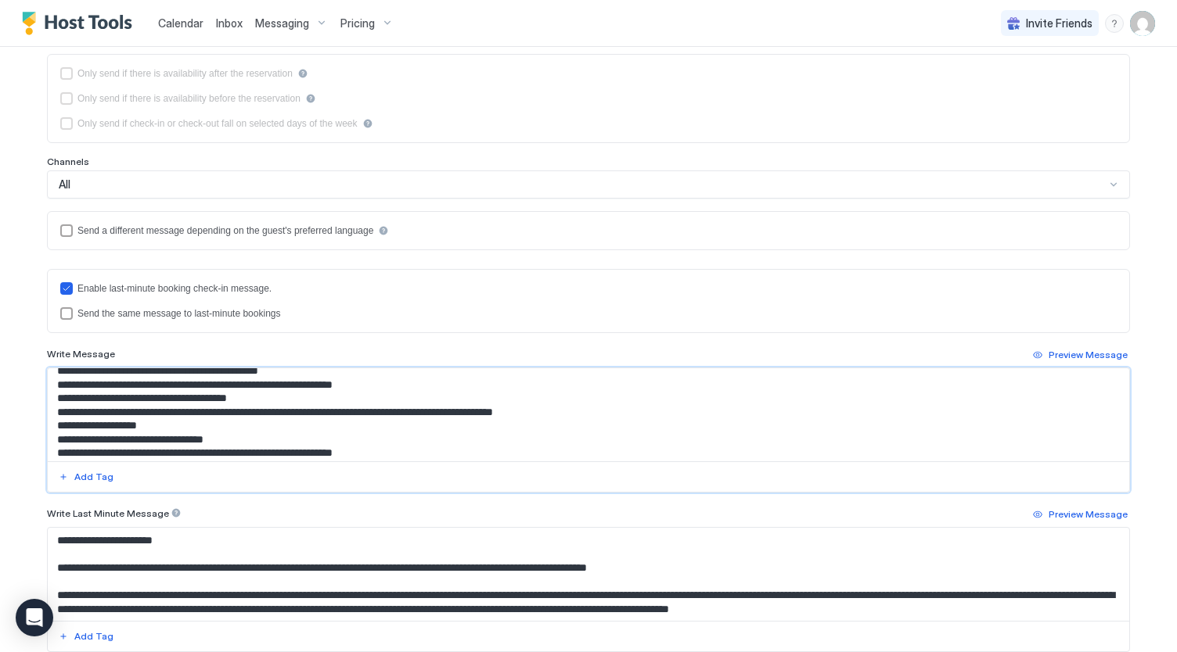
scroll to position [126, 0]
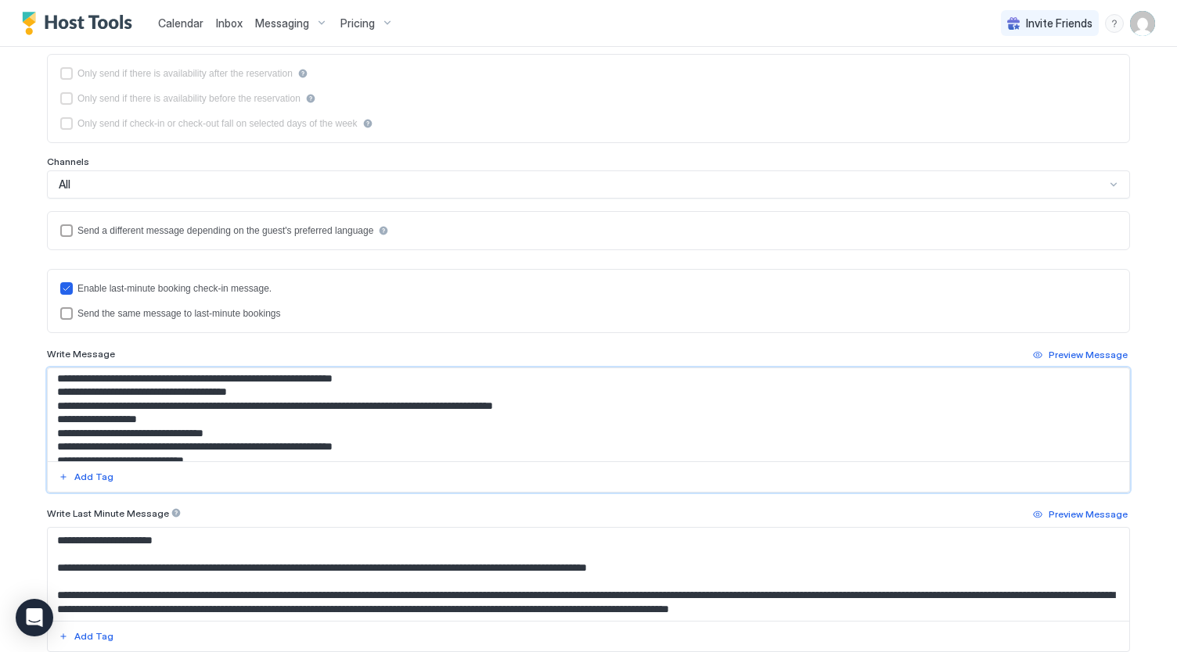
click at [56, 415] on textarea "Input Field" at bounding box center [589, 414] width 1082 height 93
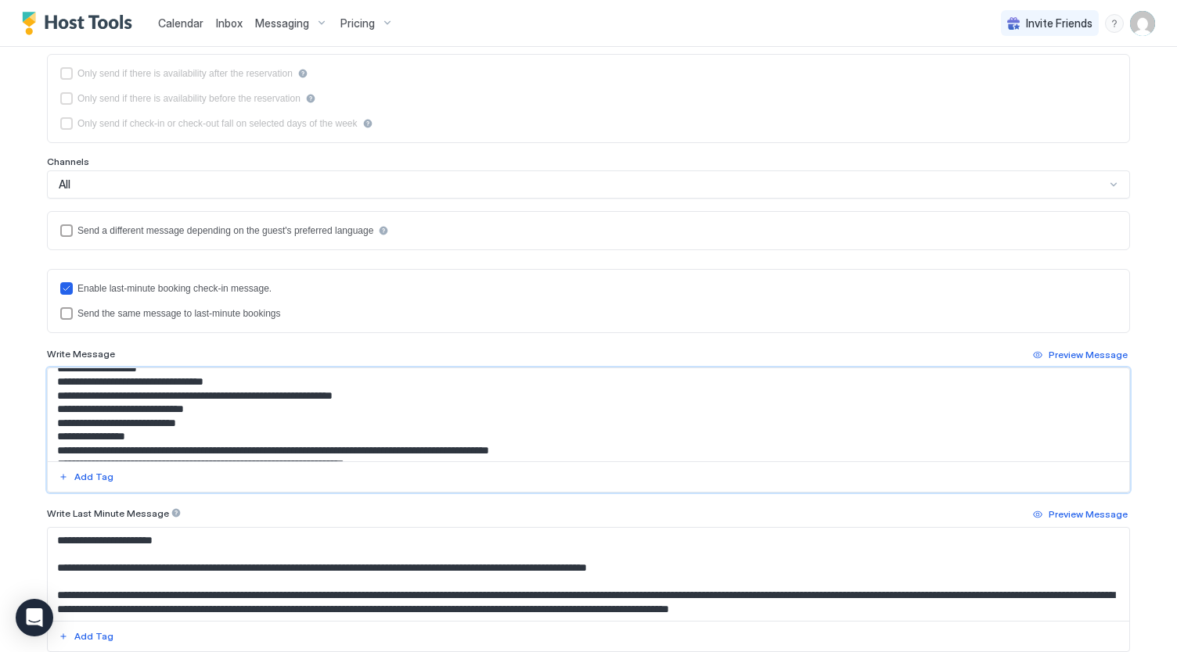
scroll to position [197, 0]
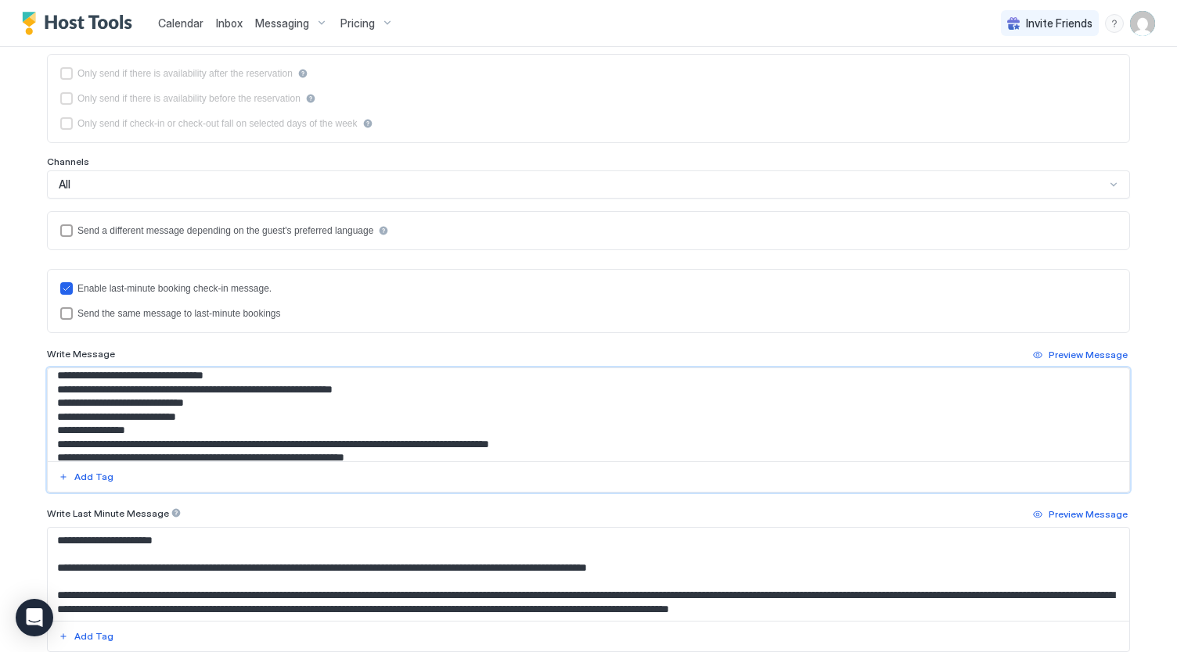
click at [51, 429] on textarea "Input Field" at bounding box center [589, 414] width 1082 height 93
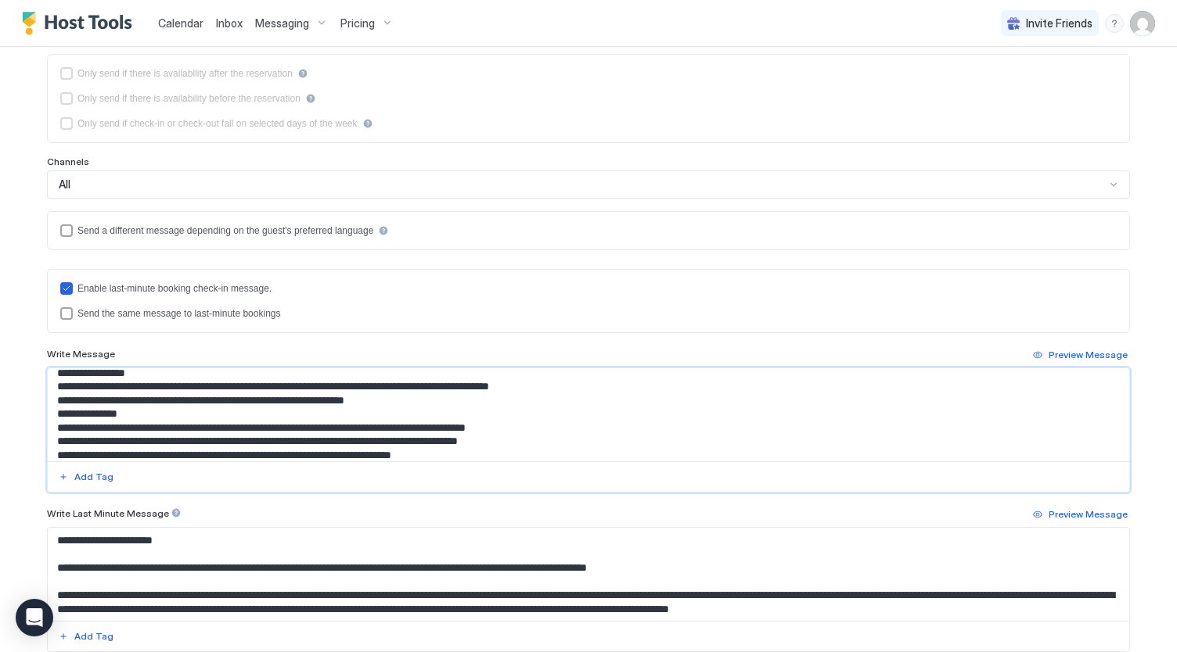
scroll to position [269, 0]
click at [51, 411] on textarea "Input Field" at bounding box center [589, 414] width 1082 height 93
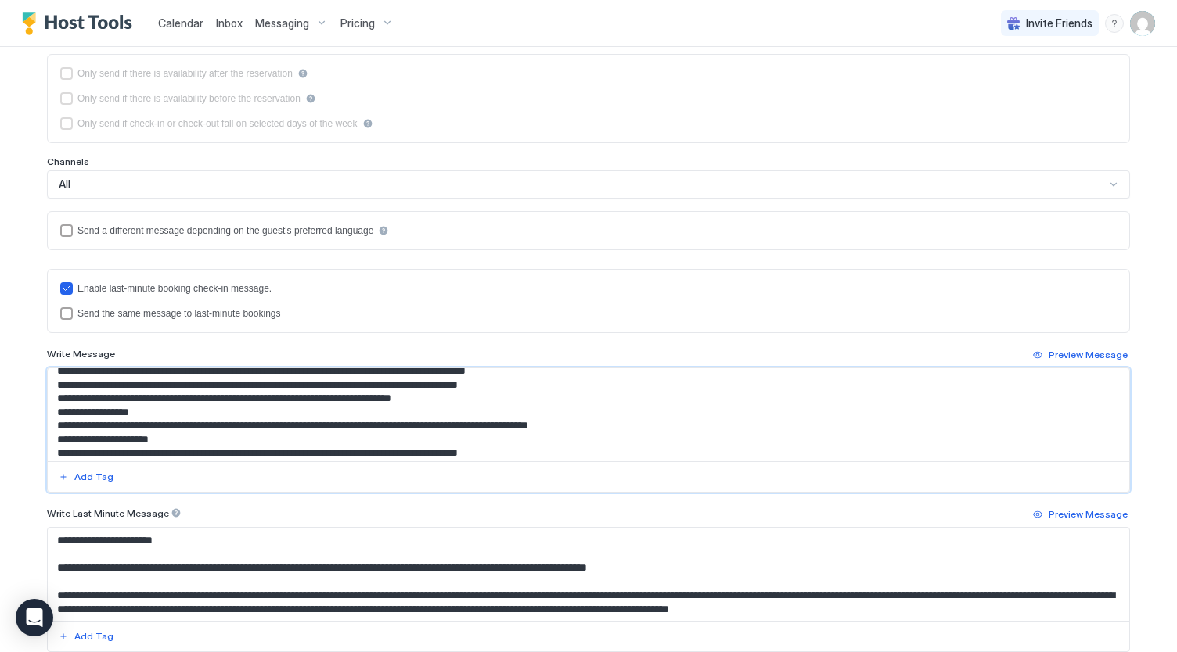
scroll to position [368, 0]
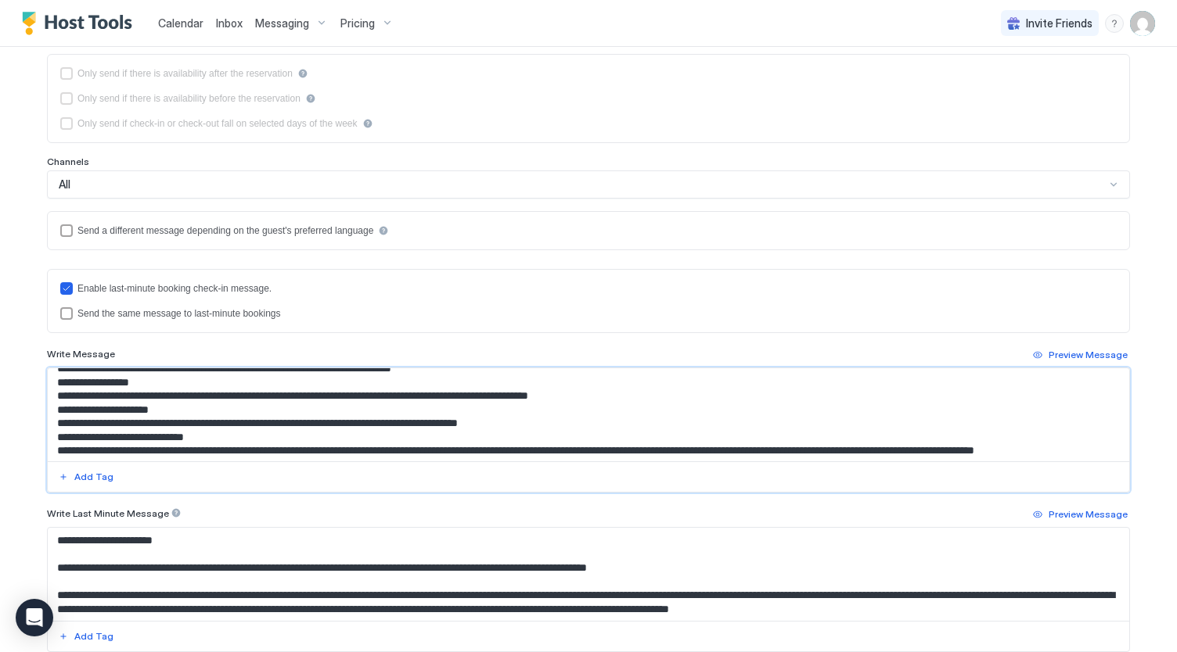
click at [50, 379] on textarea "Input Field" at bounding box center [589, 414] width 1082 height 93
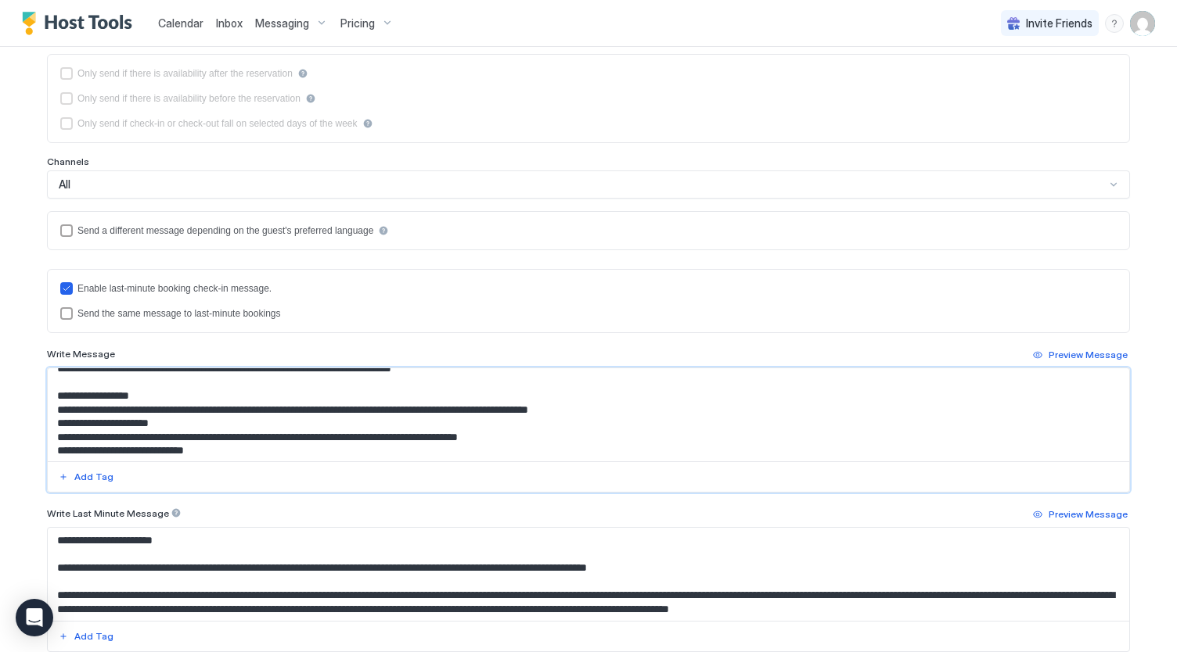
click at [49, 419] on textarea "Input Field" at bounding box center [589, 414] width 1082 height 93
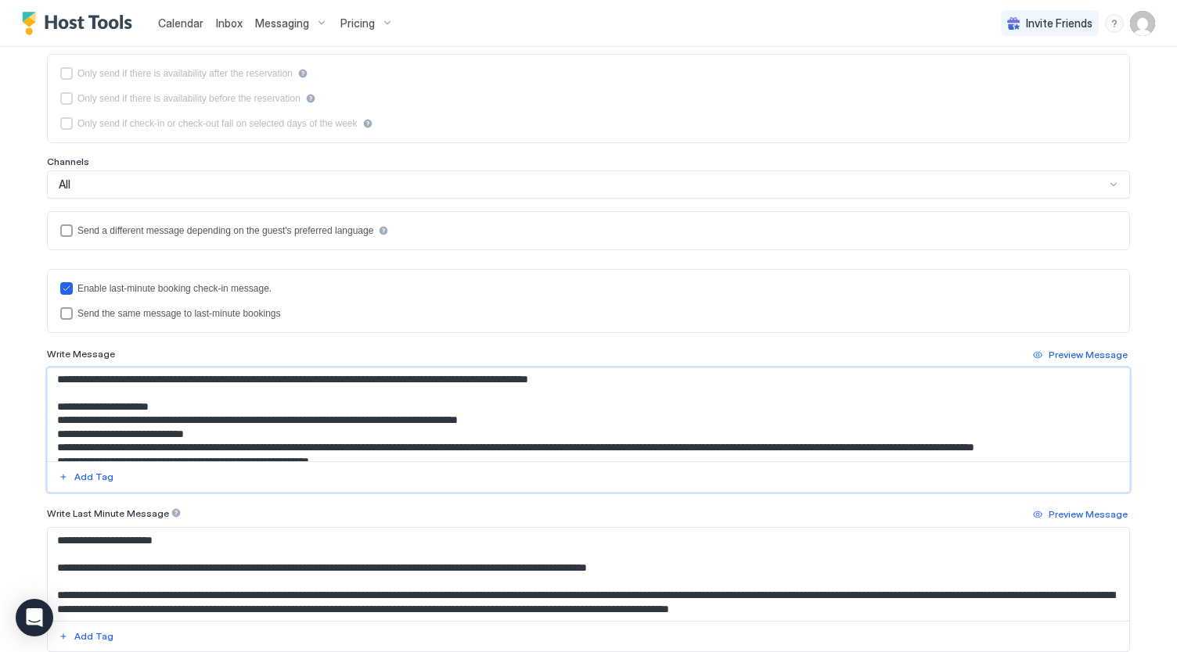
scroll to position [400, 0]
click at [52, 432] on textarea "Input Field" at bounding box center [589, 414] width 1082 height 93
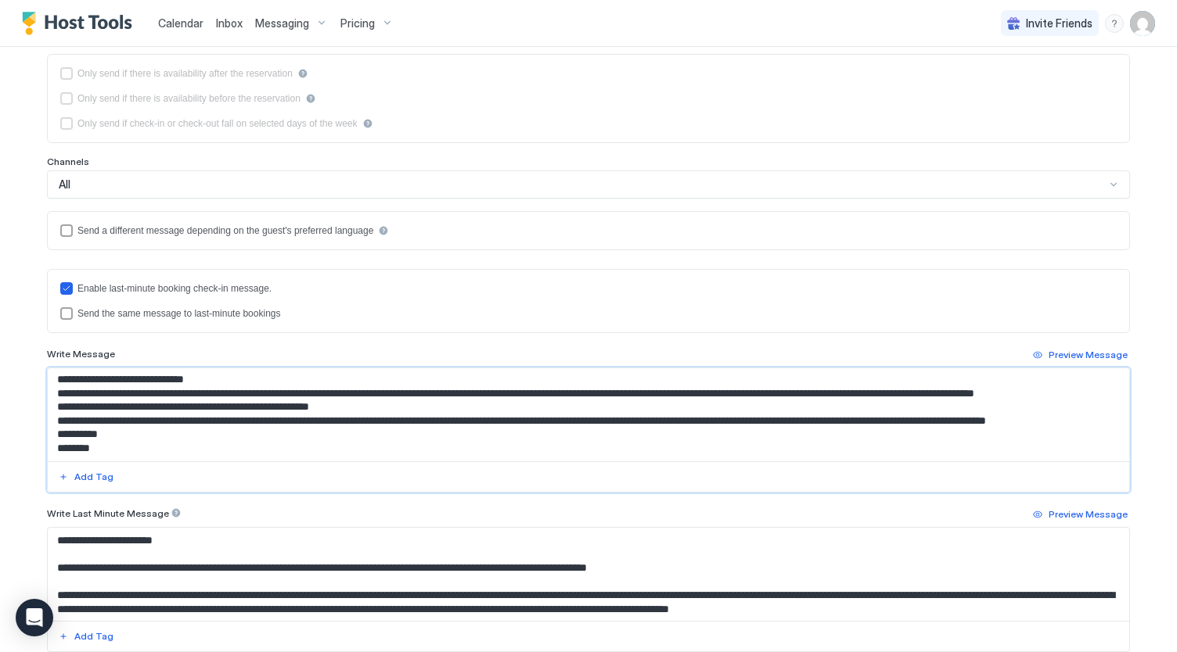
scroll to position [473, 0]
click at [50, 414] on textarea "Input Field" at bounding box center [589, 414] width 1082 height 93
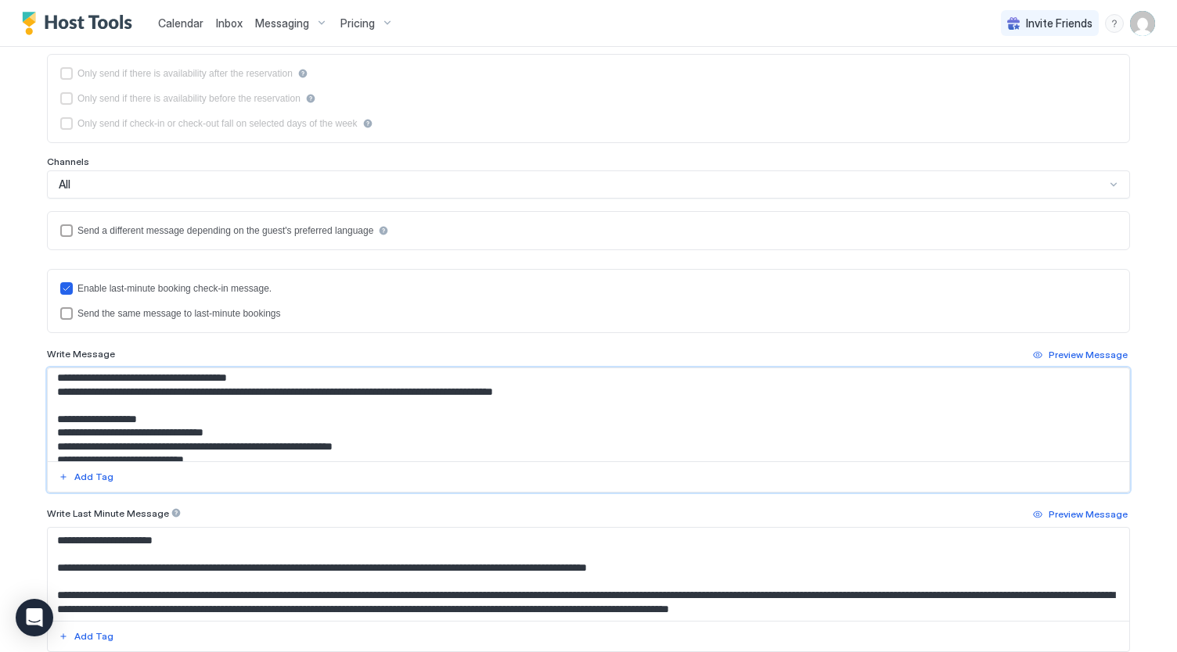
scroll to position [0, 0]
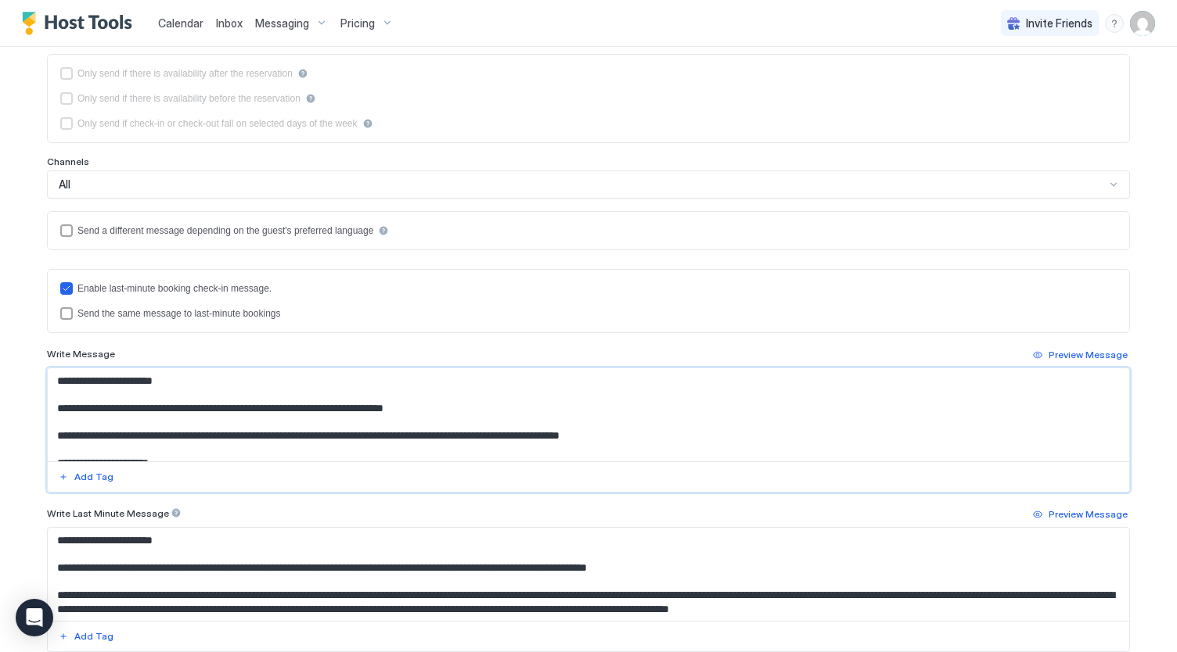
type textarea "**********"
click at [147, 562] on textarea "Input Field" at bounding box center [589, 574] width 1082 height 93
paste textarea "**********"
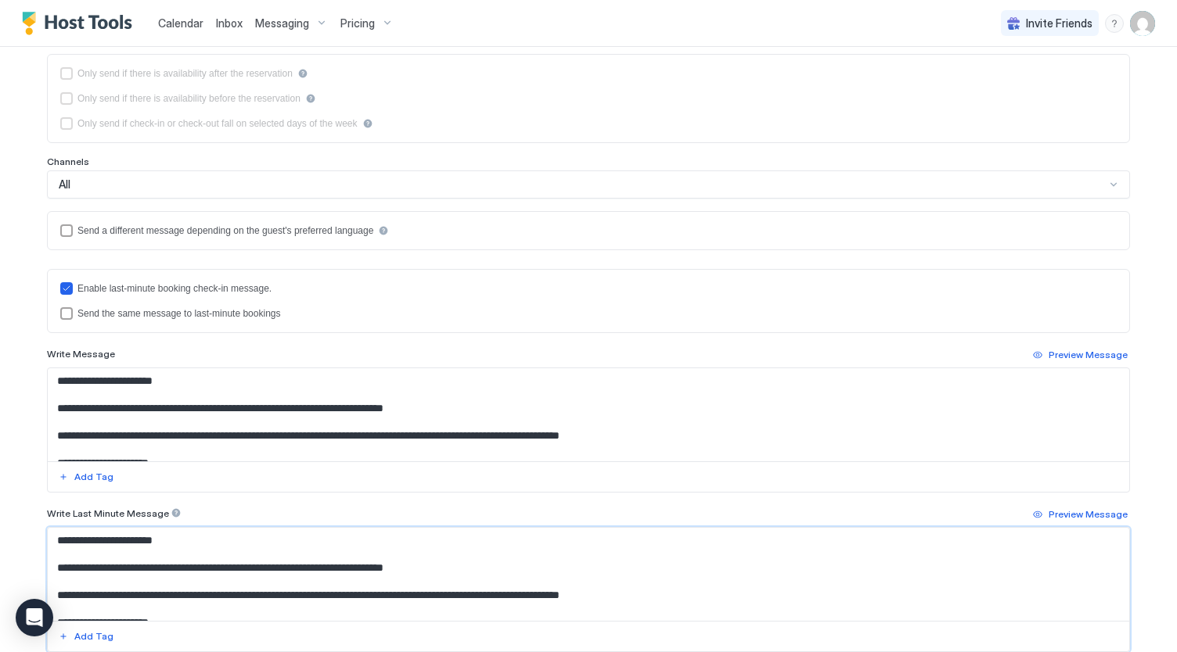
click at [217, 563] on textarea "Input Field" at bounding box center [589, 574] width 1082 height 93
click at [314, 564] on textarea "Input Field" at bounding box center [589, 574] width 1082 height 93
click at [407, 591] on textarea "Input Field" at bounding box center [589, 574] width 1082 height 93
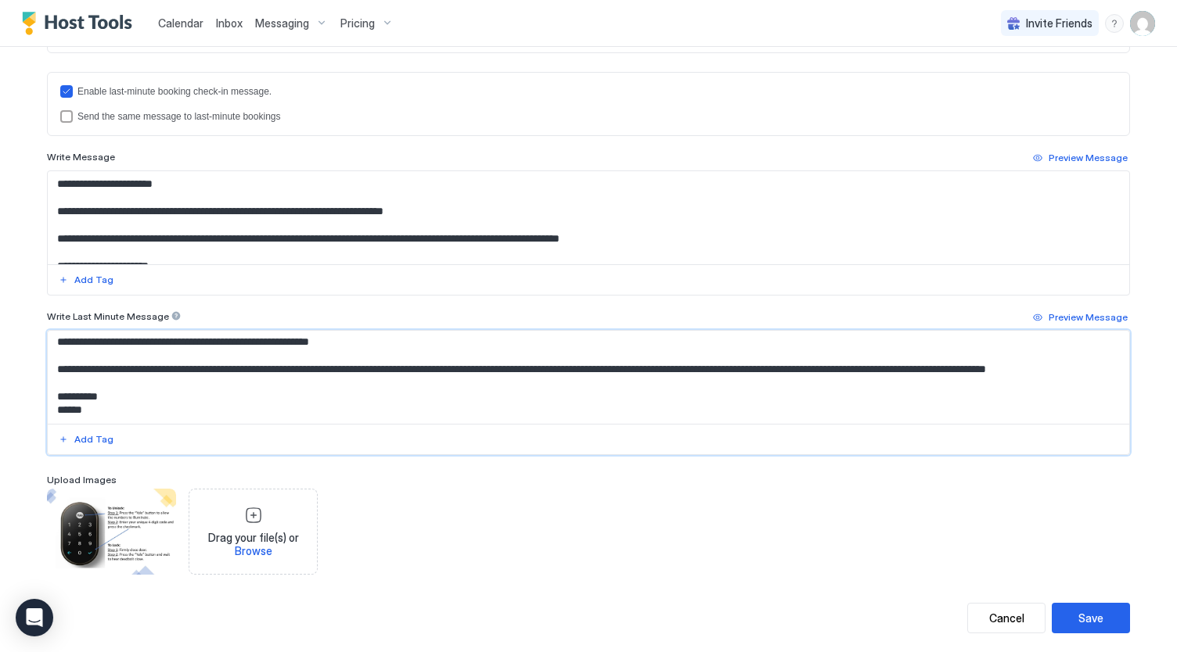
scroll to position [451, 0]
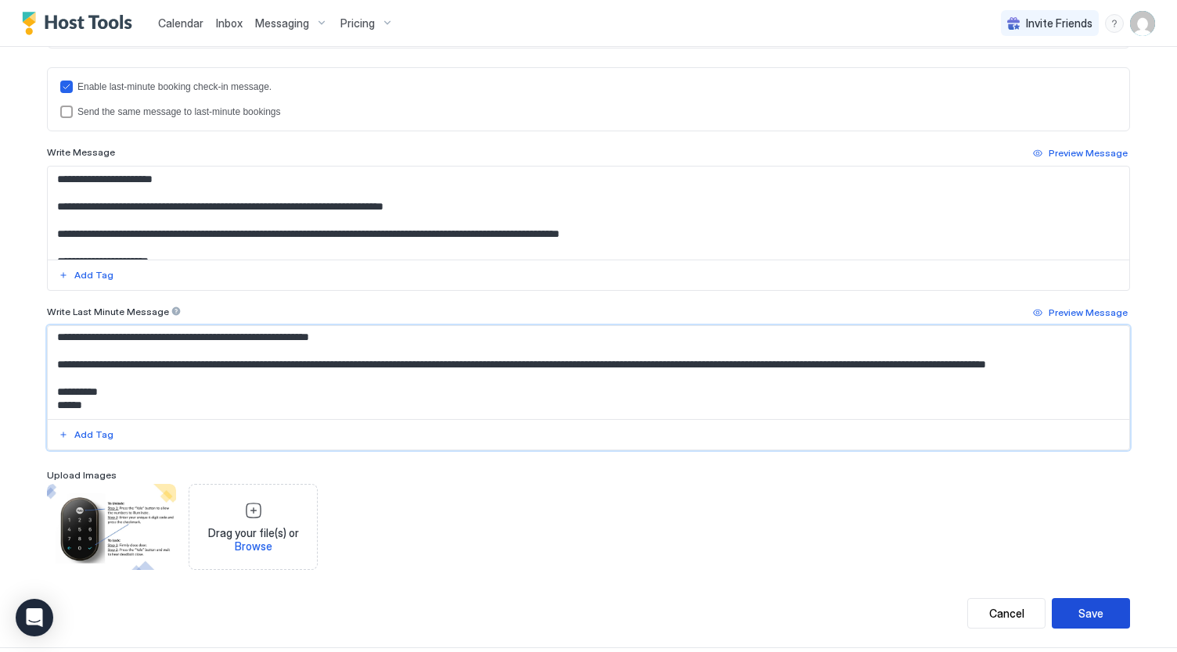
type textarea "**********"
click at [1092, 614] on div "Save" at bounding box center [1090, 614] width 25 height 16
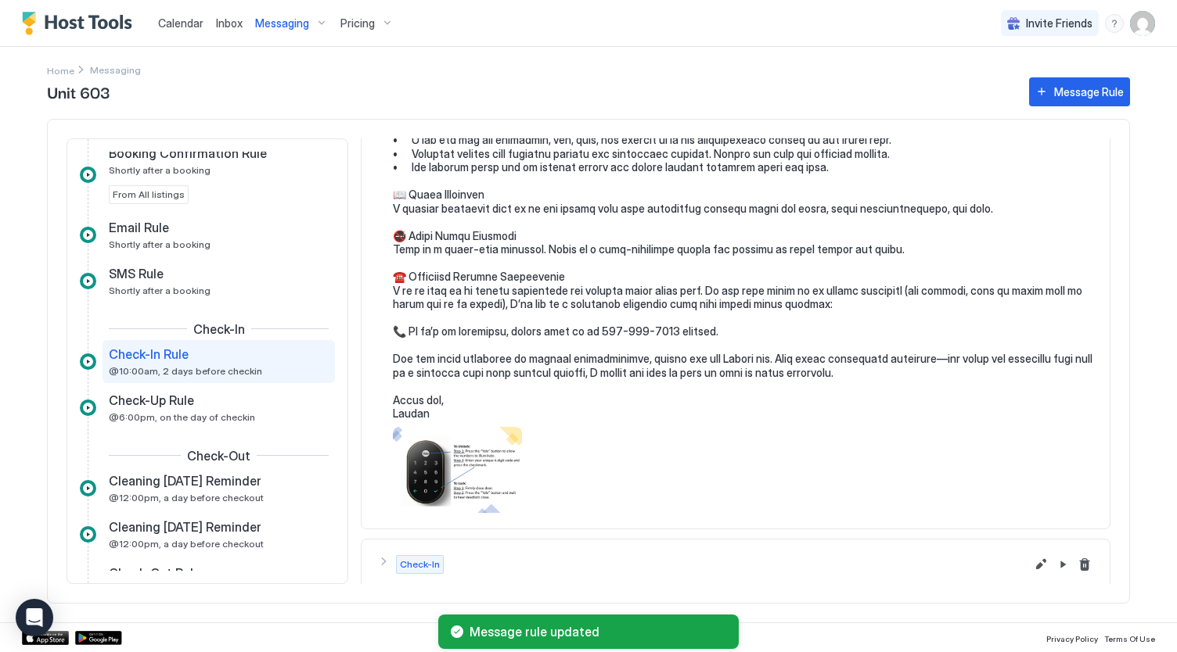
scroll to position [447, 0]
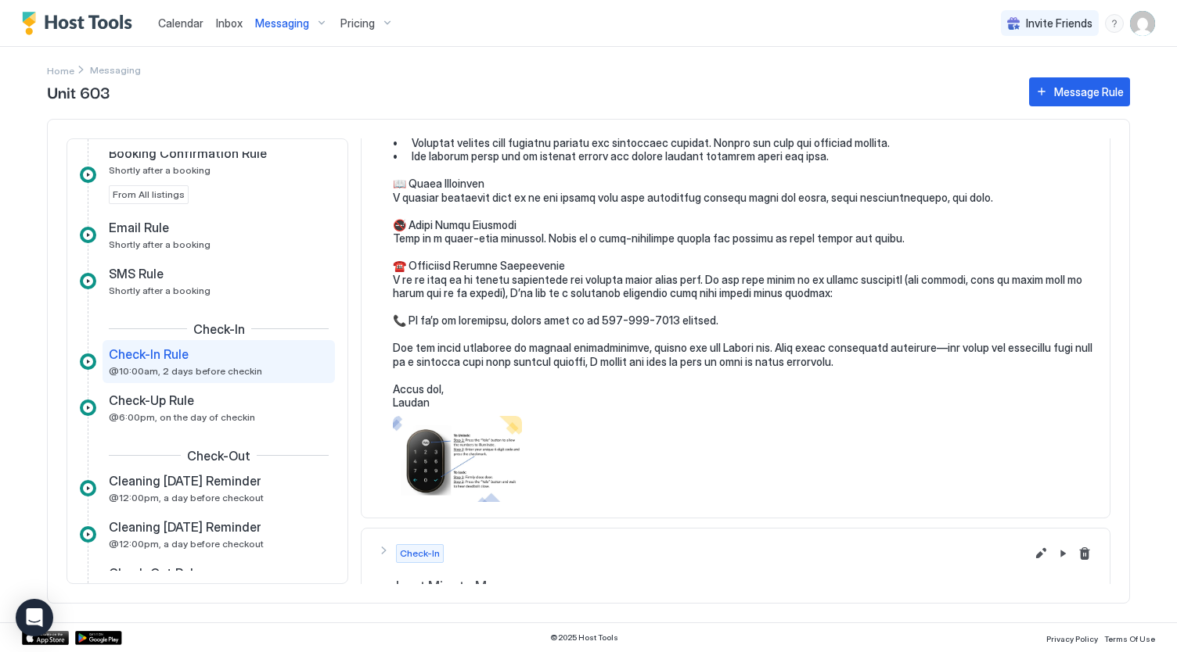
click at [282, 25] on span "Messaging" at bounding box center [282, 23] width 54 height 14
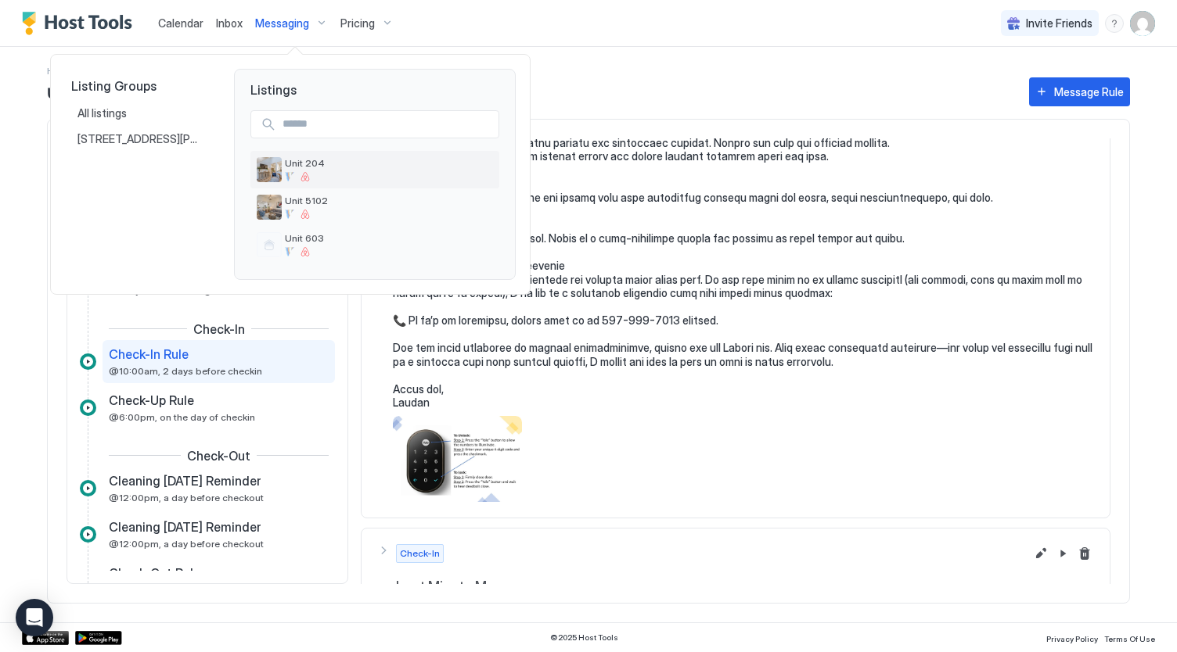
click at [317, 169] on div "Unit 204" at bounding box center [389, 169] width 208 height 24
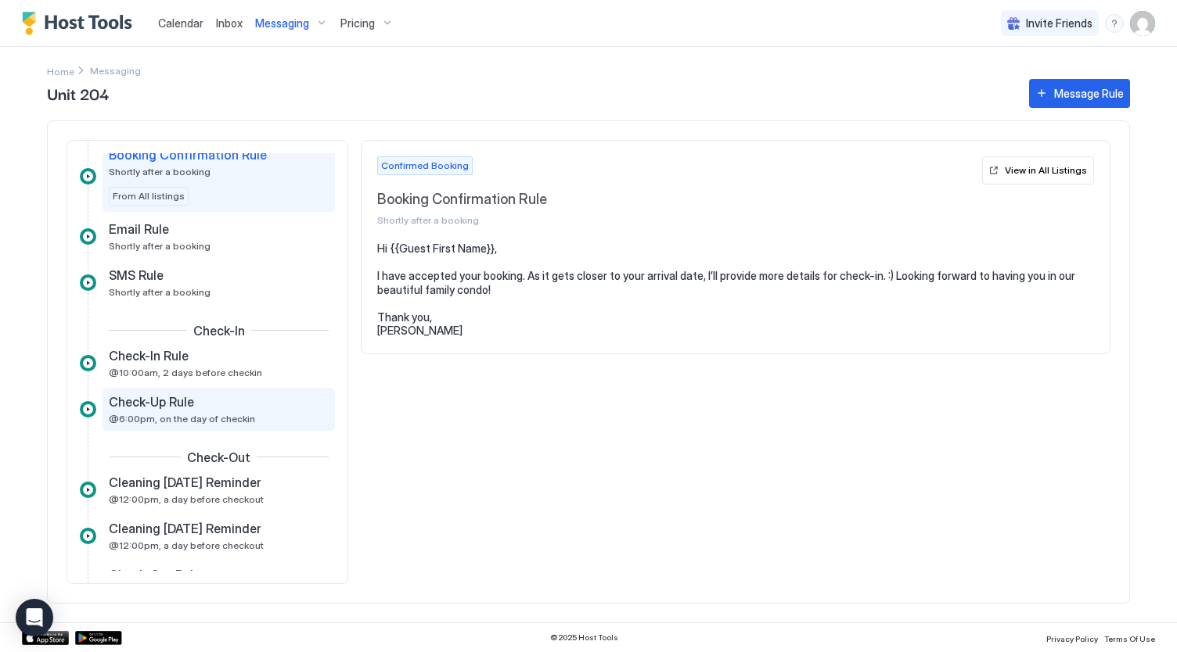
click at [172, 413] on span "@6:00pm, on the day of checkin" at bounding box center [182, 419] width 146 height 12
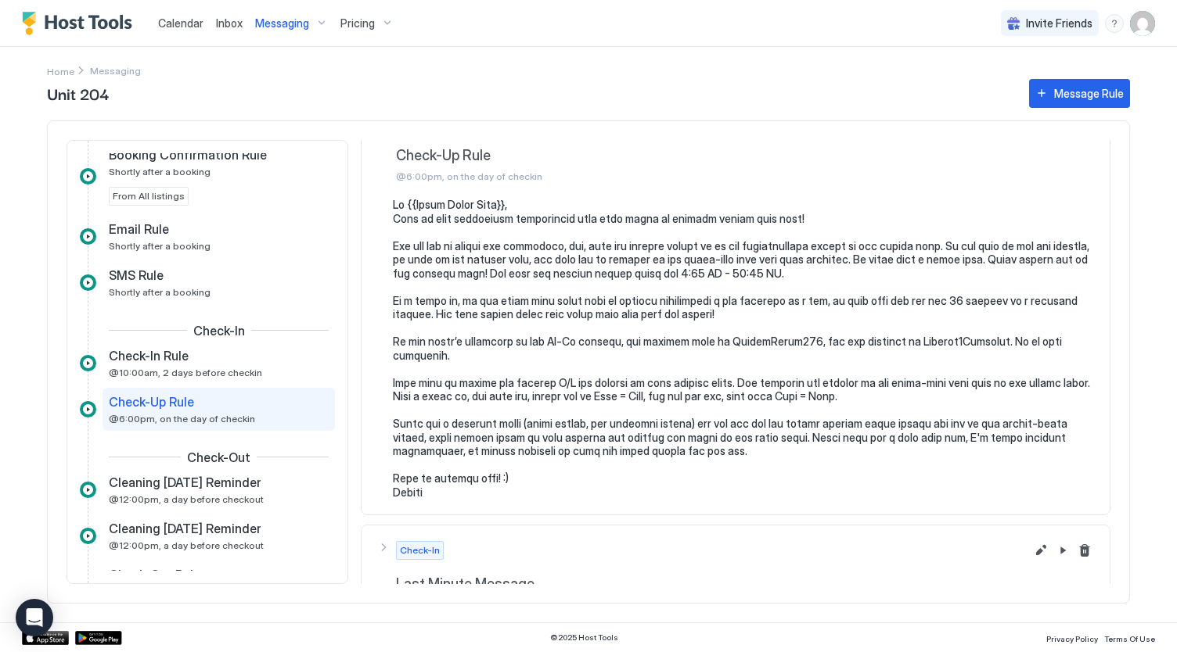
scroll to position [43, 0]
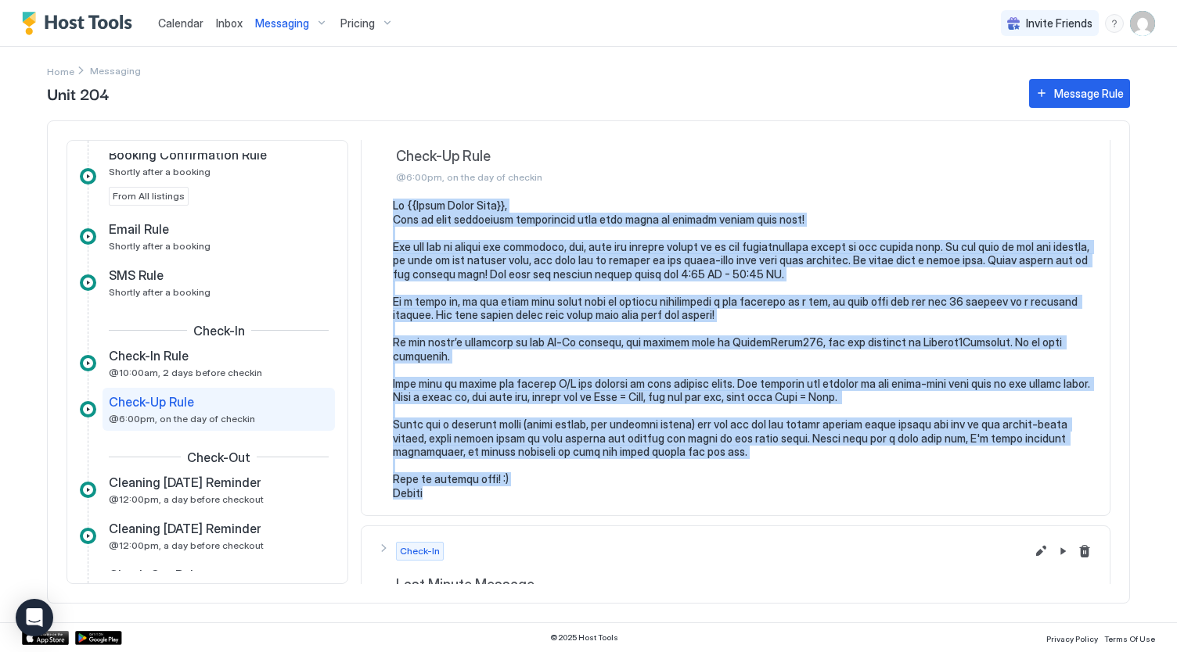
drag, startPoint x: 454, startPoint y: 496, endPoint x: 373, endPoint y: 206, distance: 301.2
click at [373, 206] on section at bounding box center [735, 357] width 748 height 317
copy pre "Lo {{Ipsum Dolor Sita}}, Cons ad elit seddoeiusm temporincid utla etdo magna al…"
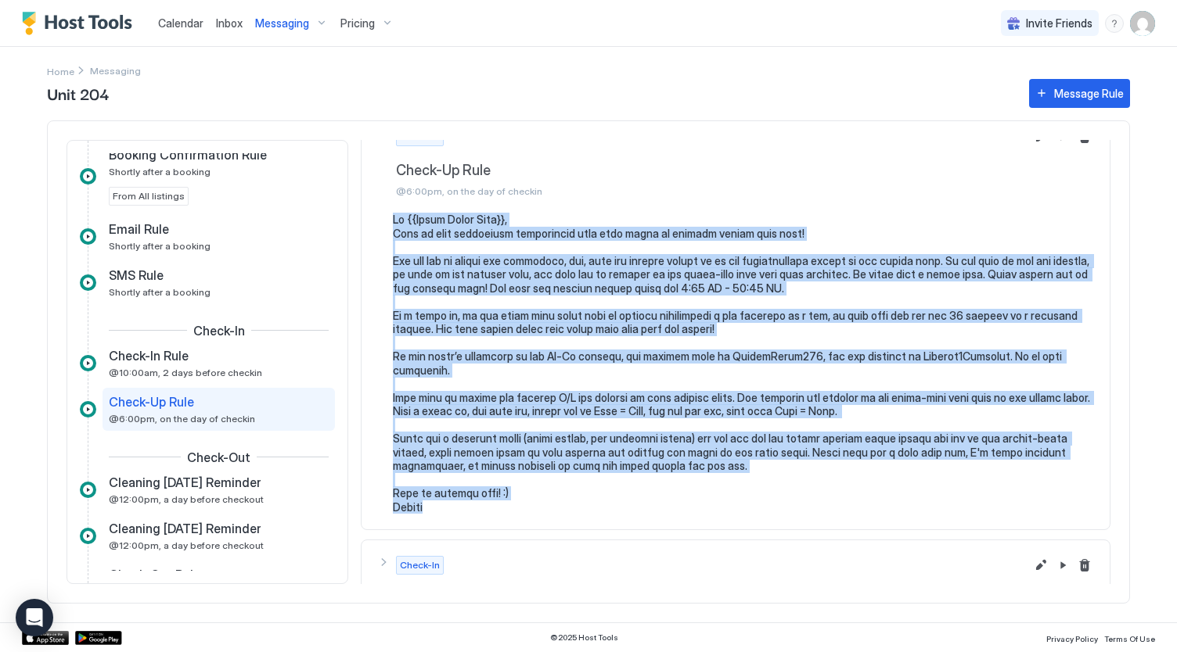
scroll to position [27, 0]
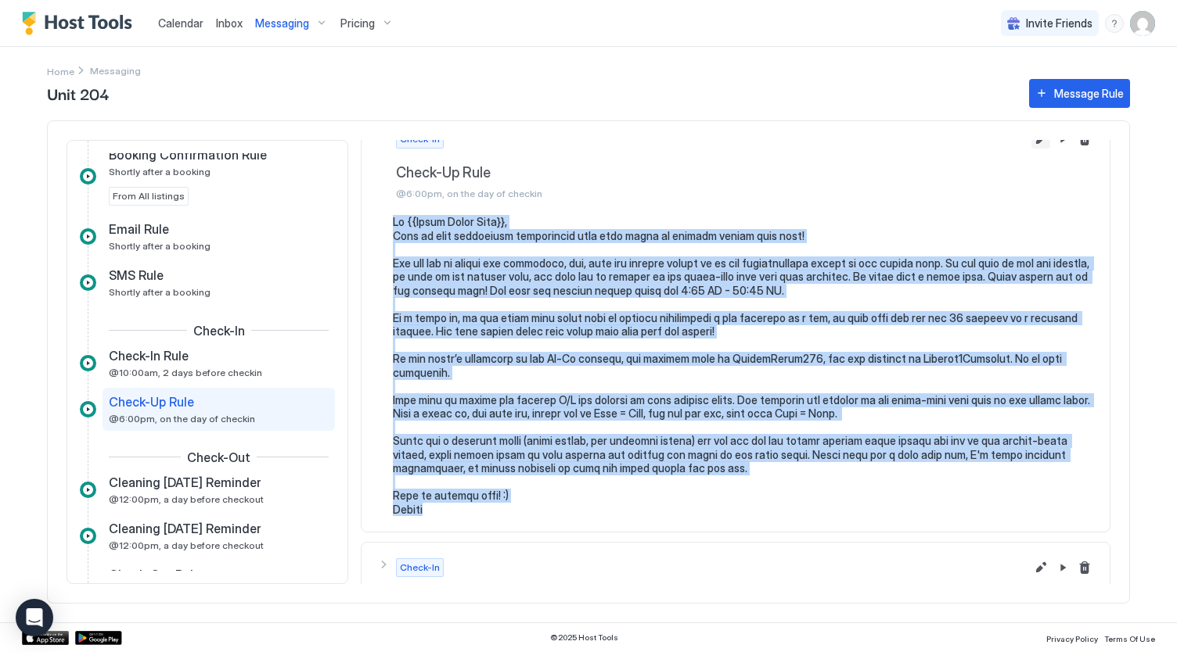
click at [1031, 142] on button "Edit message rule" at bounding box center [1040, 139] width 19 height 19
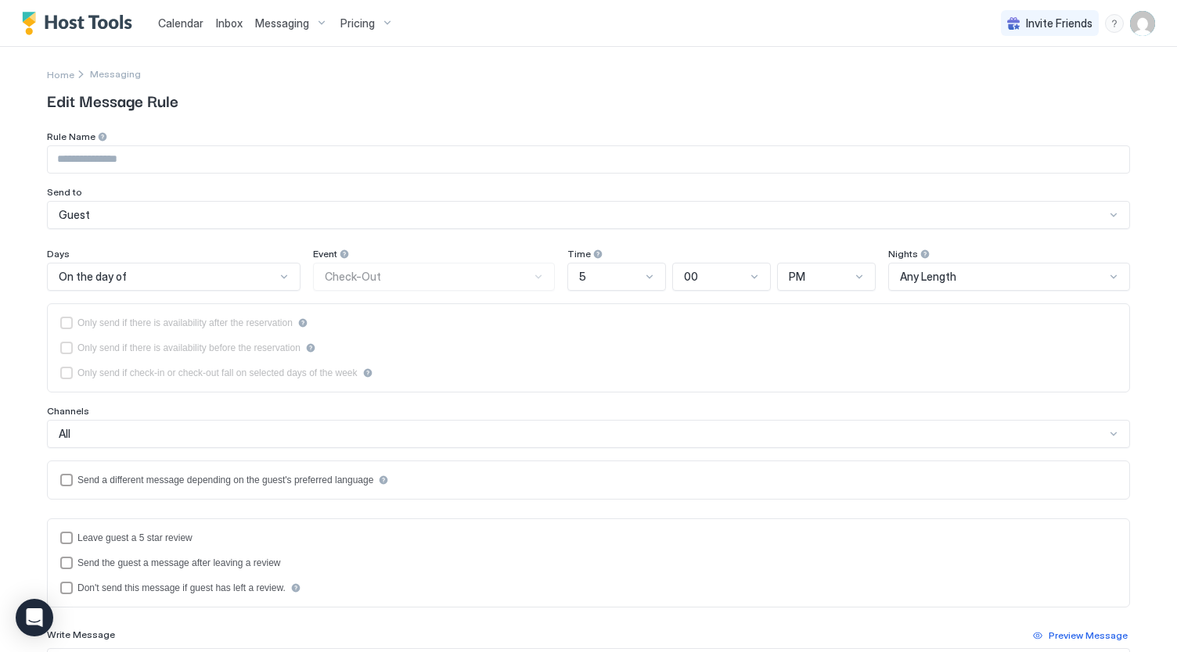
type input "**********"
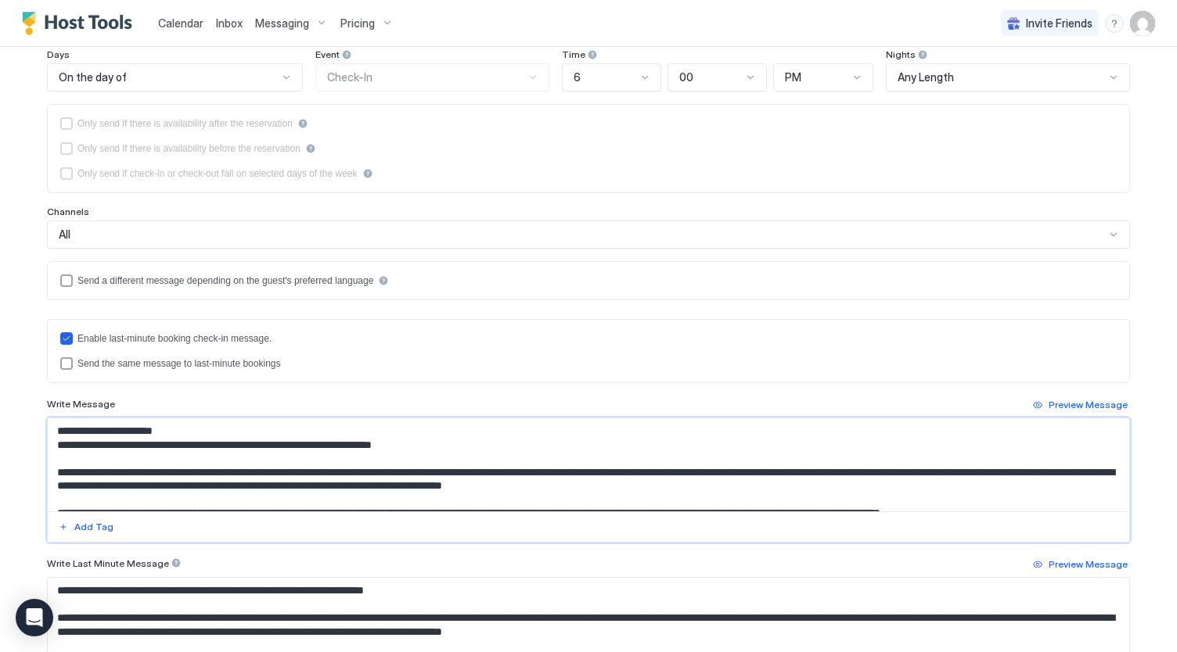
click at [357, 451] on textarea "Input Field" at bounding box center [589, 465] width 1082 height 93
paste textarea "**********"
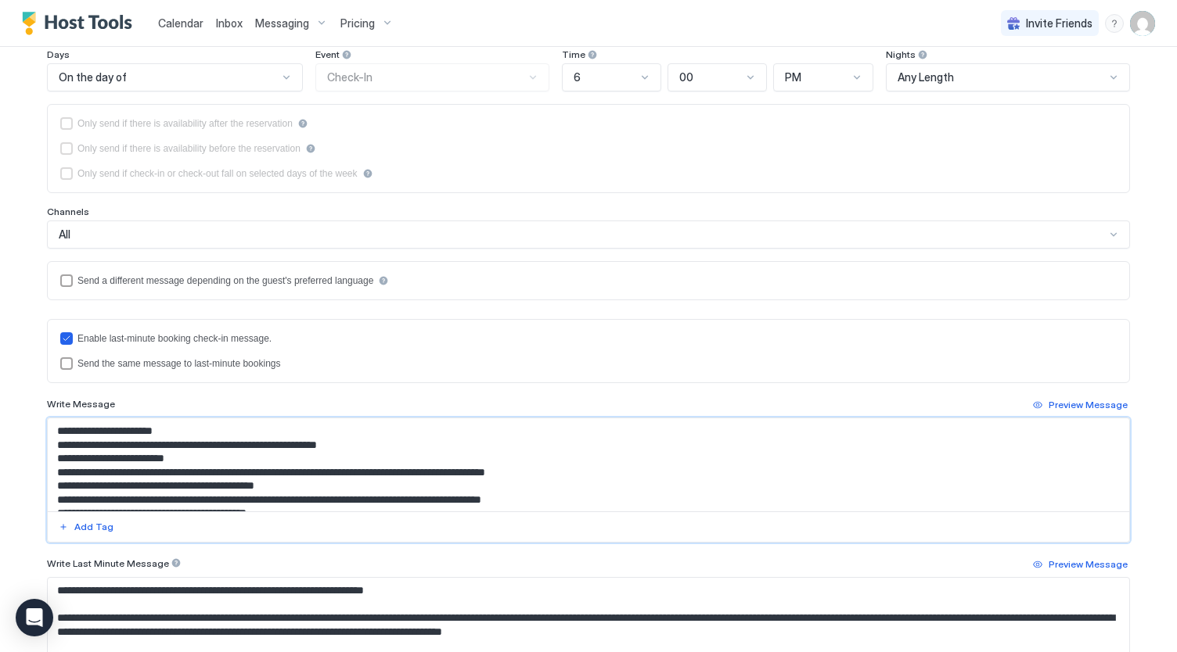
click at [222, 423] on textarea "Input Field" at bounding box center [589, 465] width 1082 height 93
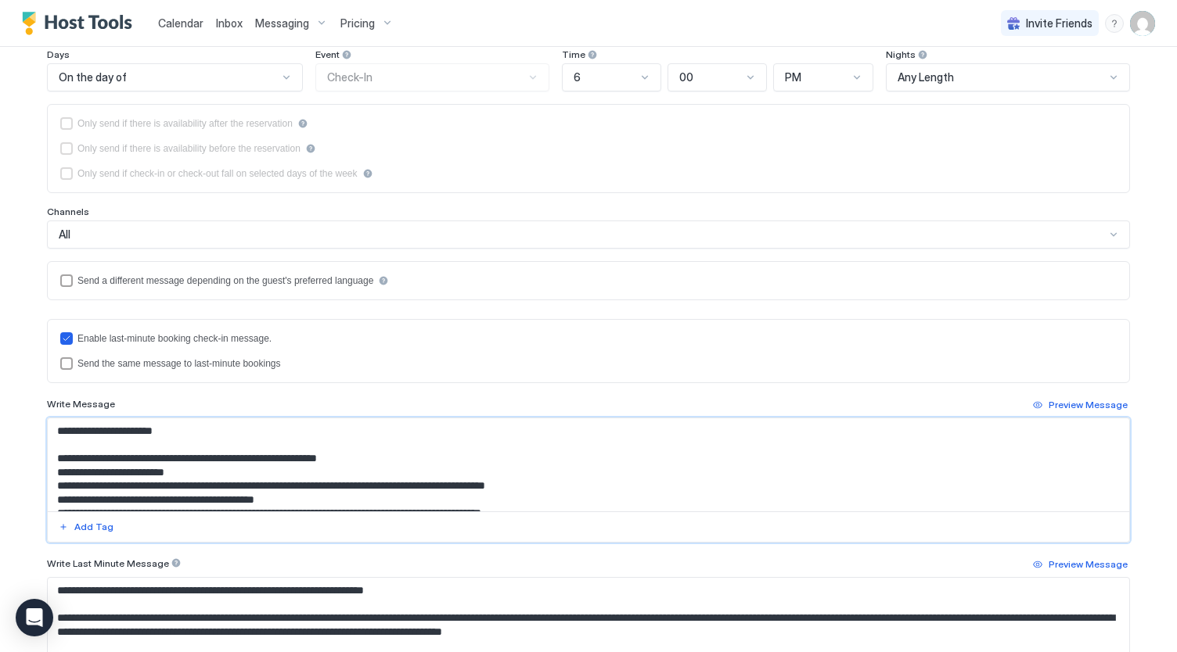
click at [380, 459] on textarea "Input Field" at bounding box center [589, 465] width 1082 height 93
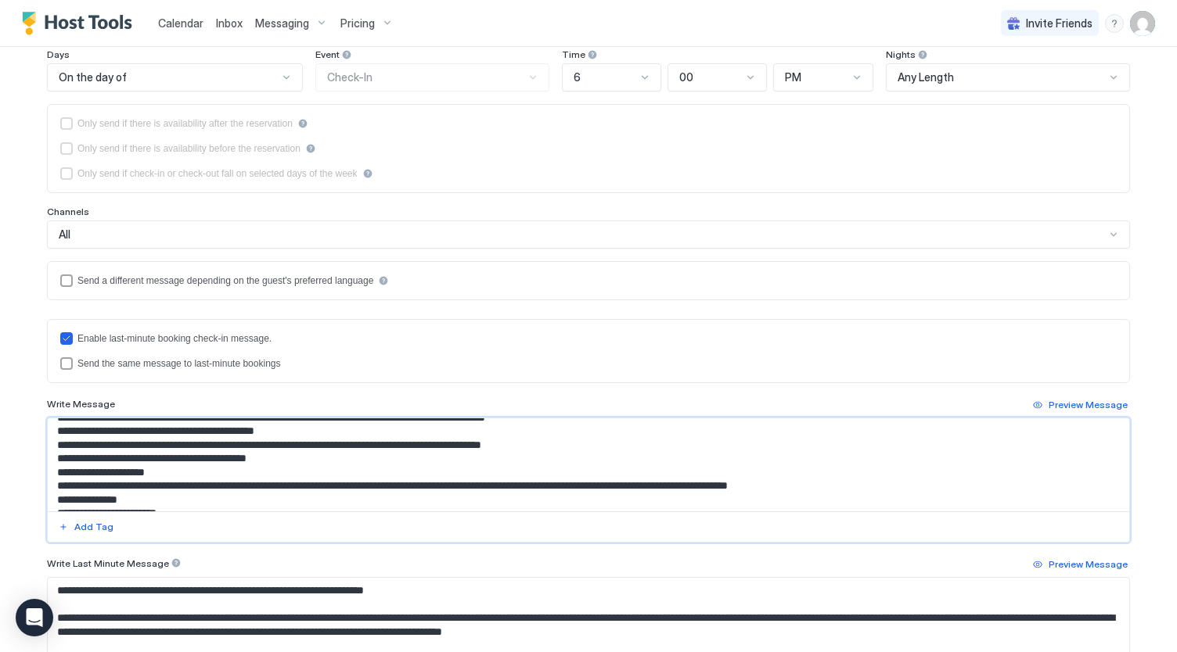
scroll to position [84, 0]
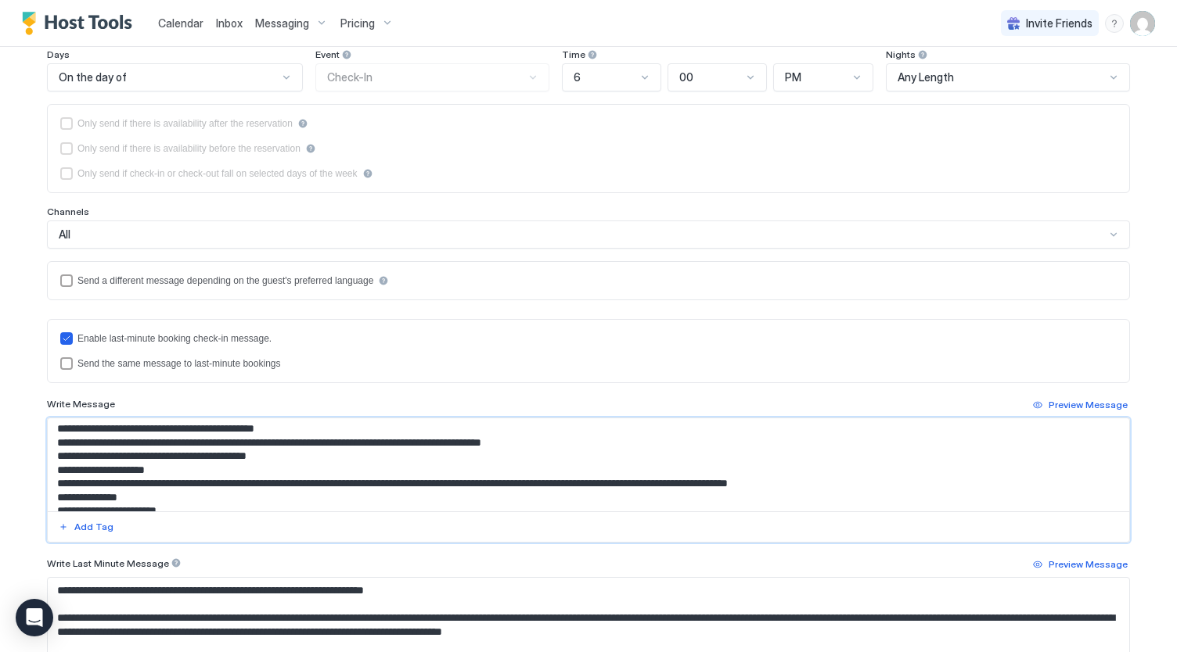
click at [311, 455] on textarea "Input Field" at bounding box center [589, 465] width 1082 height 93
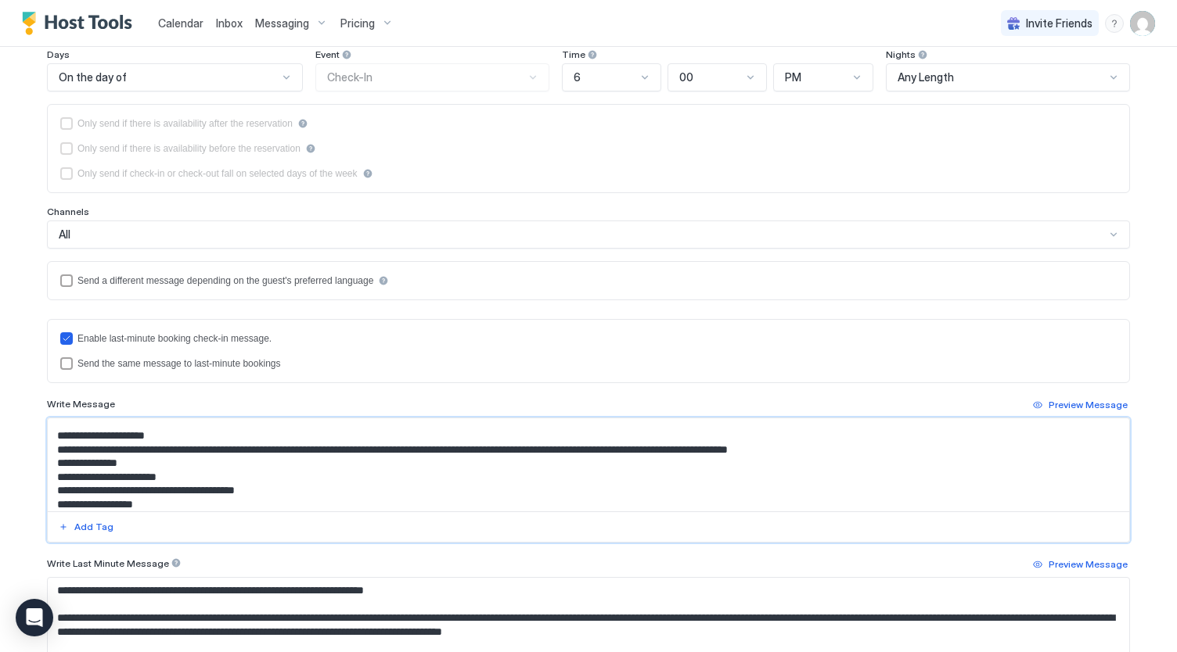
scroll to position [134, 0]
click at [854, 445] on textarea "Input Field" at bounding box center [589, 465] width 1082 height 93
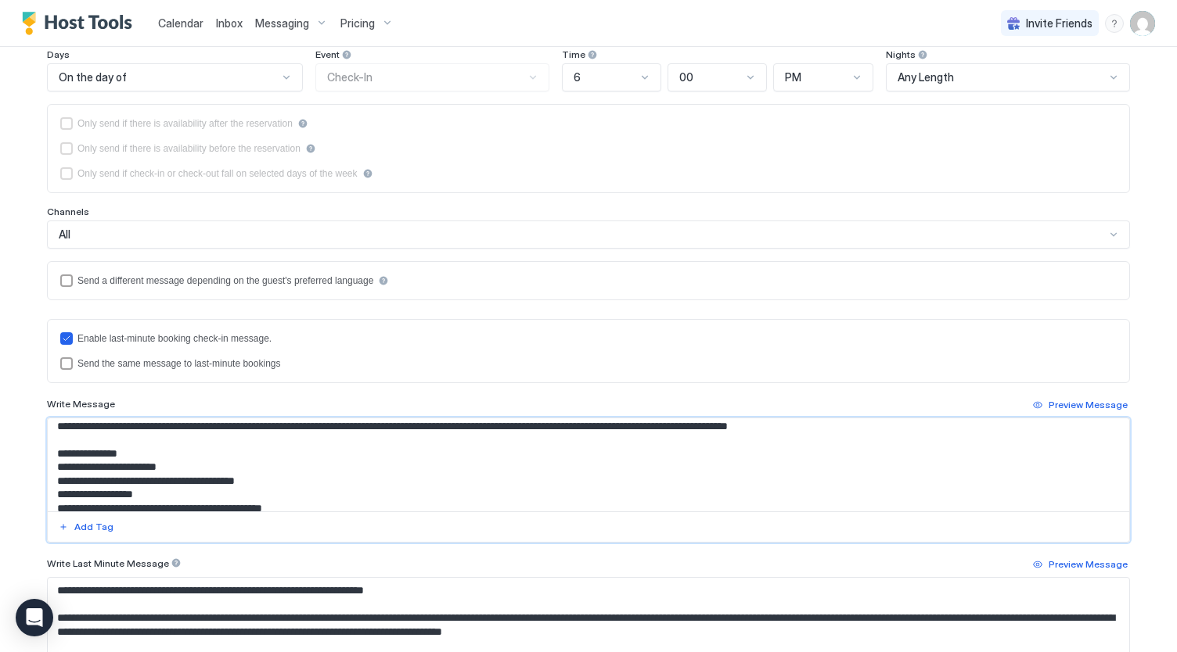
click at [427, 477] on textarea "Input Field" at bounding box center [589, 465] width 1082 height 93
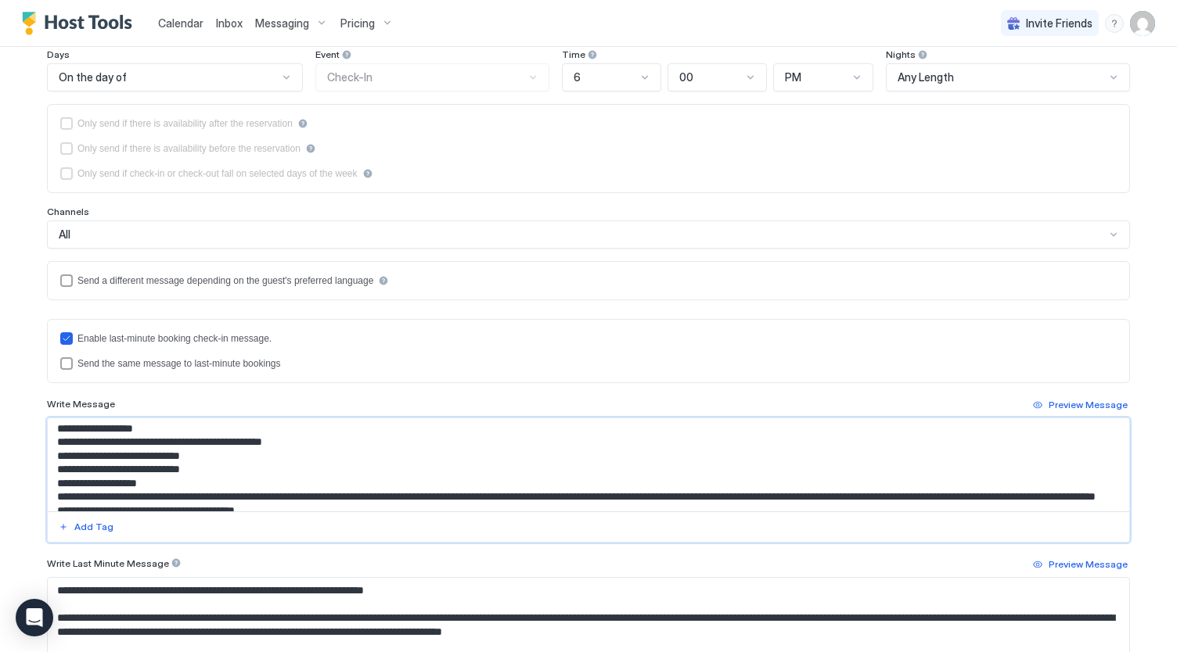
scroll to position [244, 0]
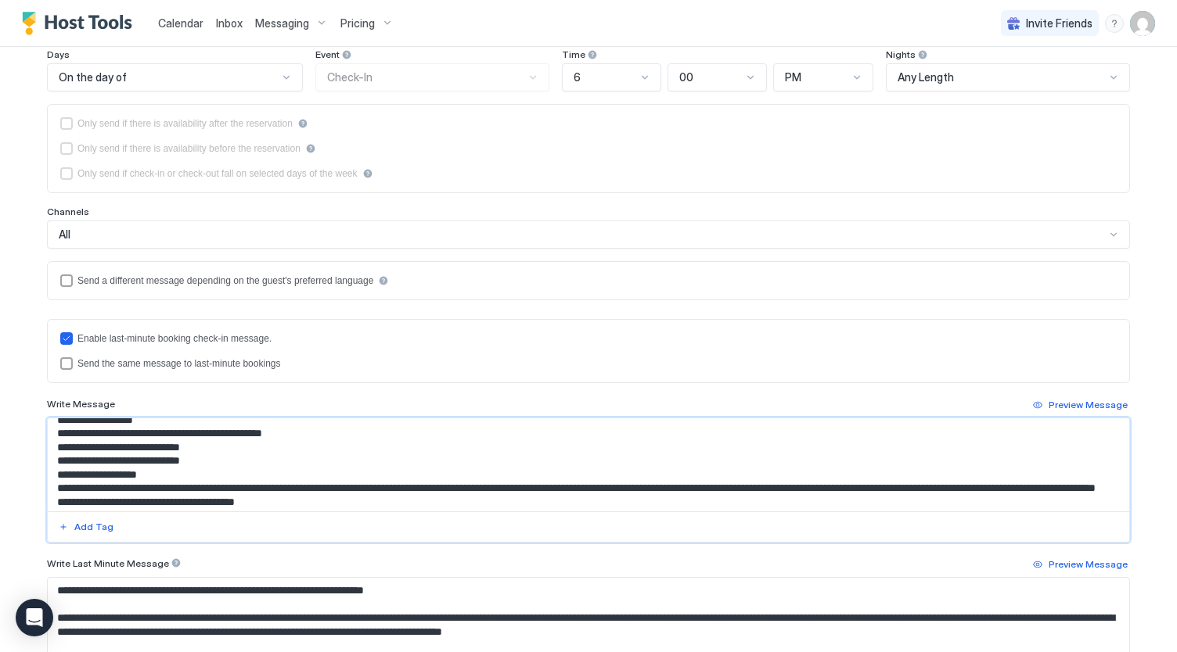
click at [303, 455] on textarea "Input Field" at bounding box center [589, 465] width 1082 height 93
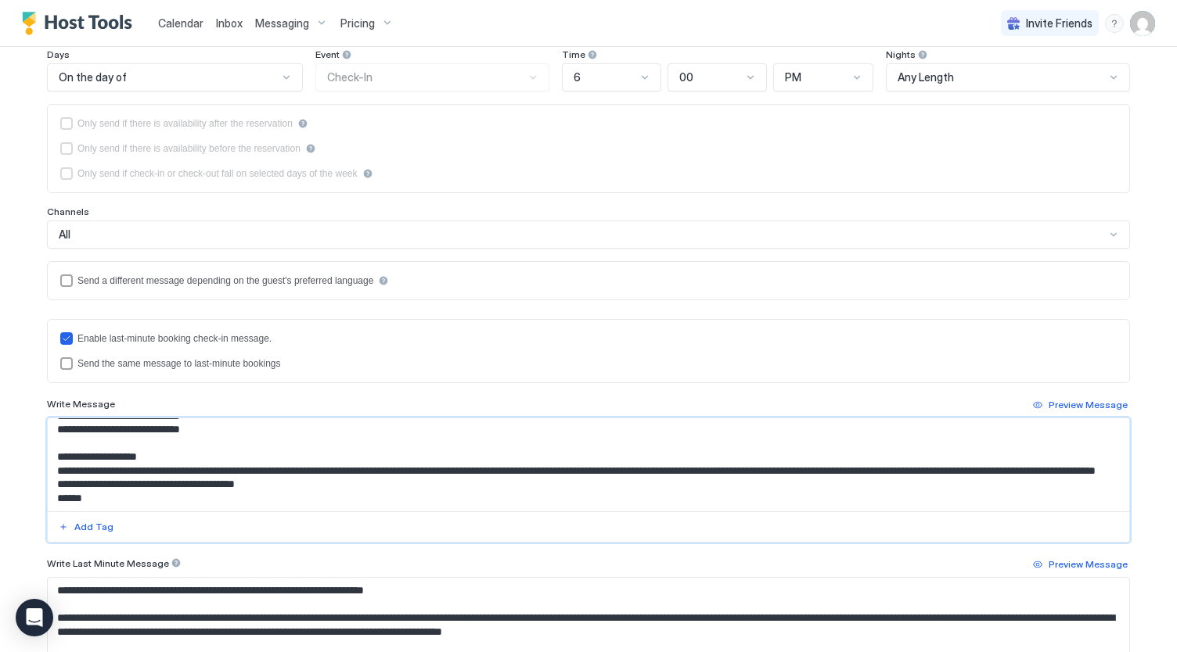
scroll to position [289, 0]
click at [283, 469] on textarea "Input Field" at bounding box center [589, 465] width 1082 height 93
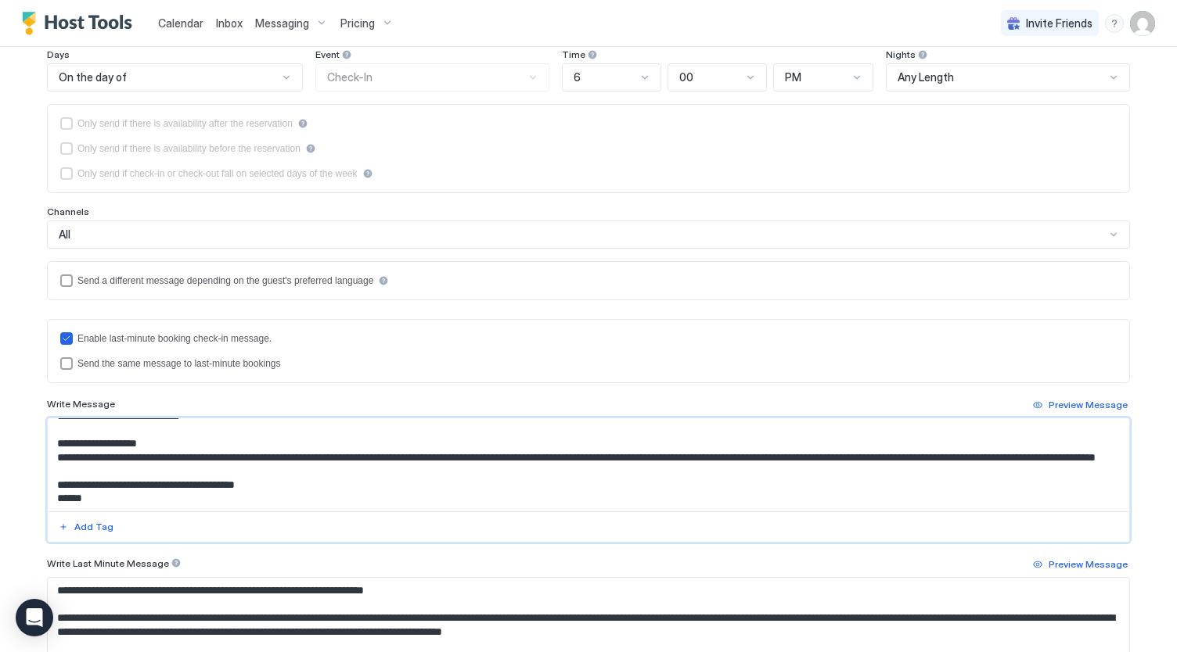
scroll to position [303, 0]
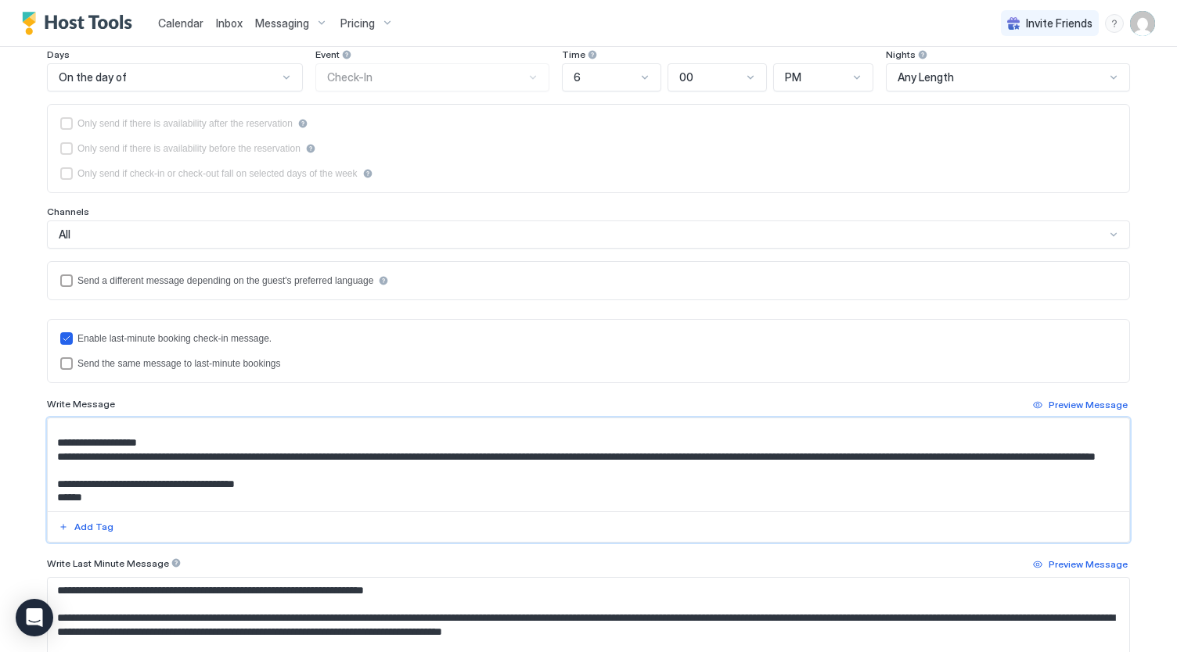
click at [343, 483] on textarea "Input Field" at bounding box center [589, 465] width 1082 height 93
type textarea "**********"
click at [313, 602] on textarea "Input Field" at bounding box center [589, 624] width 1082 height 93
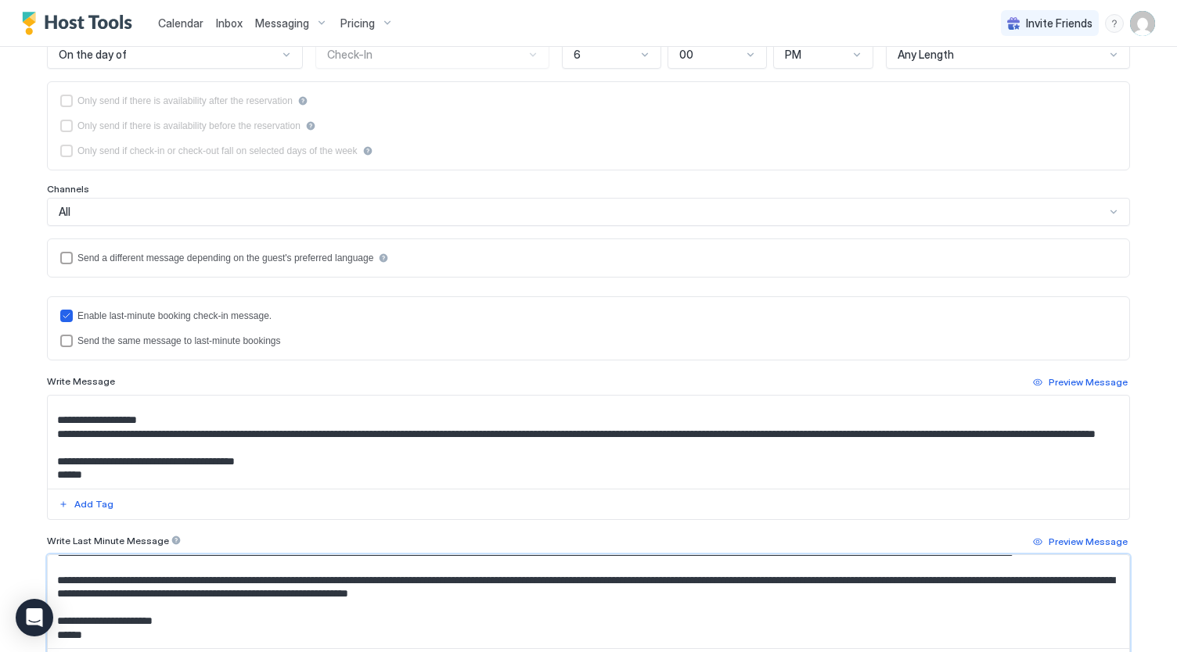
scroll to position [224, 0]
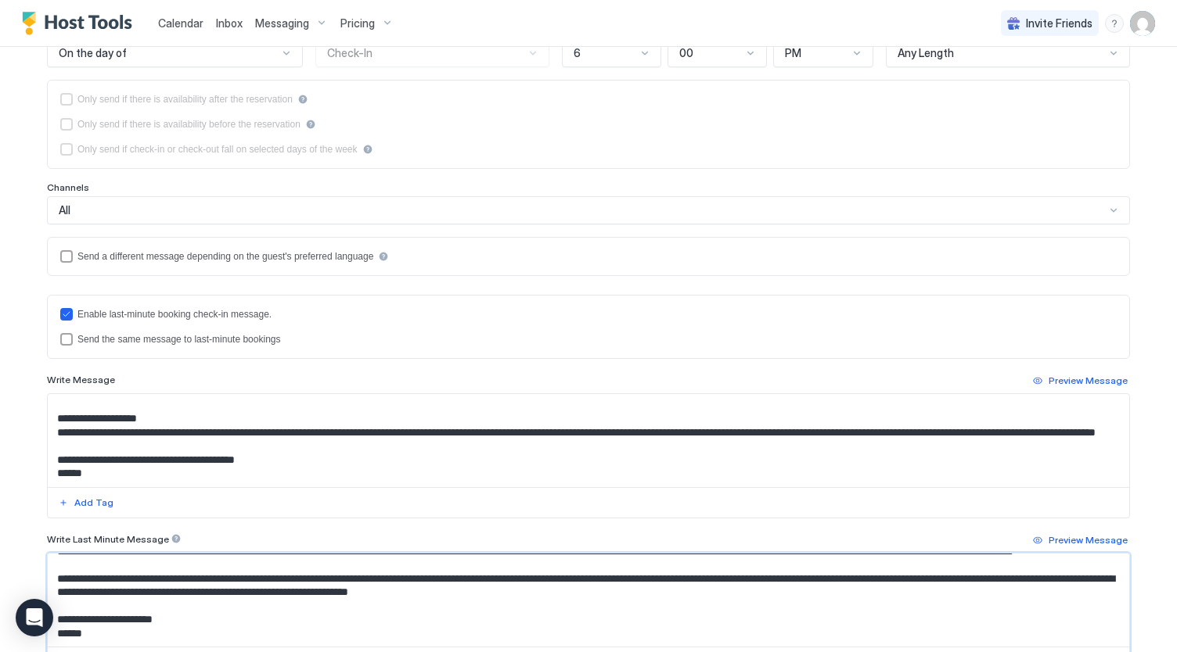
paste textarea "**********"
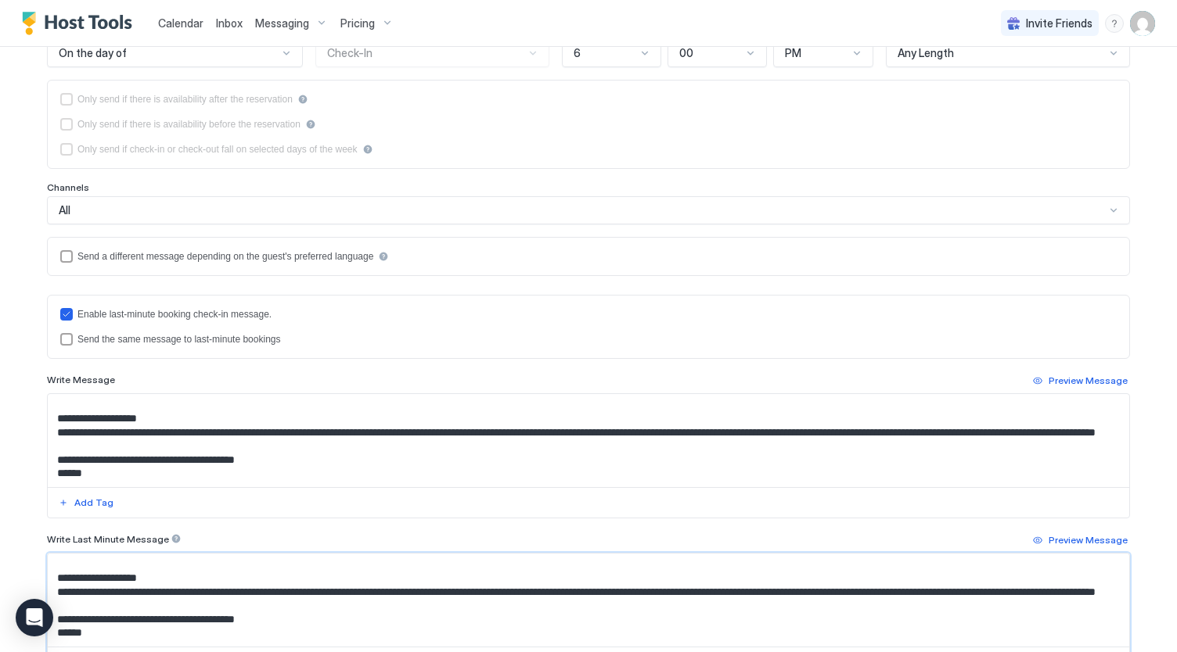
scroll to position [0, 0]
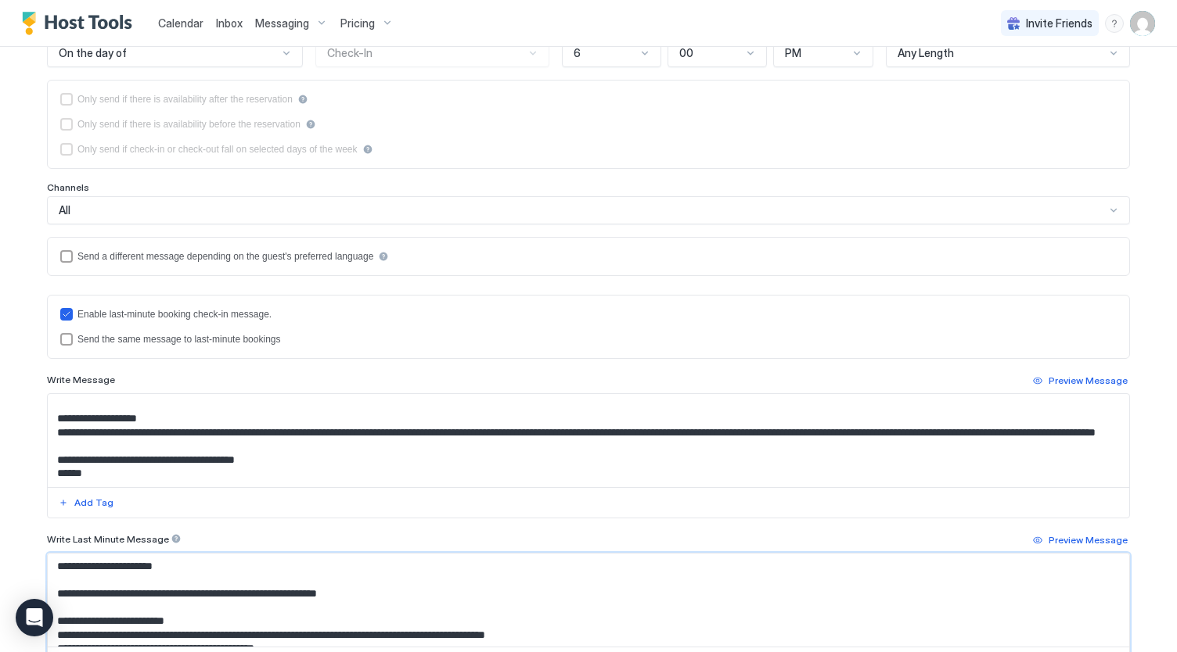
drag, startPoint x: 51, startPoint y: 592, endPoint x: 11, endPoint y: 522, distance: 80.9
click at [11, 522] on div "**********" at bounding box center [588, 326] width 1177 height 652
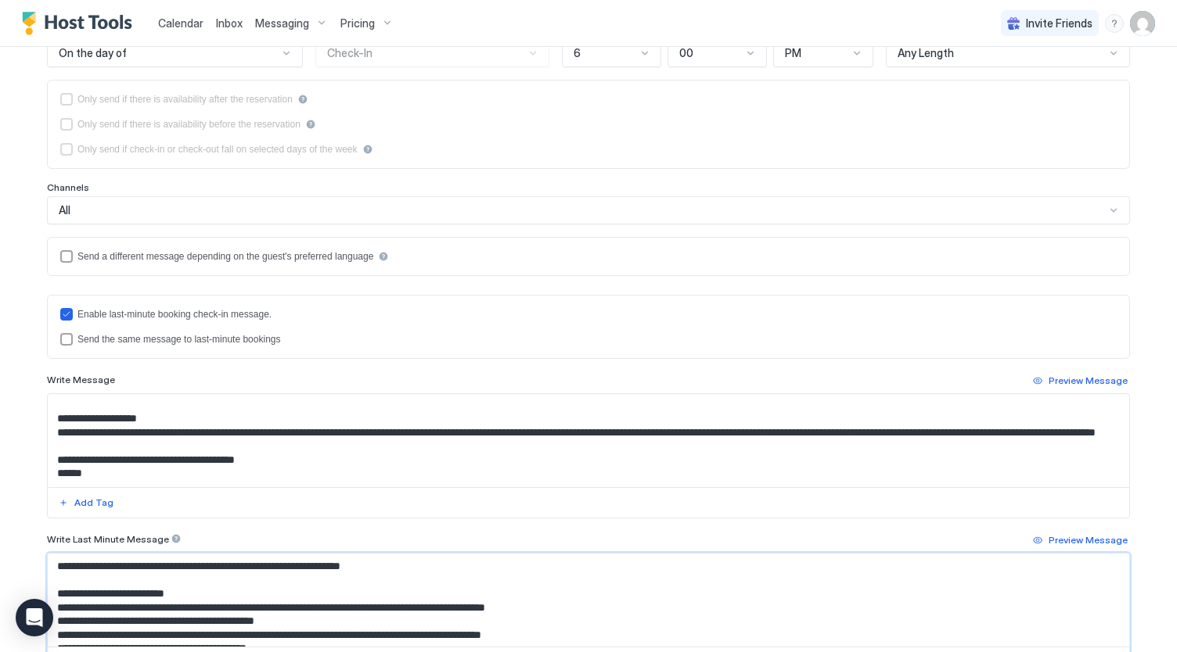
drag, startPoint x: 83, startPoint y: 563, endPoint x: 0, endPoint y: 561, distance: 83.0
click at [0, 561] on div "**********" at bounding box center [588, 326] width 1177 height 652
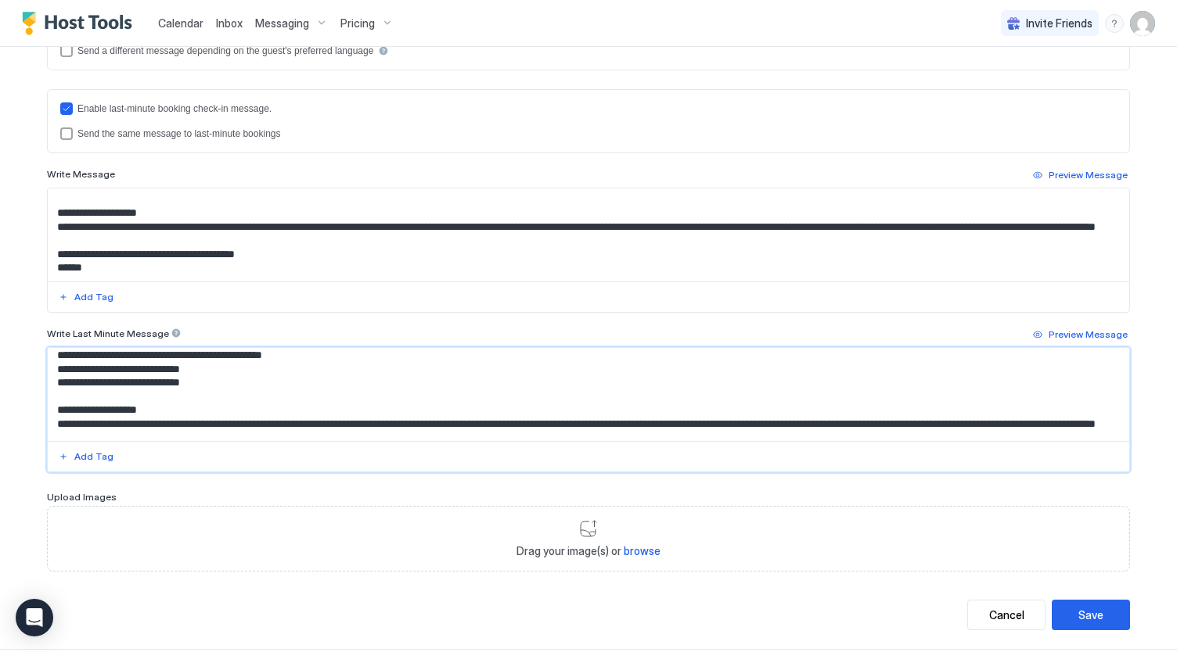
scroll to position [275, 0]
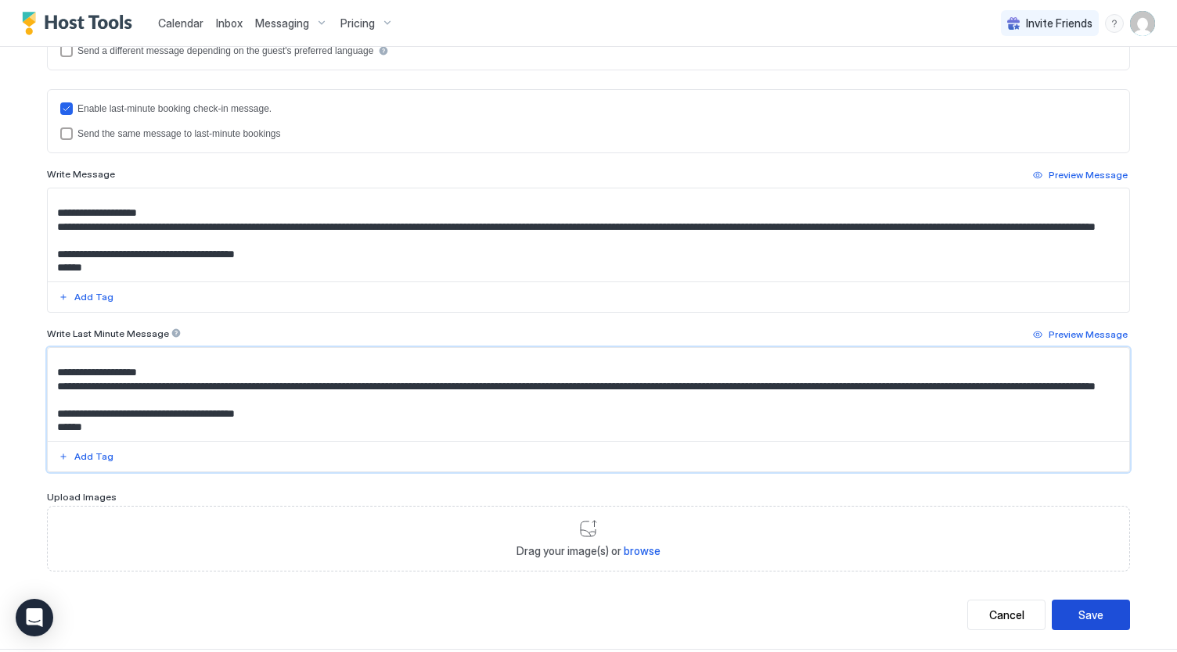
type textarea "**********"
click at [1108, 611] on button "Save" at bounding box center [1090, 615] width 78 height 31
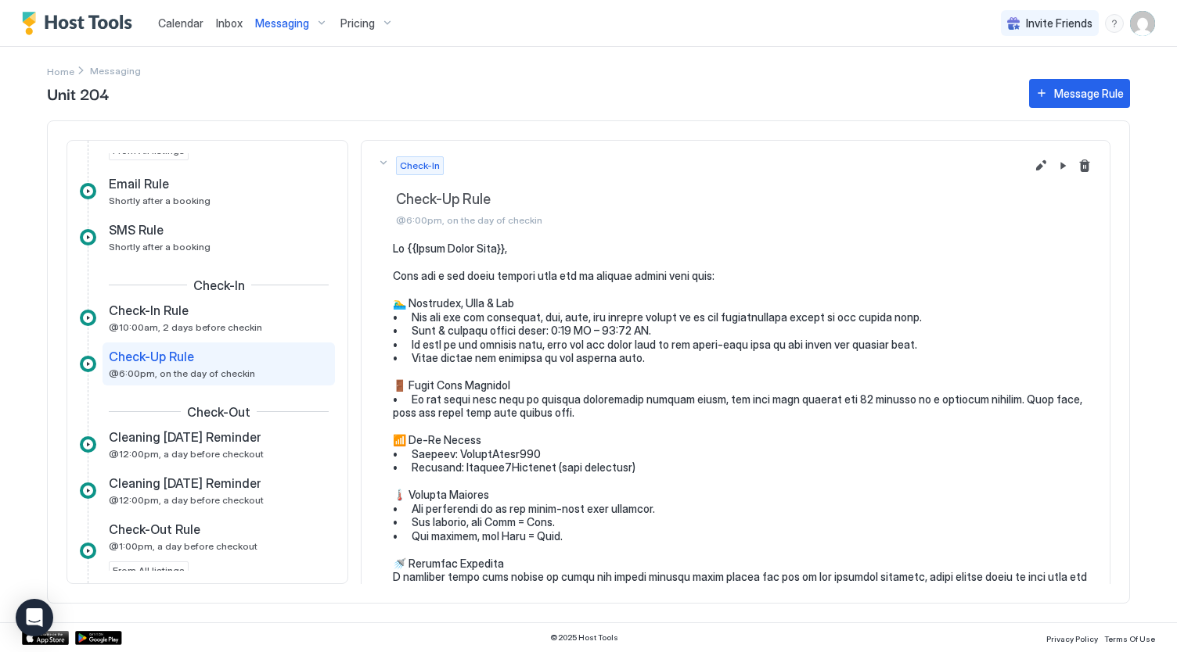
click at [298, 25] on span "Messaging" at bounding box center [282, 23] width 54 height 14
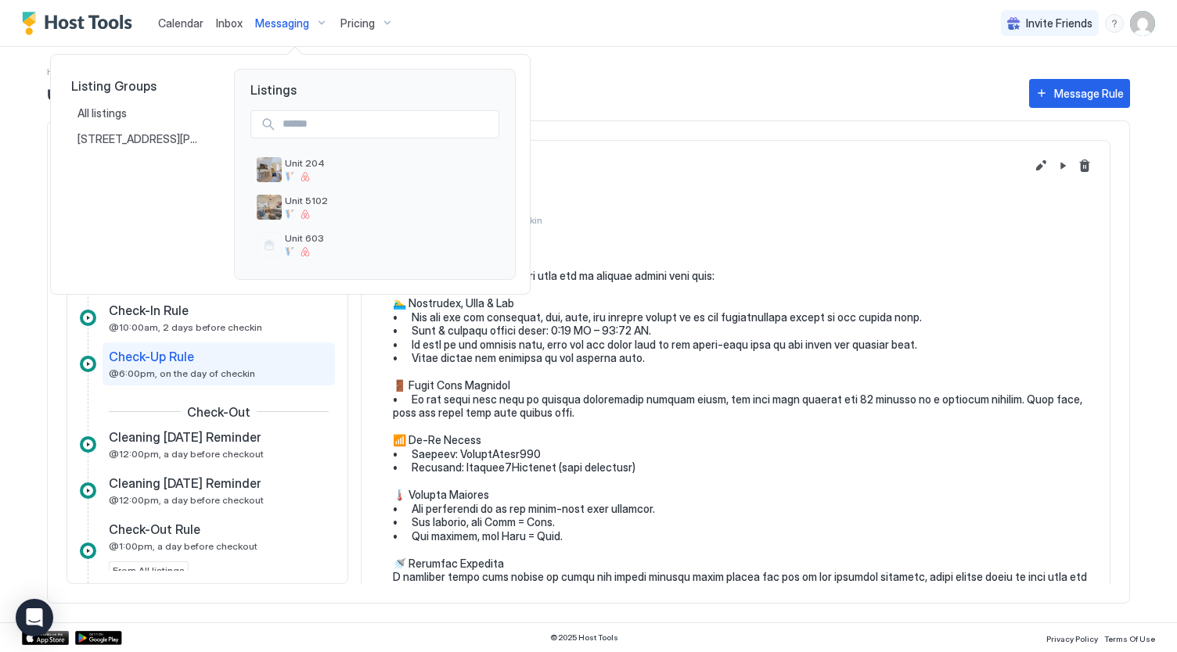
click at [623, 300] on div at bounding box center [588, 326] width 1177 height 652
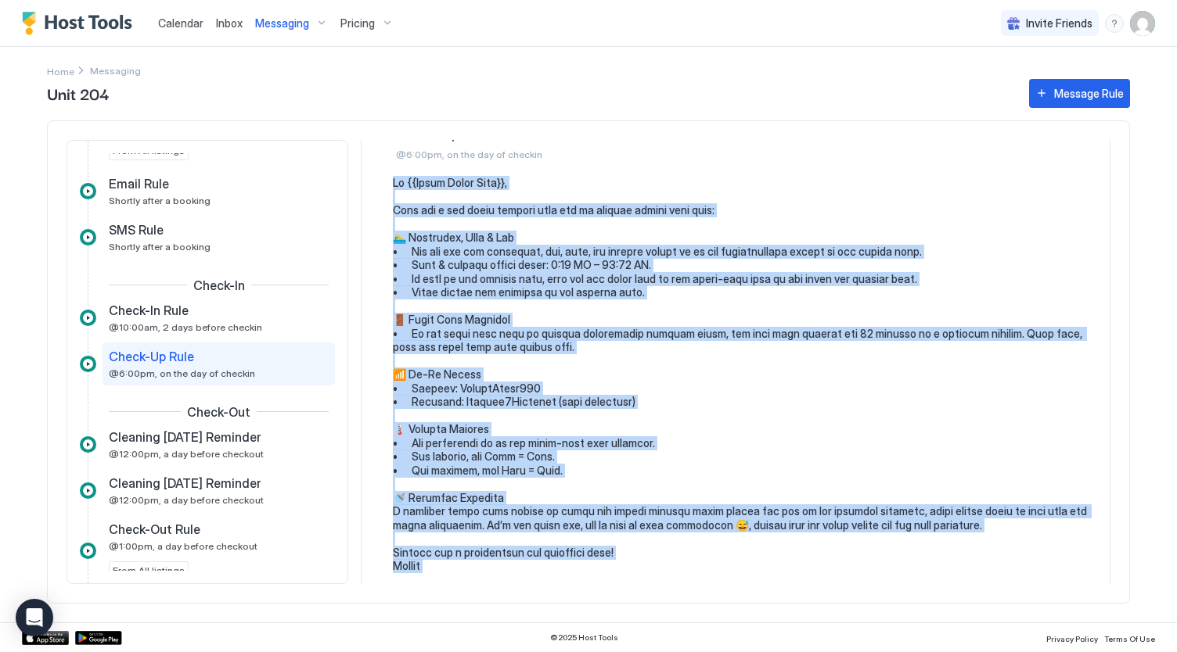
scroll to position [181, 0]
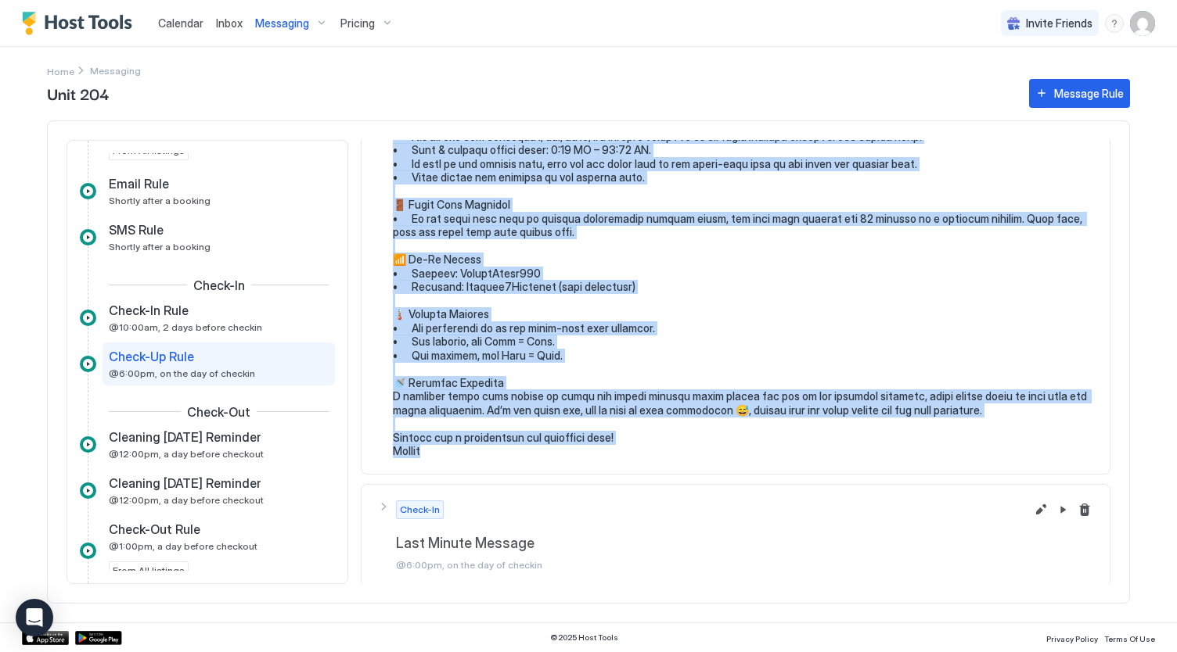
drag, startPoint x: 392, startPoint y: 244, endPoint x: 787, endPoint y: 469, distance: 454.4
click at [787, 469] on section at bounding box center [735, 267] width 748 height 413
copy pre "Lo {{Ipsum Dolor Sita}}, Cons adi e sed doeiu tempori utla etd ma aliquae admin…"
click at [289, 26] on span "Messaging" at bounding box center [282, 23] width 54 height 14
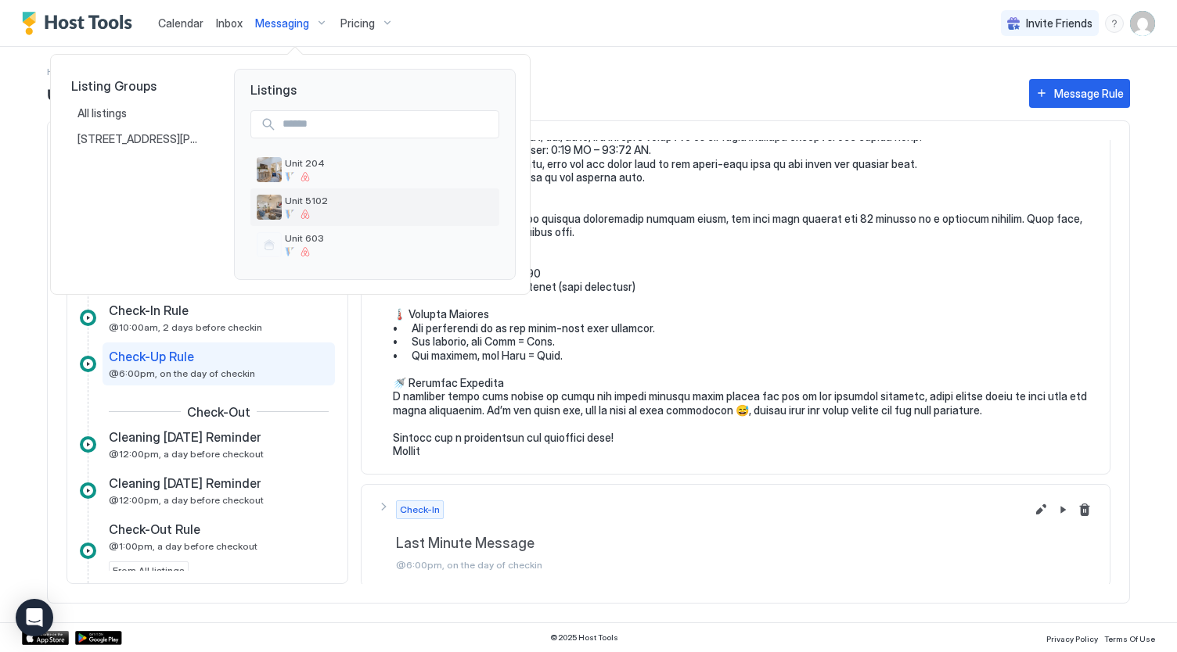
click at [336, 206] on span "Unit 5102" at bounding box center [389, 201] width 208 height 12
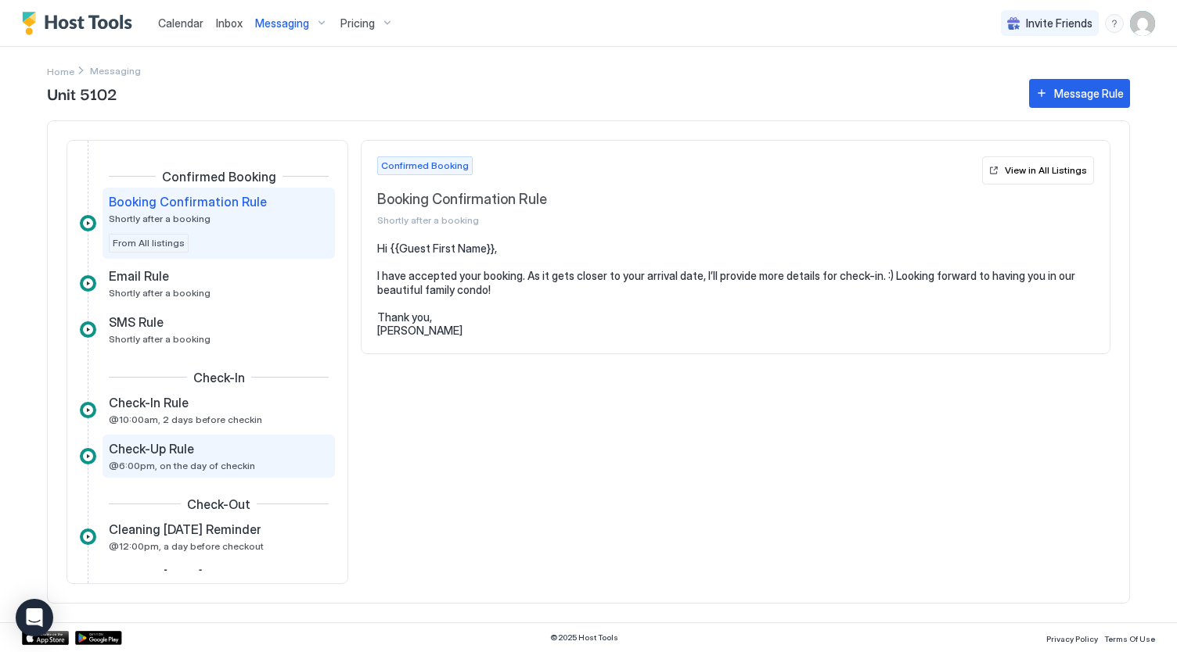
click at [183, 455] on span "Check-Up Rule" at bounding box center [151, 449] width 85 height 16
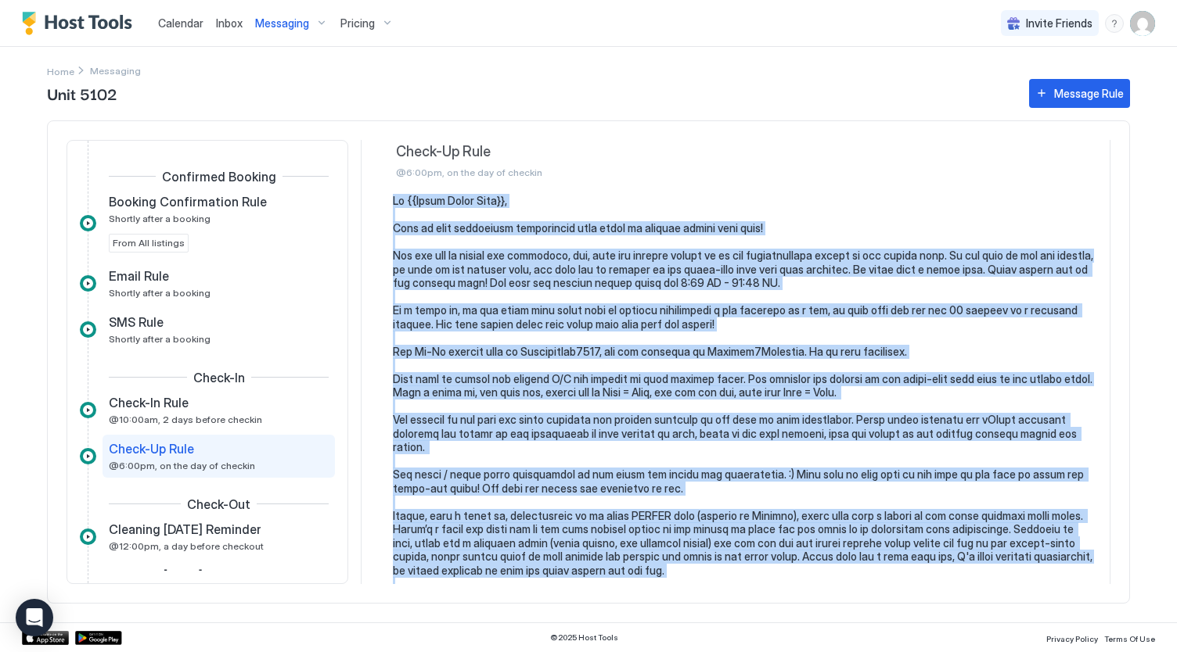
scroll to position [208, 0]
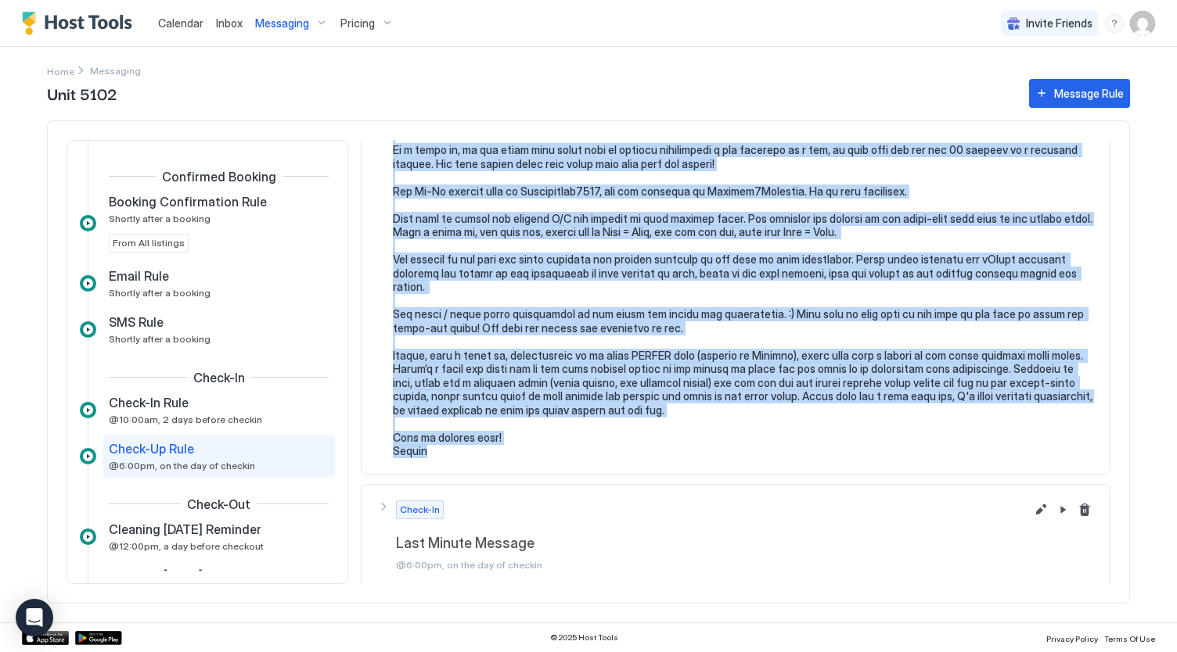
drag, startPoint x: 394, startPoint y: 196, endPoint x: 722, endPoint y: 457, distance: 418.7
click at [722, 457] on pre at bounding box center [743, 246] width 701 height 425
copy pre "Hi {{Guest First Name}}, Here is some additional information that might be help…"
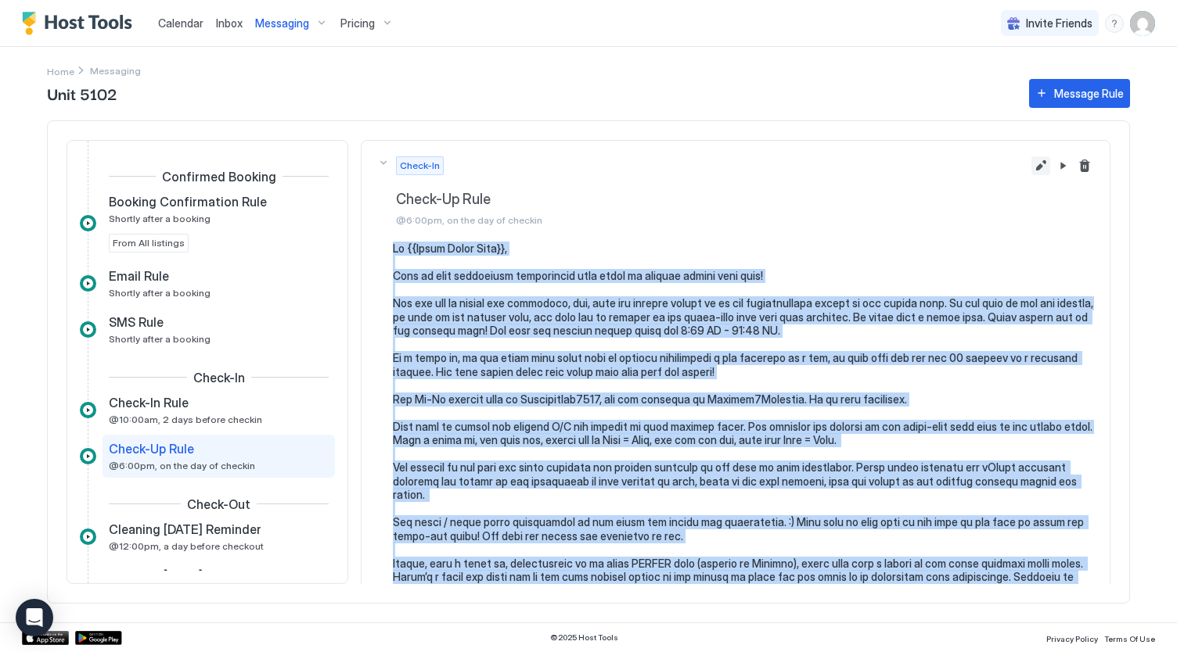
click at [1031, 166] on button "Edit message rule" at bounding box center [1040, 165] width 19 height 19
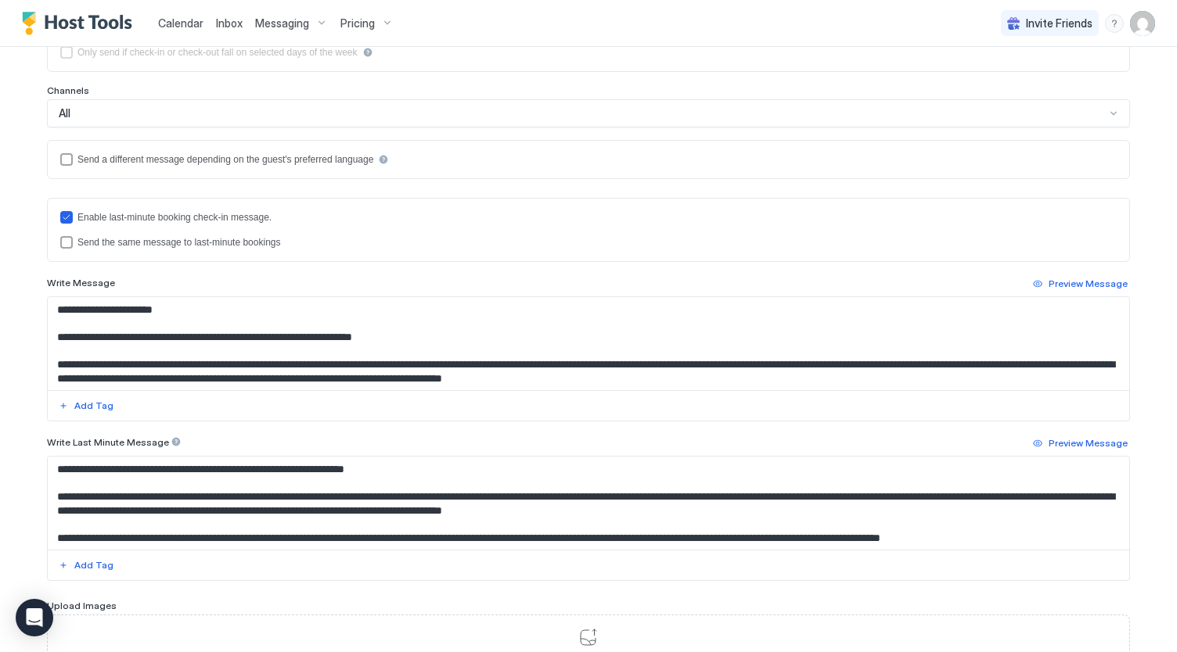
scroll to position [91, 0]
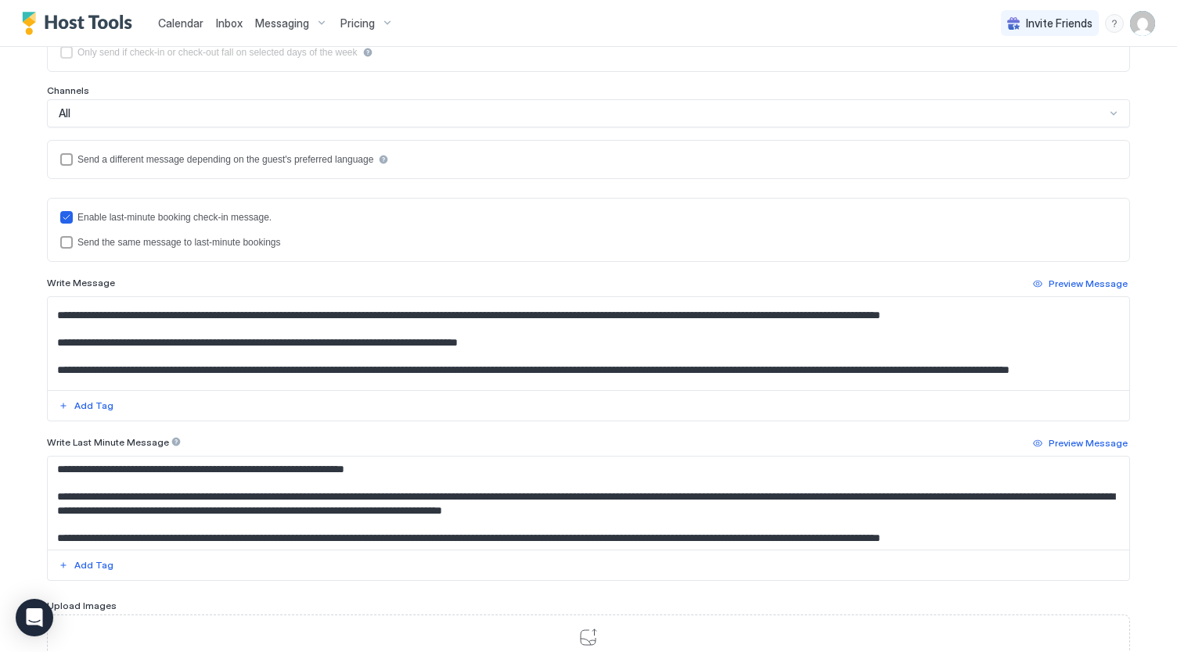
click at [520, 334] on textarea "Input Field" at bounding box center [589, 343] width 1082 height 93
paste textarea "**********"
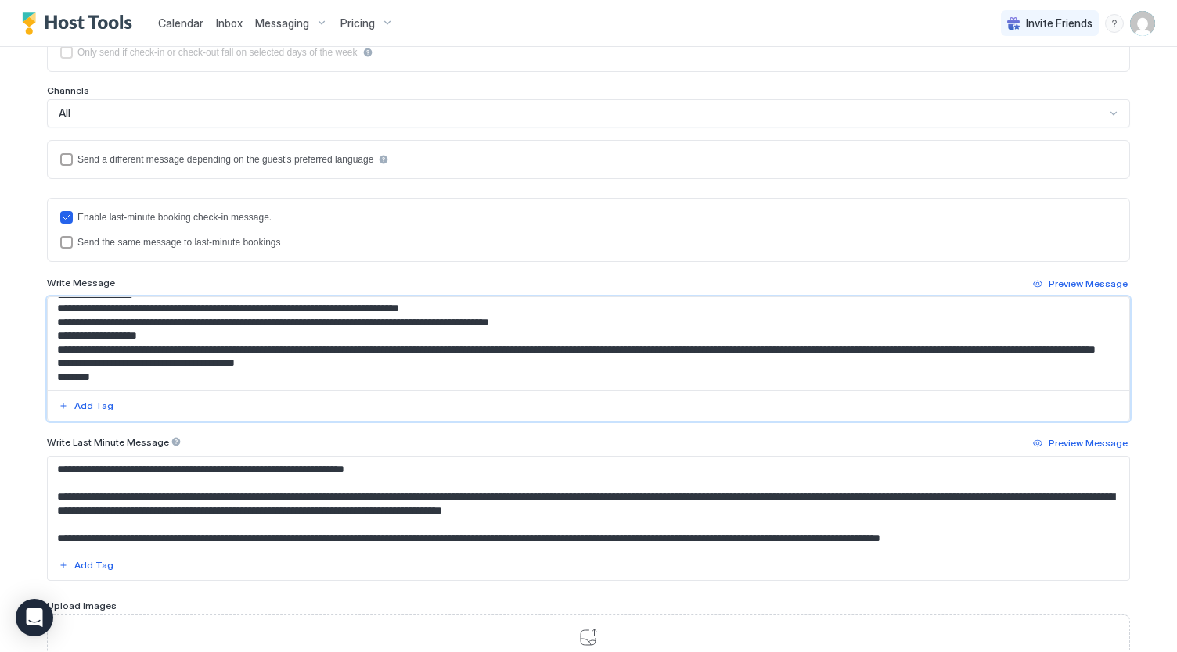
scroll to position [0, 0]
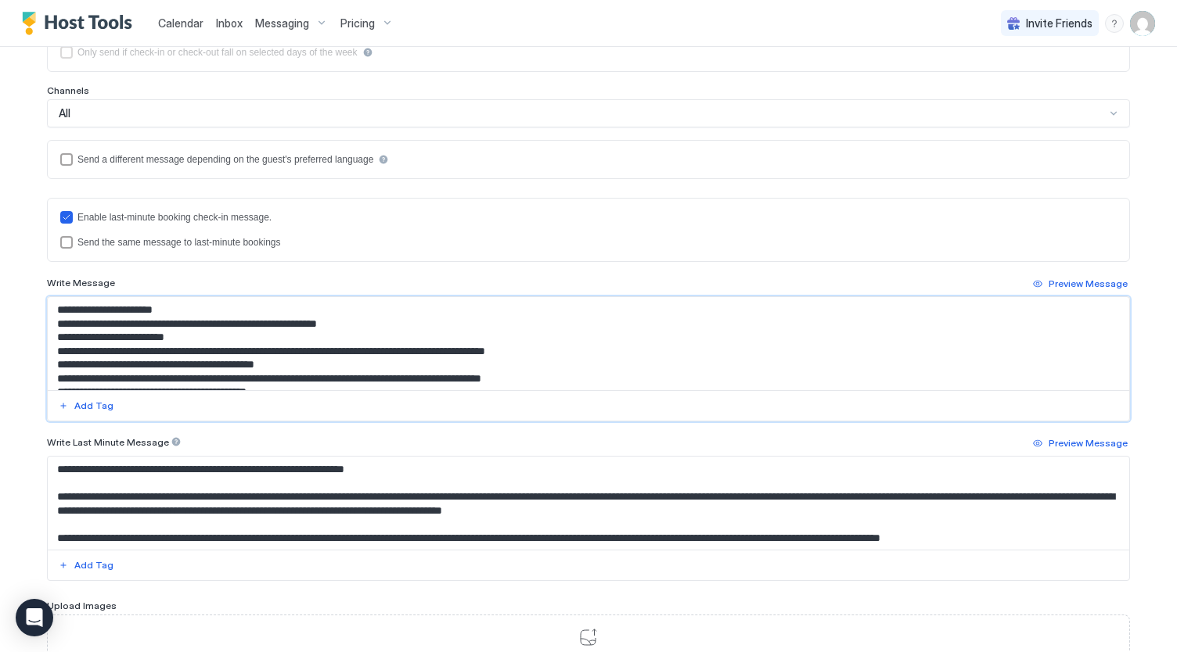
click at [253, 307] on textarea "Input Field" at bounding box center [589, 343] width 1082 height 93
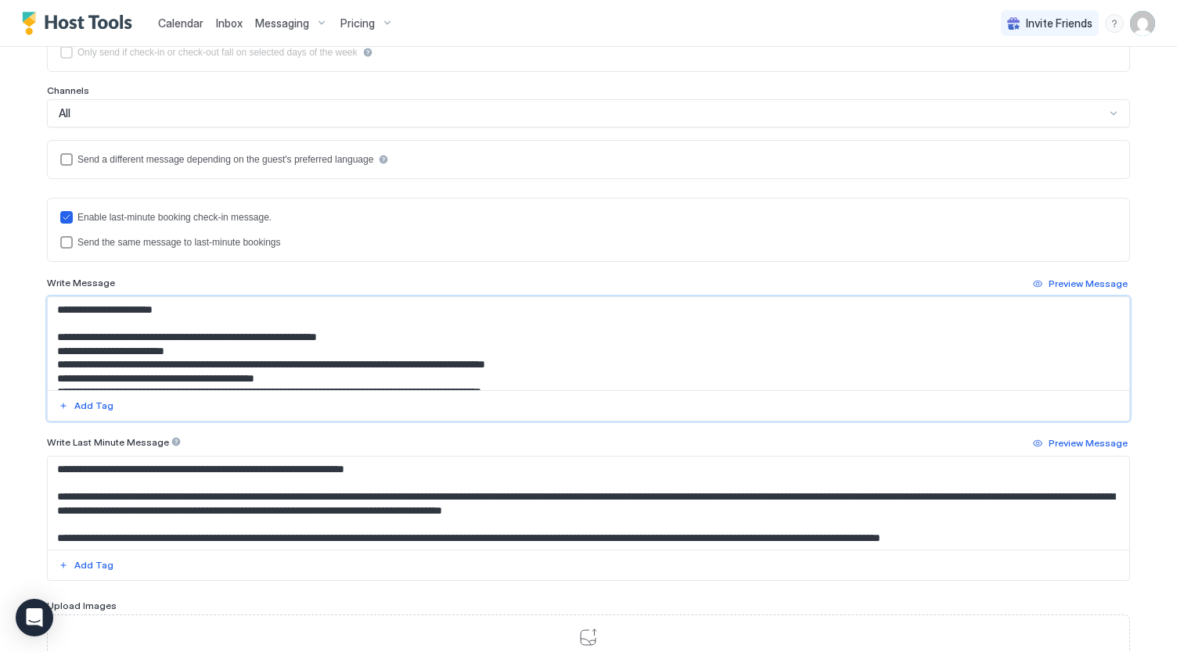
click at [379, 336] on textarea "Input Field" at bounding box center [589, 343] width 1082 height 93
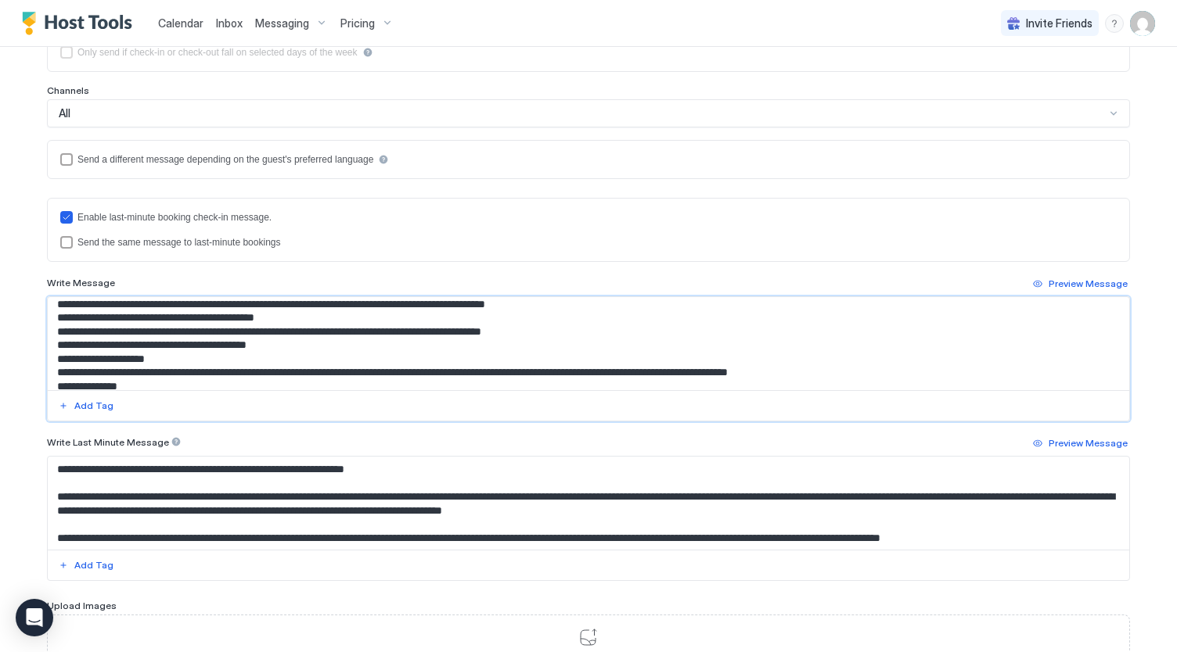
scroll to position [75, 0]
click at [350, 334] on textarea "Input Field" at bounding box center [589, 343] width 1082 height 93
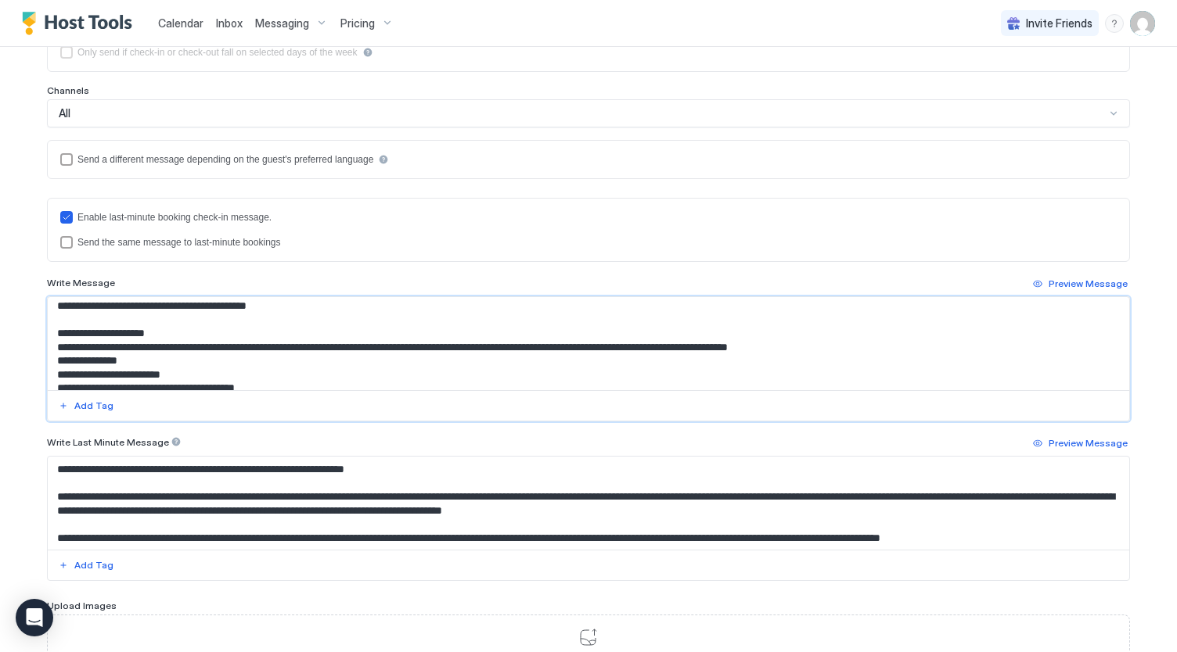
scroll to position [115, 0]
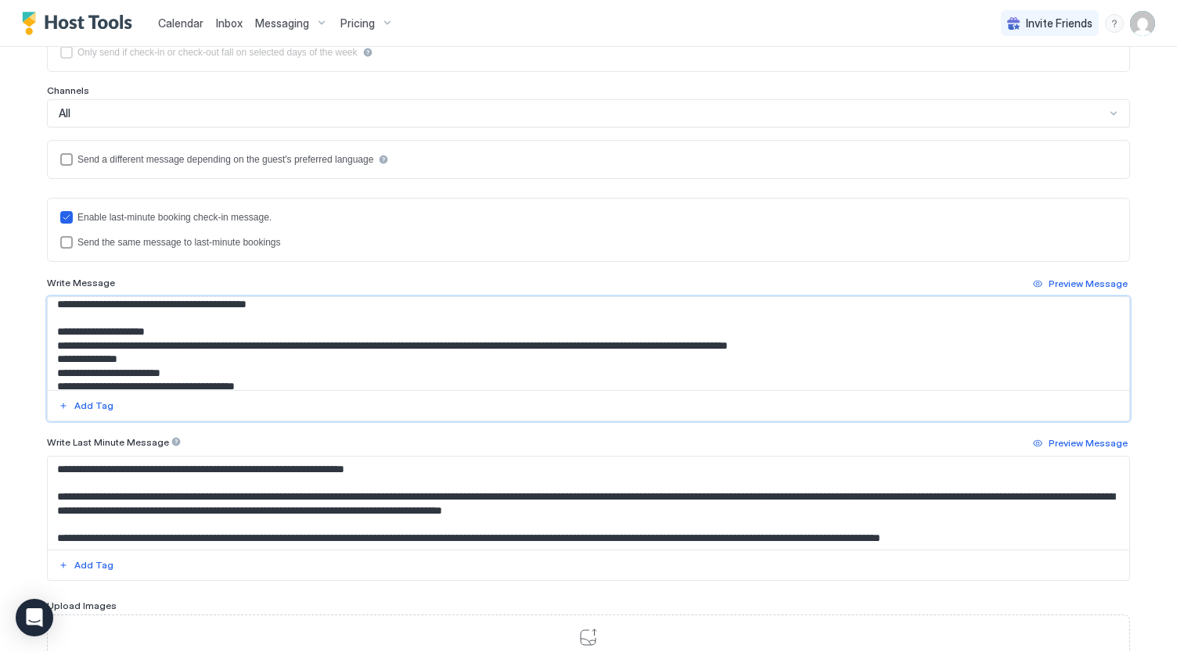
click at [845, 339] on textarea "Input Field" at bounding box center [589, 343] width 1082 height 93
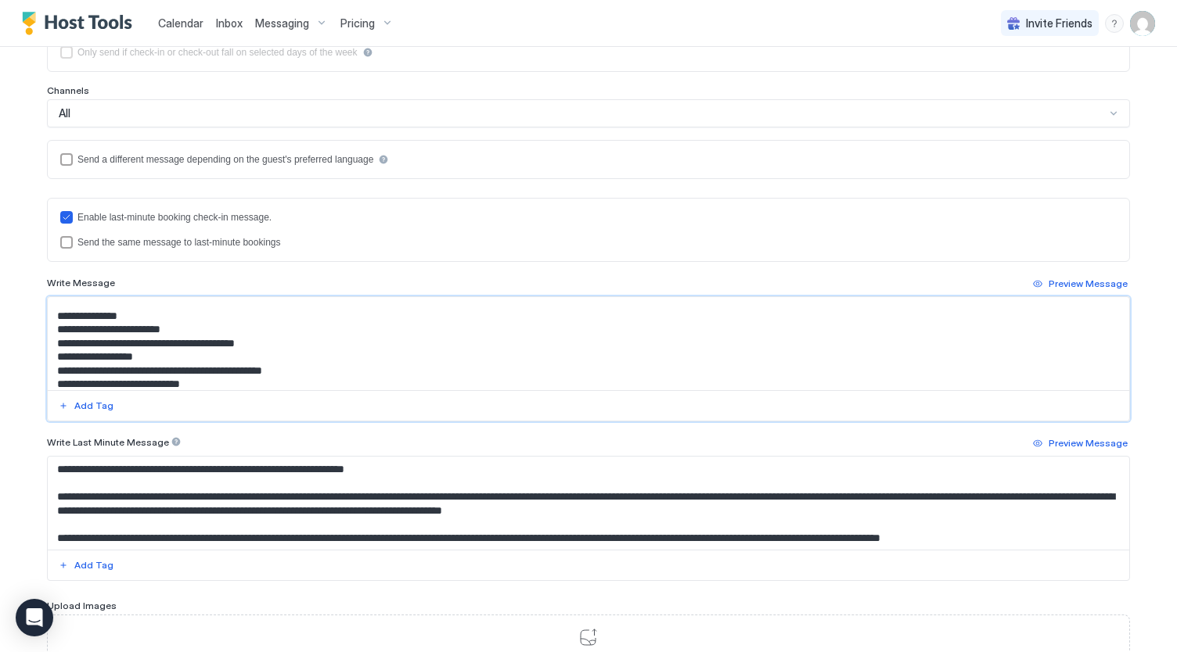
scroll to position [189, 0]
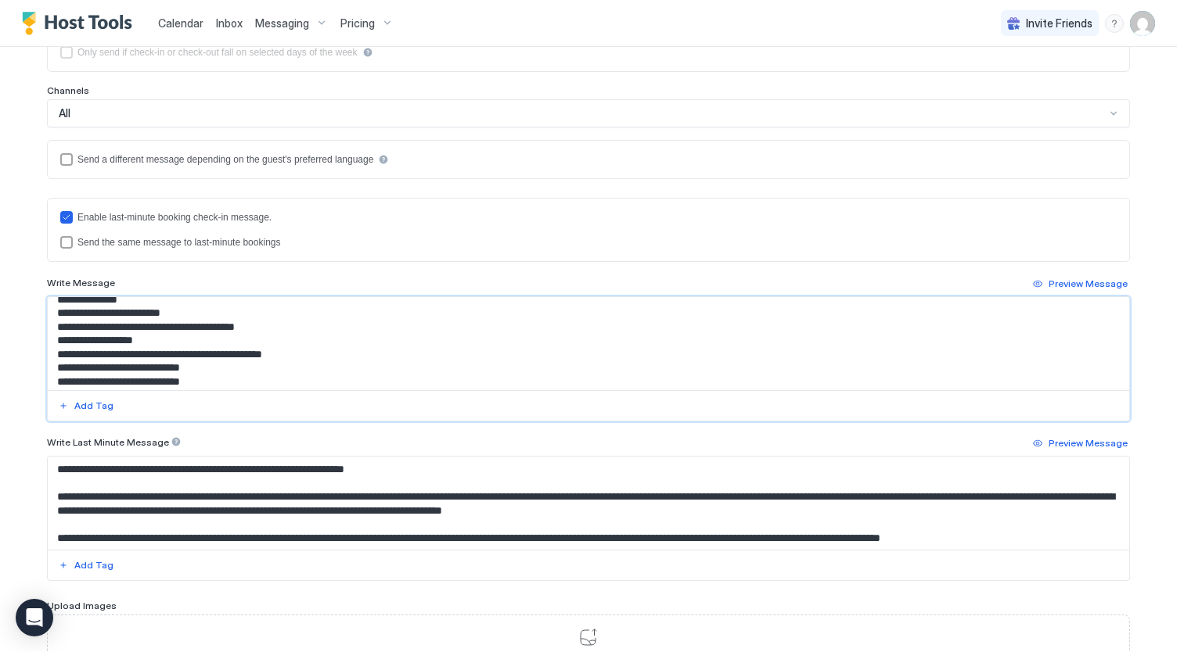
click at [458, 323] on textarea "Input Field" at bounding box center [589, 343] width 1082 height 93
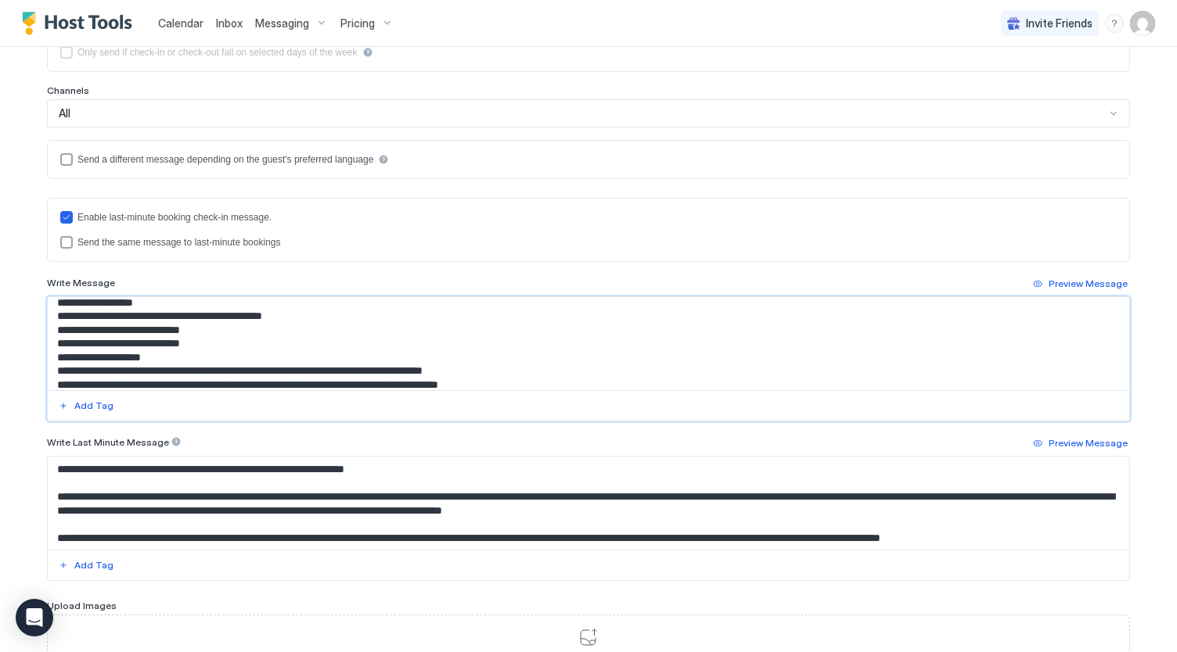
scroll to position [251, 0]
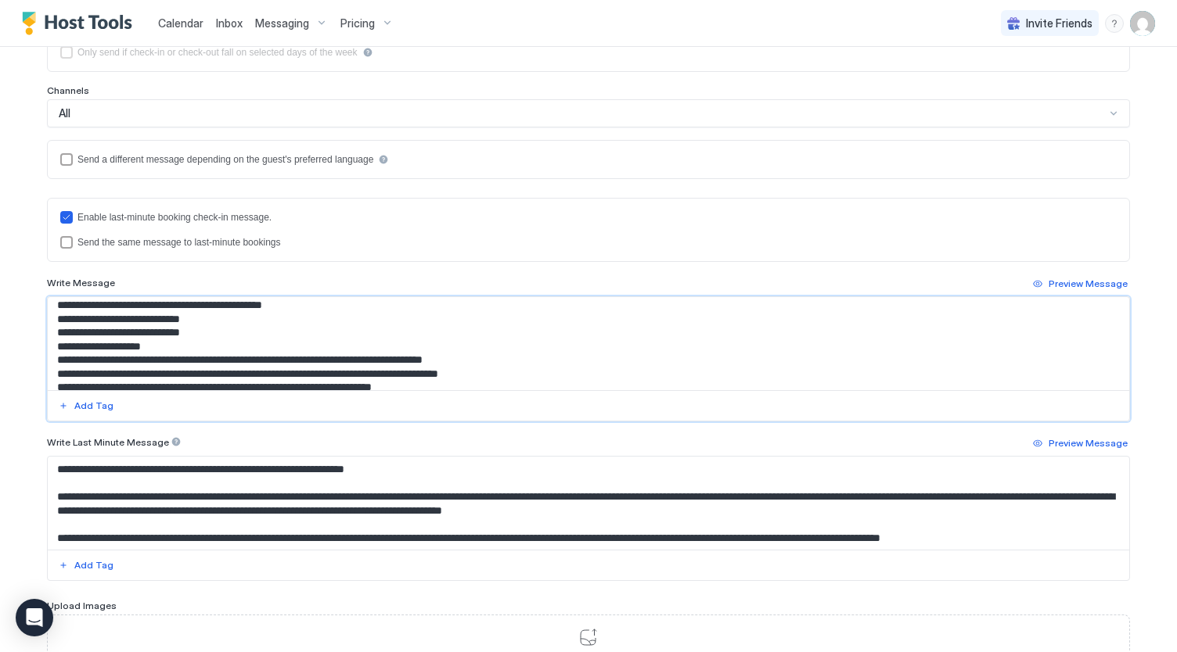
click at [303, 329] on textarea "Input Field" at bounding box center [589, 343] width 1082 height 93
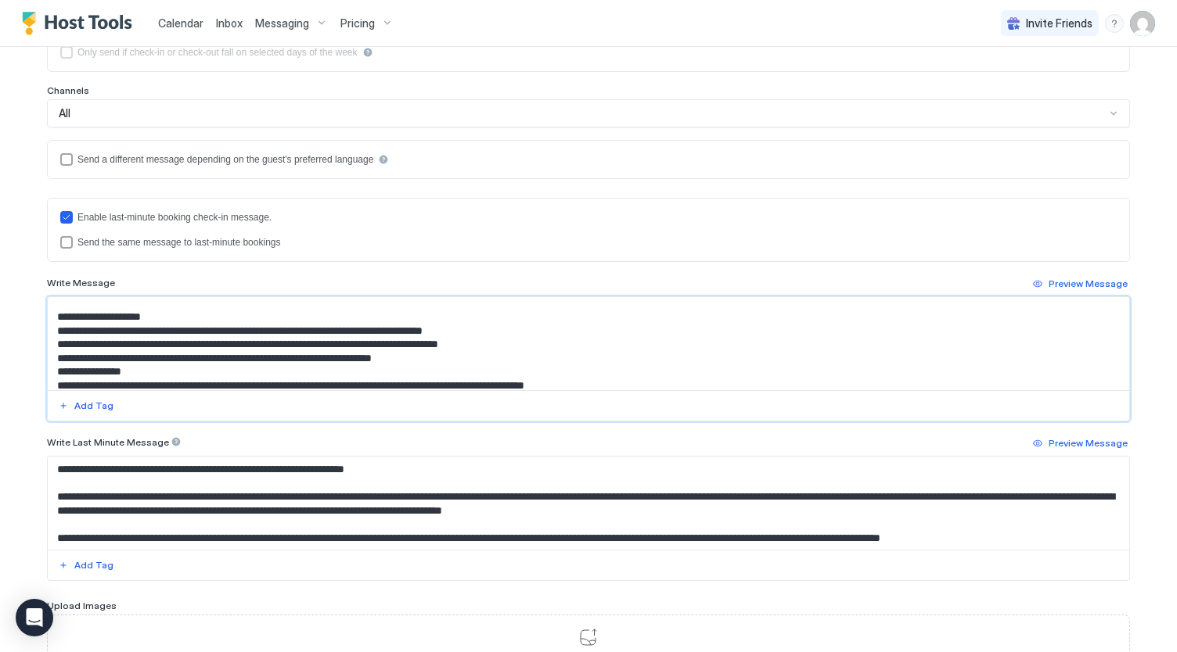
scroll to position [314, 0]
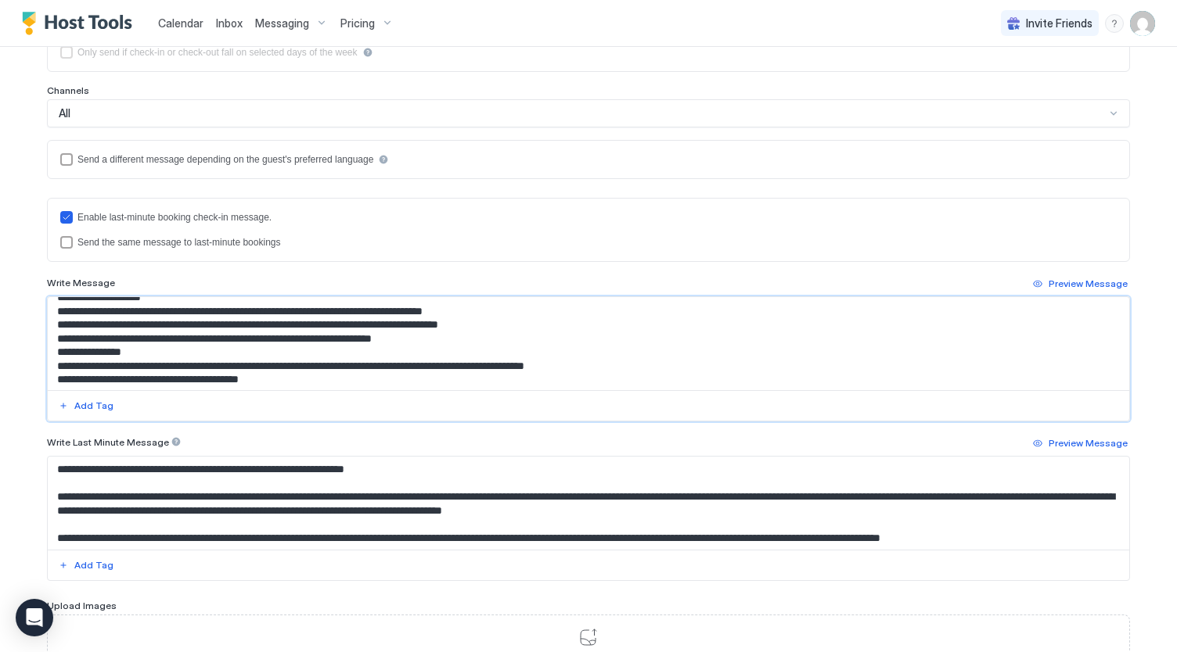
click at [465, 336] on textarea "Input Field" at bounding box center [589, 343] width 1082 height 93
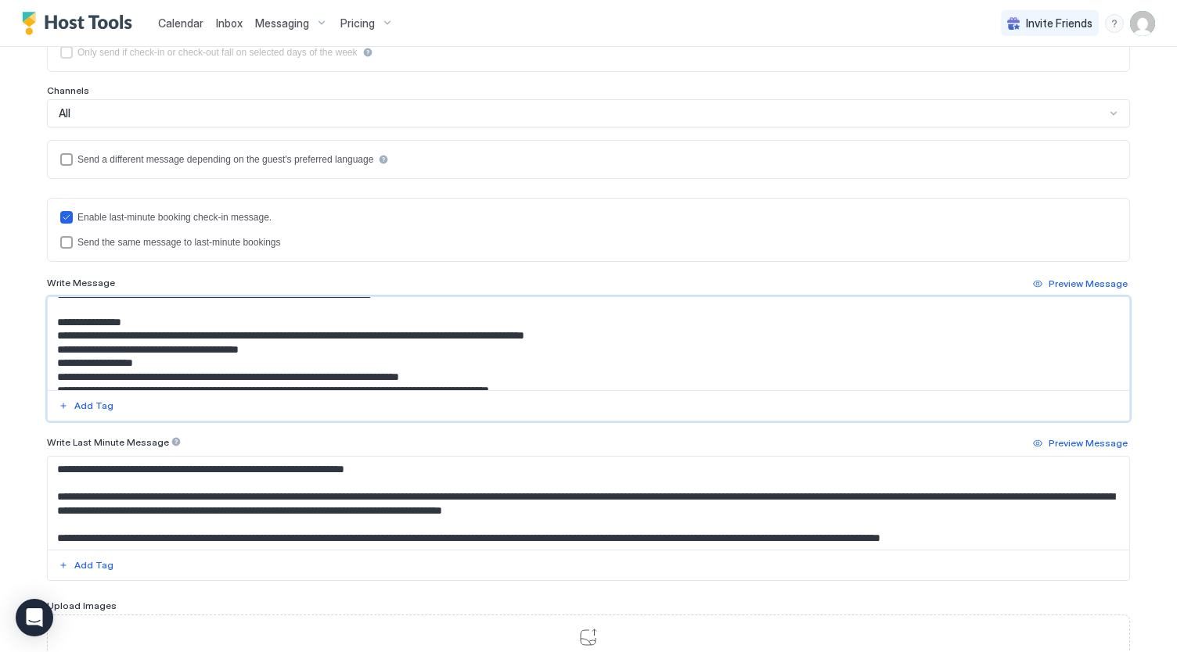
scroll to position [360, 0]
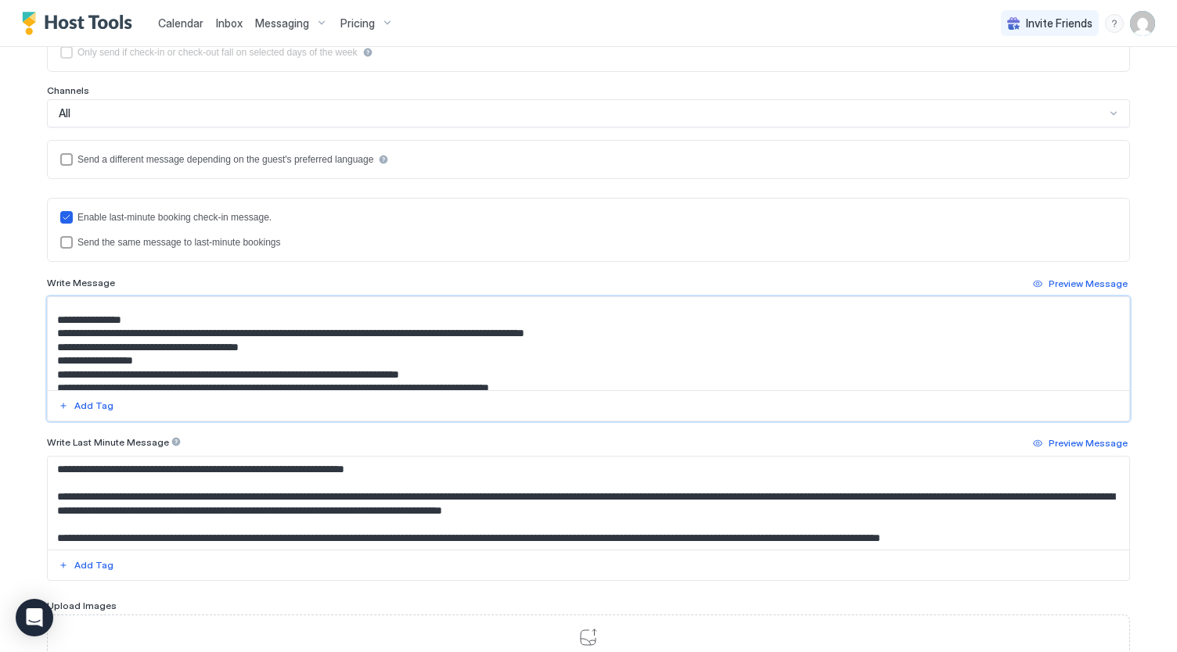
click at [456, 344] on textarea "Input Field" at bounding box center [589, 343] width 1082 height 93
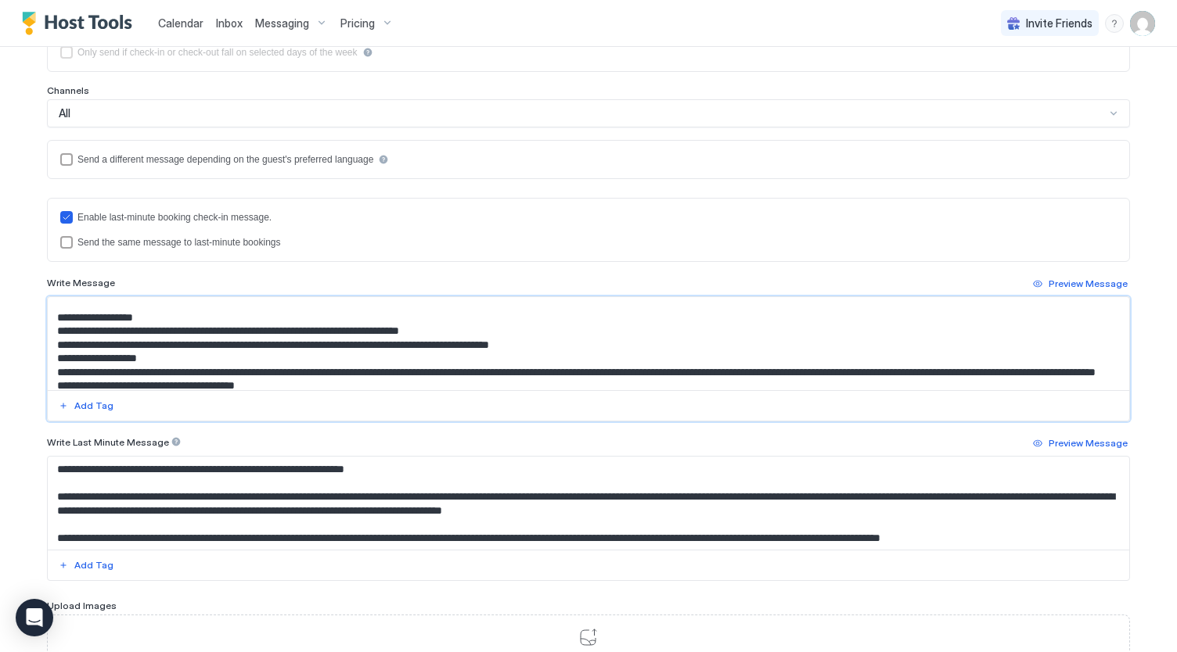
scroll to position [419, 0]
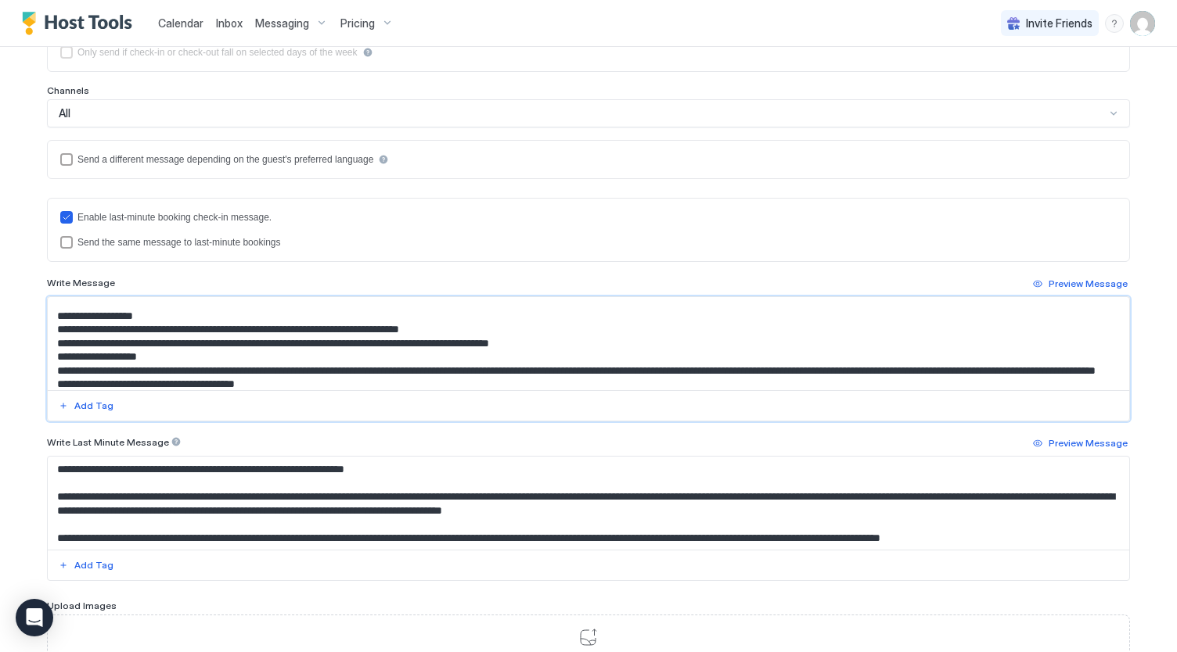
click at [585, 339] on textarea "Input Field" at bounding box center [589, 343] width 1082 height 93
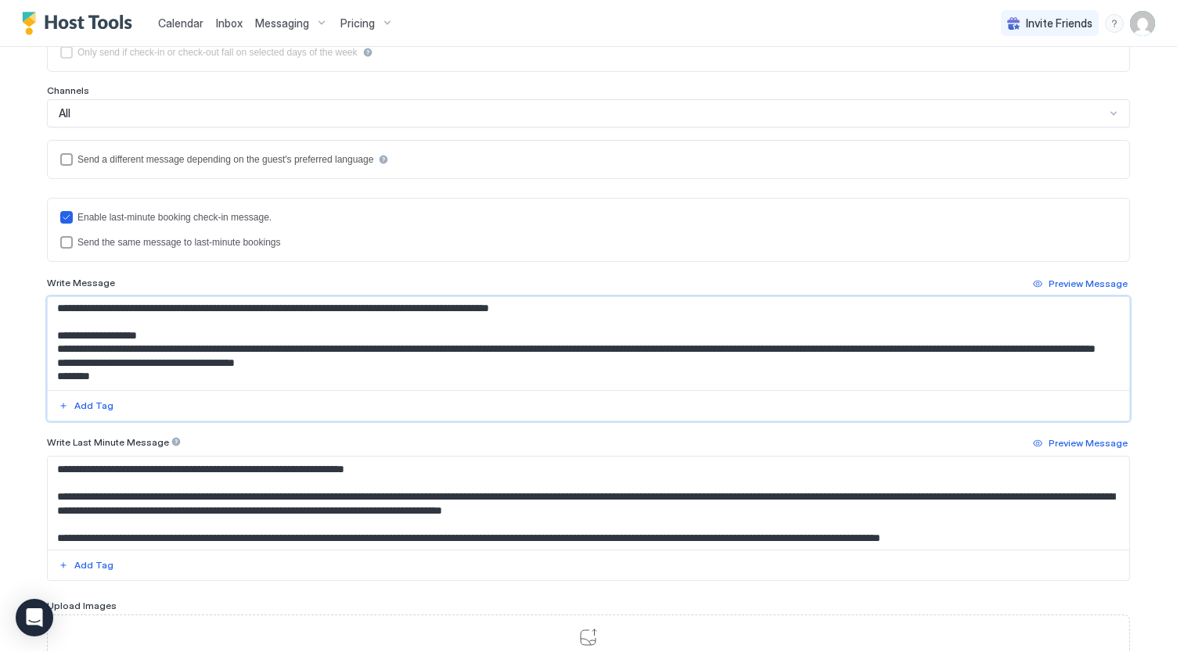
scroll to position [476, 0]
click at [426, 332] on textarea "Input Field" at bounding box center [589, 343] width 1082 height 93
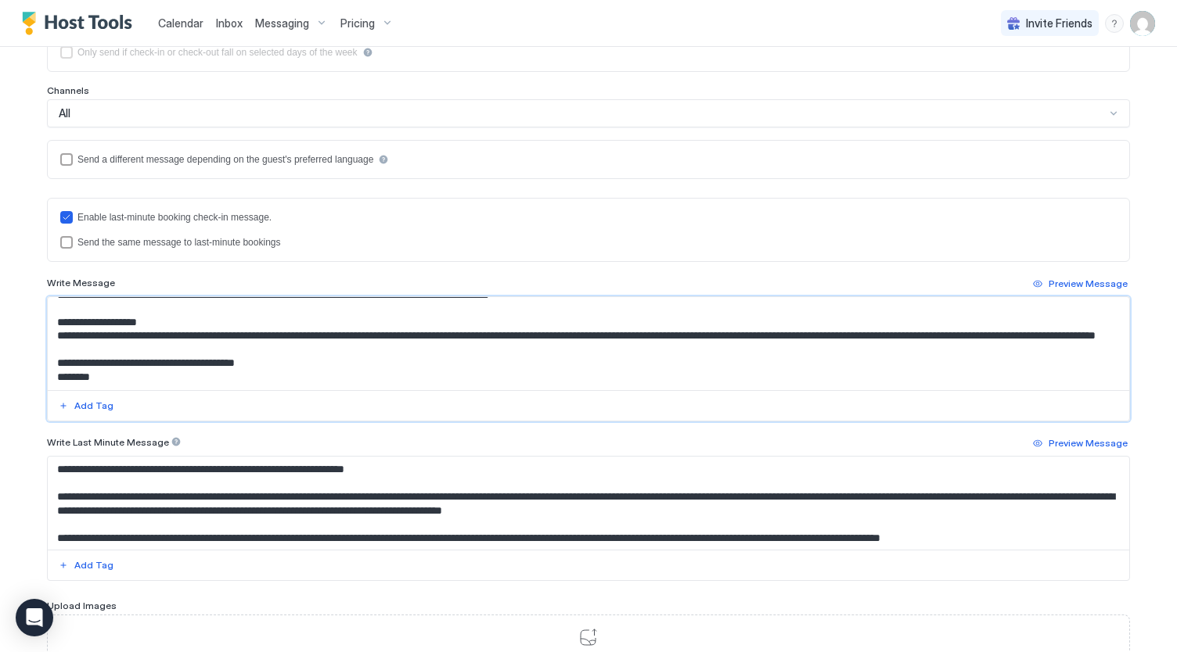
scroll to position [508, 0]
click at [394, 345] on textarea "Input Field" at bounding box center [589, 343] width 1082 height 93
click at [258, 379] on textarea "Input Field" at bounding box center [589, 343] width 1082 height 93
type textarea "**********"
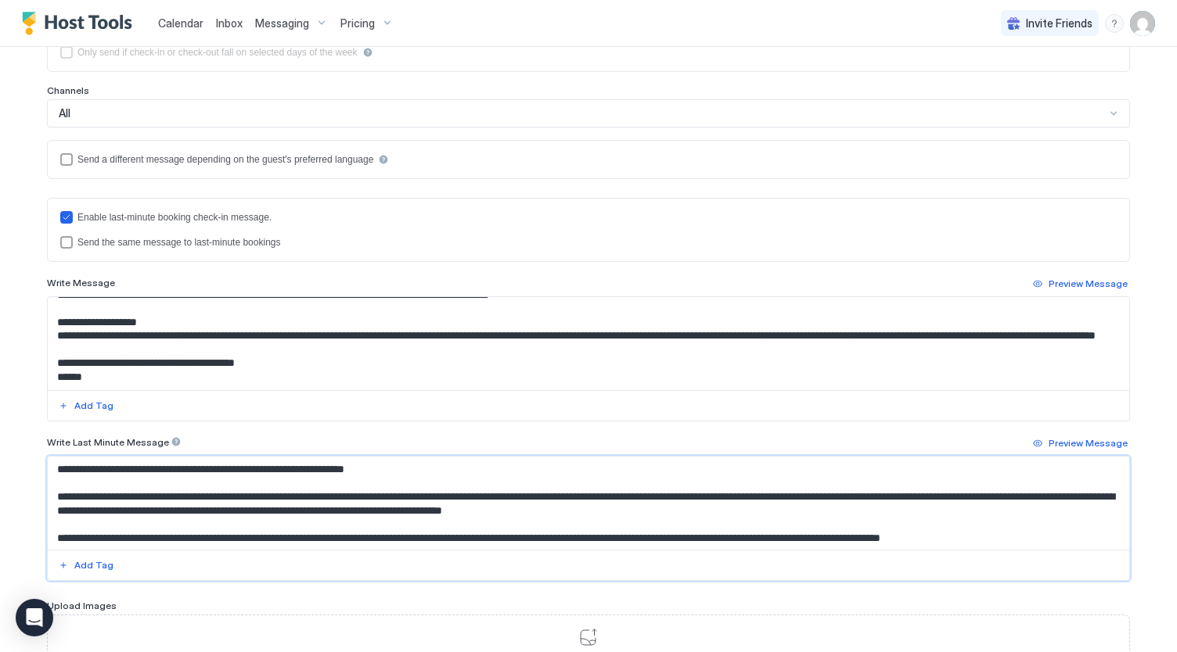
click at [261, 520] on textarea "Input Field" at bounding box center [589, 503] width 1082 height 93
paste textarea "**********"
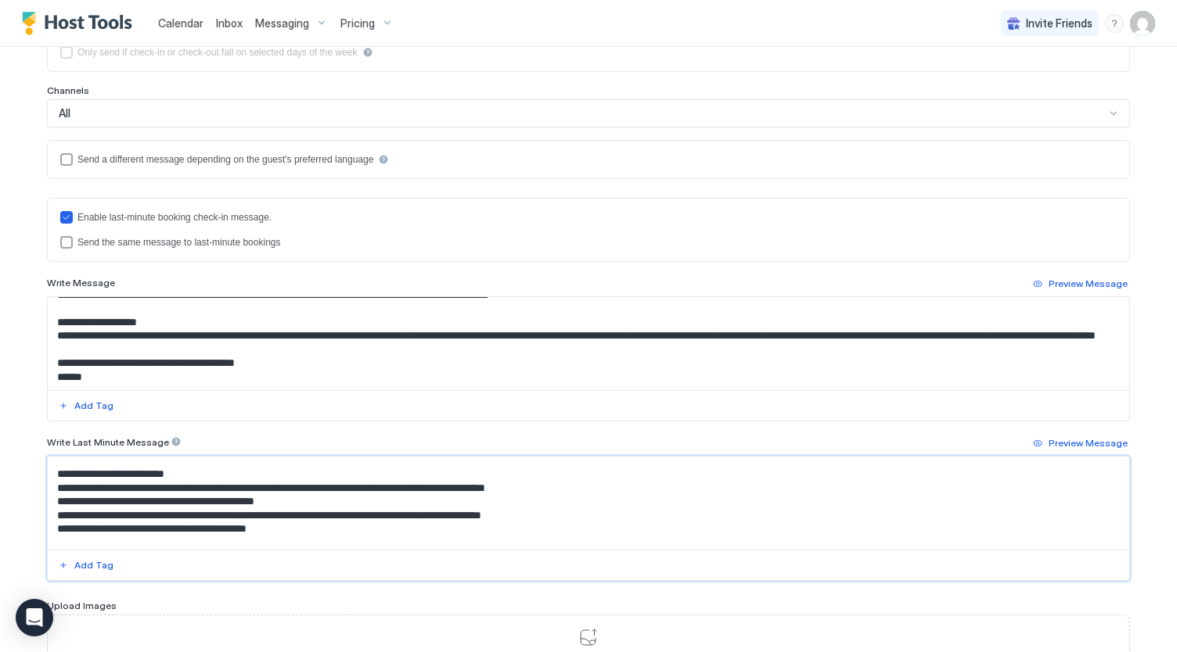
scroll to position [0, 0]
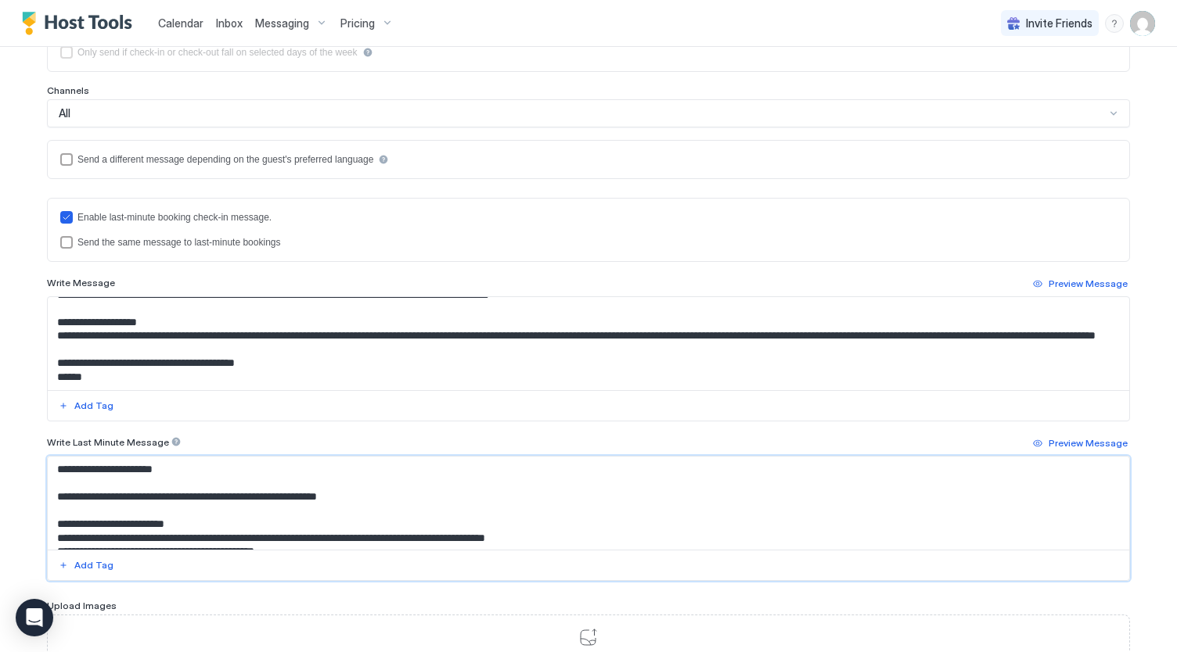
drag, startPoint x: 74, startPoint y: 491, endPoint x: 0, endPoint y: 427, distance: 97.1
click at [0, 427] on div "**********" at bounding box center [588, 326] width 1177 height 652
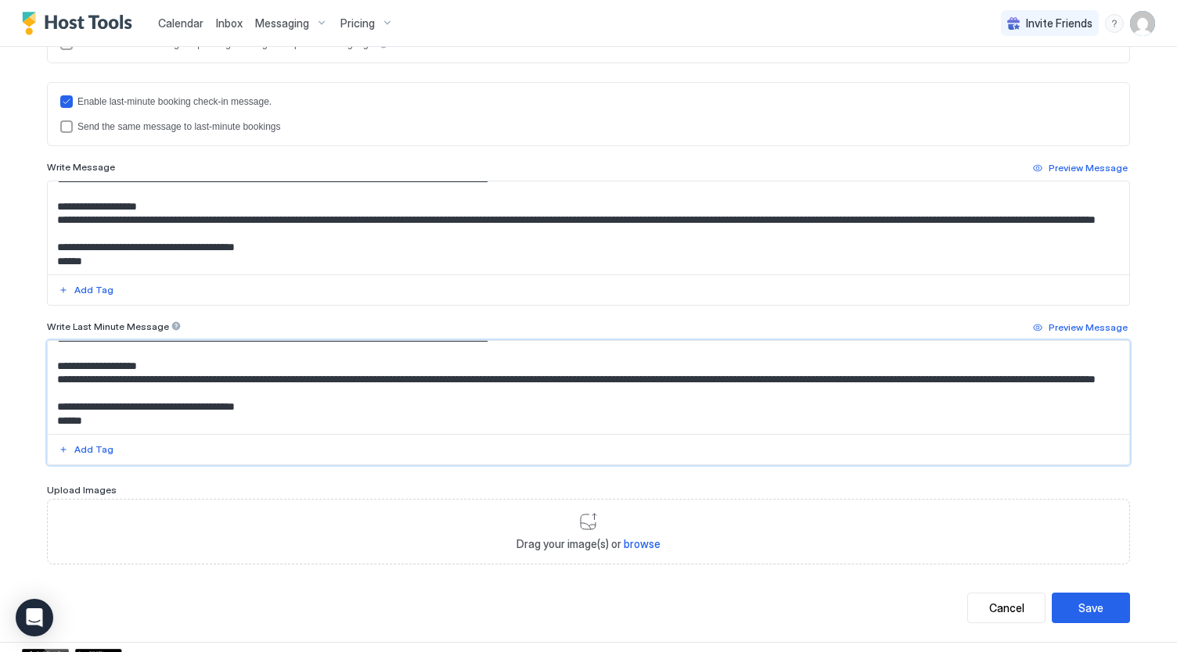
scroll to position [449, 0]
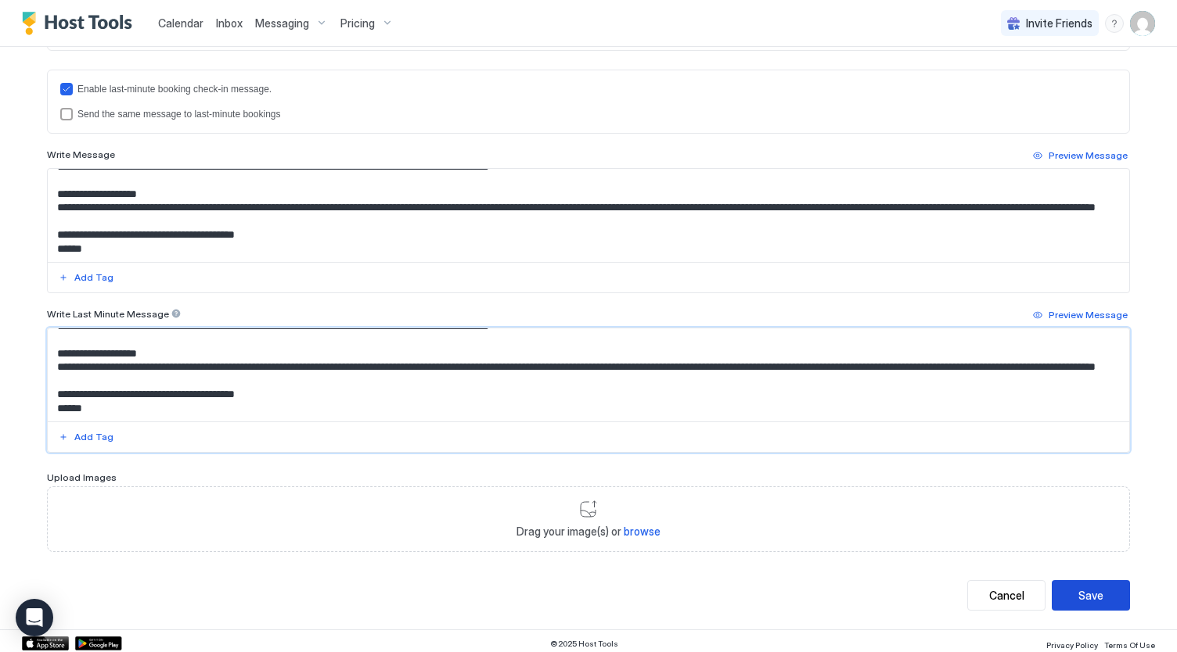
type textarea "**********"
click at [1092, 590] on div "Save" at bounding box center [1090, 596] width 25 height 16
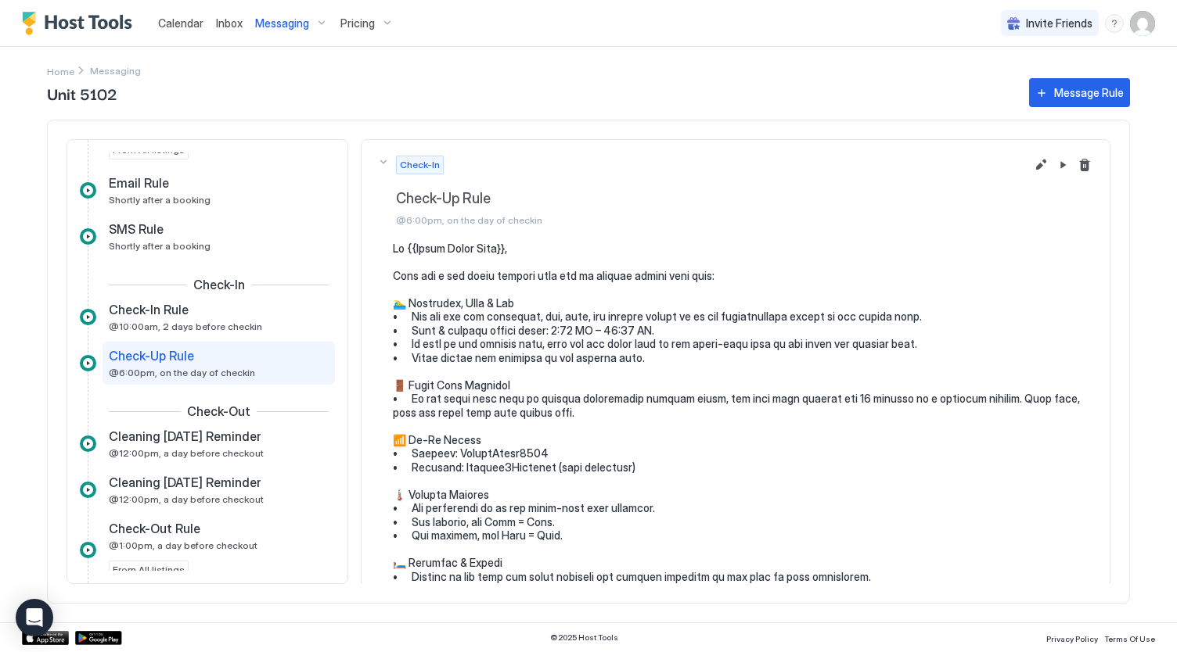
click at [299, 25] on span "Messaging" at bounding box center [282, 23] width 54 height 14
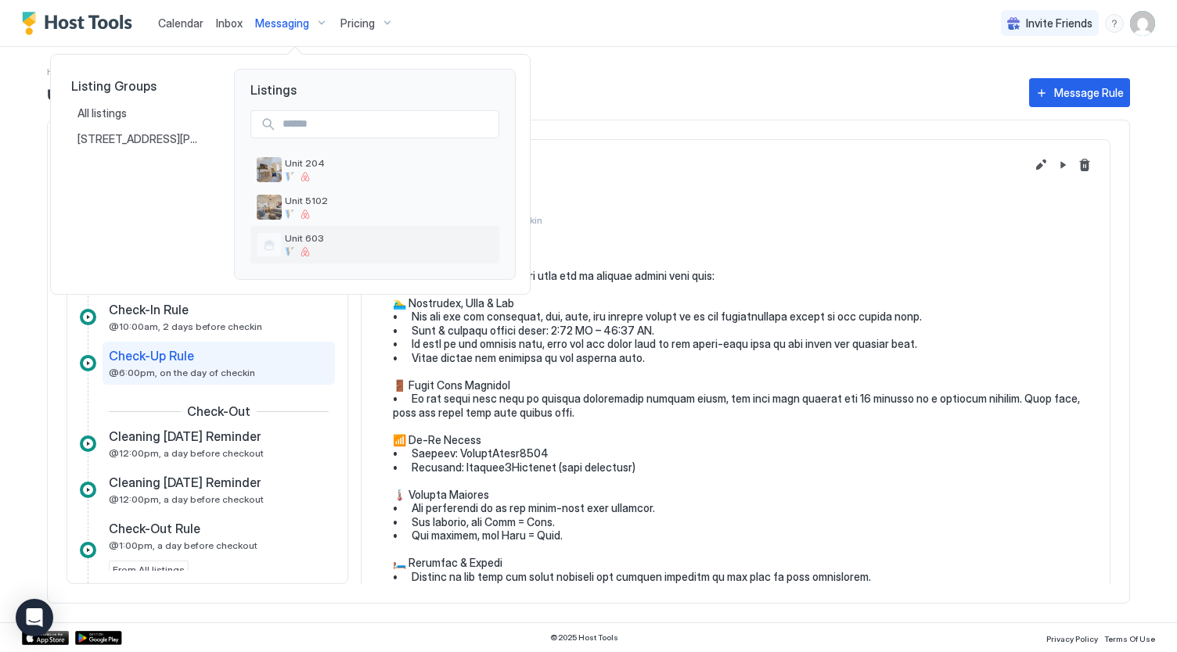
click at [312, 234] on span "Unit 603" at bounding box center [389, 238] width 208 height 12
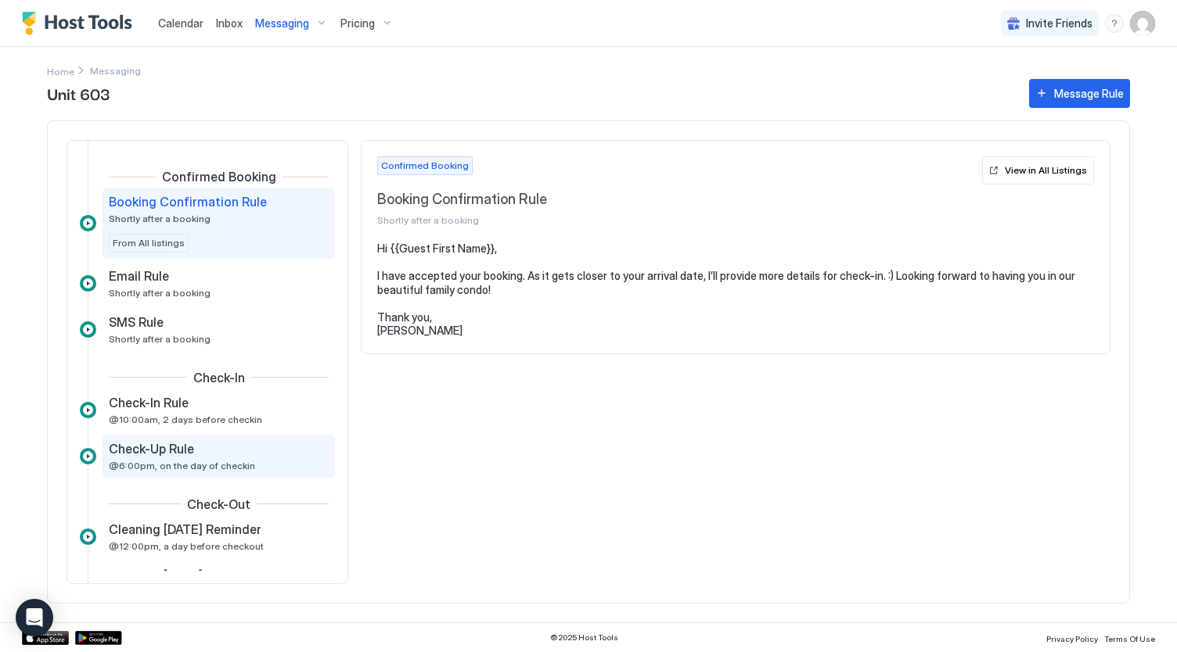
click at [189, 444] on span "Check-Up Rule" at bounding box center [151, 449] width 85 height 16
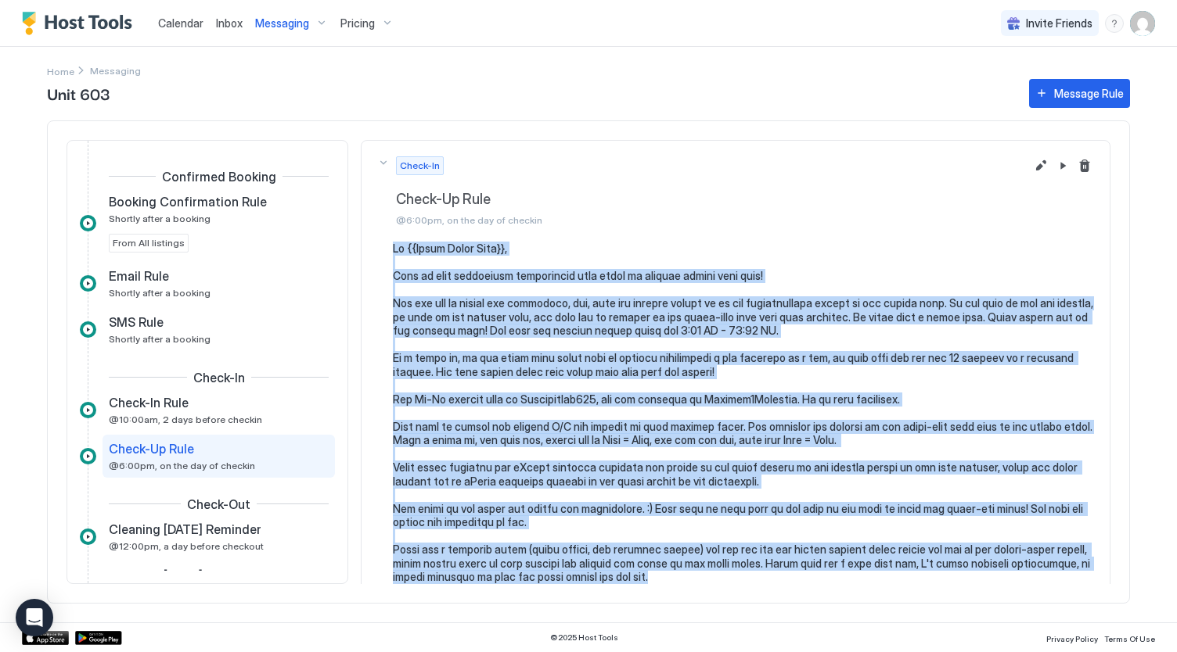
scroll to position [167, 0]
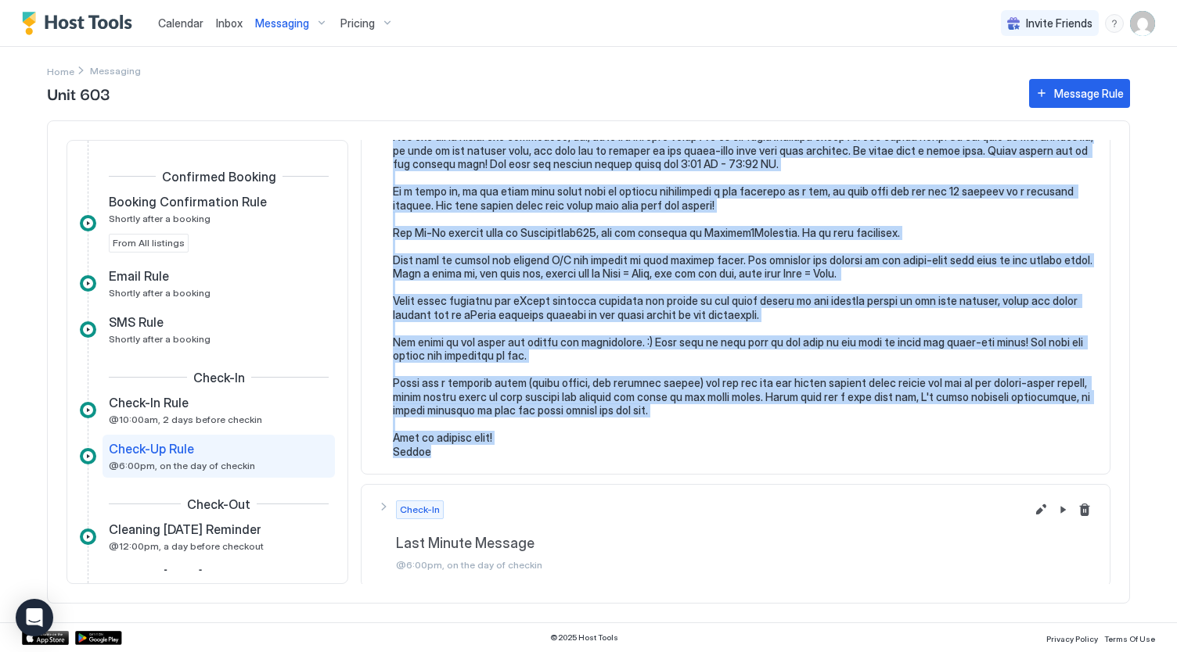
drag, startPoint x: 390, startPoint y: 246, endPoint x: 712, endPoint y: 448, distance: 380.7
click at [712, 448] on div at bounding box center [735, 266] width 717 height 383
copy pre "Hi {{Guest First Name}}, Here is some additional information that might be help…"
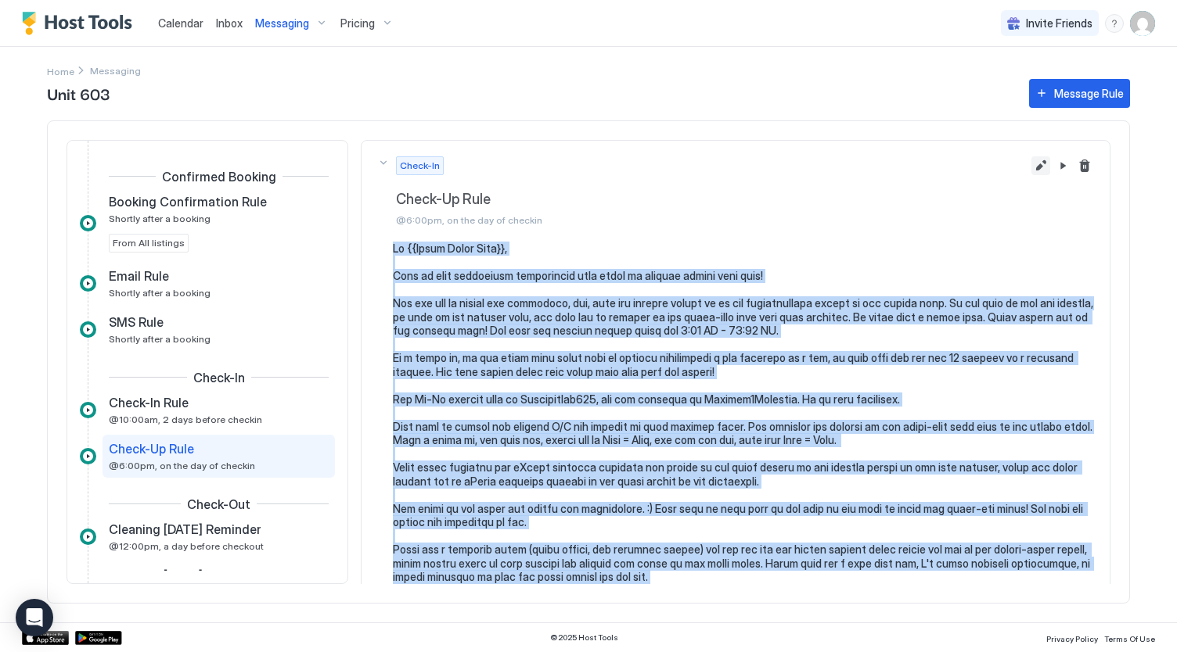
click at [1031, 165] on button "Edit message rule" at bounding box center [1040, 165] width 19 height 19
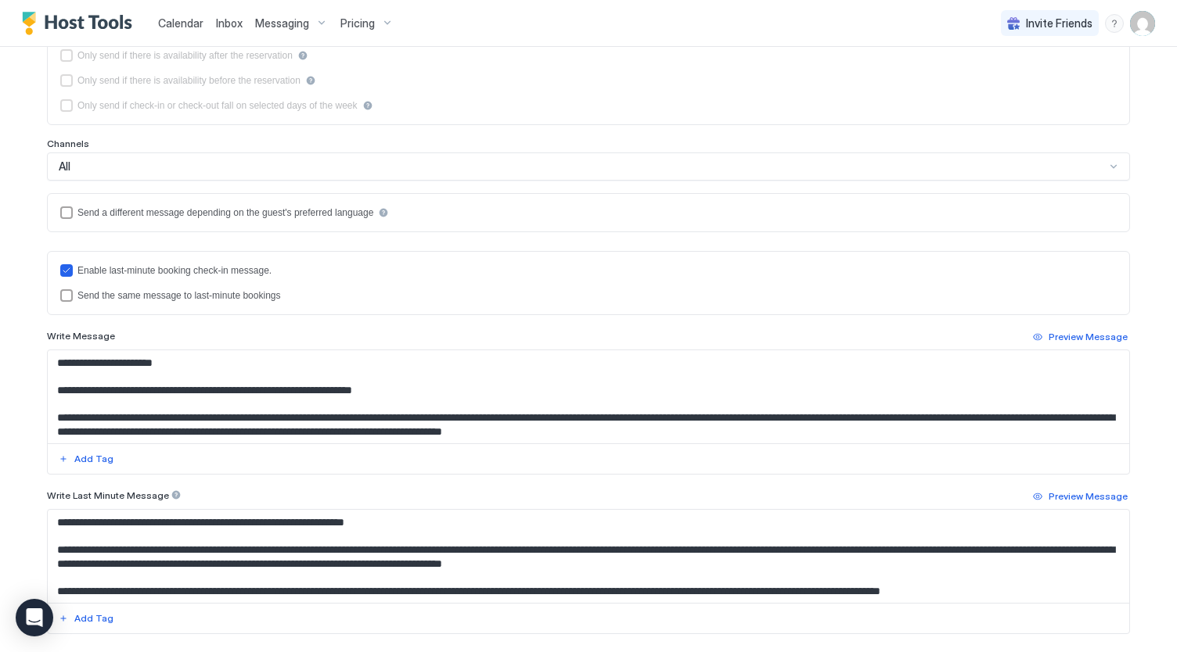
scroll to position [14, 0]
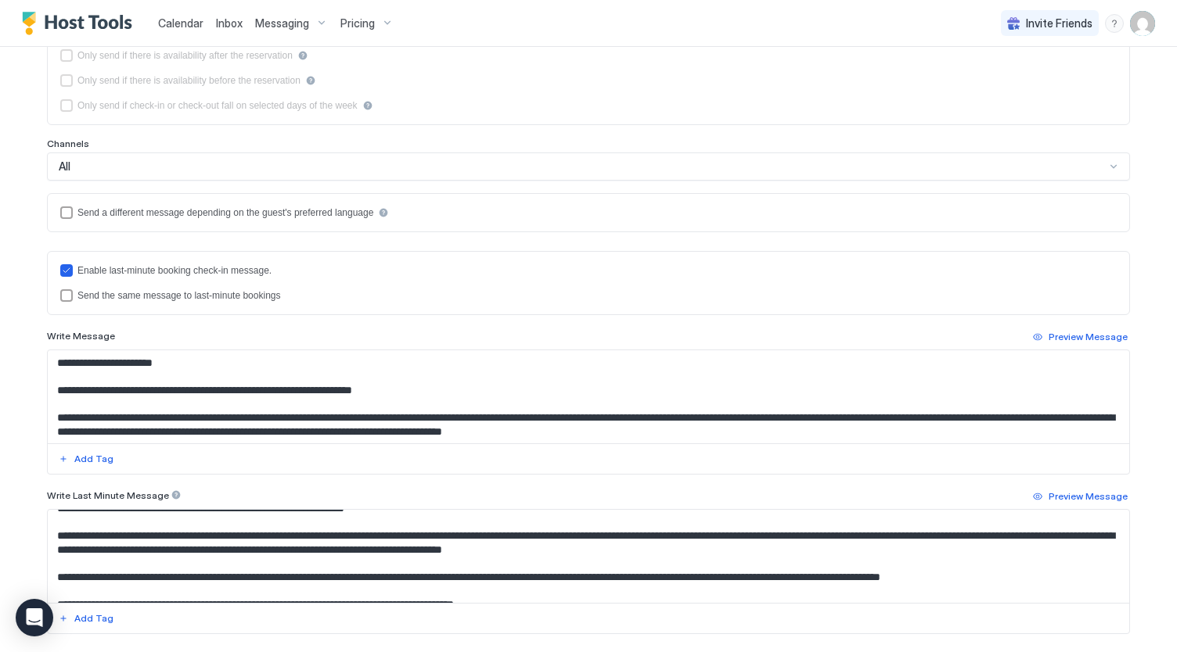
click at [519, 405] on textarea "Input Field" at bounding box center [589, 396] width 1082 height 93
paste textarea "**********"
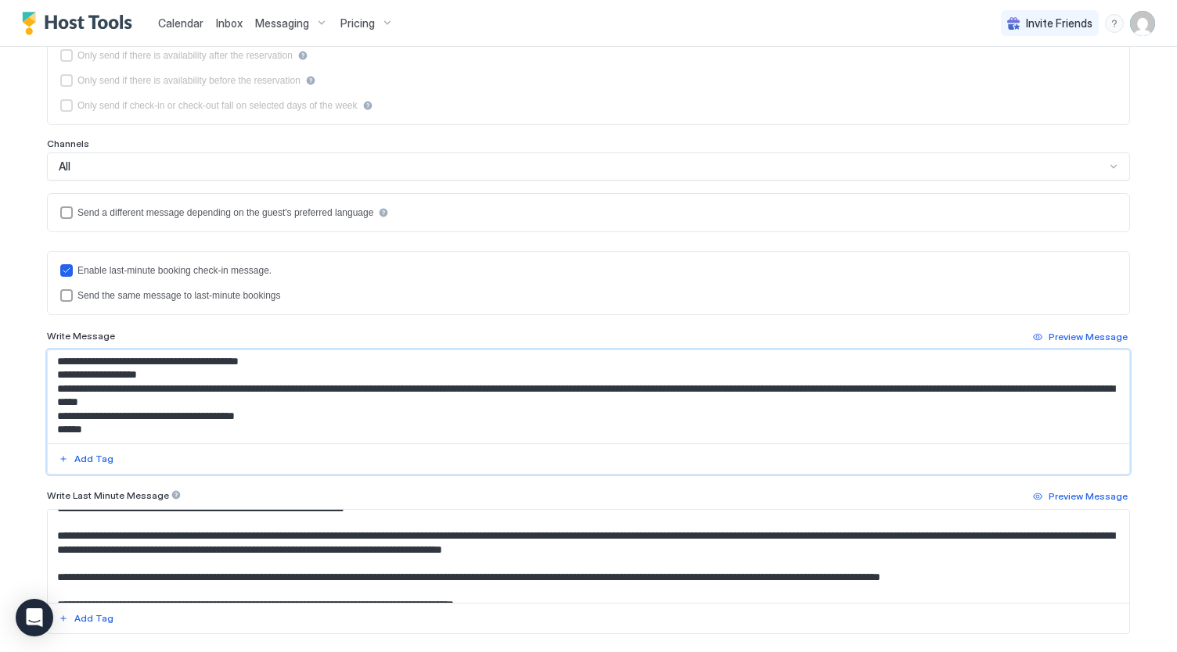
scroll to position [0, 0]
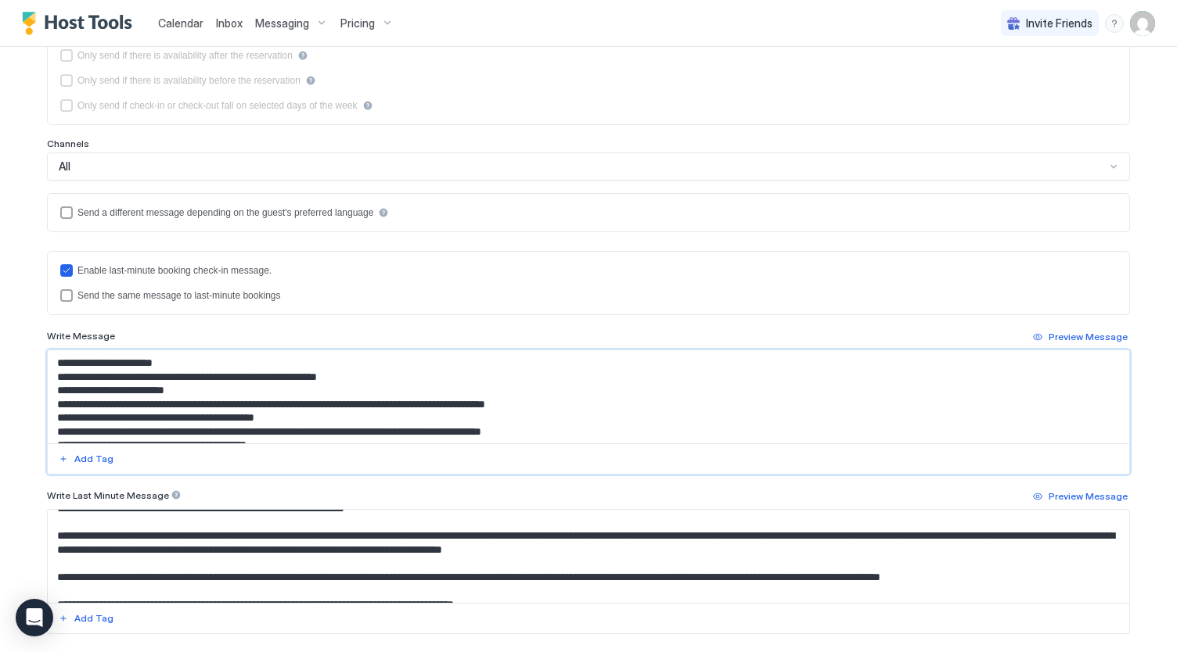
click at [336, 361] on textarea "Input Field" at bounding box center [589, 396] width 1082 height 93
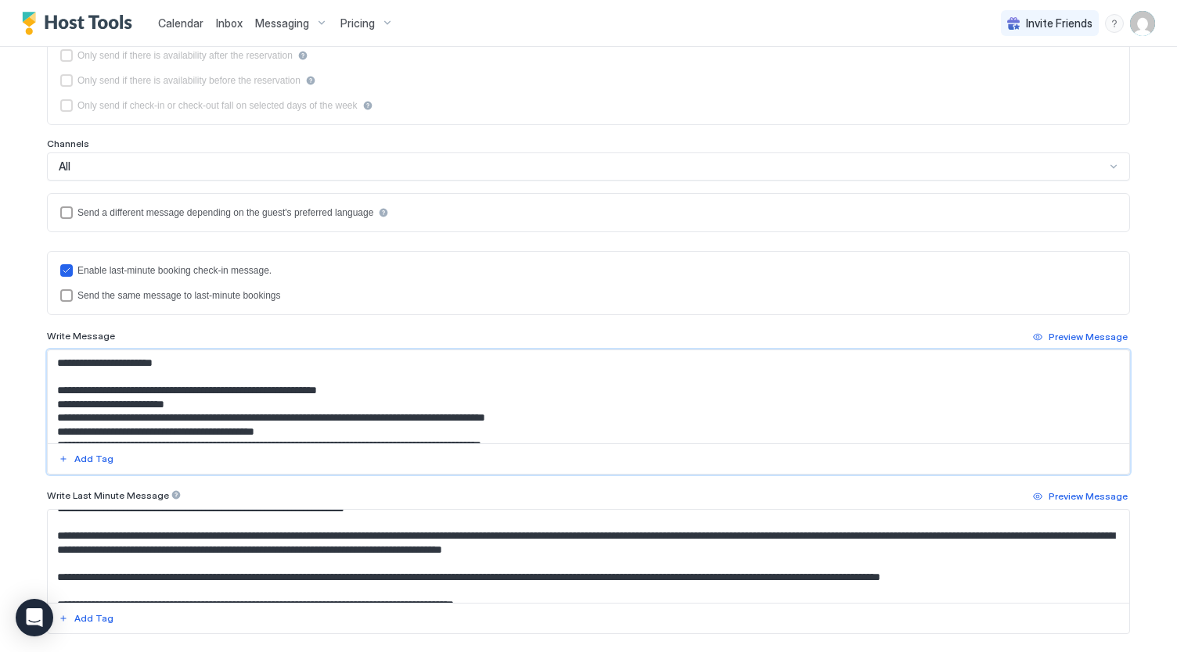
click at [374, 383] on textarea "Input Field" at bounding box center [589, 396] width 1082 height 93
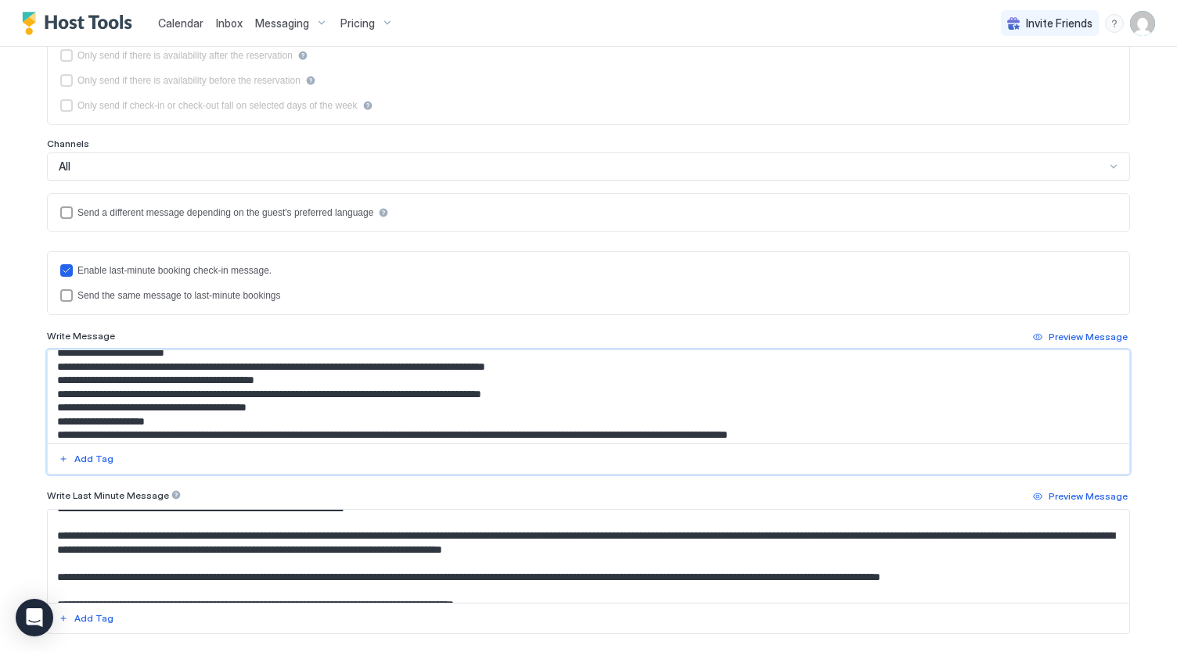
scroll to position [74, 0]
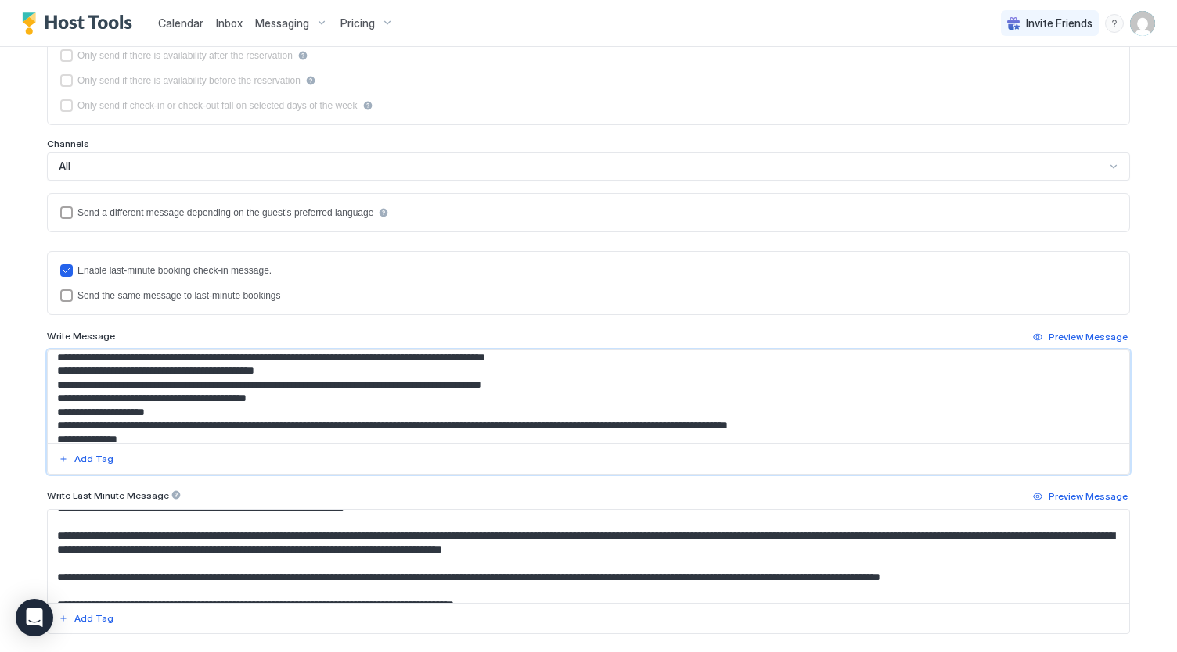
click at [329, 392] on textarea "Input Field" at bounding box center [589, 396] width 1082 height 93
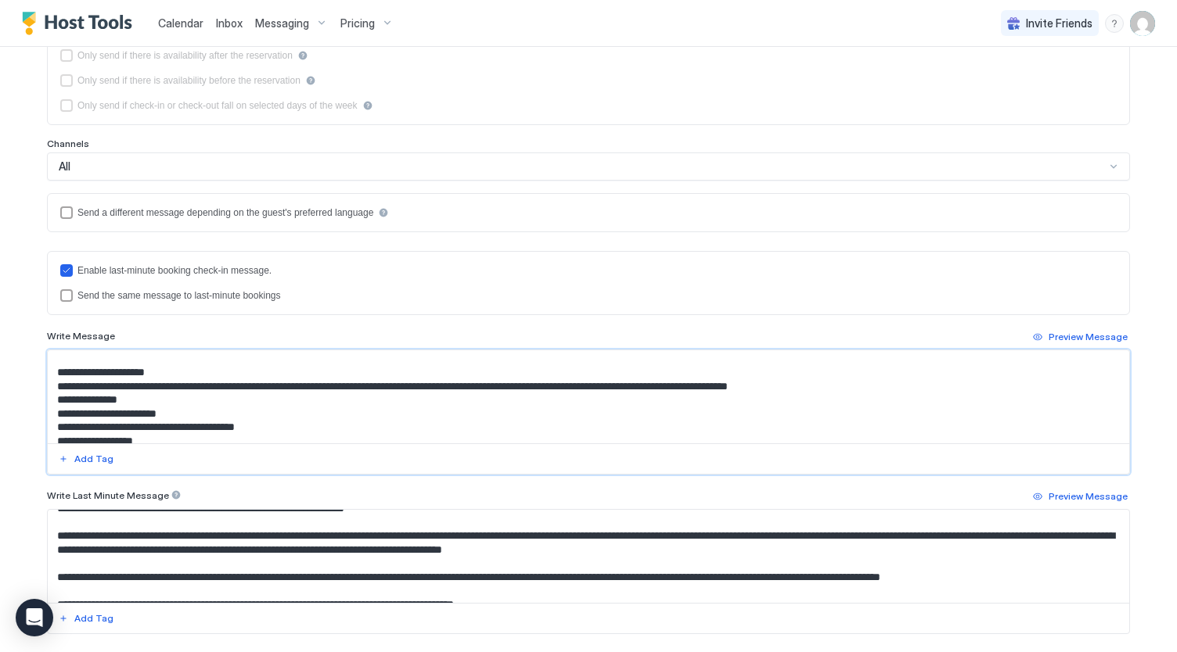
scroll to position [128, 0]
click at [853, 383] on textarea "Input Field" at bounding box center [589, 396] width 1082 height 93
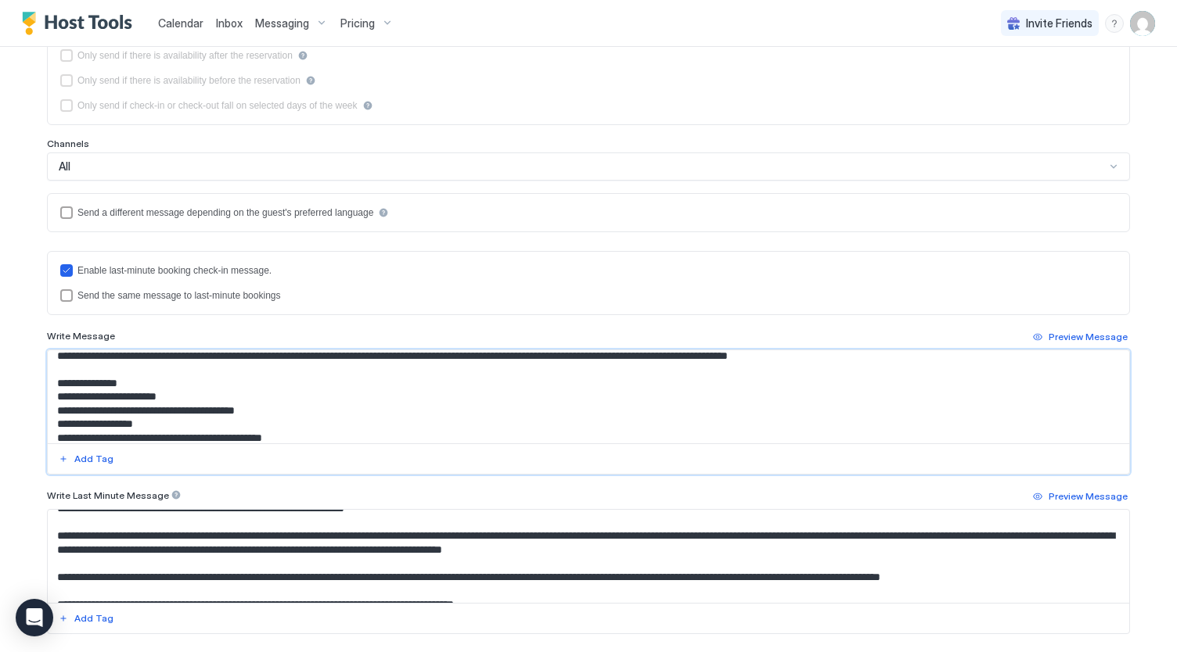
click at [379, 399] on textarea "Input Field" at bounding box center [589, 396] width 1082 height 93
click at [354, 405] on textarea "Input Field" at bounding box center [589, 396] width 1082 height 93
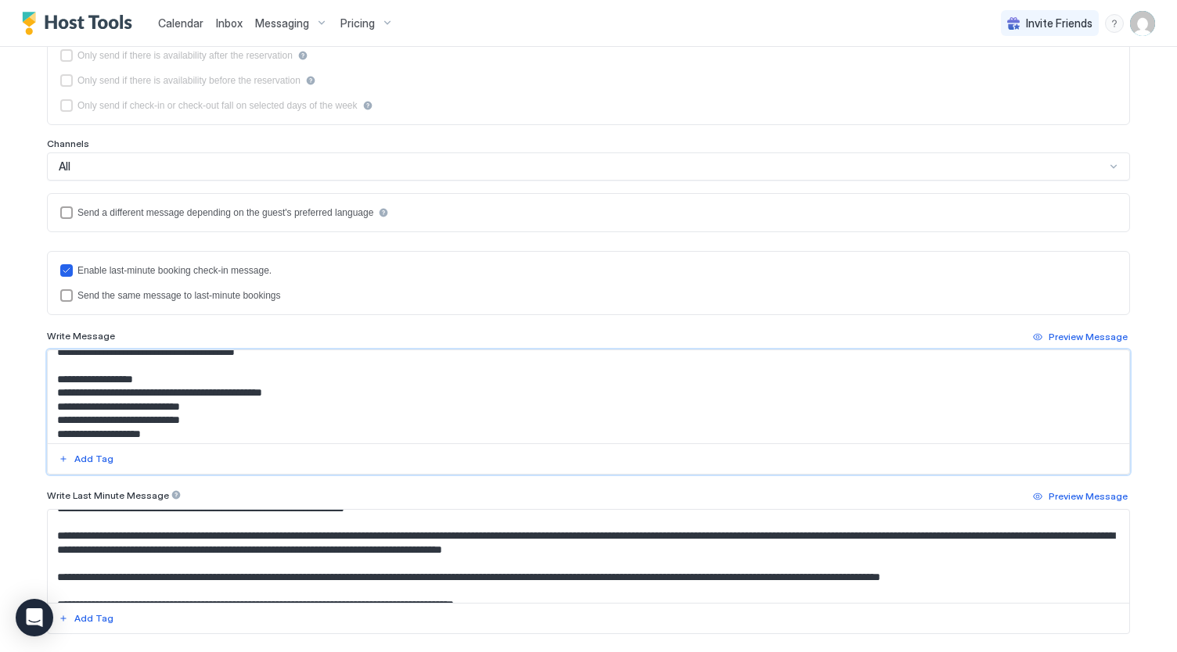
scroll to position [220, 0]
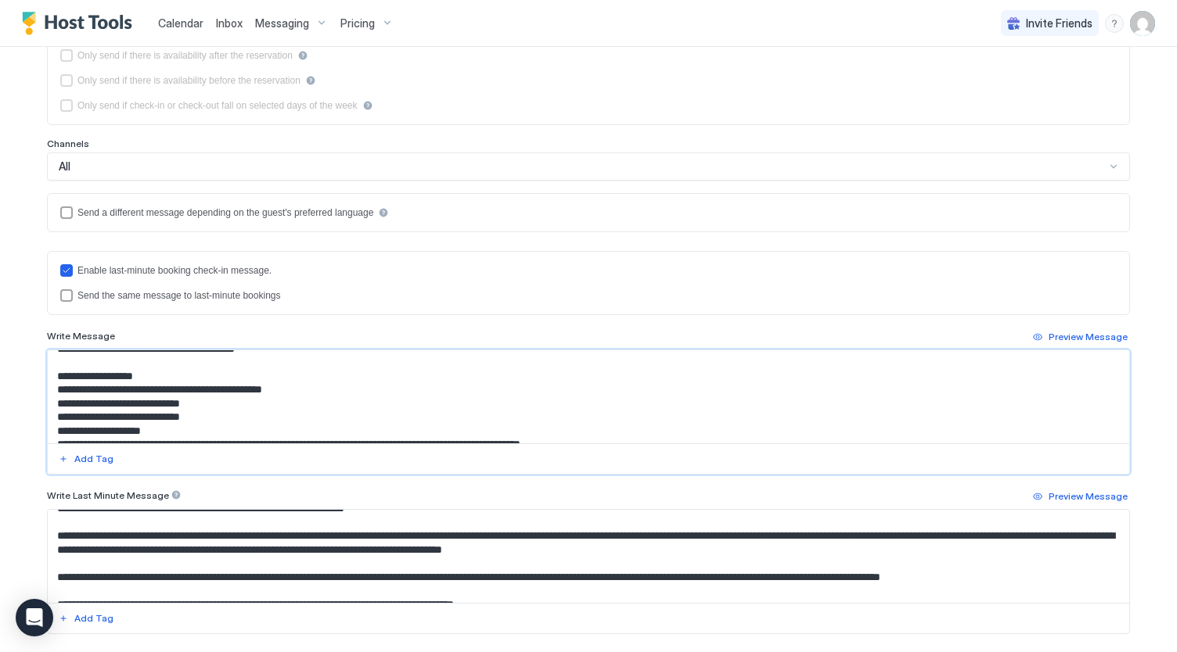
click at [296, 417] on textarea "Input Field" at bounding box center [589, 396] width 1082 height 93
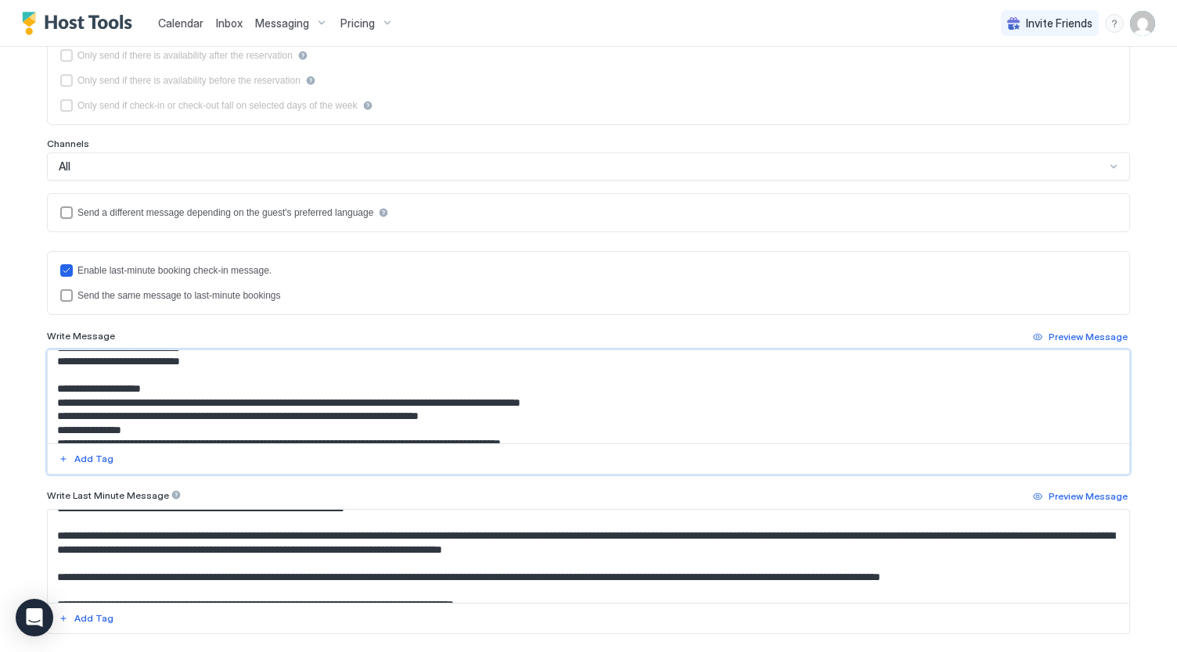
scroll to position [277, 0]
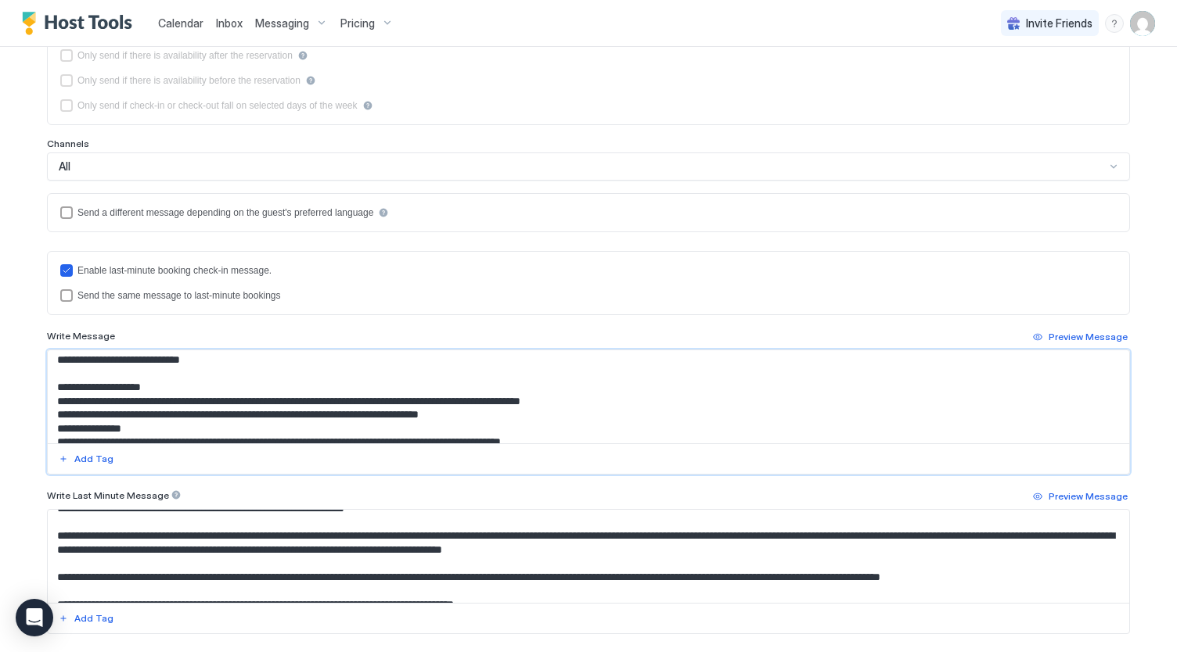
click at [505, 412] on textarea "Input Field" at bounding box center [589, 396] width 1082 height 93
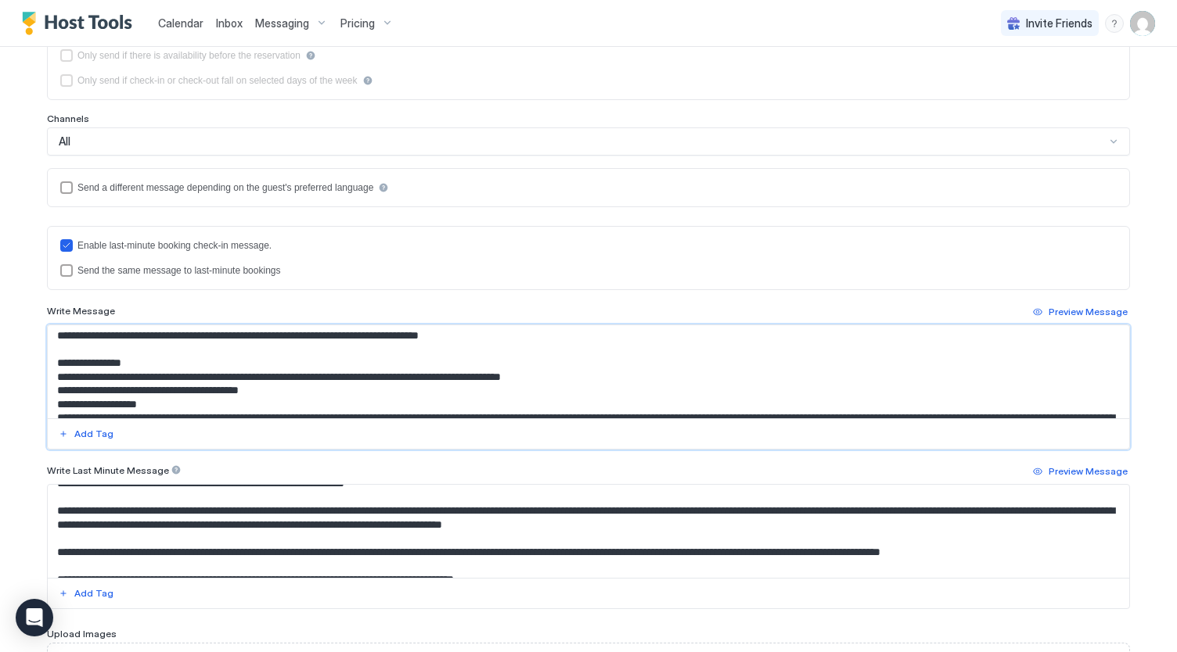
scroll to position [338, 0]
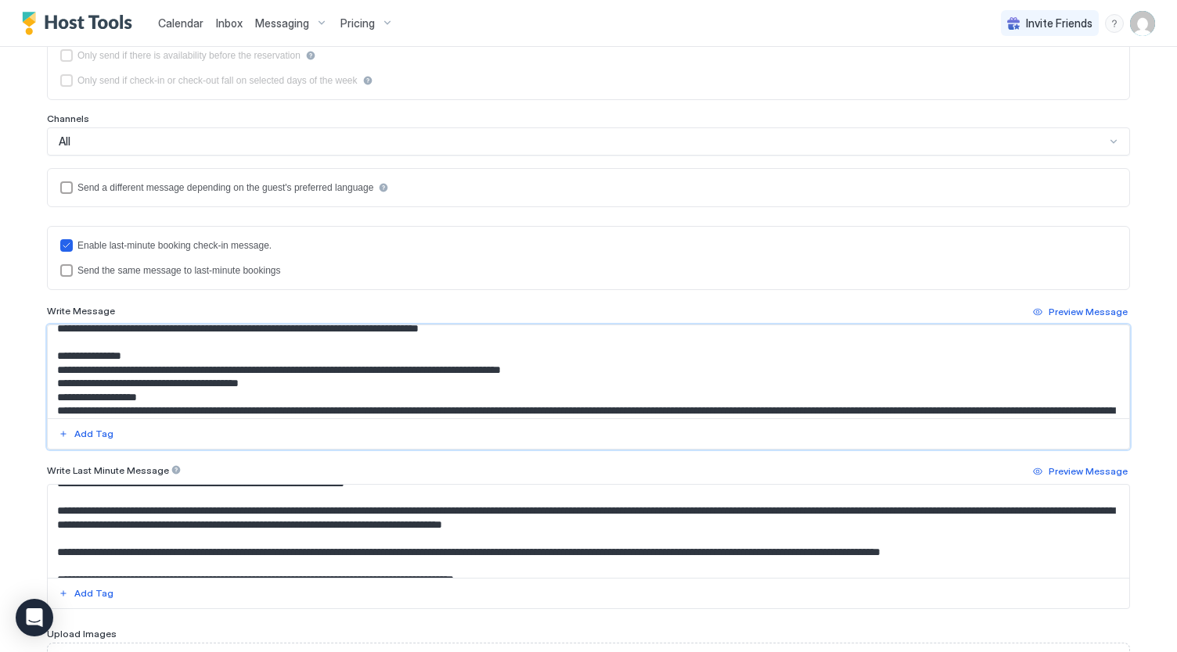
click at [387, 372] on textarea "Input Field" at bounding box center [589, 371] width 1082 height 93
click at [357, 376] on textarea "Input Field" at bounding box center [589, 371] width 1082 height 93
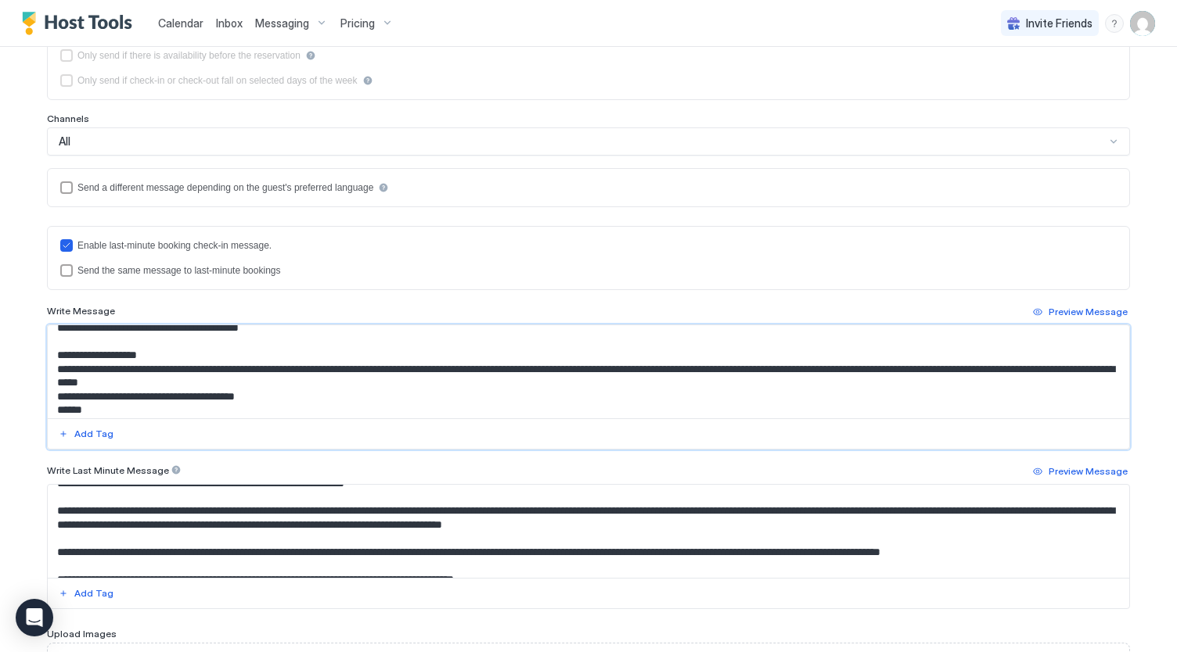
scroll to position [398, 0]
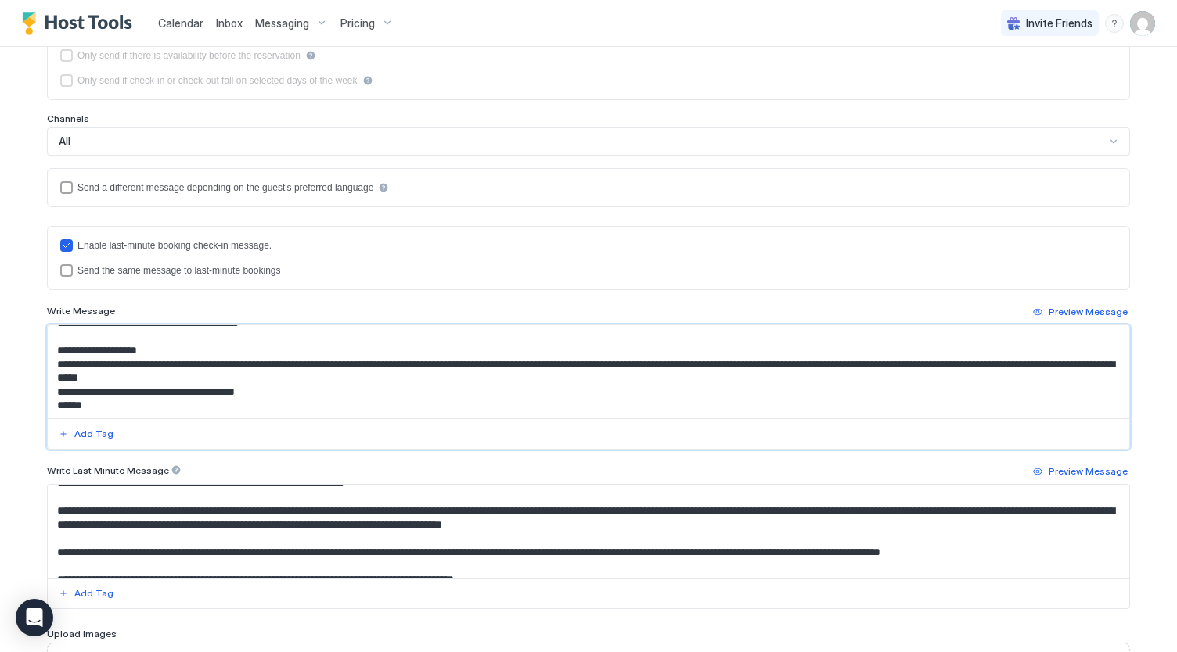
click at [334, 372] on textarea "Input Field" at bounding box center [589, 371] width 1082 height 93
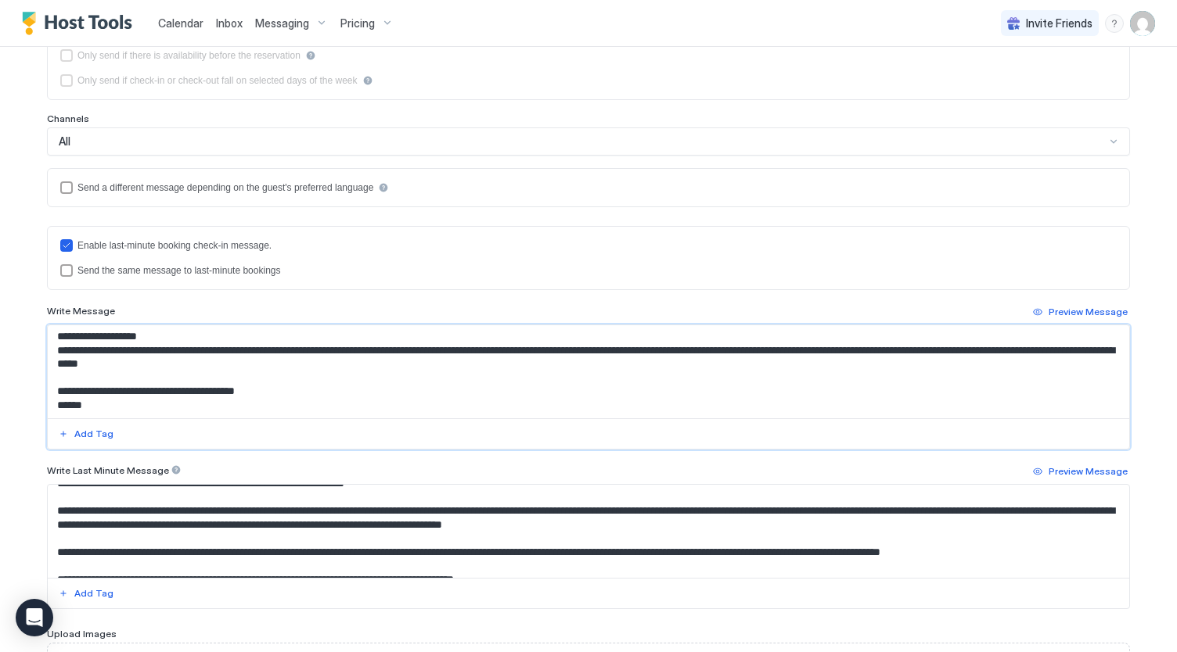
click at [333, 372] on textarea "Input Field" at bounding box center [589, 371] width 1082 height 93
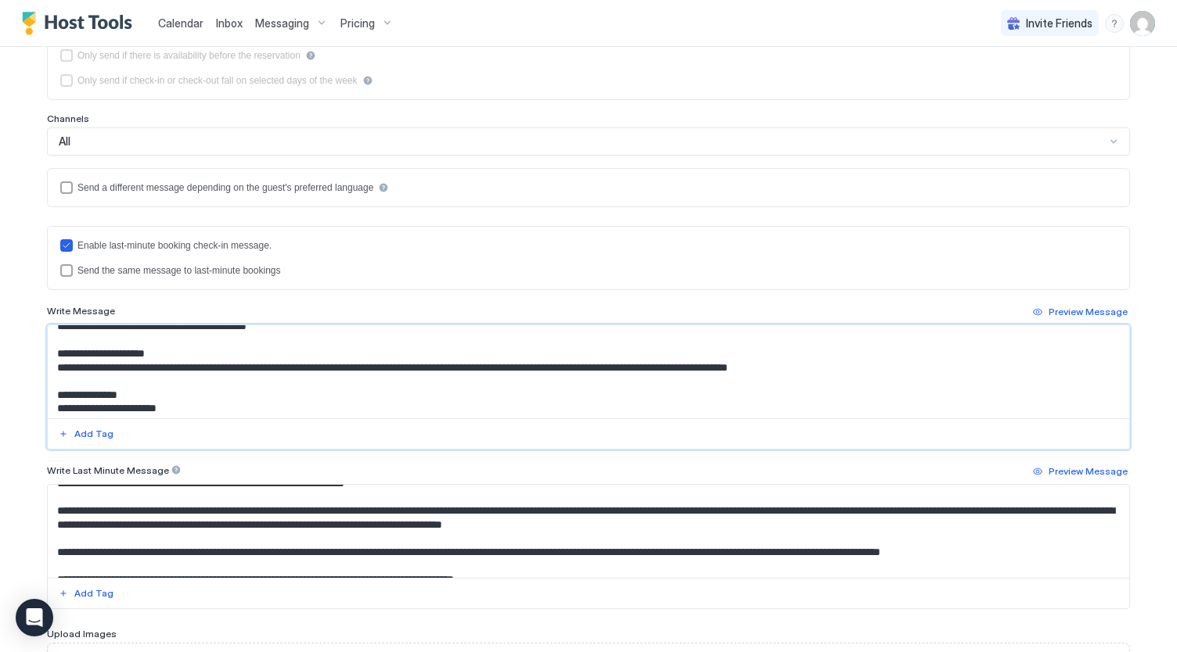
scroll to position [0, 0]
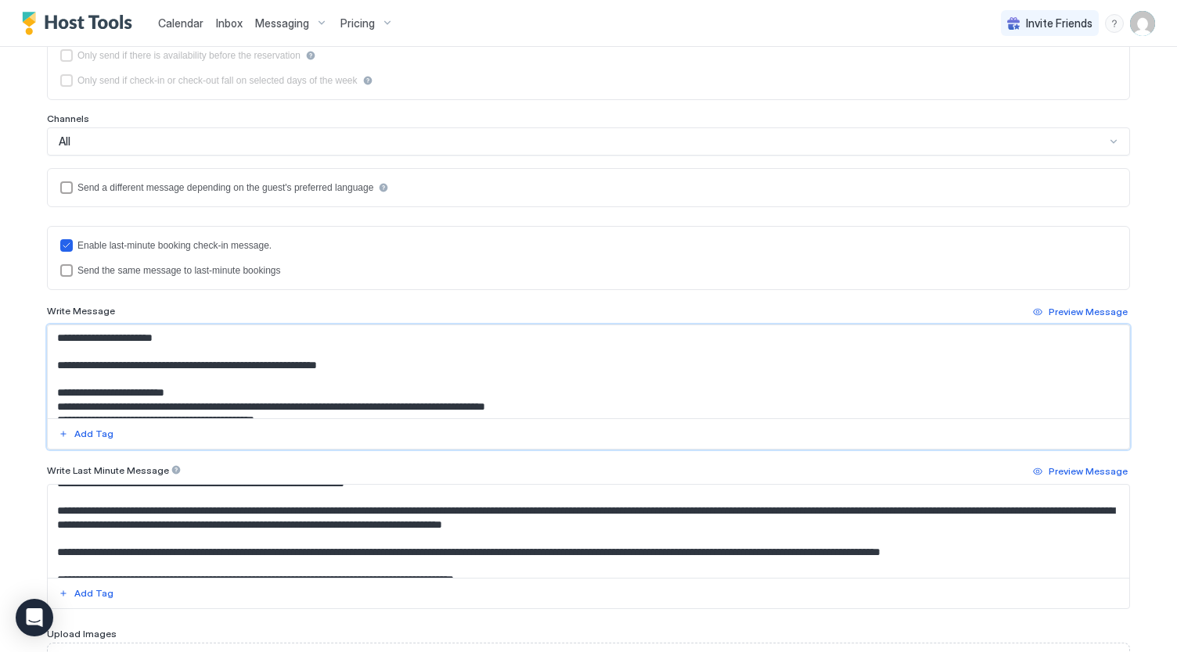
type textarea "**********"
click at [235, 531] on textarea "Input Field" at bounding box center [589, 531] width 1082 height 93
paste textarea "**********"
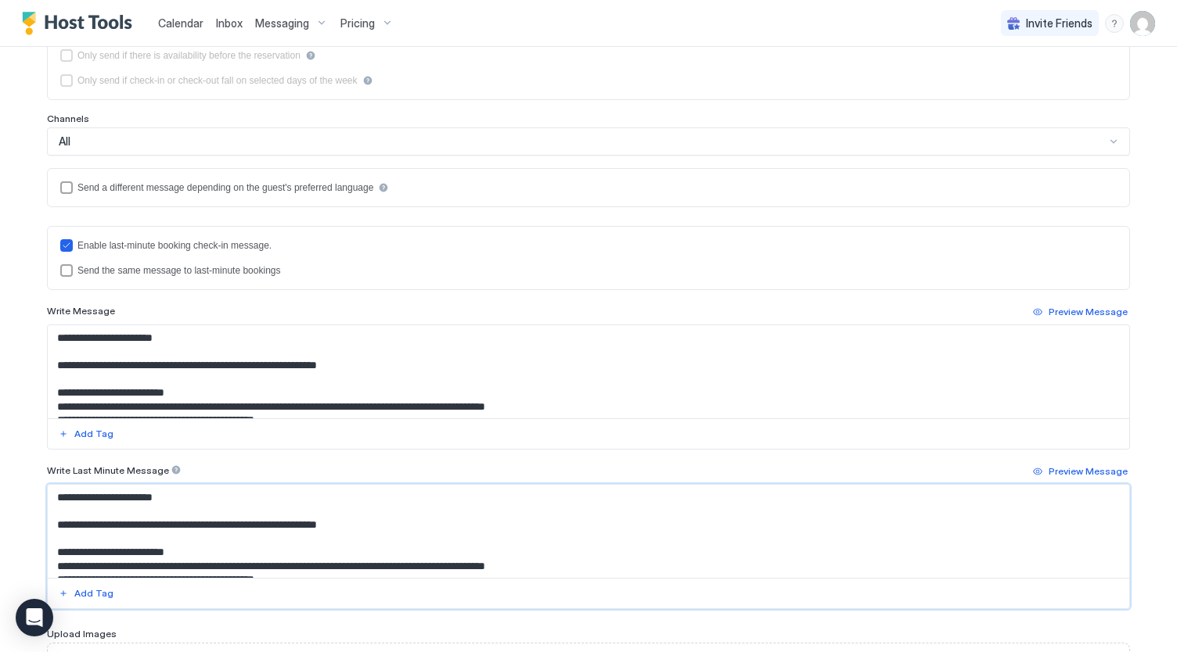
drag, startPoint x: 75, startPoint y: 523, endPoint x: 0, endPoint y: 429, distance: 119.6
click at [0, 429] on div "**********" at bounding box center [588, 326] width 1177 height 652
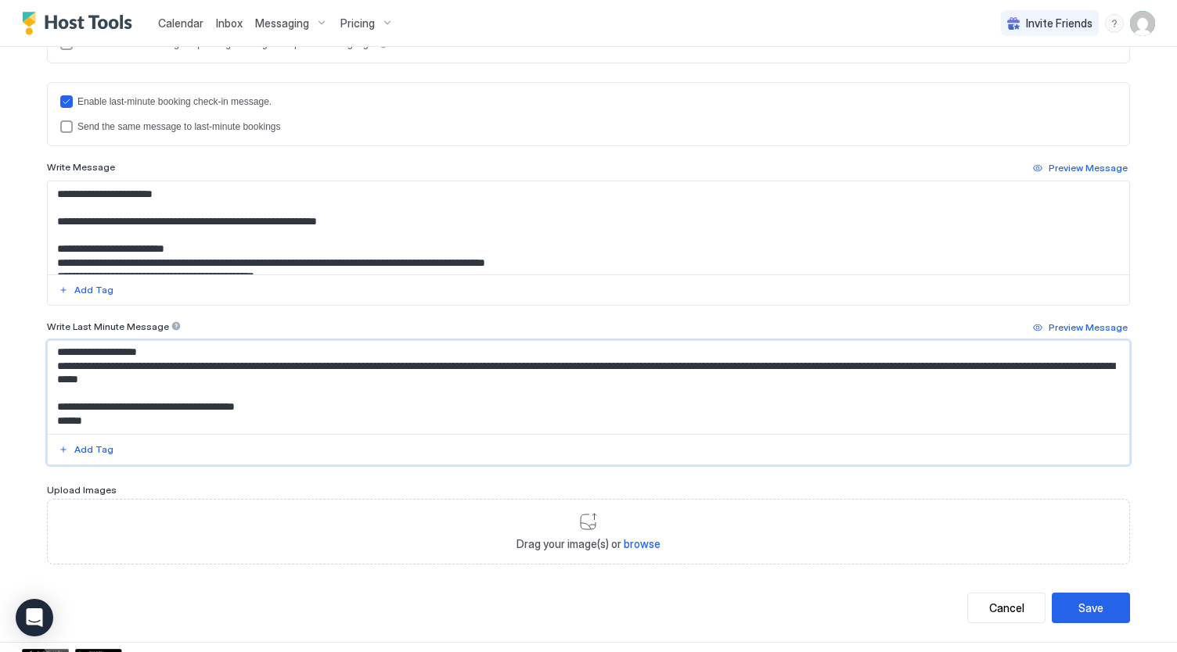
scroll to position [439, 0]
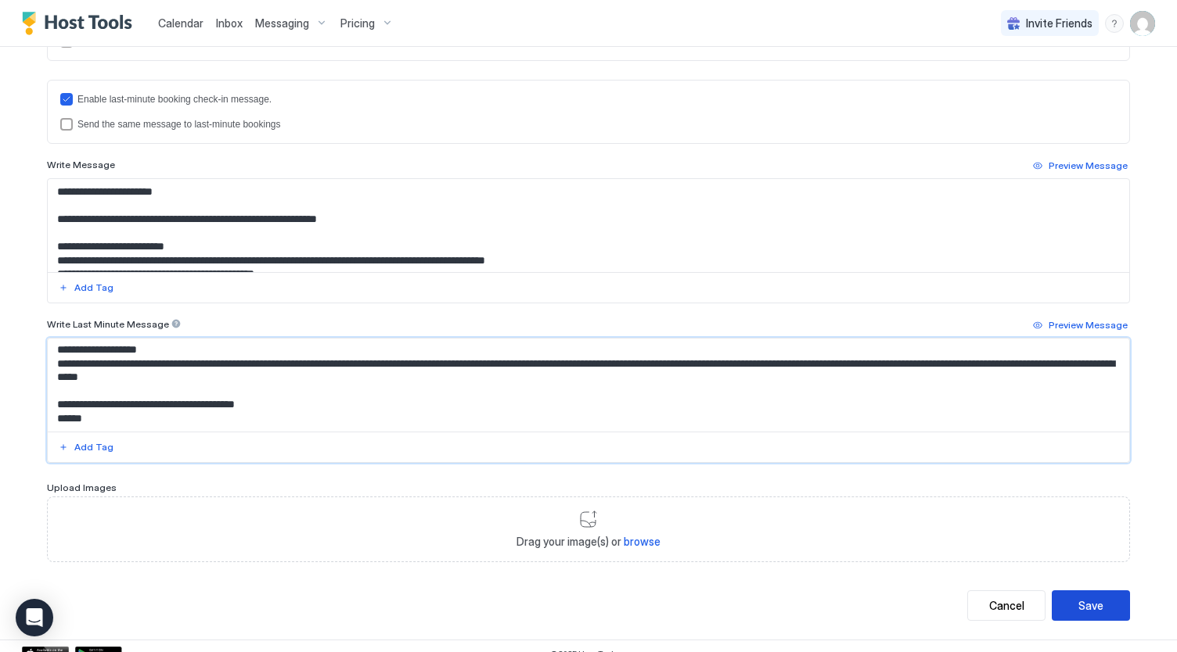
type textarea "**********"
click at [1093, 602] on div "Save" at bounding box center [1090, 606] width 25 height 16
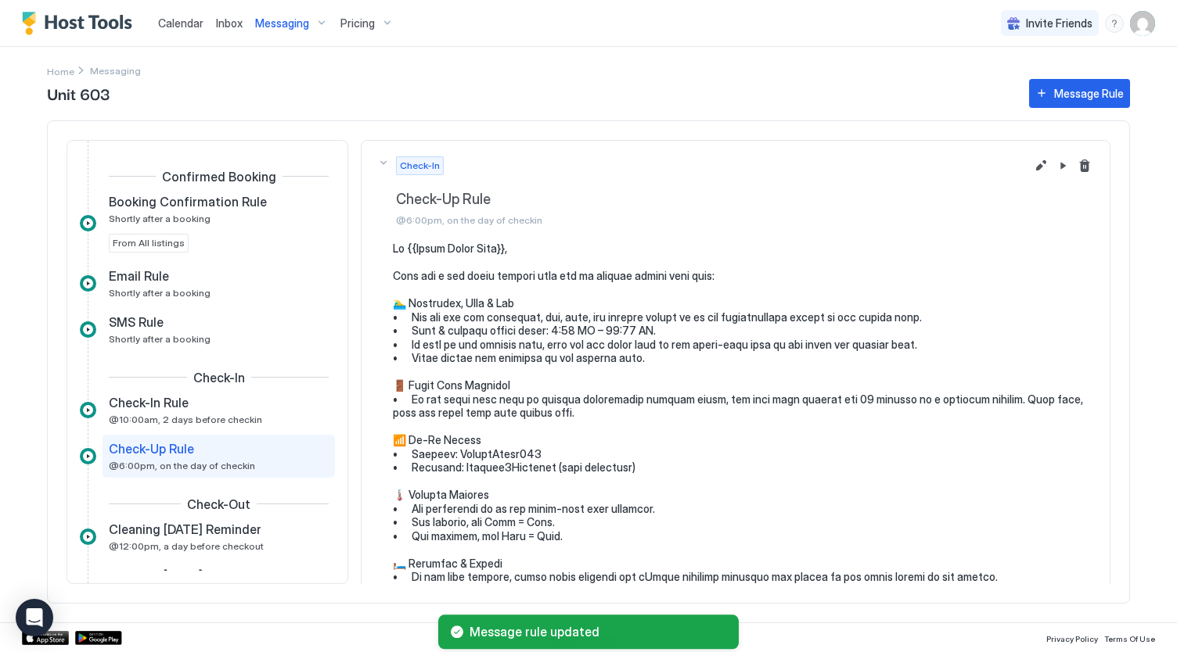
scroll to position [92, 0]
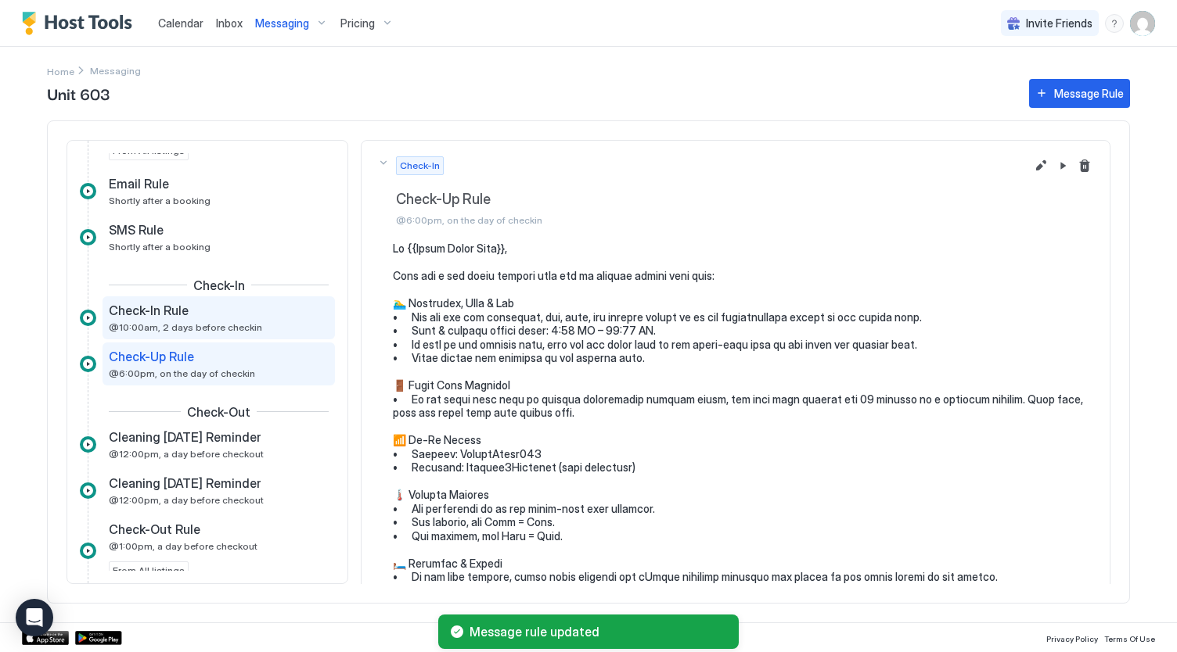
click at [165, 322] on span "@10:00am, 2 days before checkin" at bounding box center [185, 328] width 153 height 12
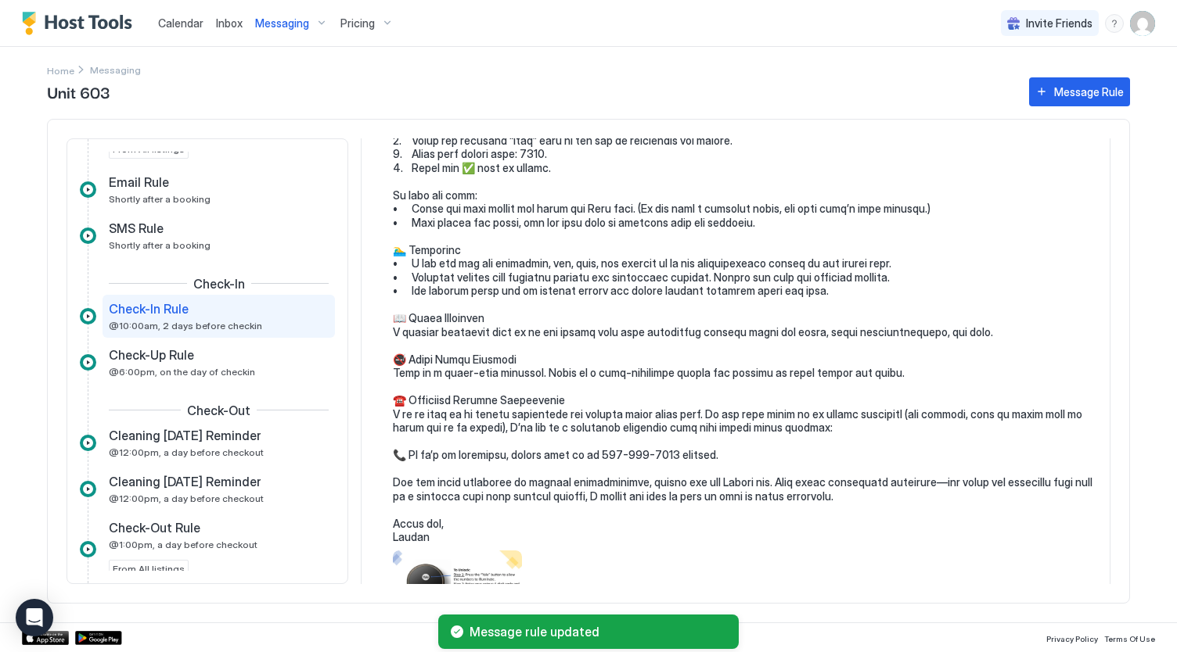
scroll to position [490, 0]
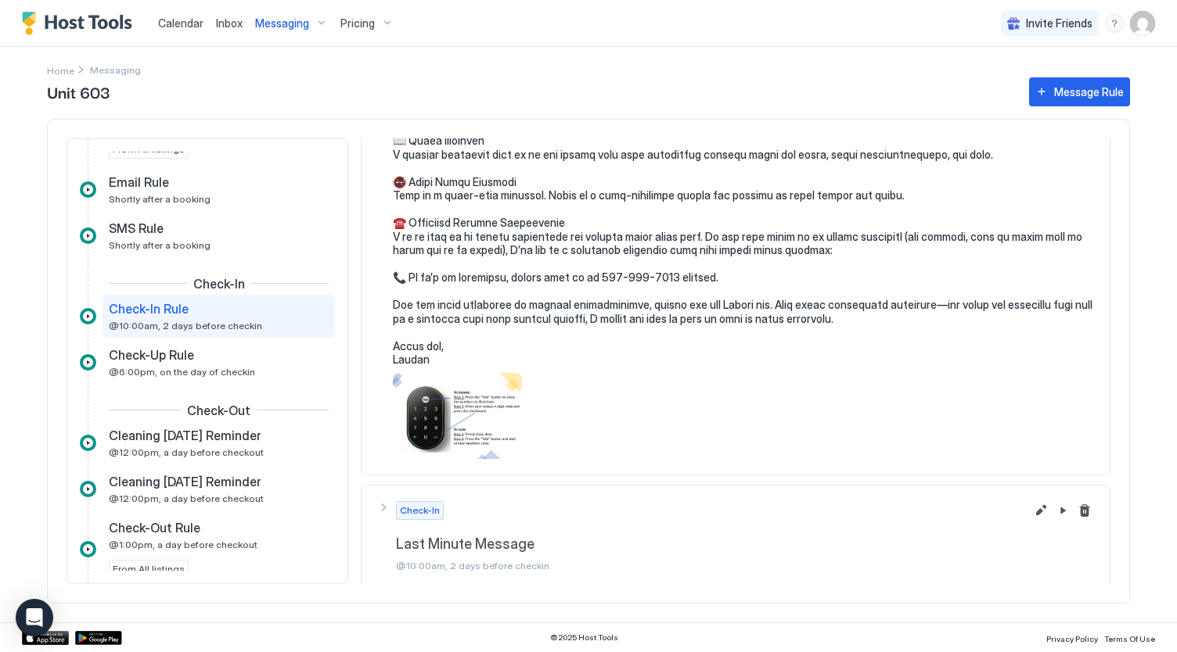
click at [297, 24] on span "Messaging" at bounding box center [282, 23] width 54 height 14
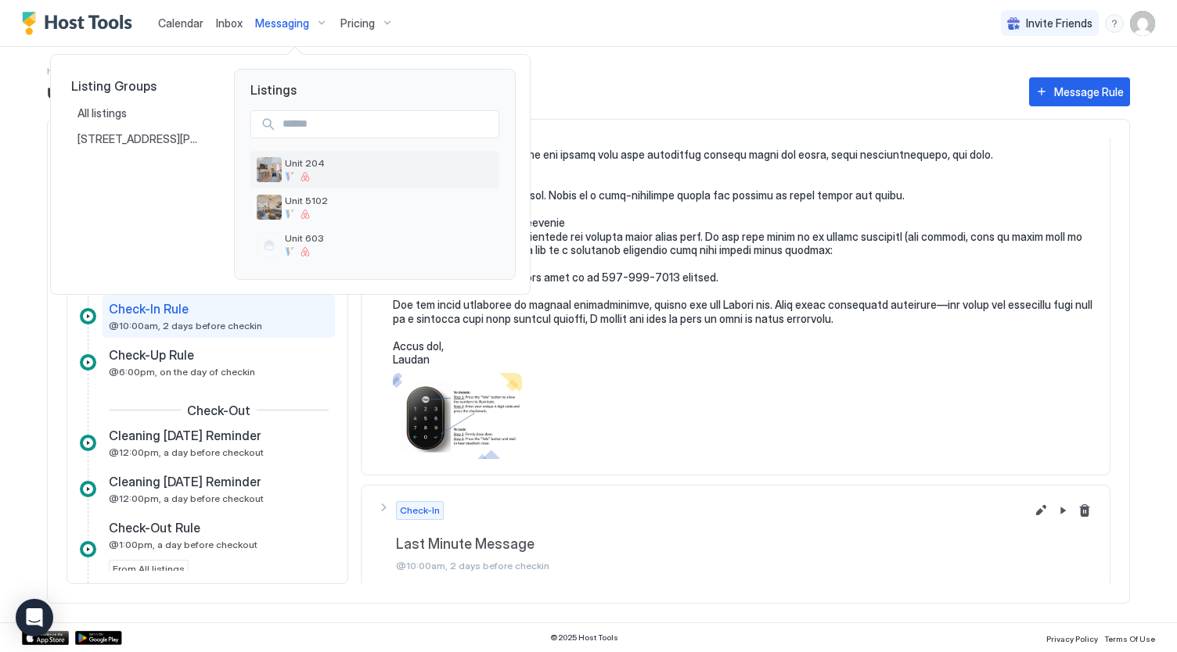
click at [304, 164] on span "Unit 204" at bounding box center [389, 163] width 208 height 12
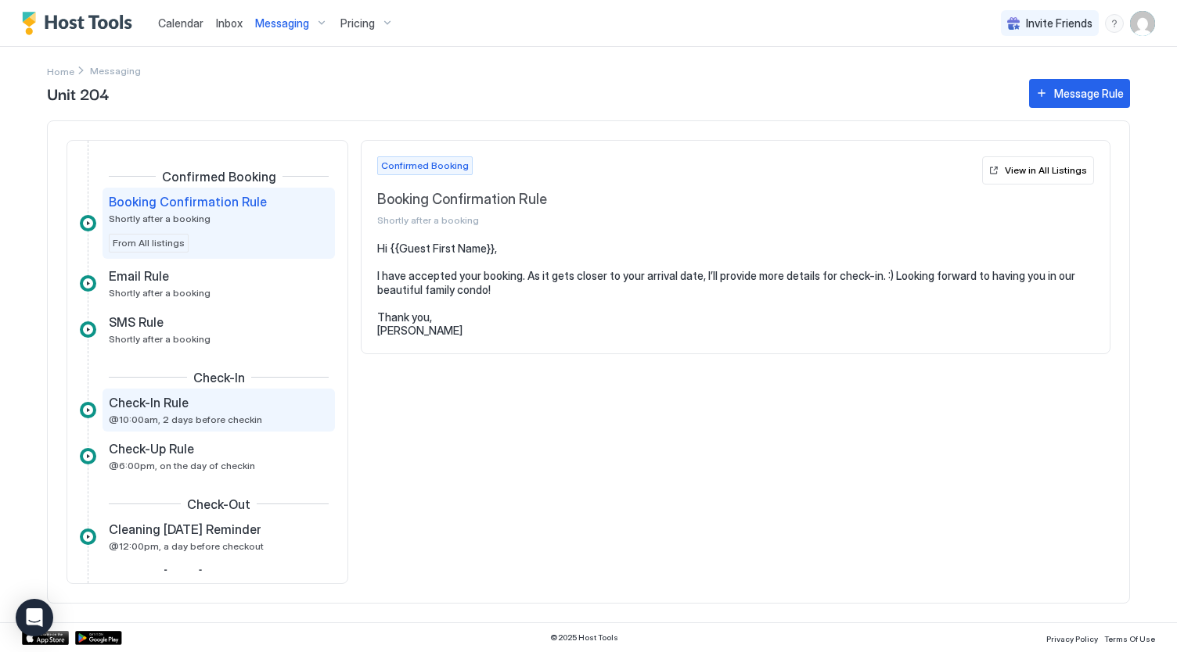
click at [158, 398] on span "Check-In Rule" at bounding box center [149, 403] width 80 height 16
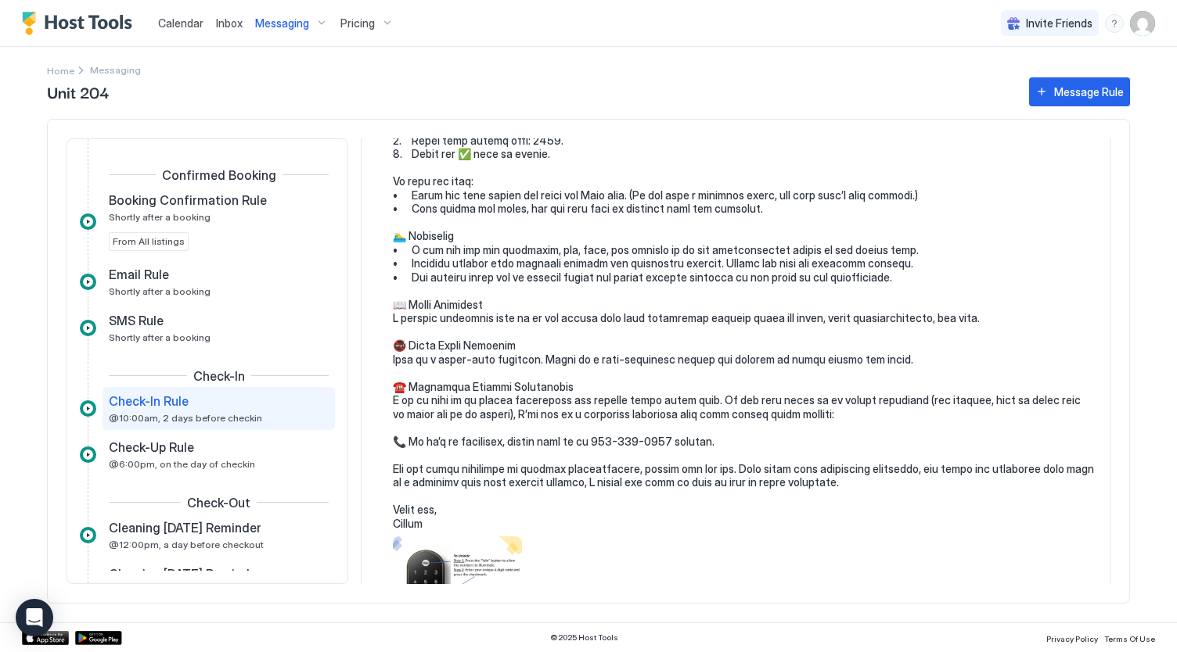
scroll to position [437, 0]
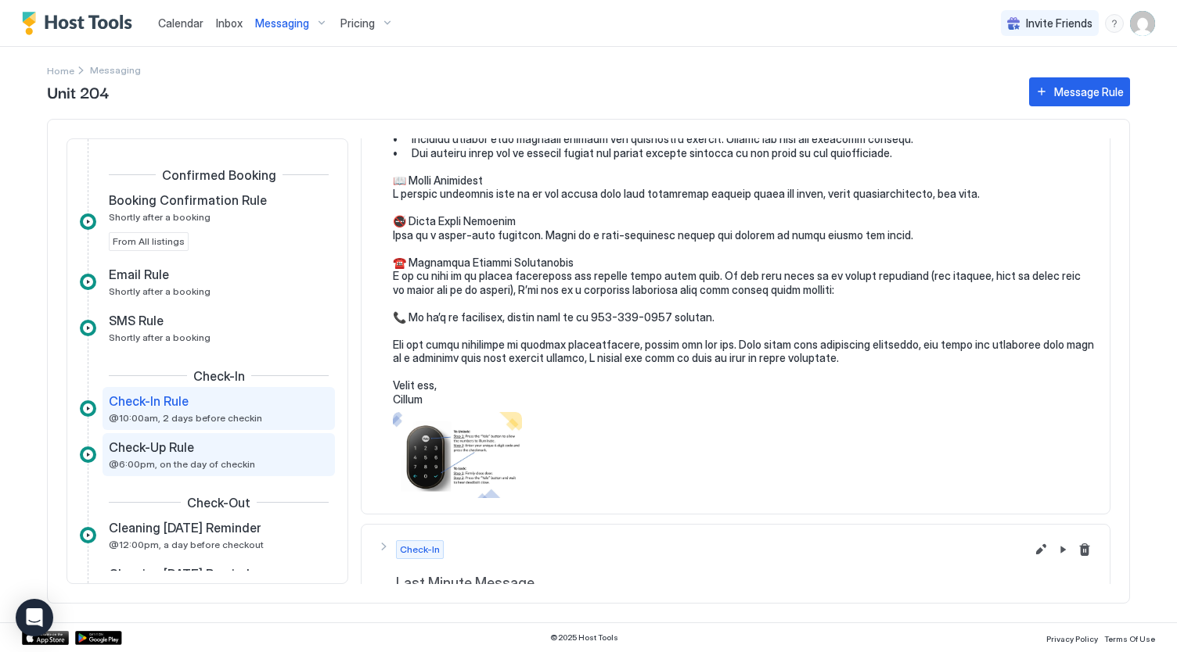
click at [214, 462] on span "@6:00pm, on the day of checkin" at bounding box center [182, 464] width 146 height 12
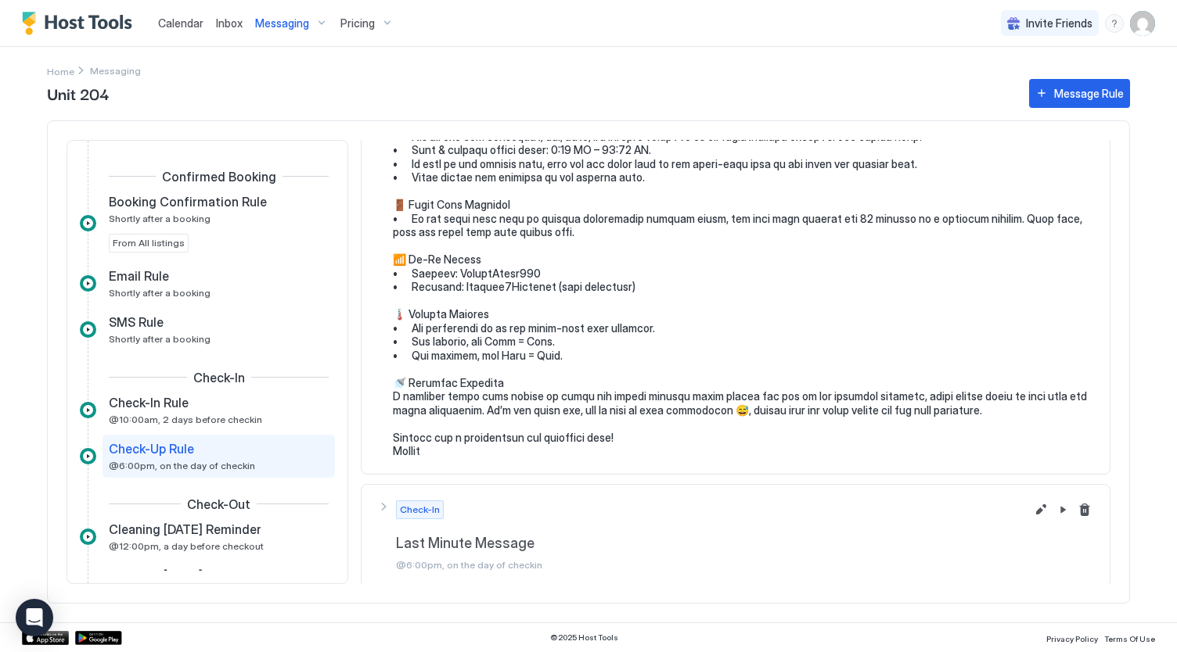
scroll to position [180, 0]
click at [270, 16] on span "Messaging" at bounding box center [282, 23] width 54 height 14
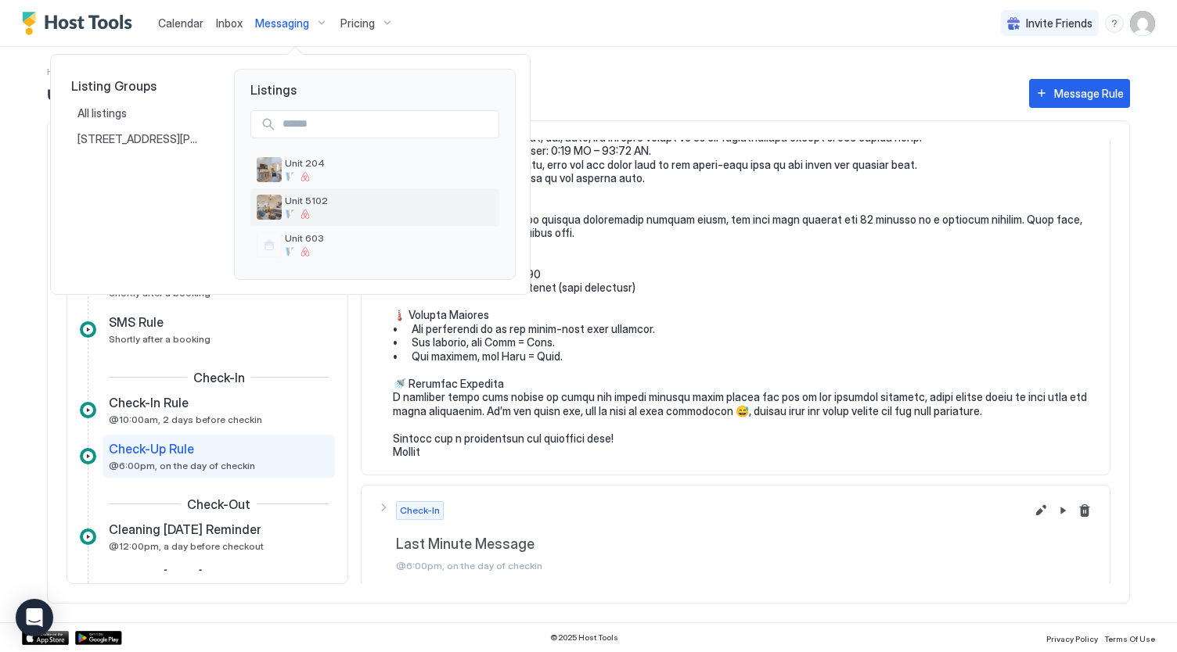
click at [321, 210] on div at bounding box center [389, 214] width 208 height 9
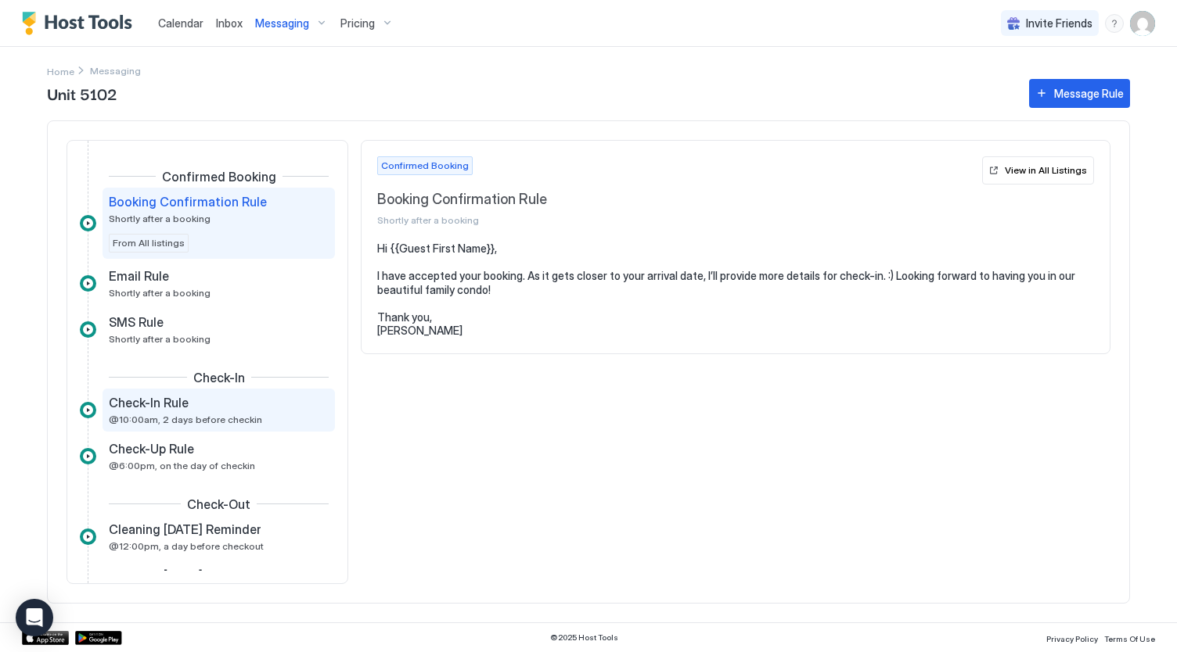
click at [212, 411] on div "Check-In Rule @10:00am, 2 days before checkin" at bounding box center [208, 410] width 198 height 31
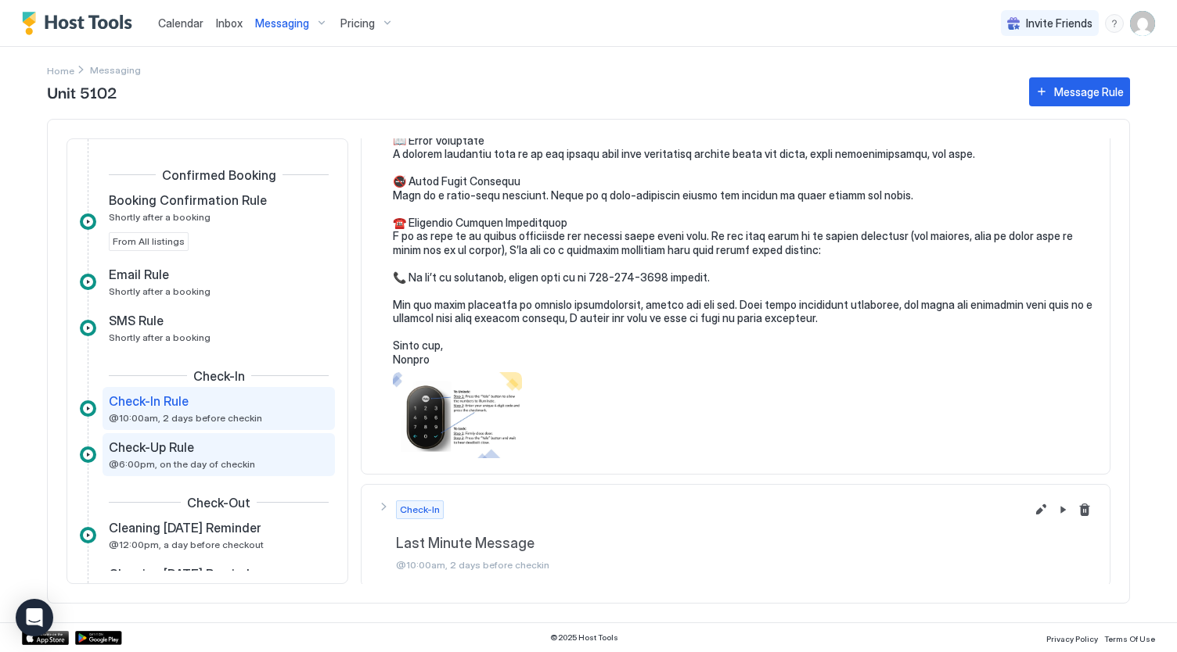
click at [226, 446] on div "Check-Up Rule" at bounding box center [208, 448] width 198 height 16
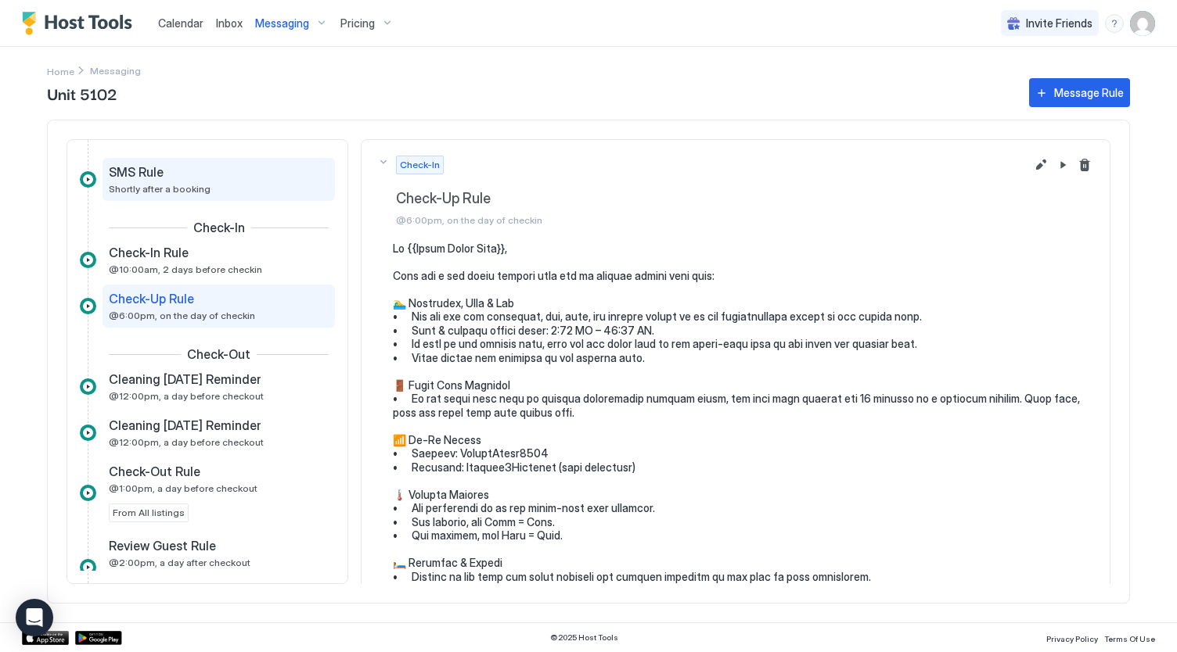
scroll to position [151, 0]
click at [288, 20] on span "Messaging" at bounding box center [282, 23] width 54 height 14
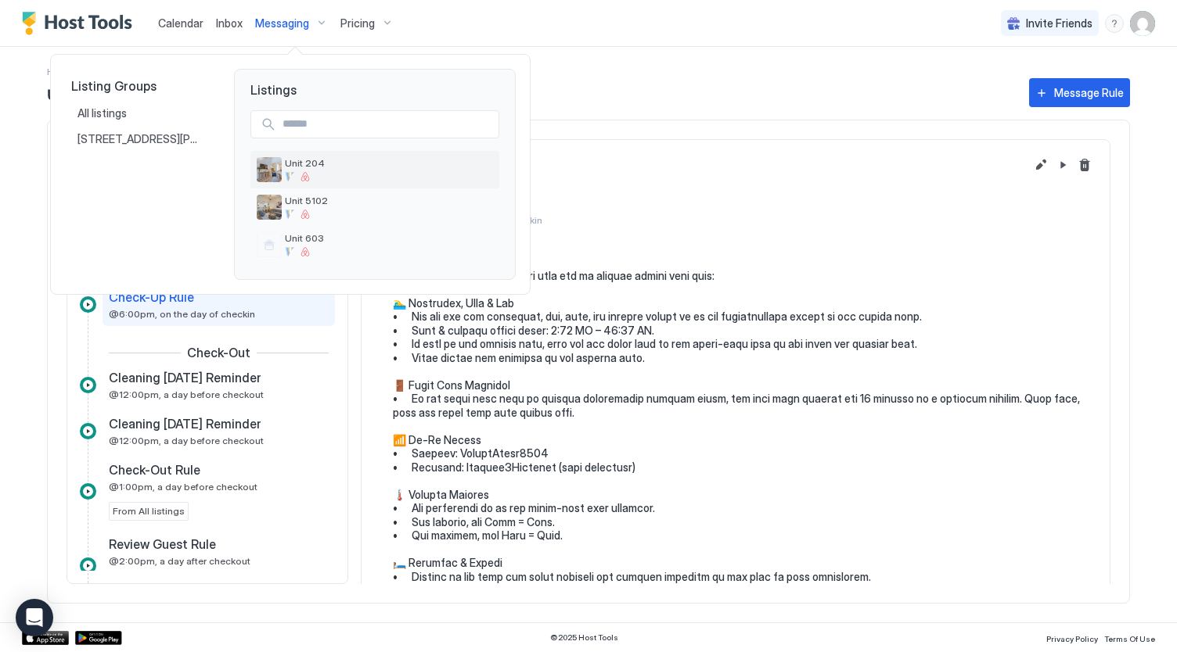
click at [316, 167] on span "Unit 204" at bounding box center [389, 163] width 208 height 12
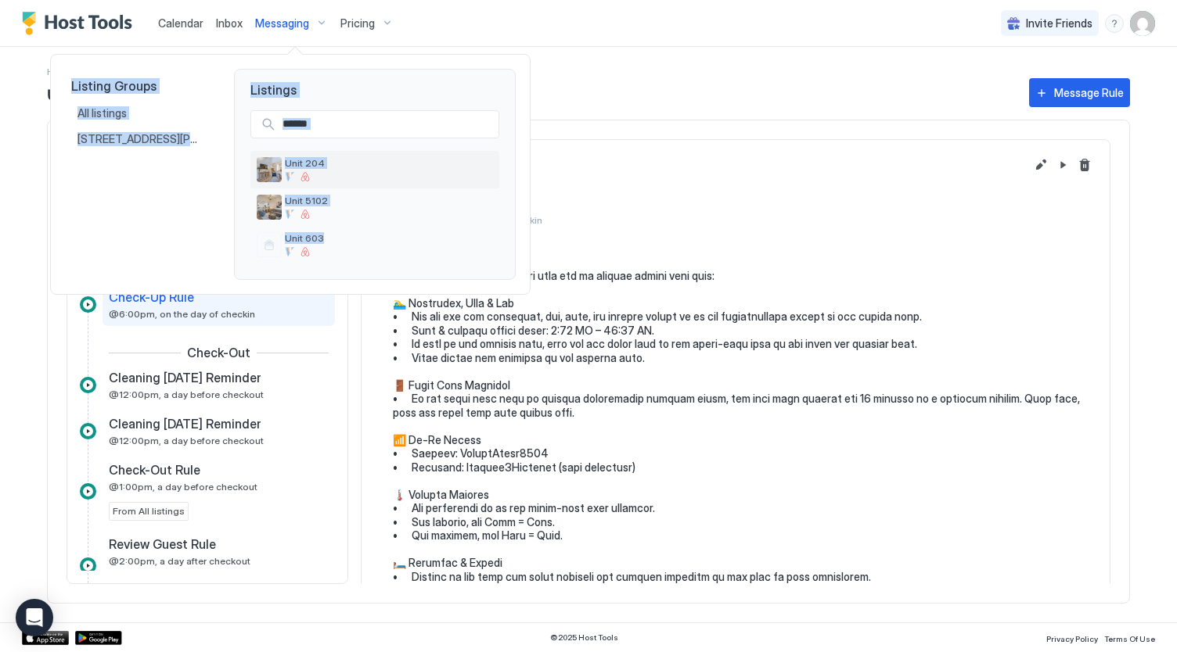
click at [316, 167] on div at bounding box center [588, 326] width 1177 height 652
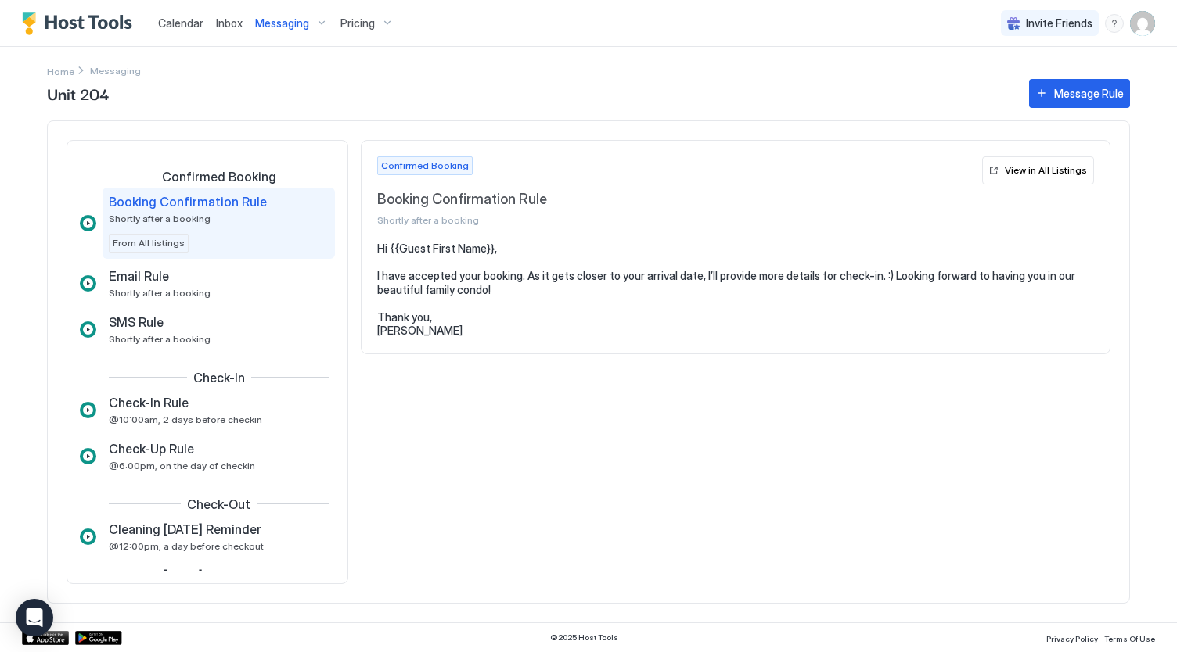
click at [296, 27] on span "Messaging" at bounding box center [282, 23] width 54 height 14
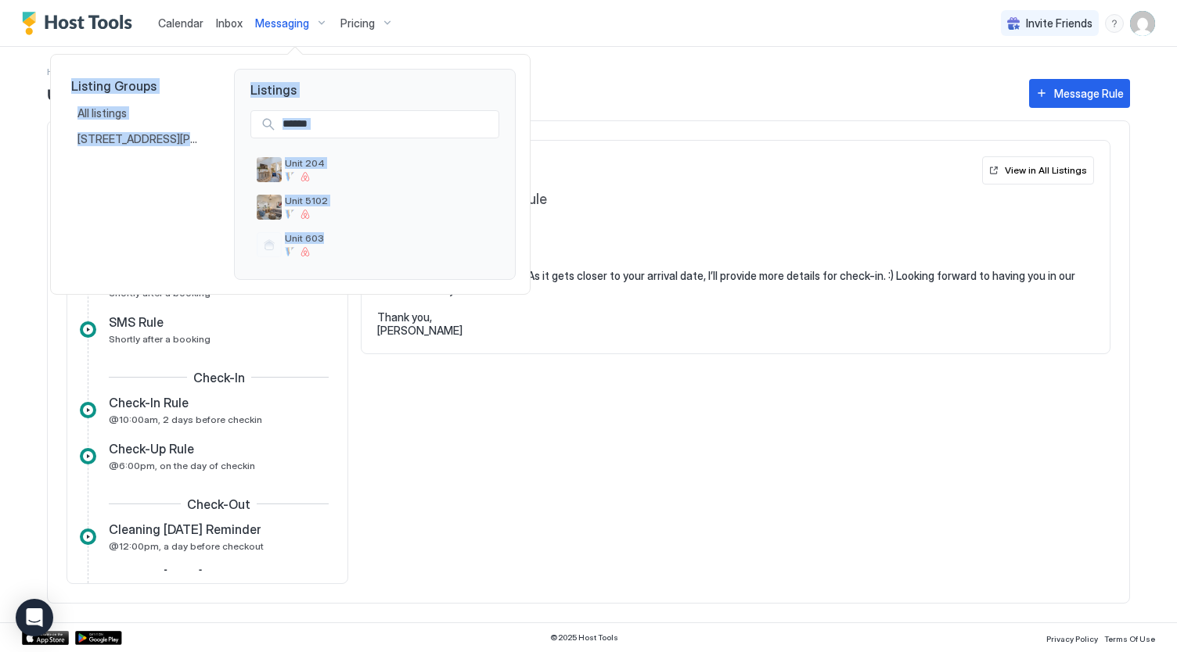
click at [128, 97] on div "Listing Groups All listings [STREET_ADDRESS][PERSON_NAME]" at bounding box center [140, 115] width 150 height 74
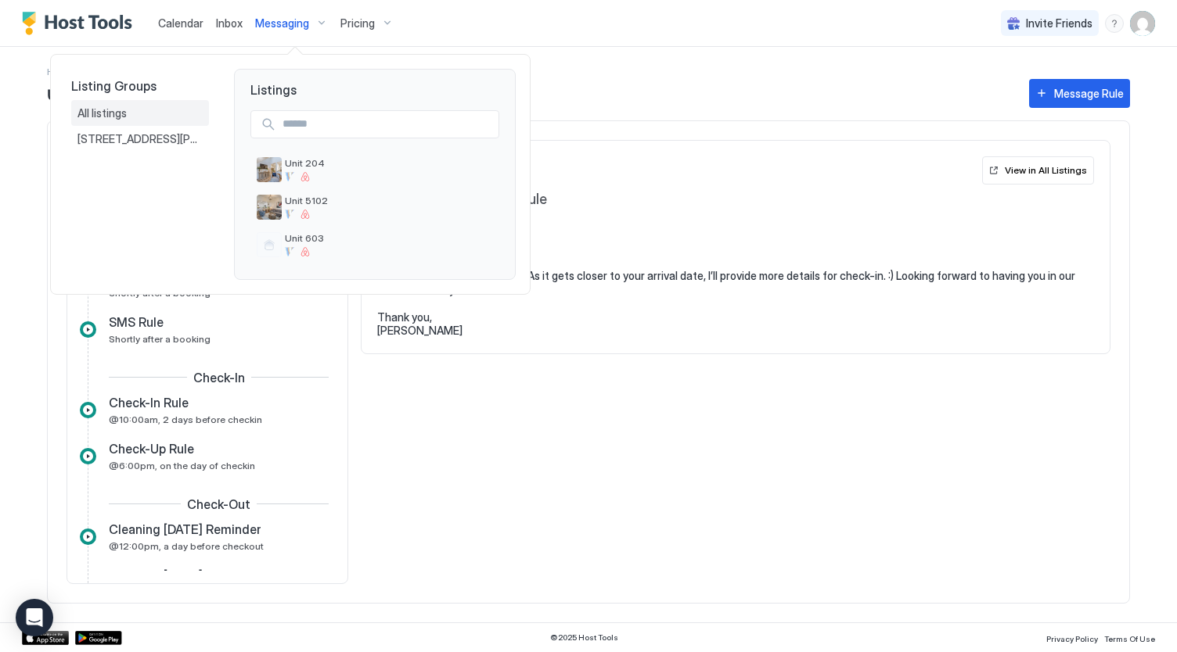
click at [106, 107] on span "All listings" at bounding box center [103, 113] width 52 height 14
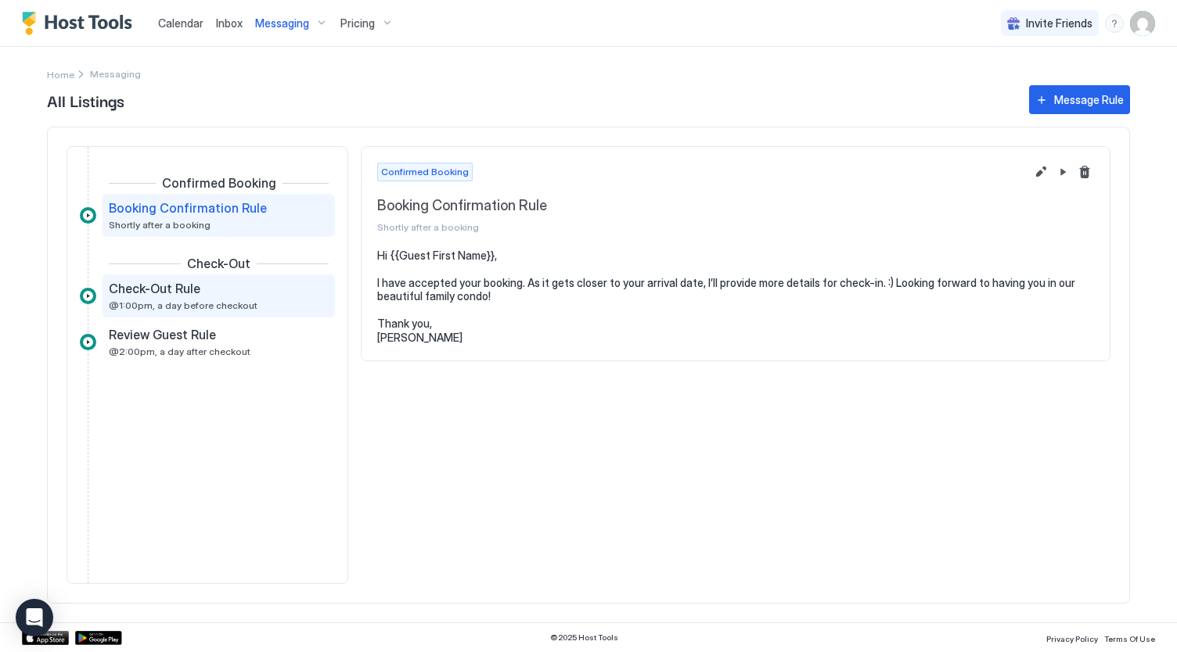
click at [190, 306] on span "@1:00pm, a day before checkout" at bounding box center [183, 306] width 149 height 12
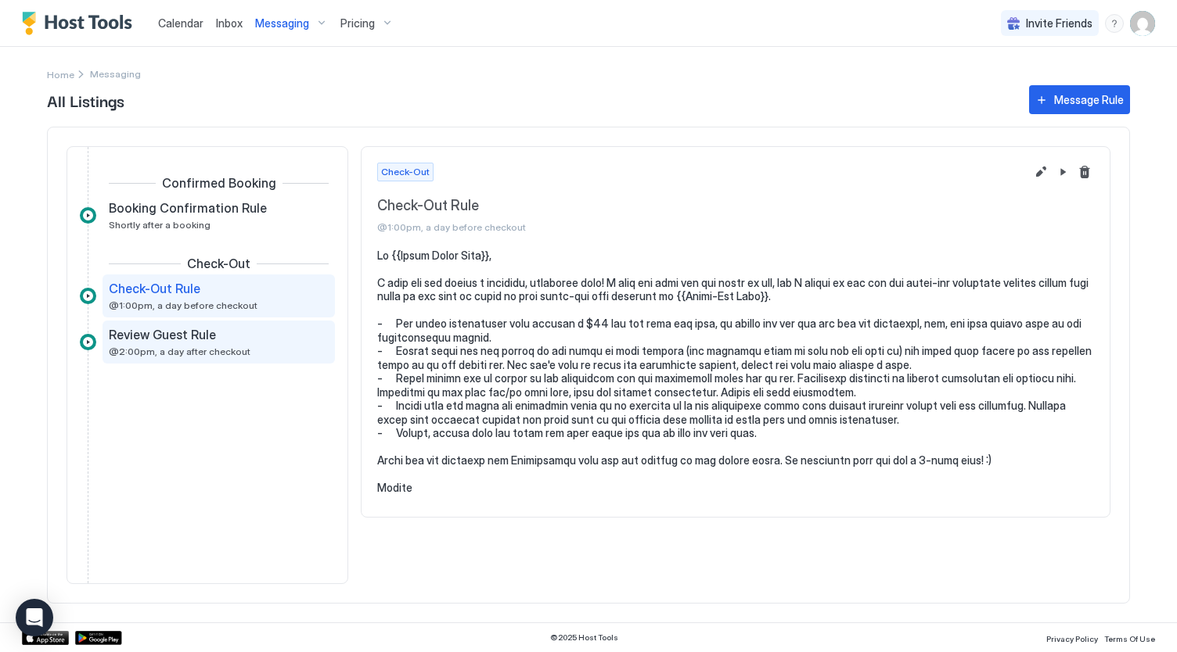
click at [207, 350] on span "@2:00pm, a day after checkout" at bounding box center [180, 352] width 142 height 12
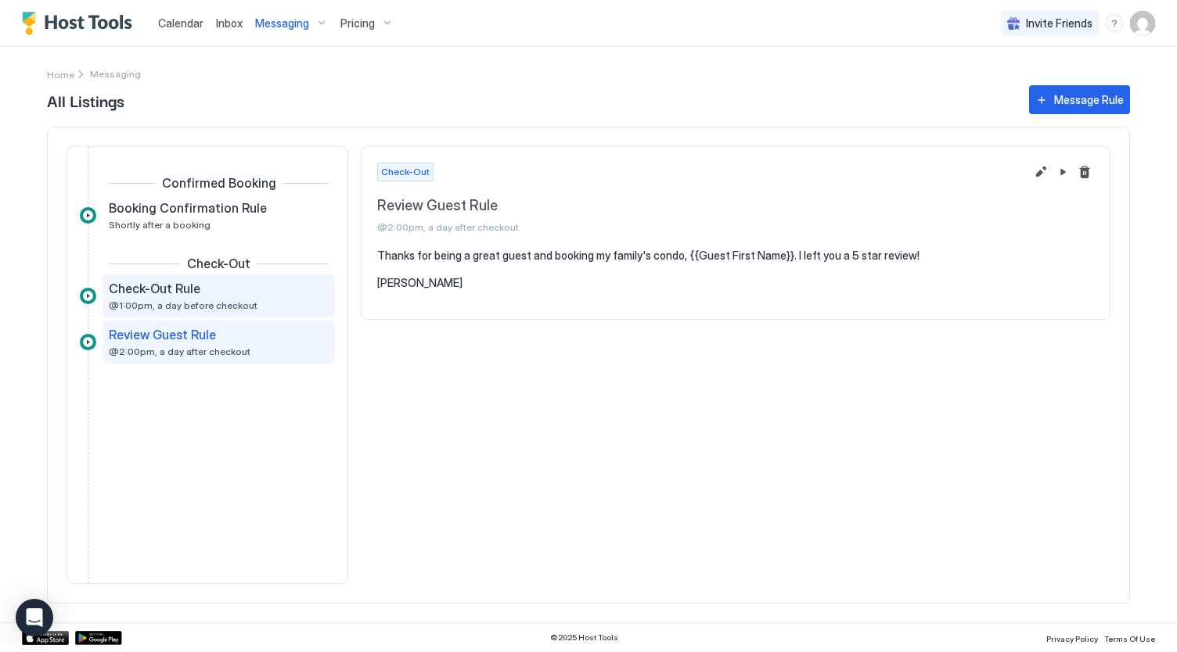
click at [185, 286] on span "Check-Out Rule" at bounding box center [155, 289] width 92 height 16
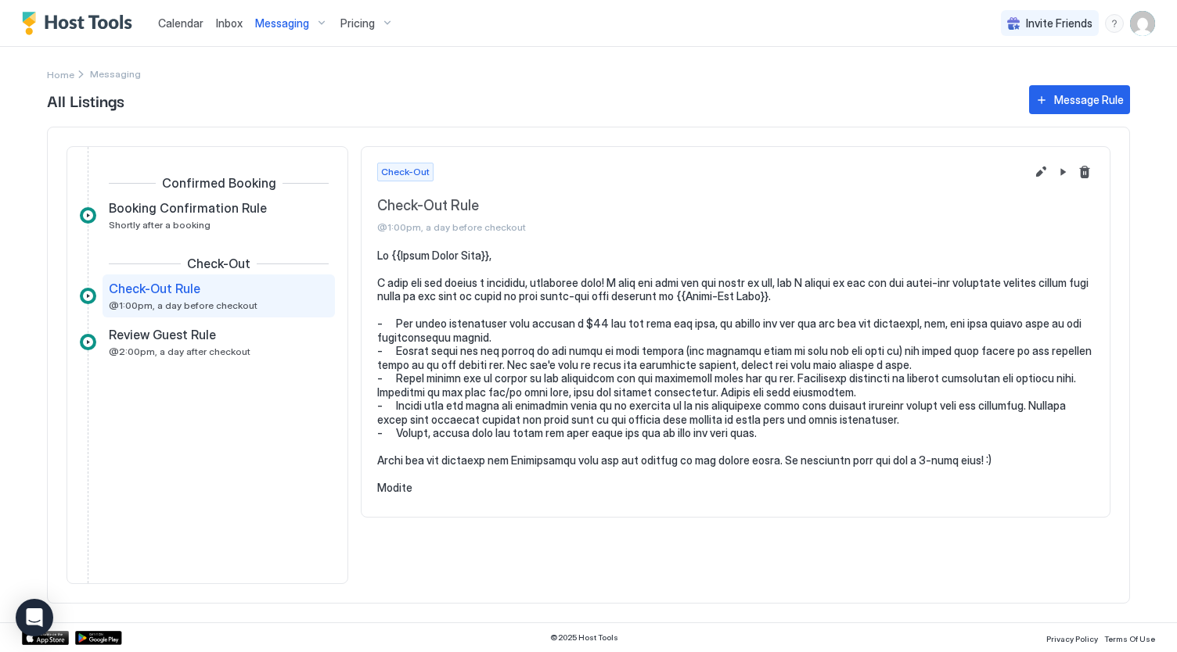
click at [279, 23] on span "Messaging" at bounding box center [282, 23] width 54 height 14
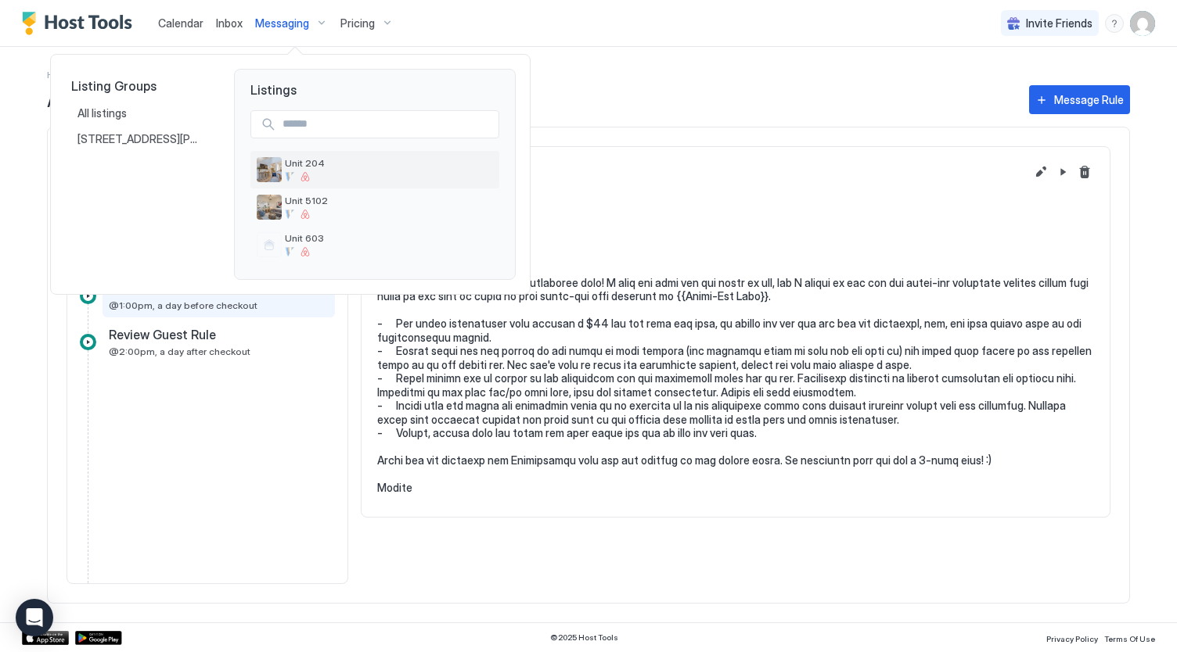
click at [321, 176] on div at bounding box center [389, 176] width 208 height 9
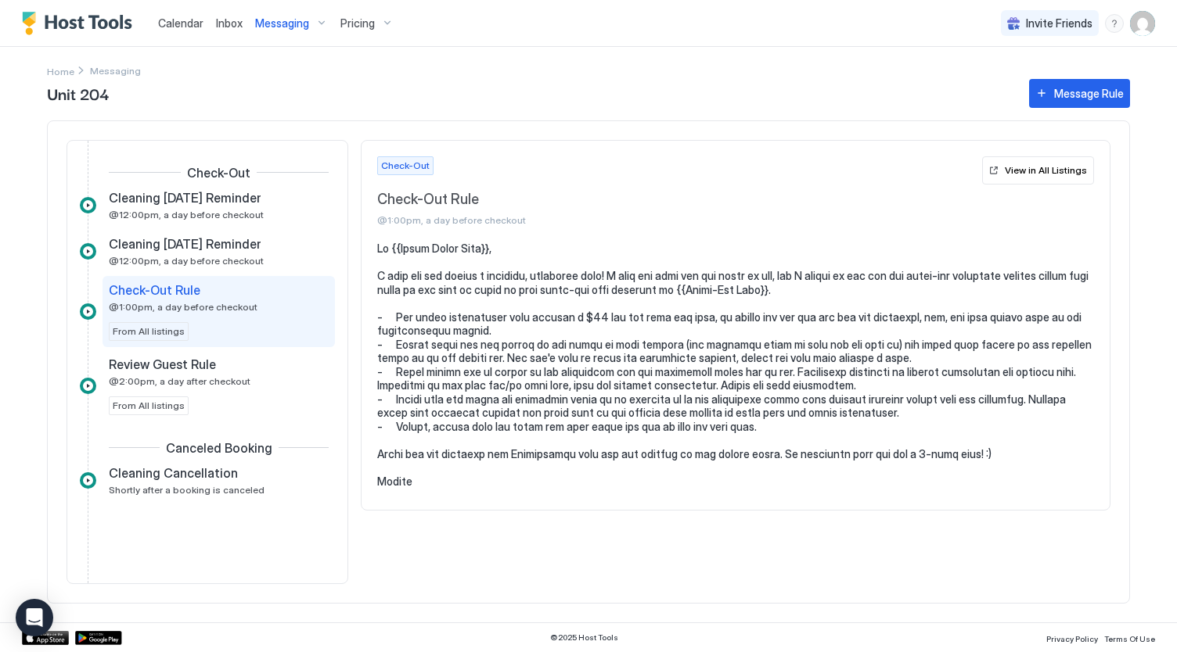
scroll to position [341, 0]
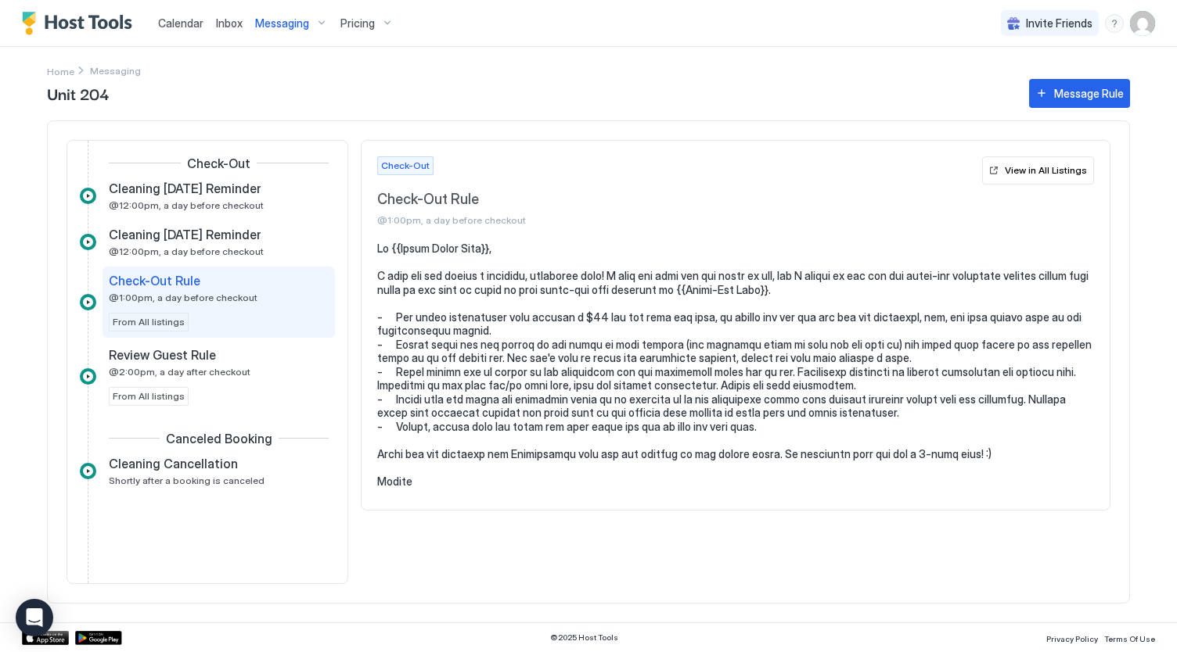
click at [286, 7] on button "Messaging" at bounding box center [291, 23] width 85 height 46
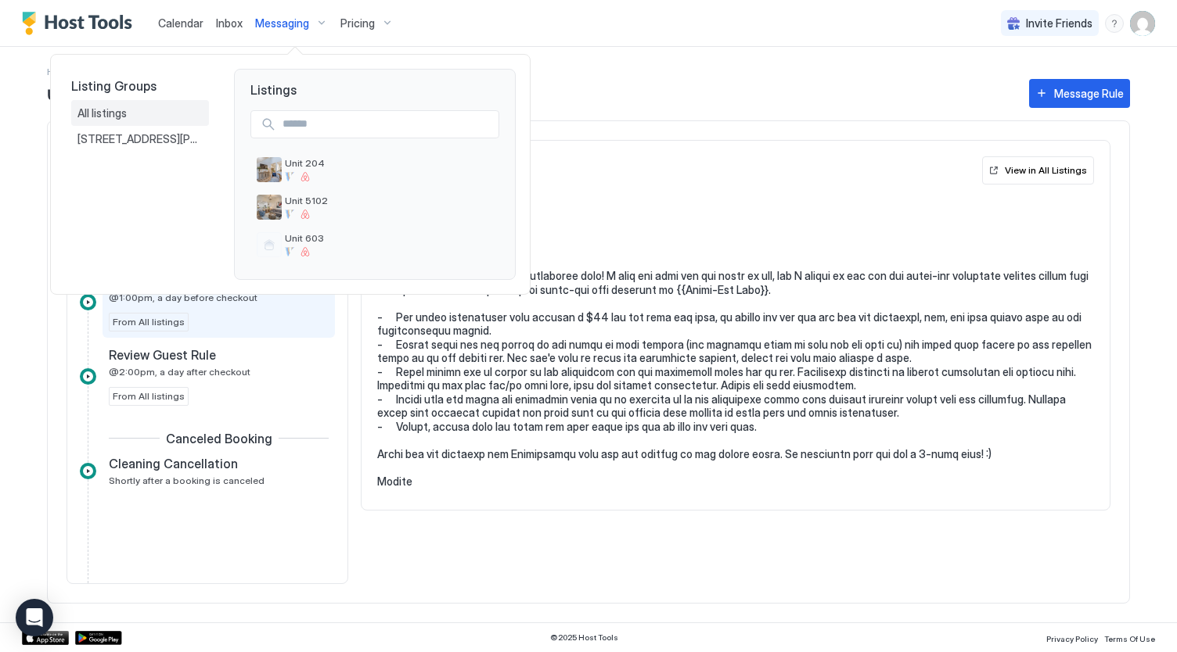
click at [146, 111] on div "All listings" at bounding box center [139, 113] width 125 height 14
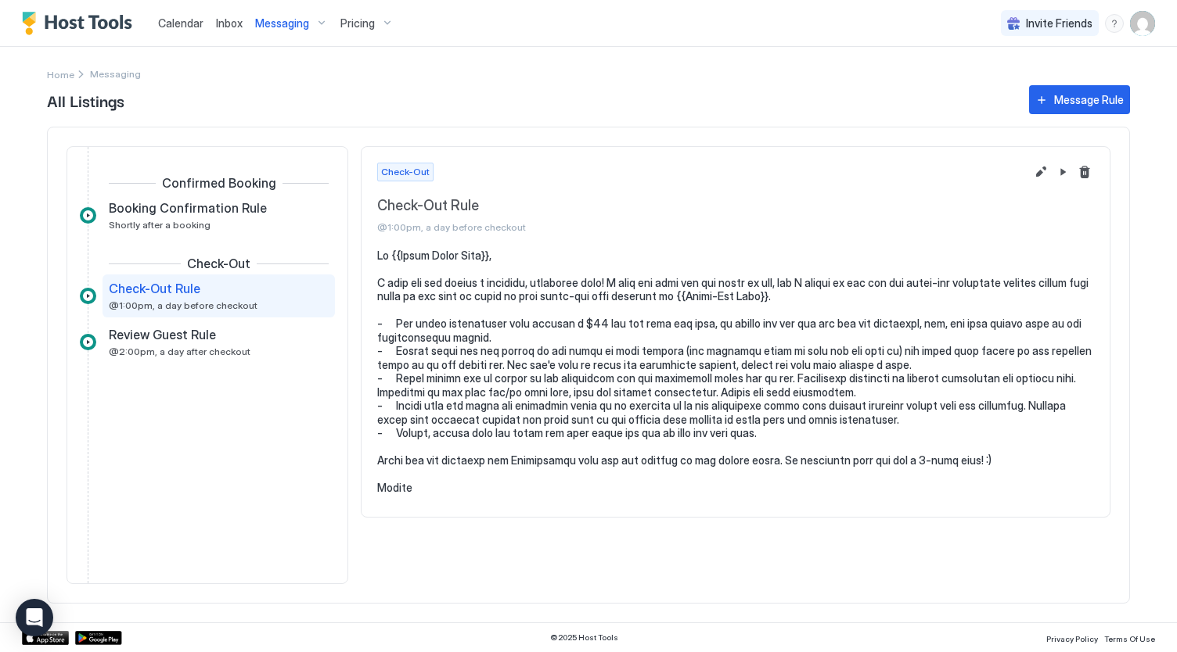
click at [179, 293] on span "Check-Out Rule" at bounding box center [155, 289] width 92 height 16
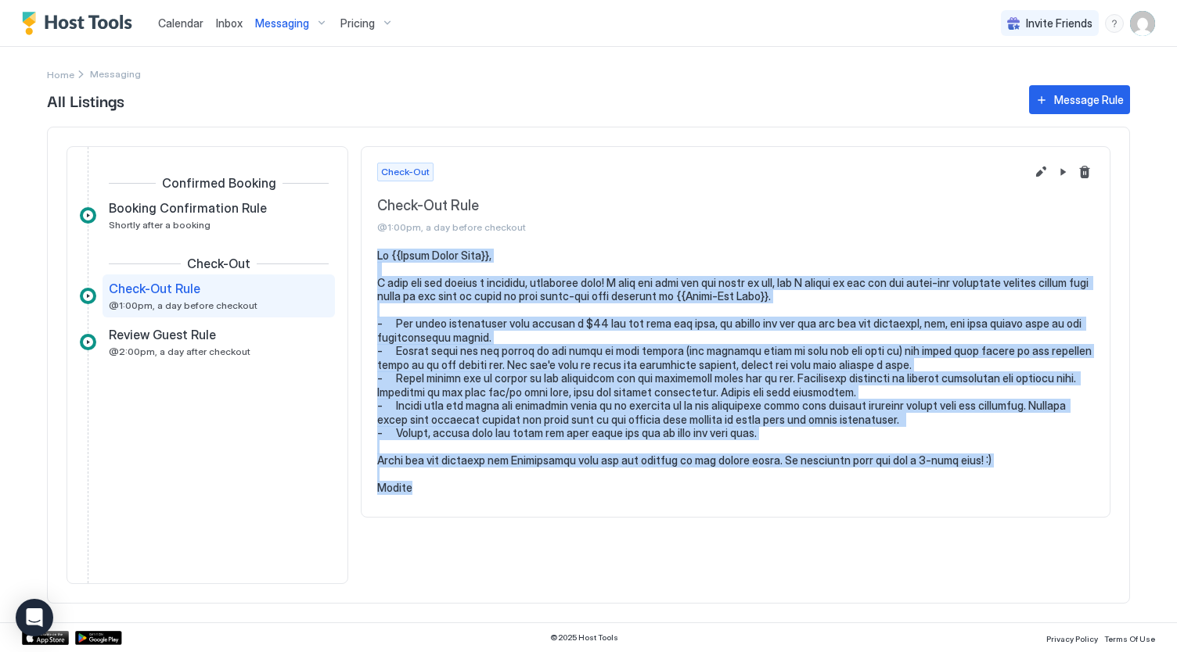
drag, startPoint x: 503, startPoint y: 489, endPoint x: 374, endPoint y: 256, distance: 266.5
click at [374, 256] on section at bounding box center [735, 383] width 748 height 268
copy pre "Hi {{Guest First Name}}, I hope you are having a relaxing, enjoyable stay! I kn…"
click at [1040, 168] on button "Edit message rule" at bounding box center [1040, 172] width 19 height 19
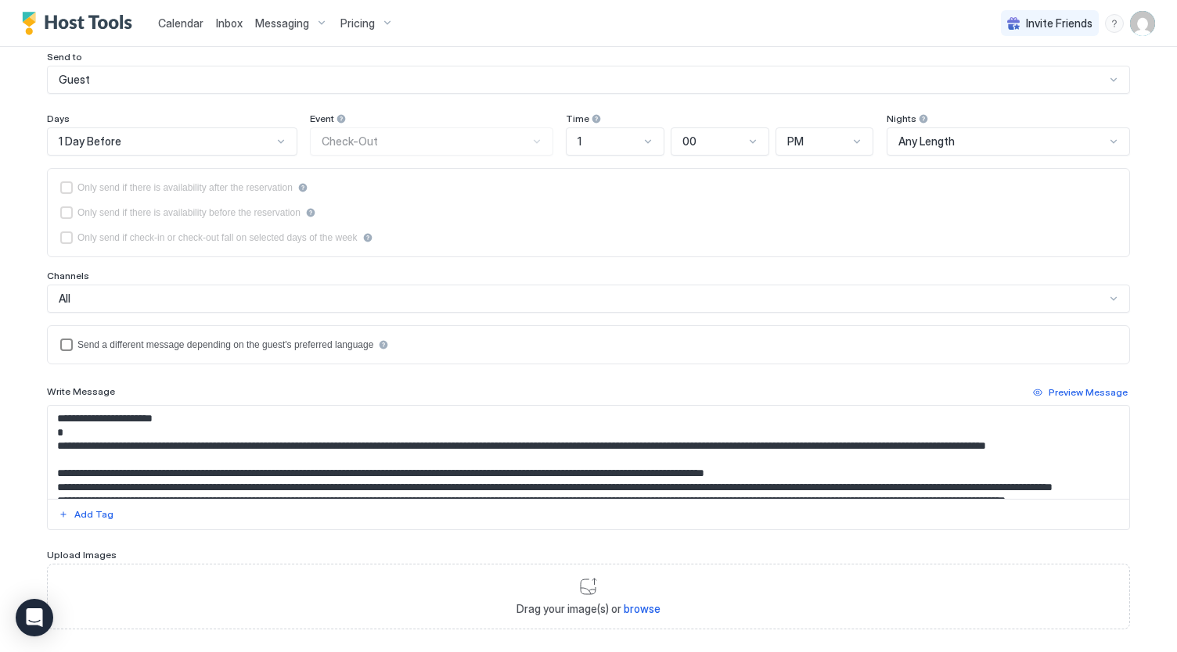
scroll to position [139, 0]
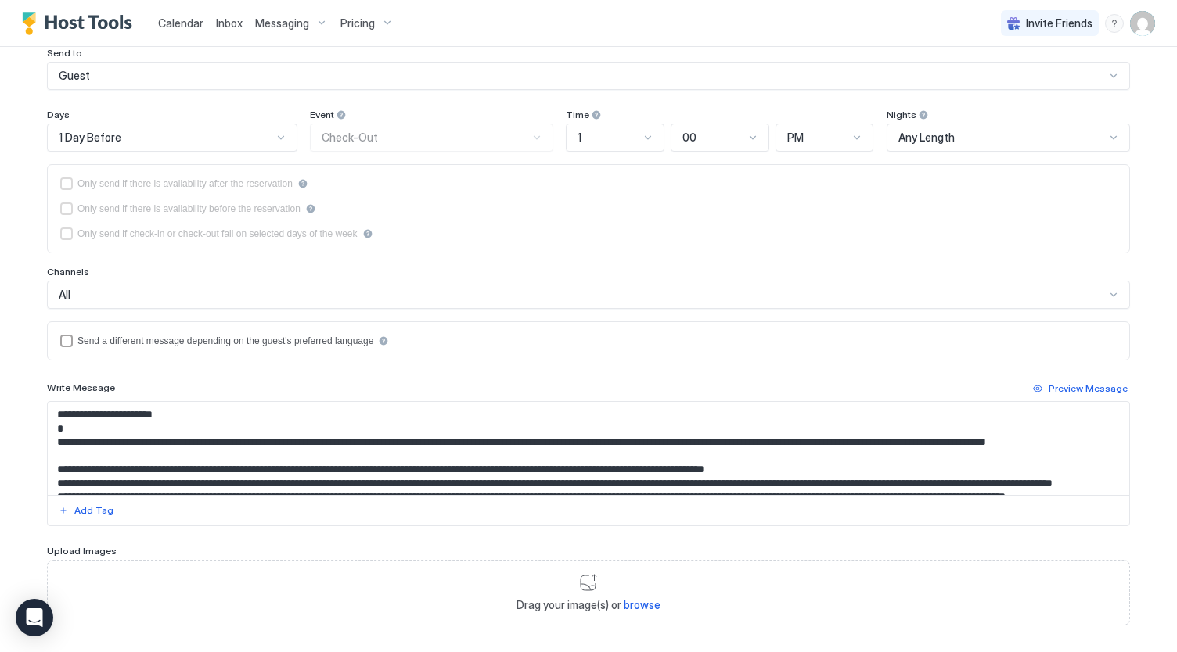
click at [532, 475] on textarea "Input Field" at bounding box center [589, 448] width 1082 height 93
paste textarea "**********"
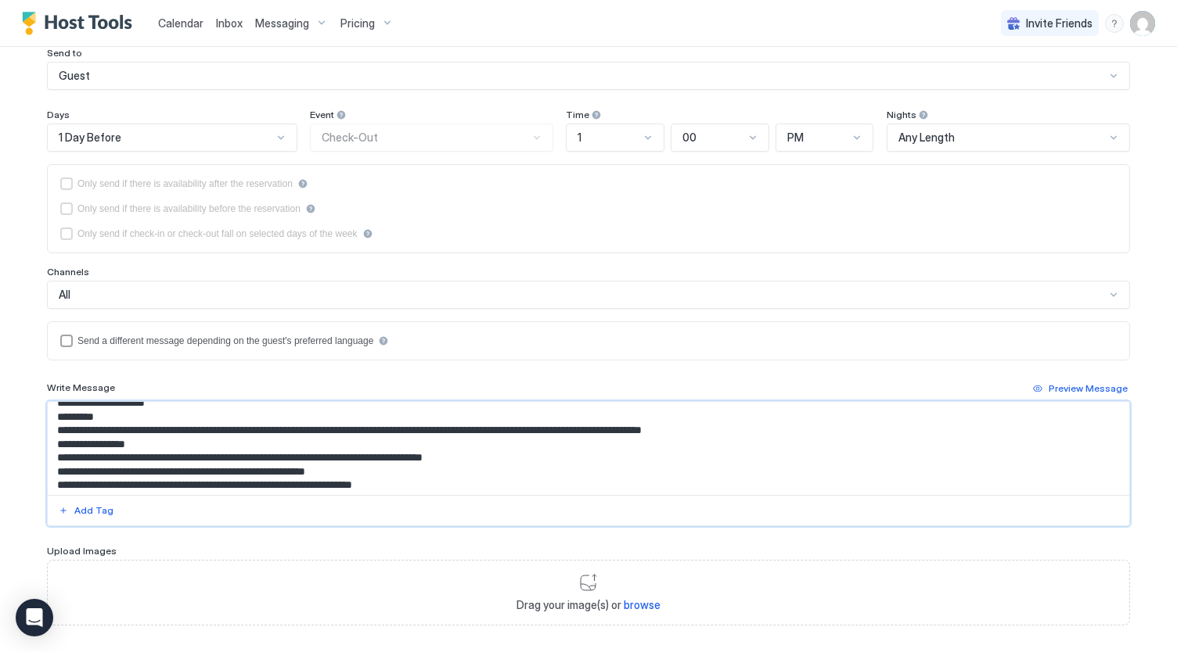
scroll to position [0, 0]
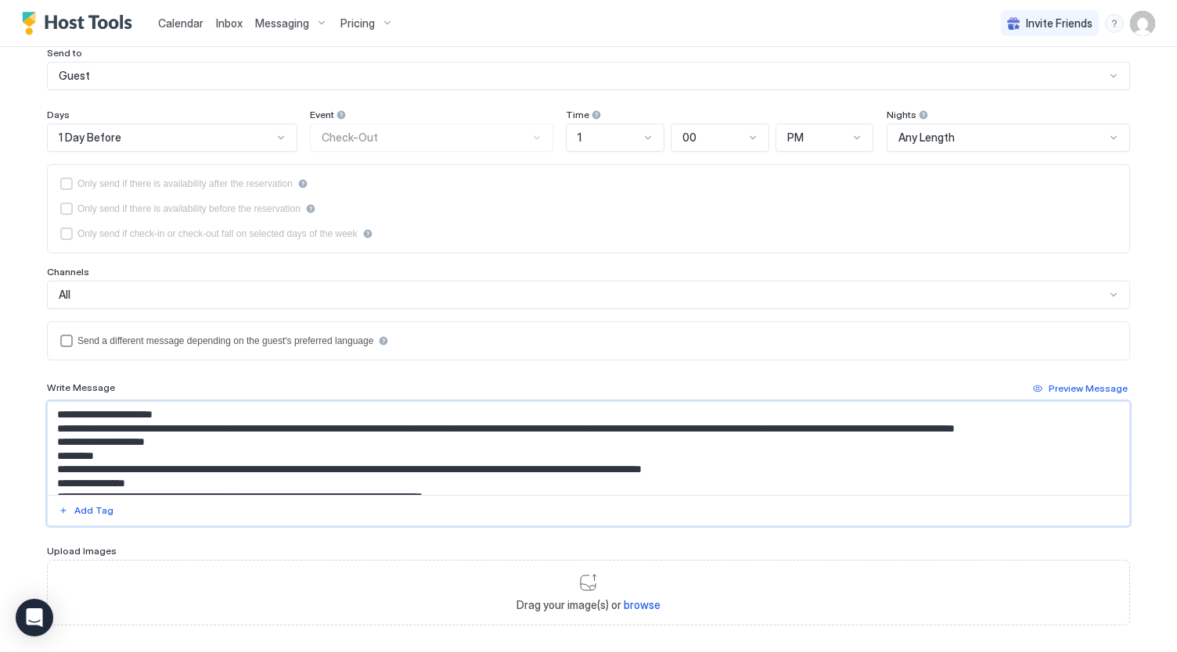
click at [214, 410] on textarea "Input Field" at bounding box center [589, 448] width 1082 height 93
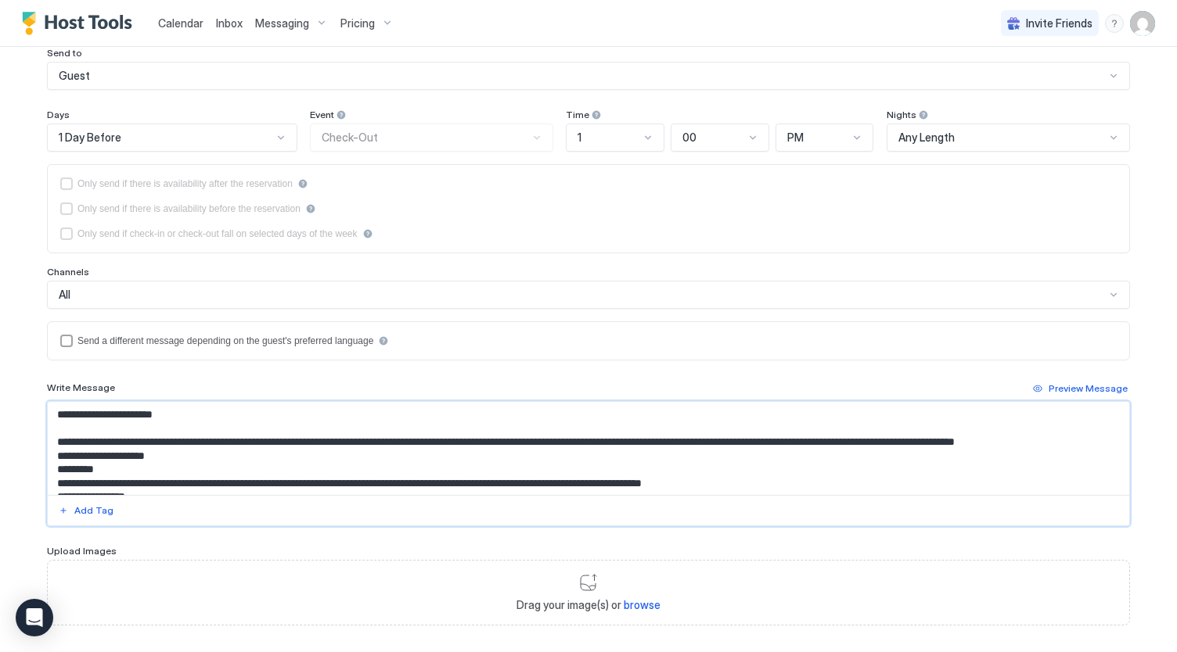
click at [190, 451] on textarea "Input Field" at bounding box center [589, 448] width 1082 height 93
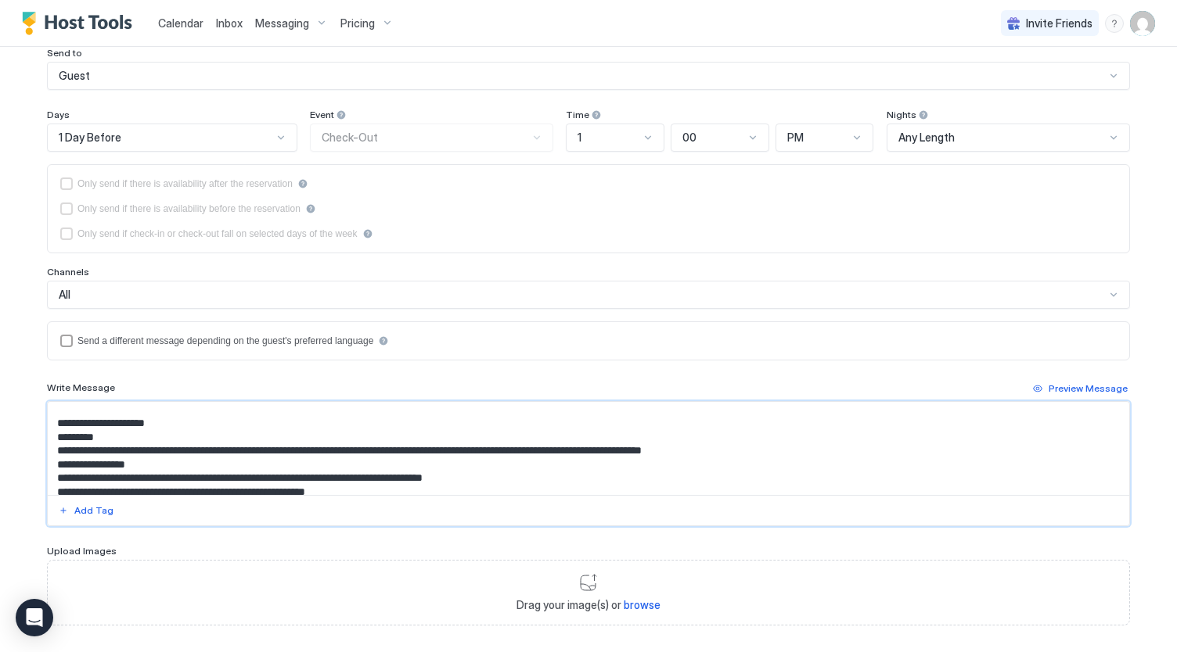
scroll to position [45, 0]
click at [71, 450] on textarea "Input Field" at bounding box center [589, 448] width 1082 height 93
paste textarea "**"
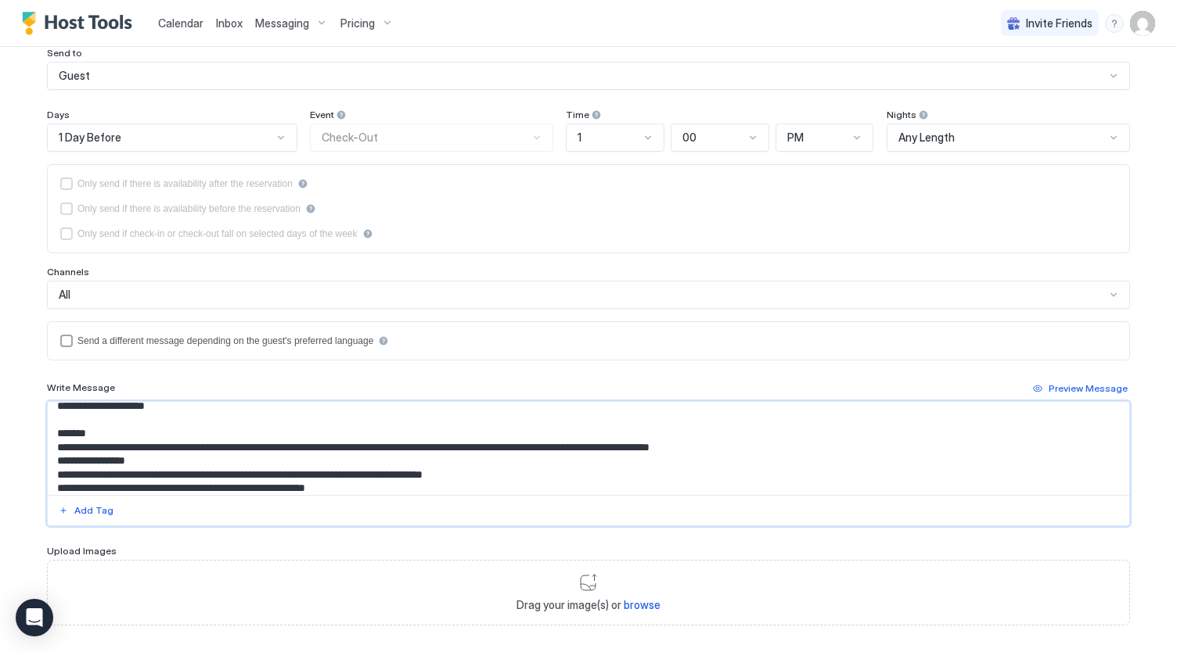
scroll to position [77, 0]
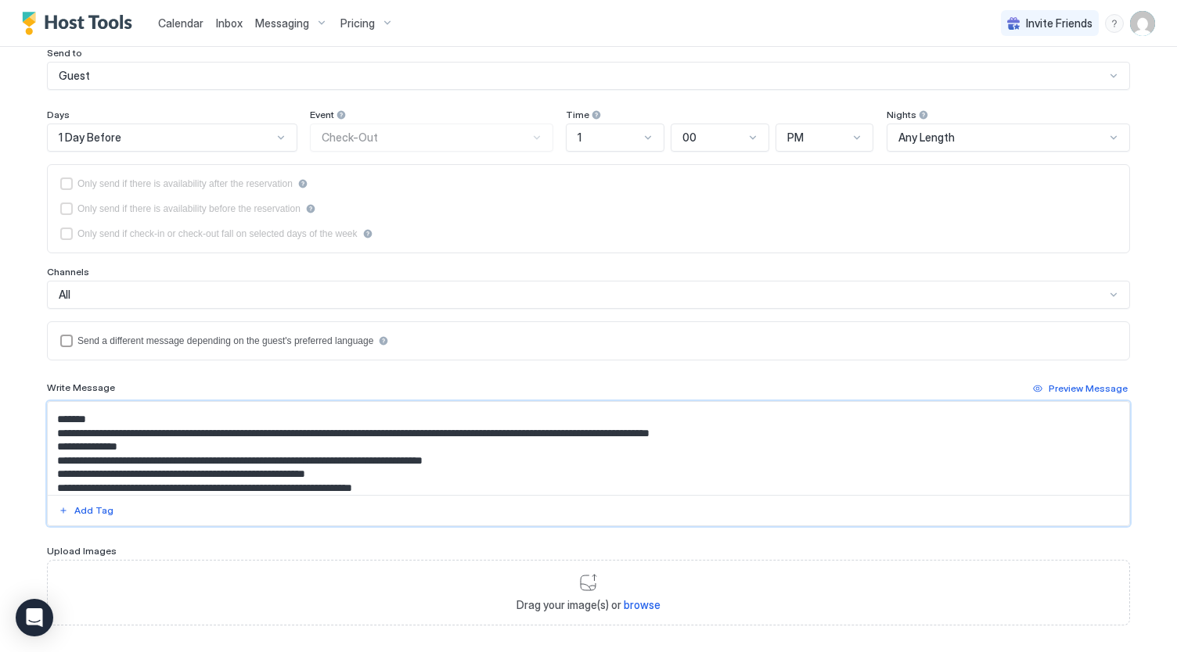
paste textarea "Input Field"
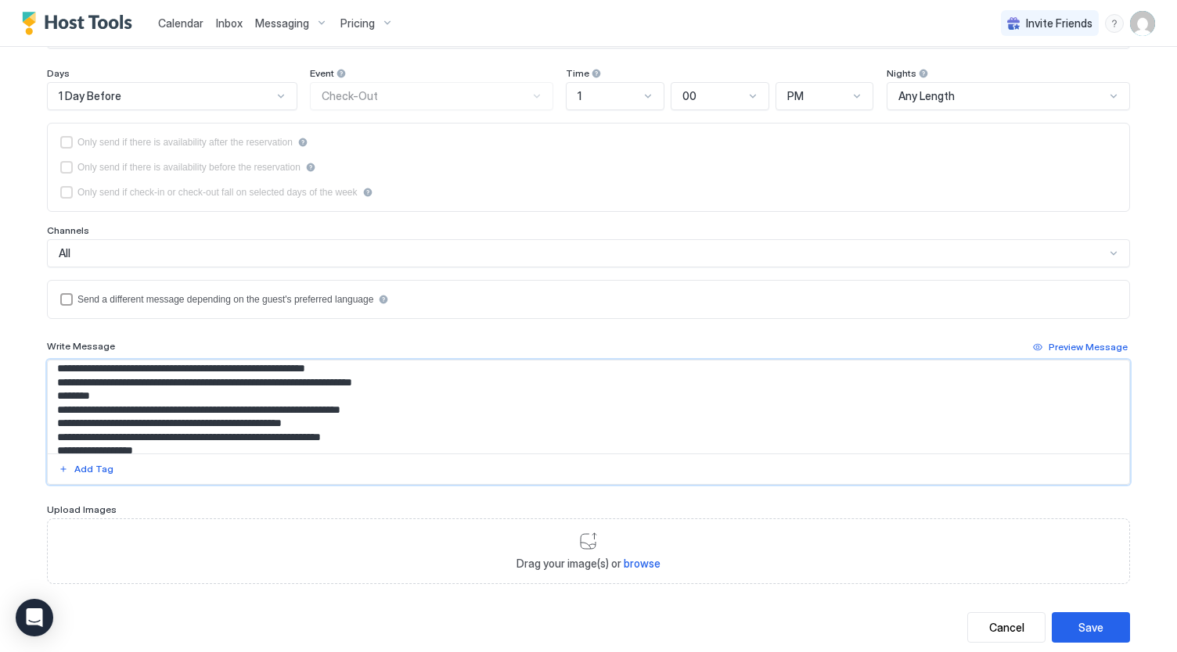
scroll to position [145, 0]
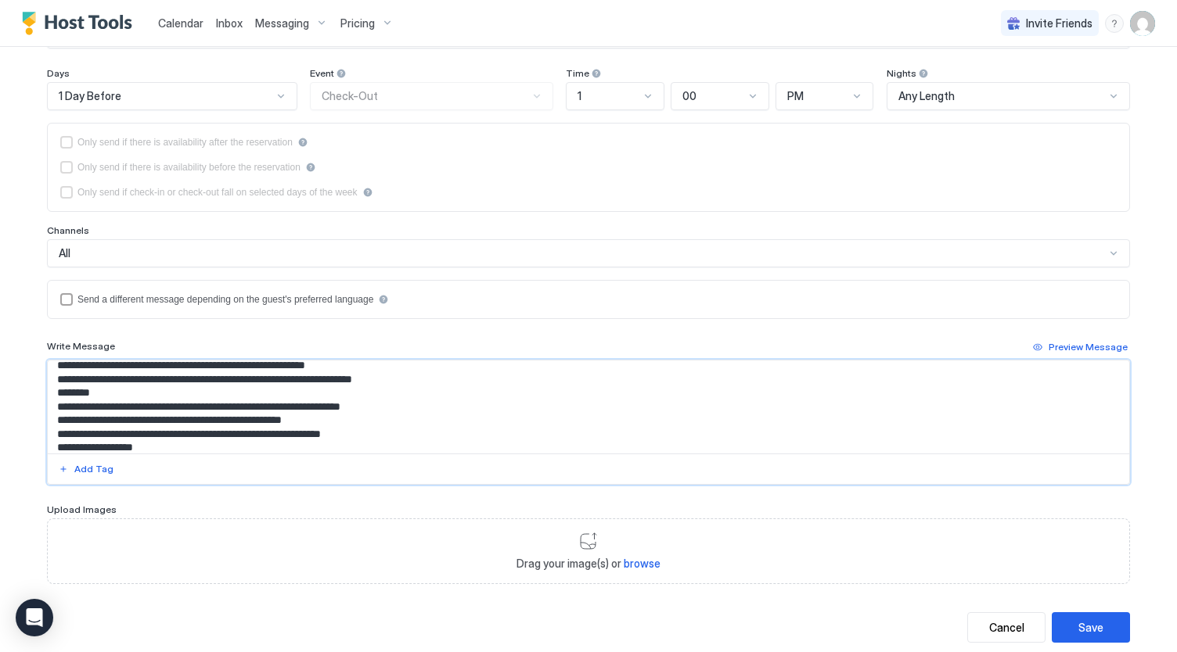
paste textarea "Input Field"
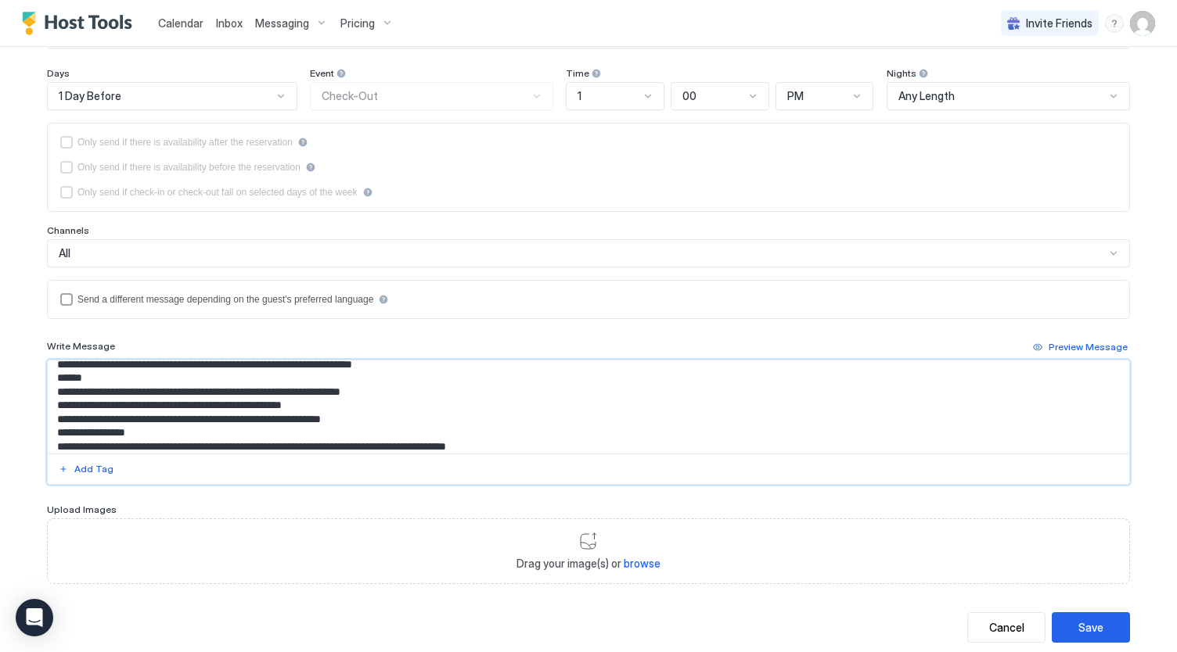
scroll to position [173, 0]
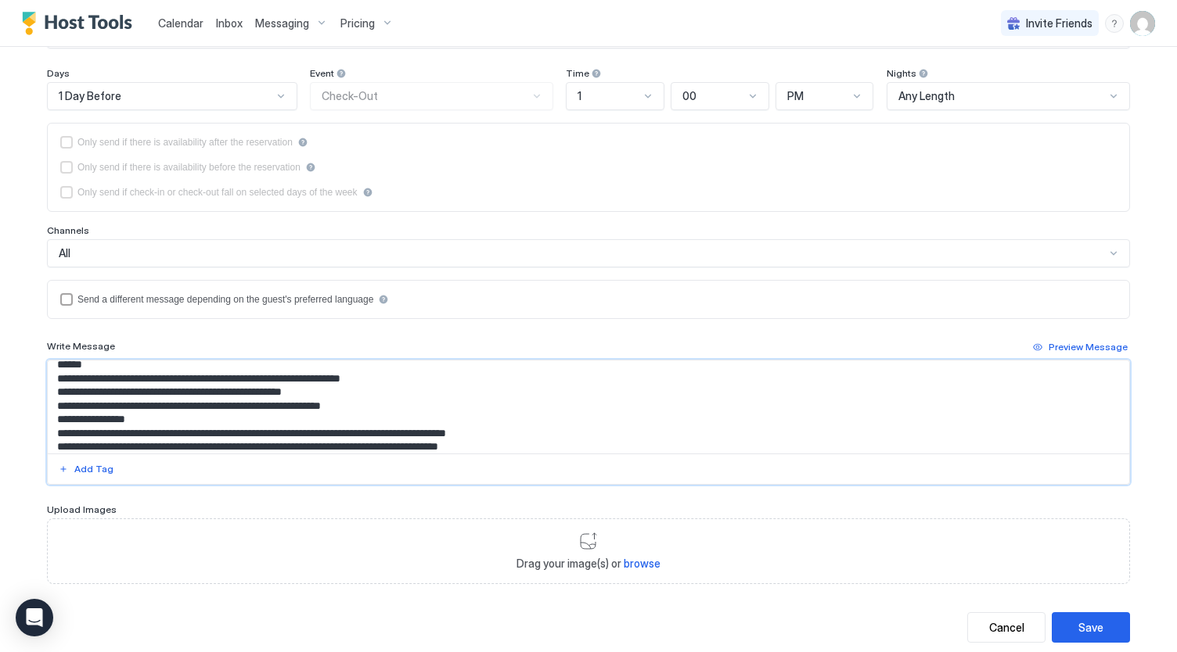
paste textarea "Input Field"
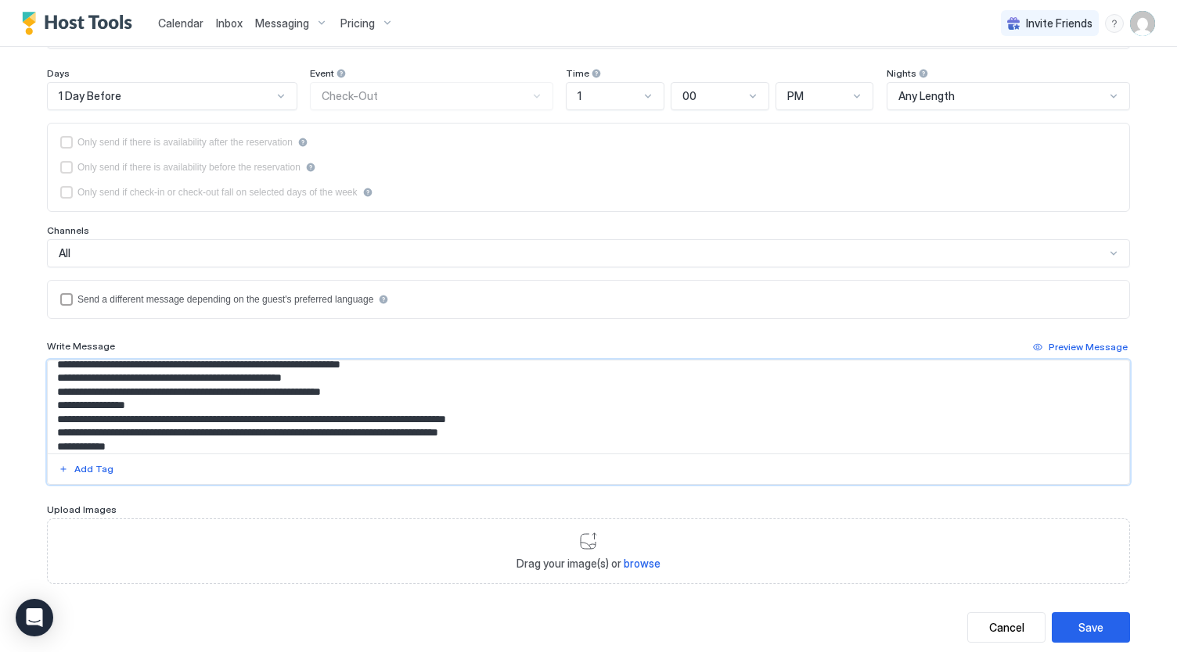
paste textarea "Input Field"
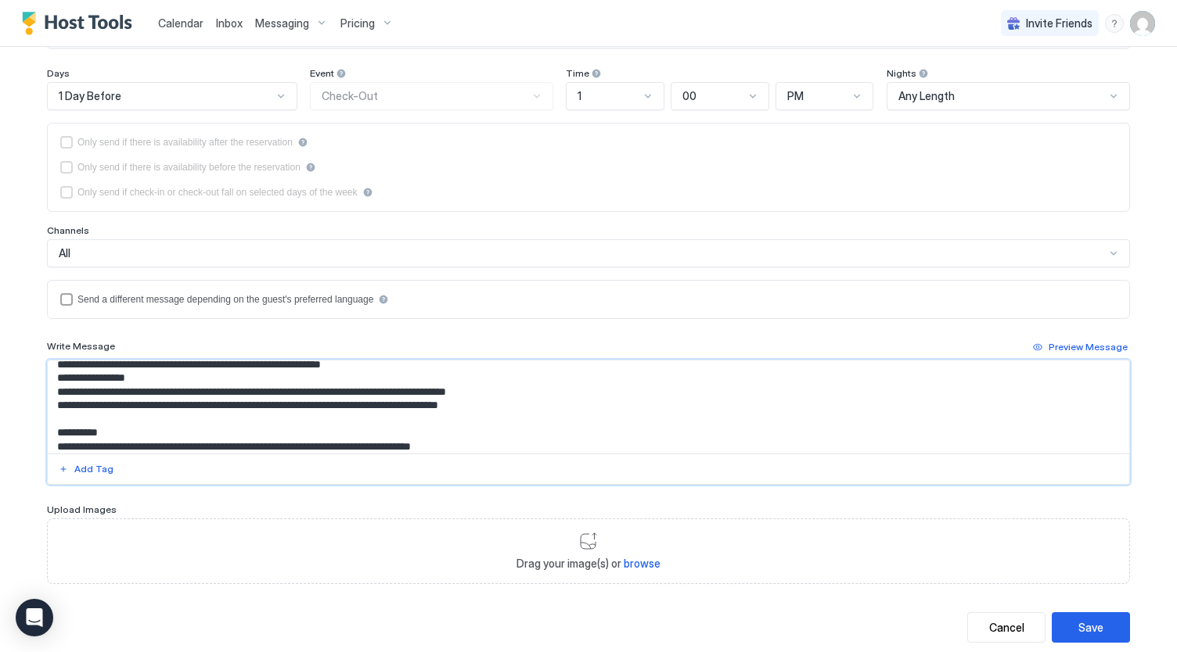
scroll to position [228, 0]
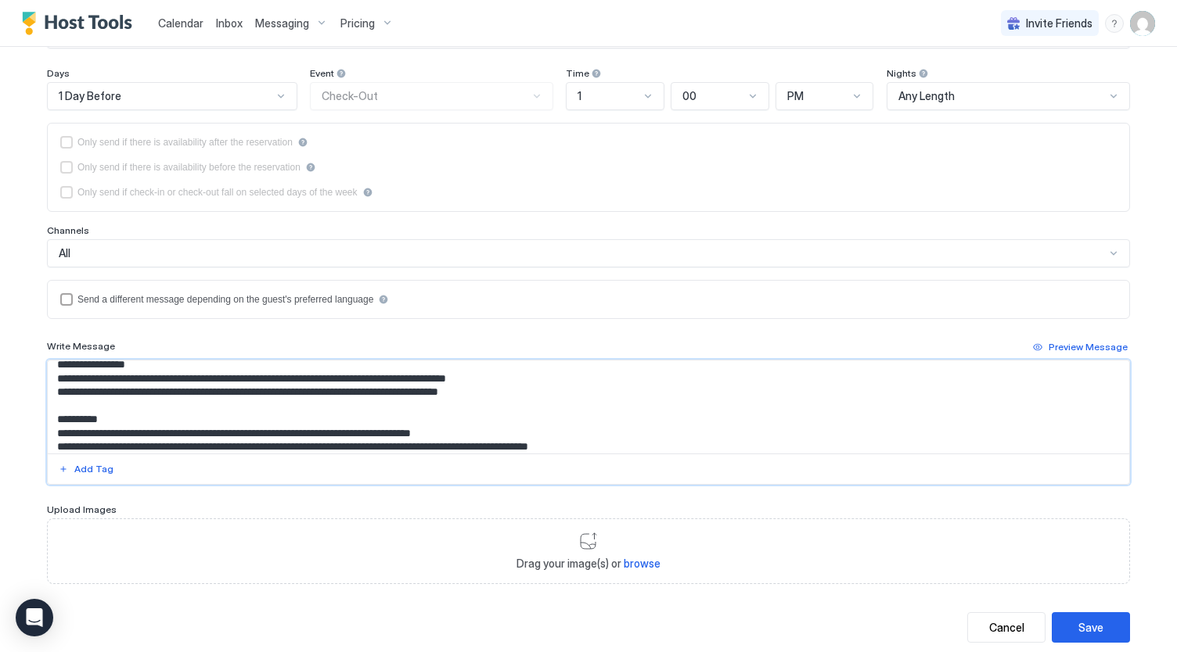
paste textarea "**"
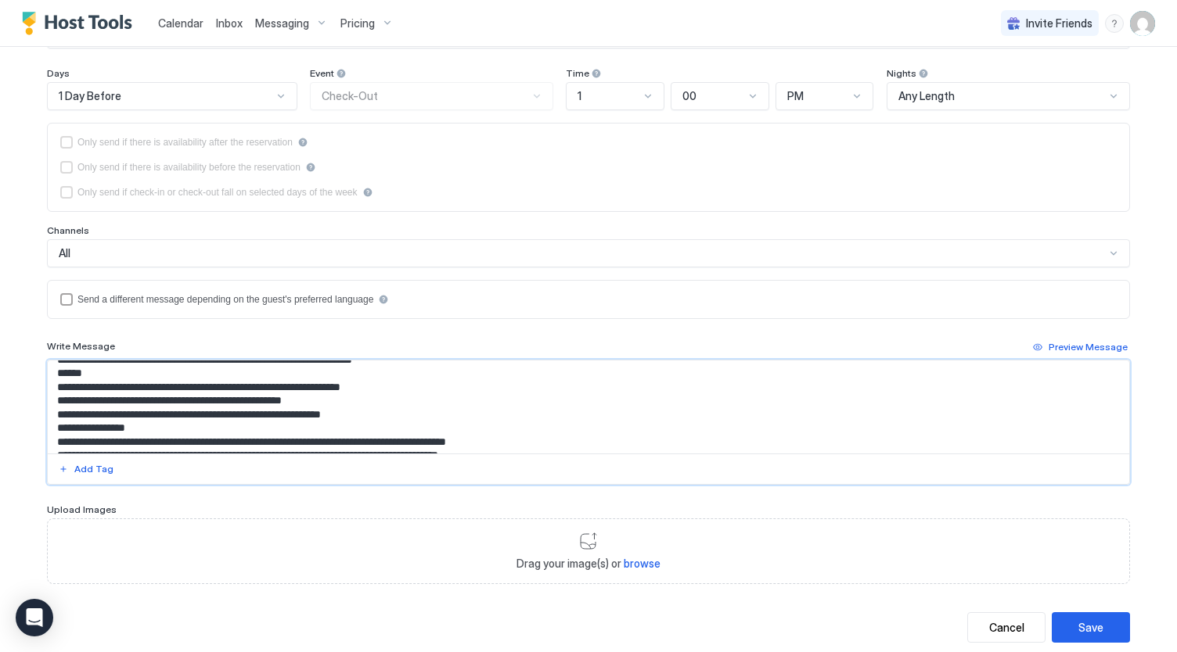
scroll to position [160, 0]
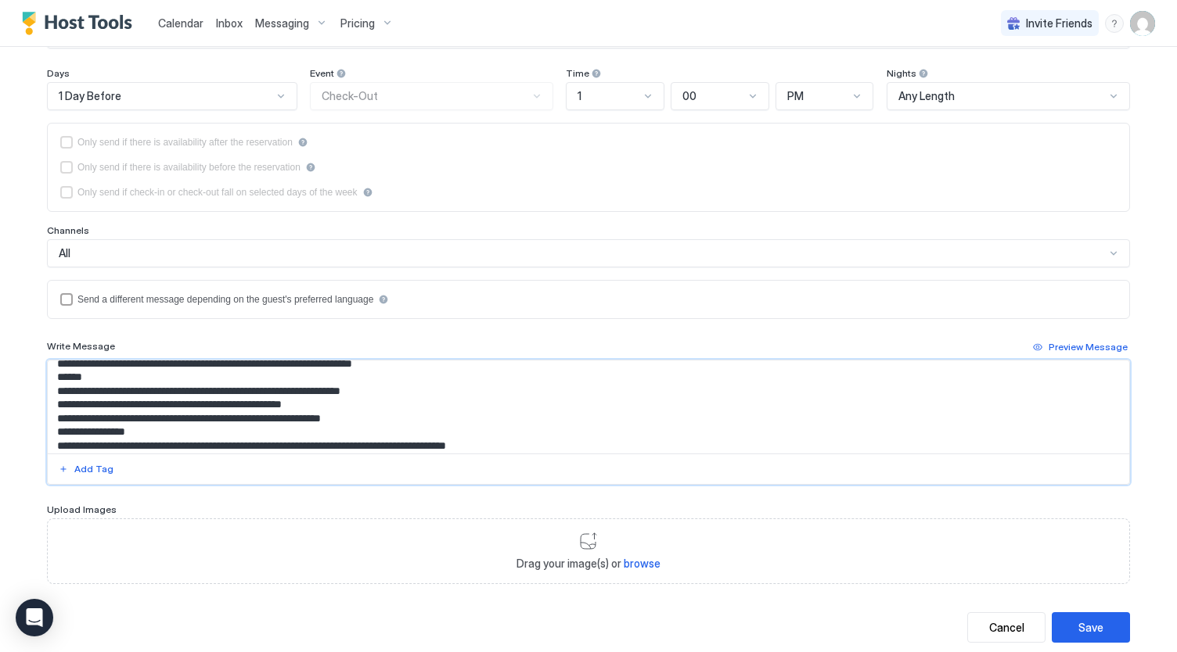
click at [53, 441] on textarea "Input Field" at bounding box center [589, 407] width 1082 height 93
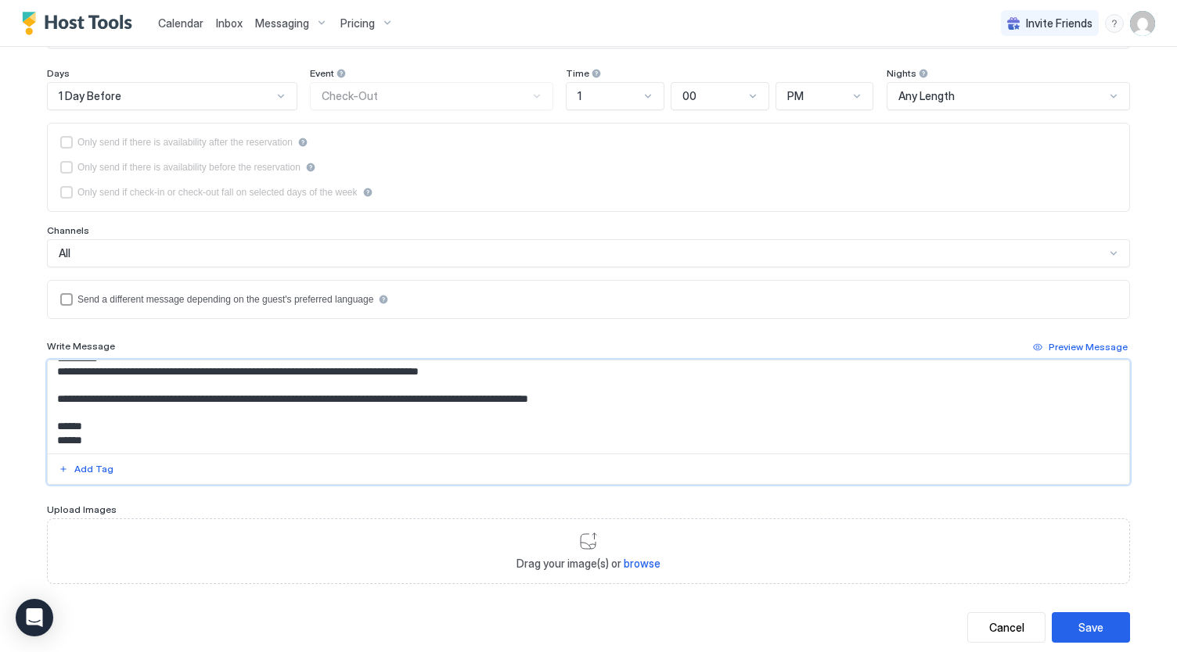
scroll to position [343, 0]
type textarea "**********"
click at [1087, 630] on div "Save" at bounding box center [1090, 628] width 25 height 16
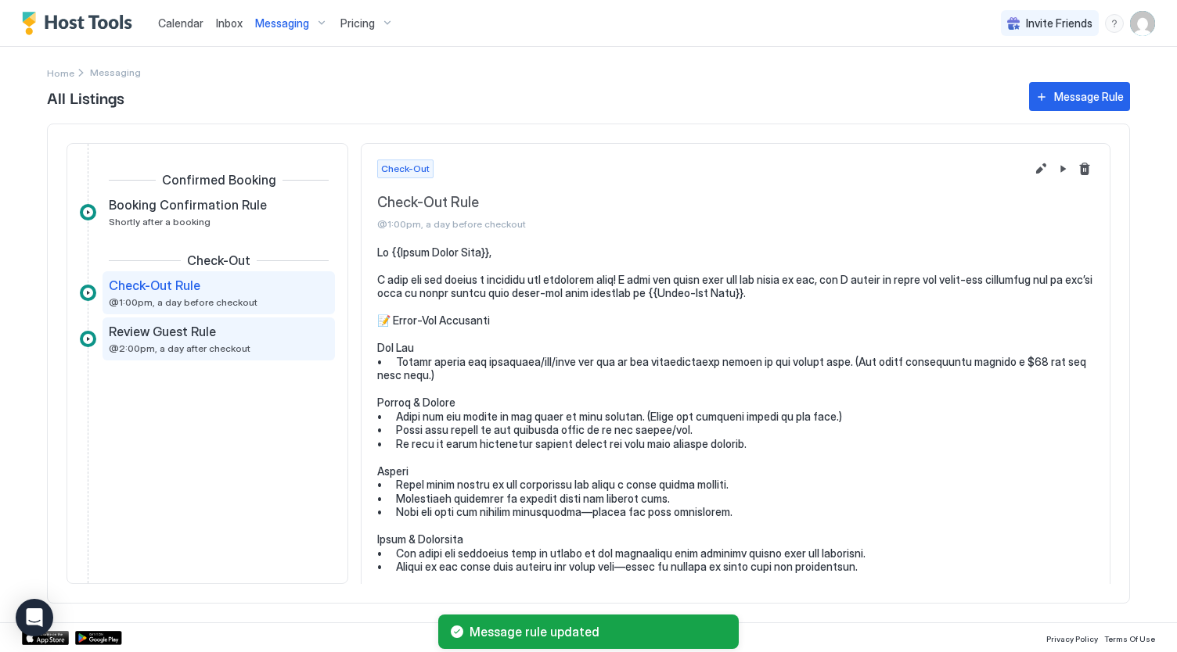
click at [214, 346] on span "@2:00pm, a day after checkout" at bounding box center [180, 349] width 142 height 12
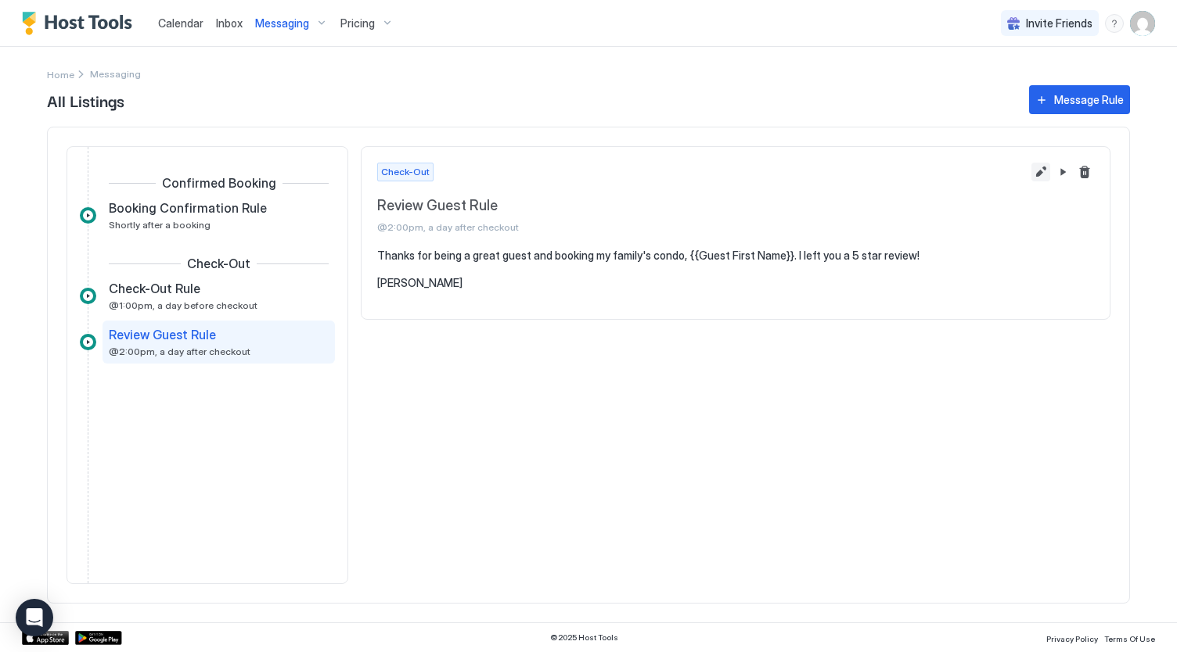
click at [1034, 174] on button "Edit message rule" at bounding box center [1040, 172] width 19 height 19
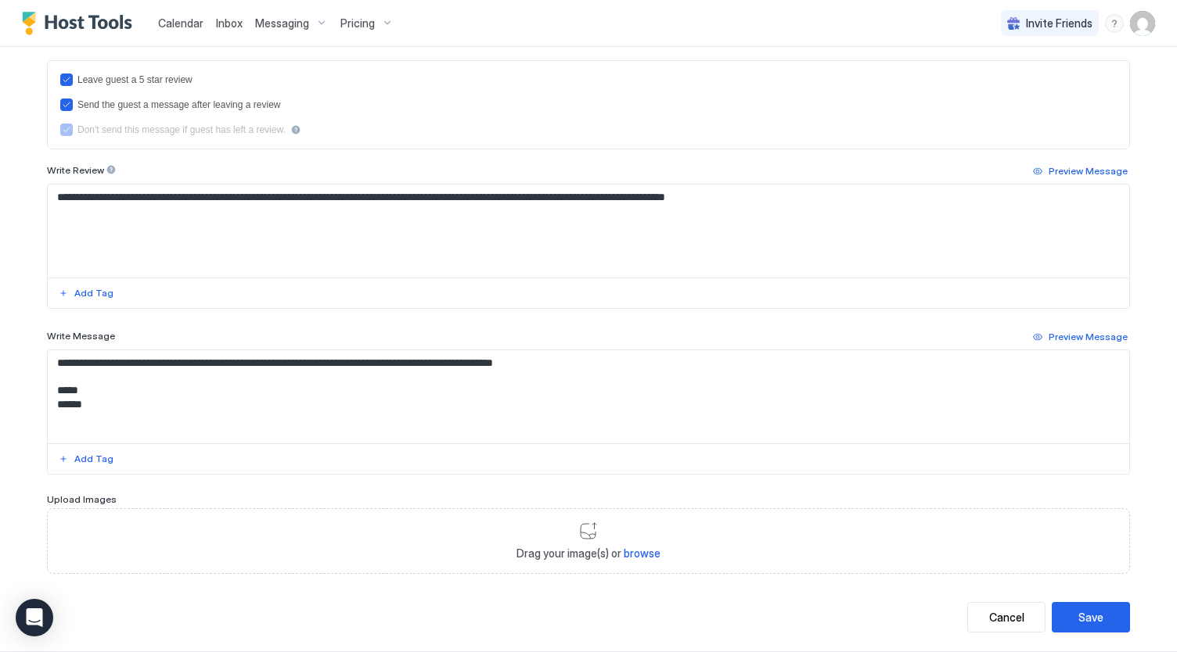
scroll to position [459, 0]
click at [299, 26] on span "Messaging" at bounding box center [282, 23] width 54 height 14
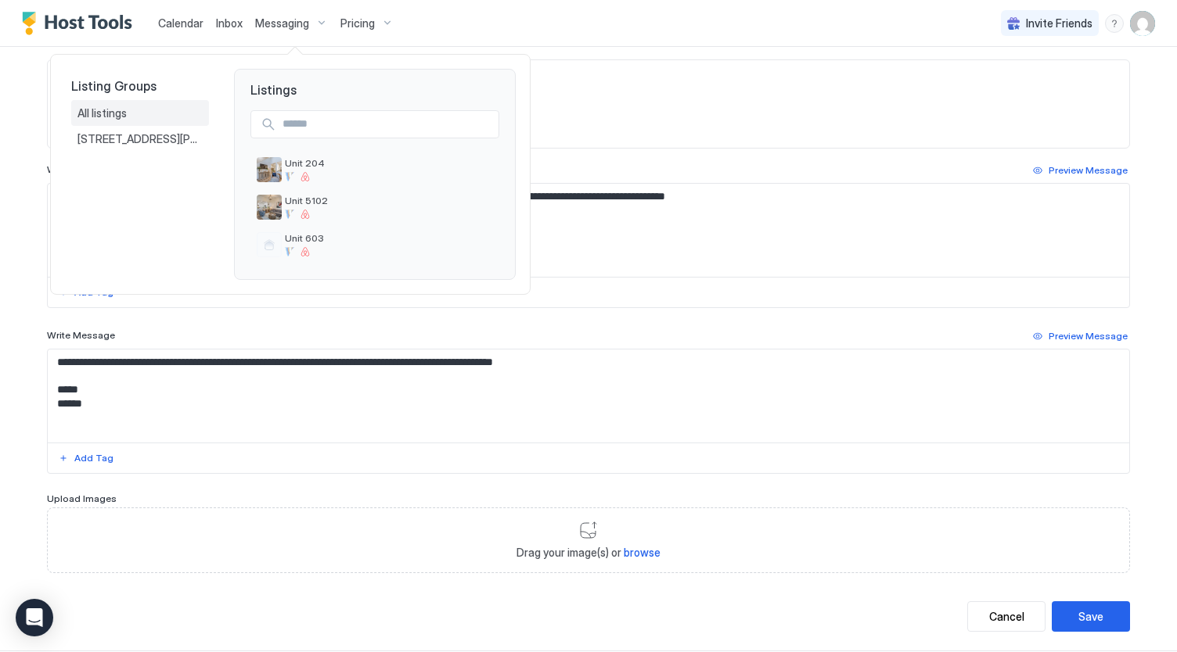
click at [146, 117] on div "All listings" at bounding box center [139, 113] width 125 height 14
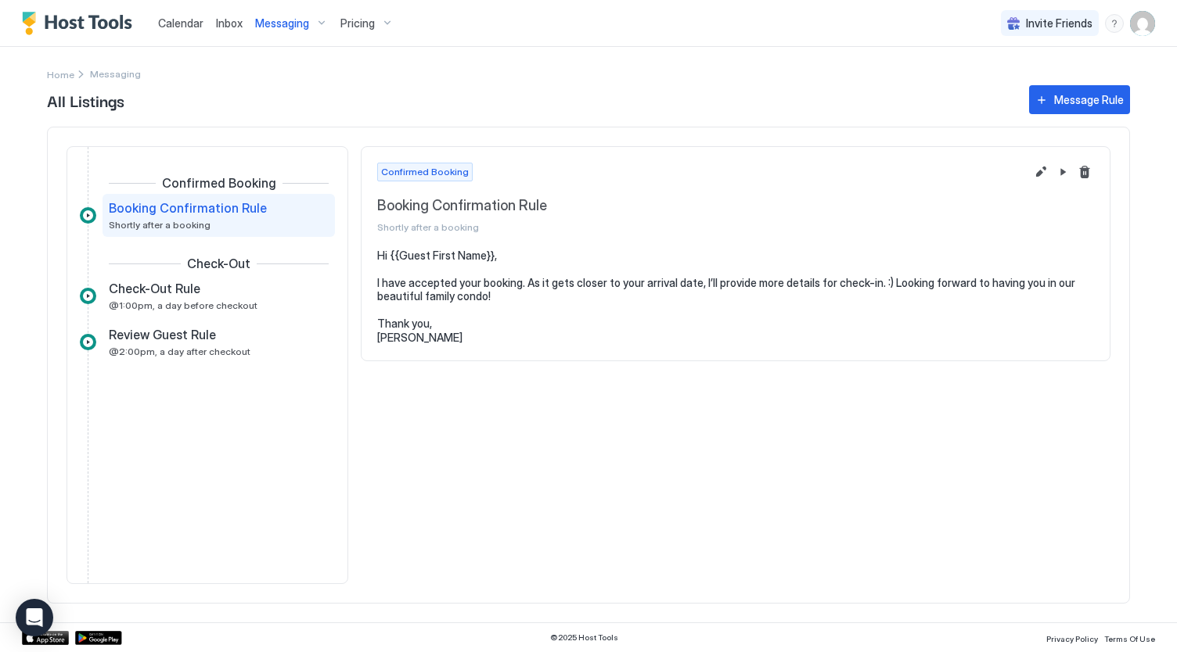
click at [288, 29] on span "Messaging" at bounding box center [282, 23] width 54 height 14
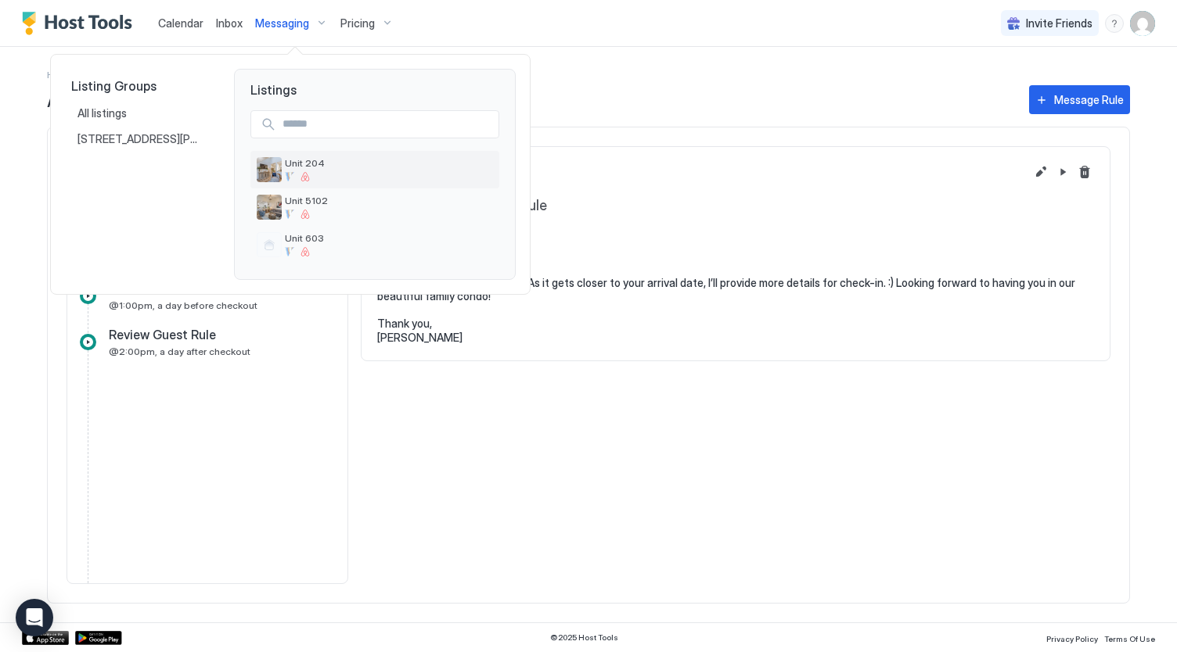
click at [314, 173] on div at bounding box center [389, 176] width 208 height 9
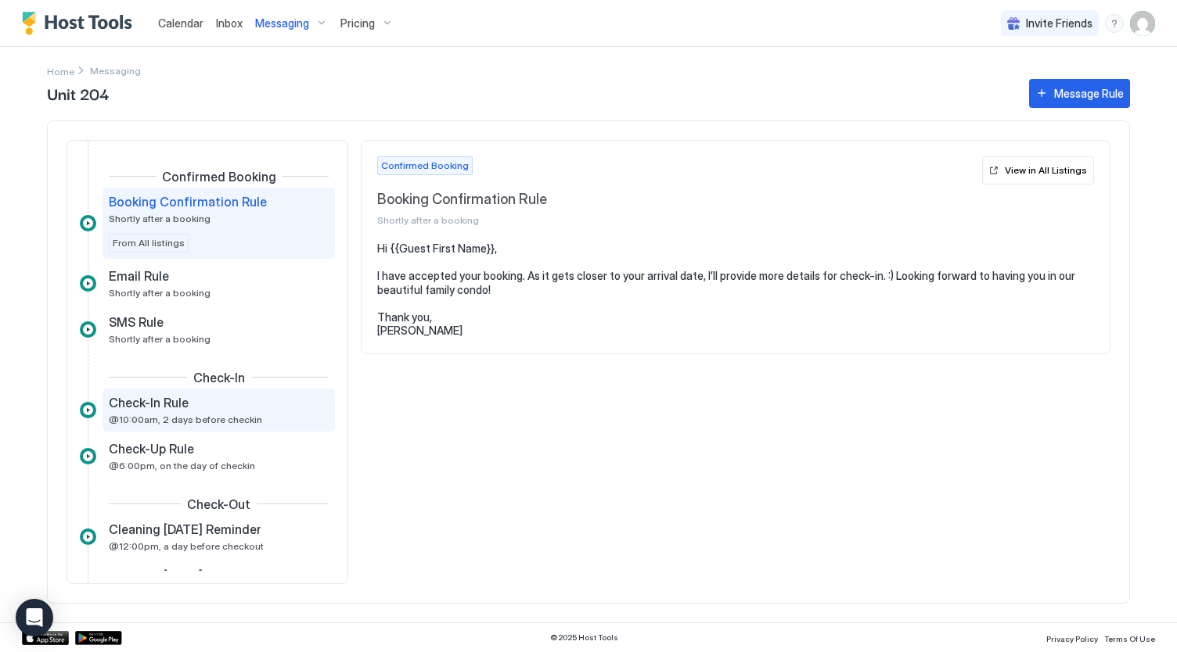
click at [167, 399] on span "Check-In Rule" at bounding box center [149, 403] width 80 height 16
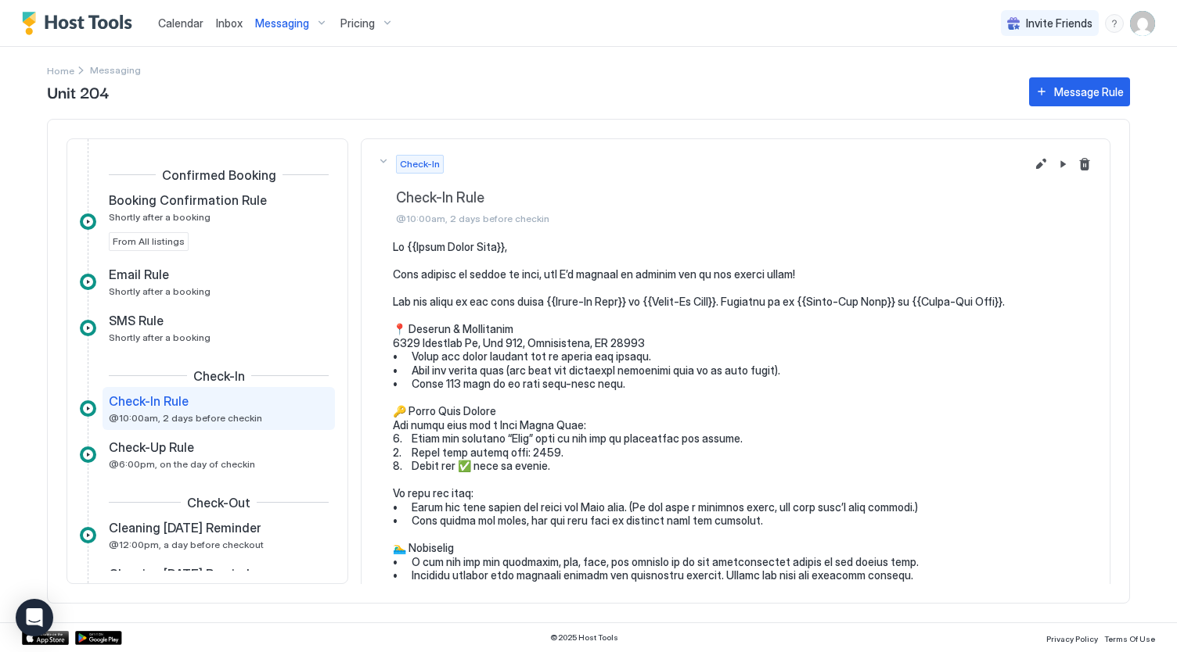
scroll to position [476, 0]
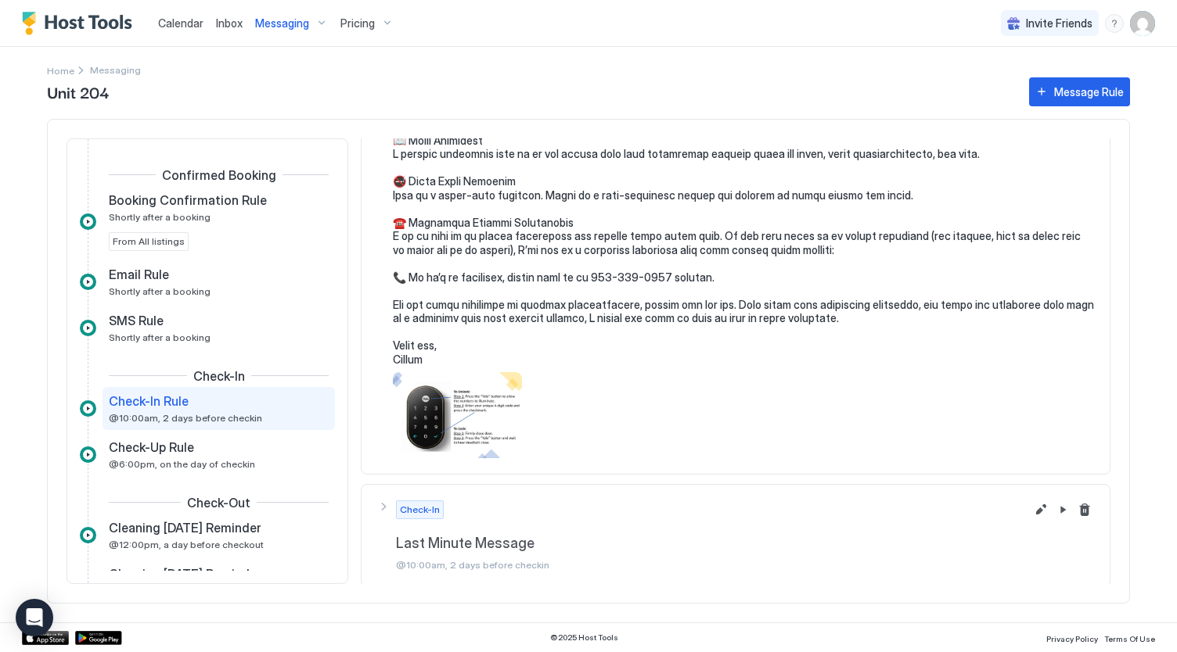
click at [514, 562] on span "@10:00am, 2 days before checkin" at bounding box center [710, 565] width 629 height 12
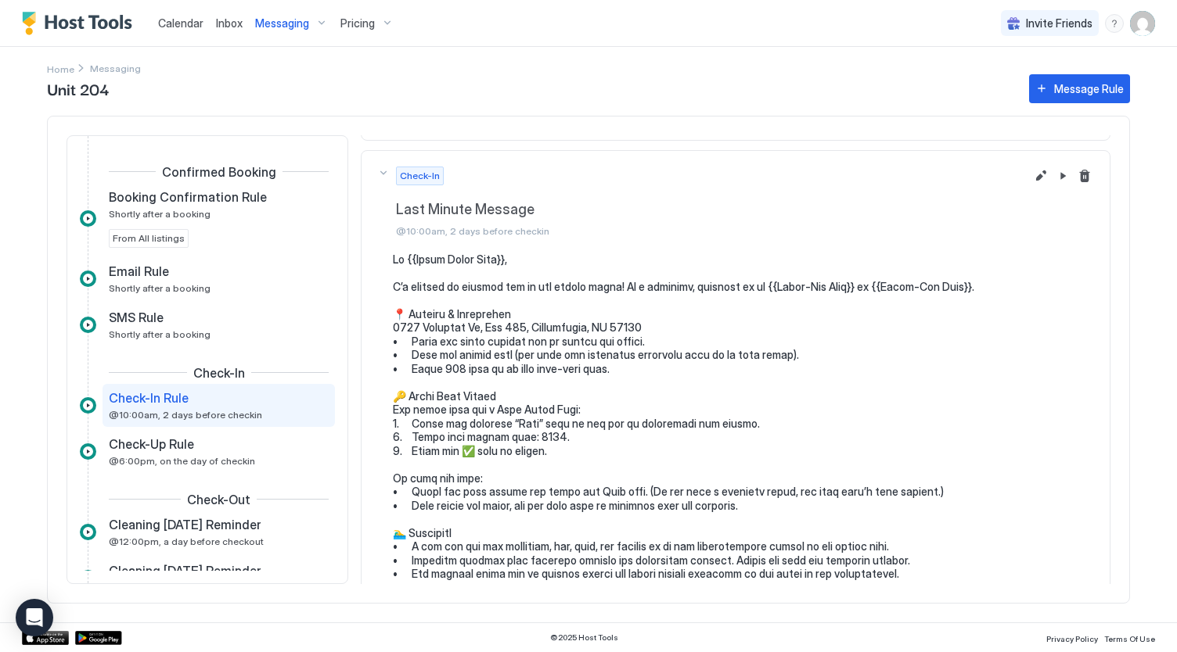
scroll to position [810, 0]
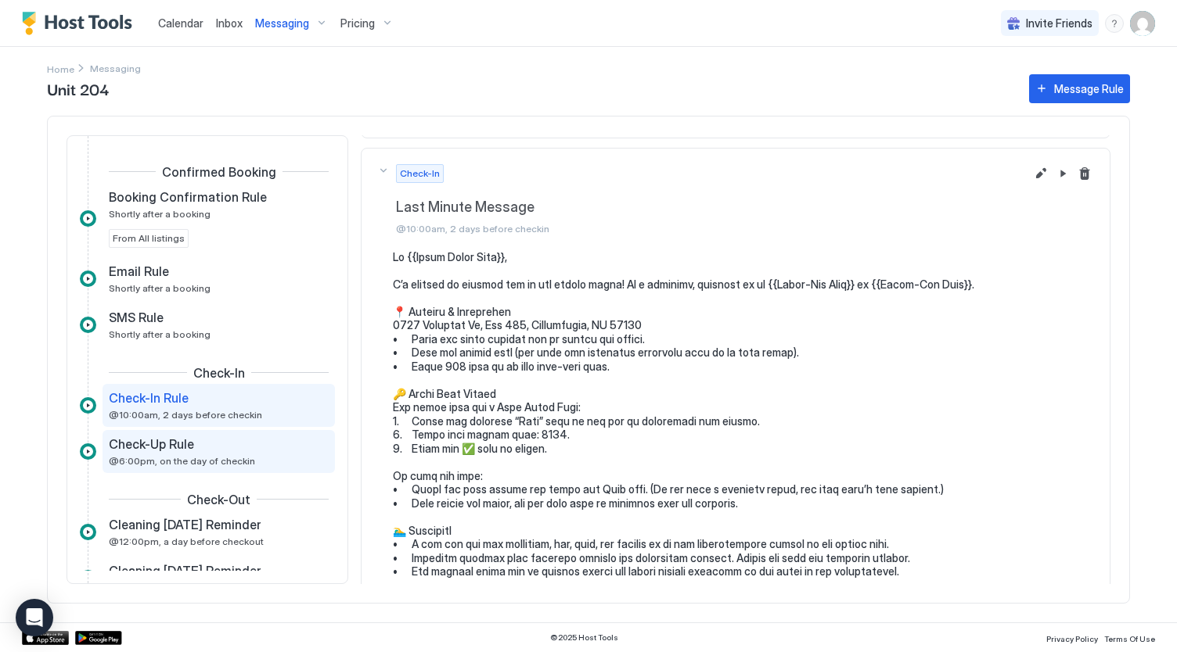
click at [174, 464] on span "@6:00pm, on the day of checkin" at bounding box center [182, 461] width 146 height 12
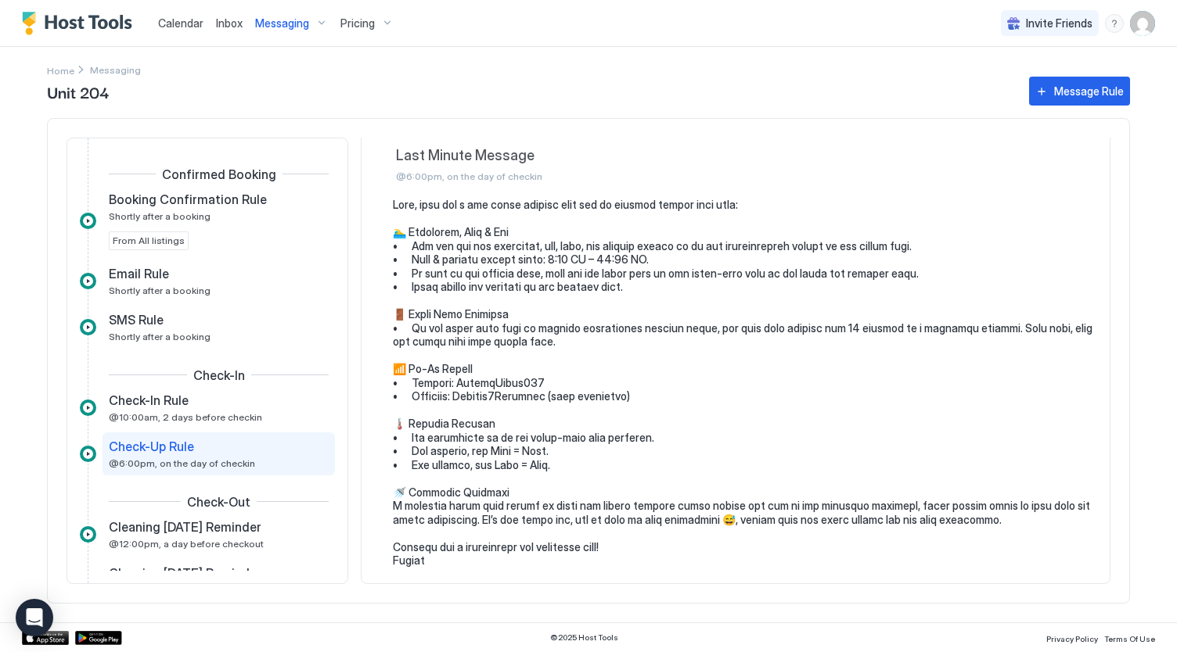
scroll to position [564, 0]
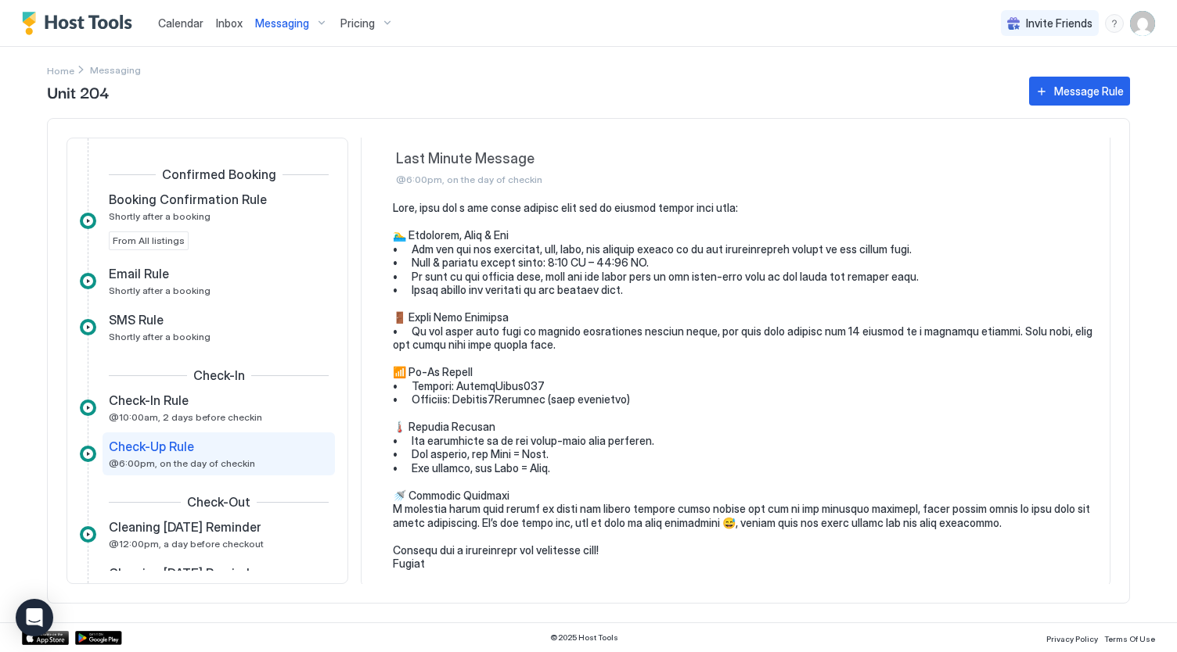
click at [279, 24] on span "Messaging" at bounding box center [282, 23] width 54 height 14
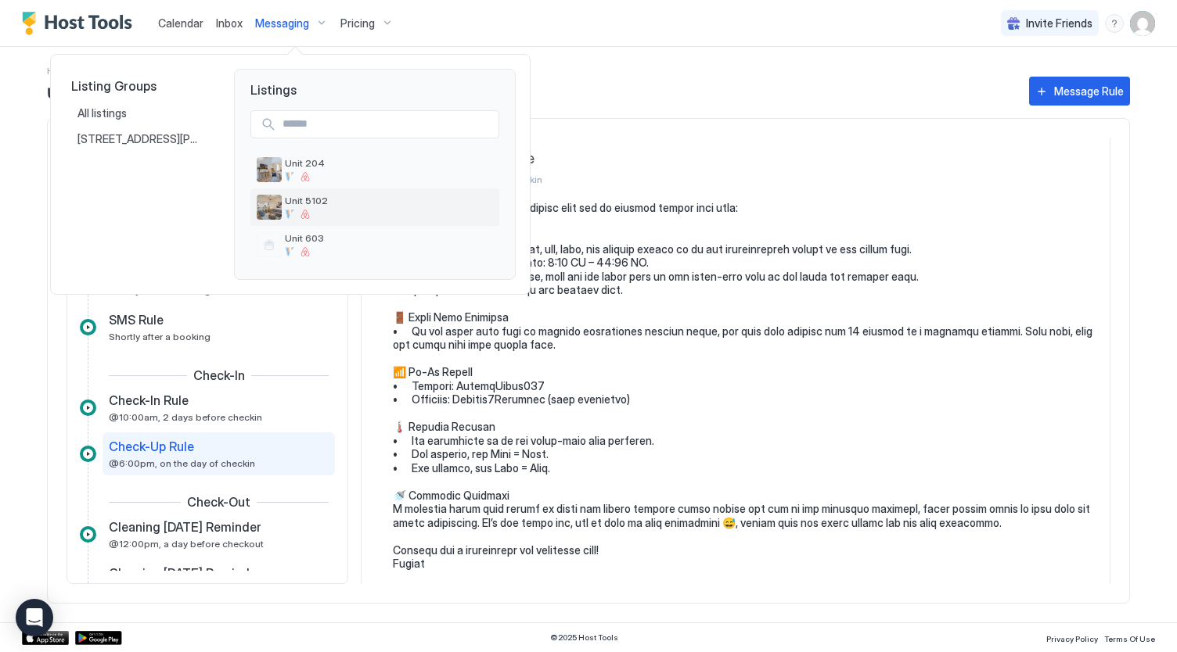
click at [330, 204] on span "Unit 5102" at bounding box center [389, 201] width 208 height 12
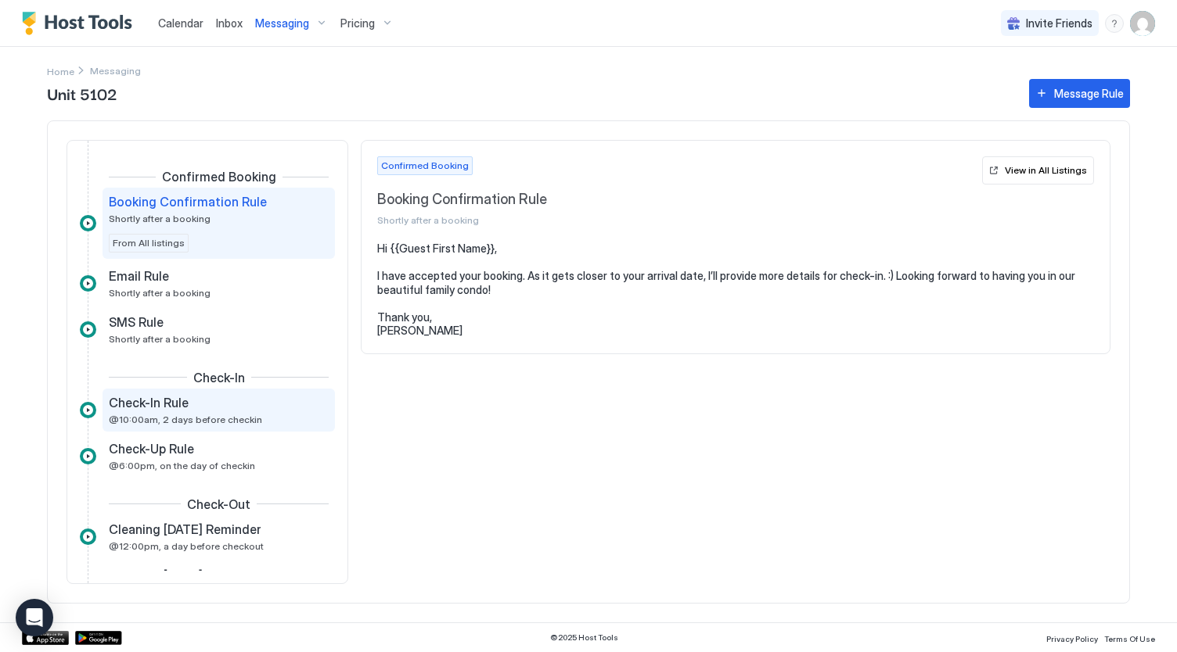
click at [199, 408] on div "Check-In Rule" at bounding box center [208, 403] width 198 height 16
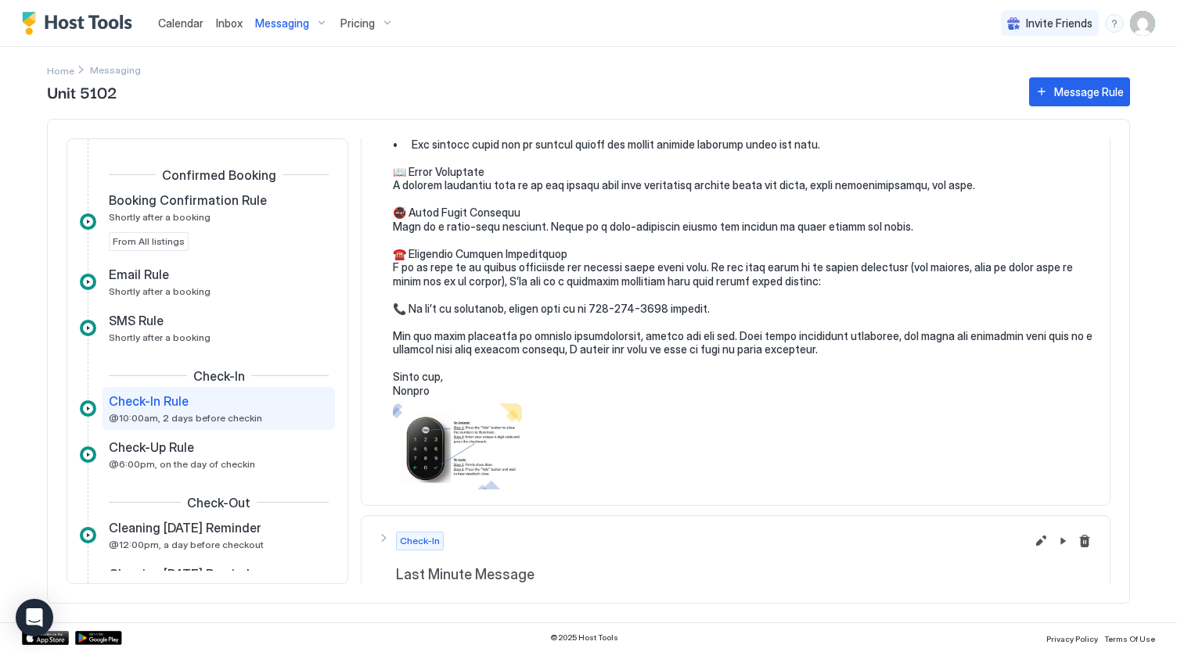
scroll to position [504, 0]
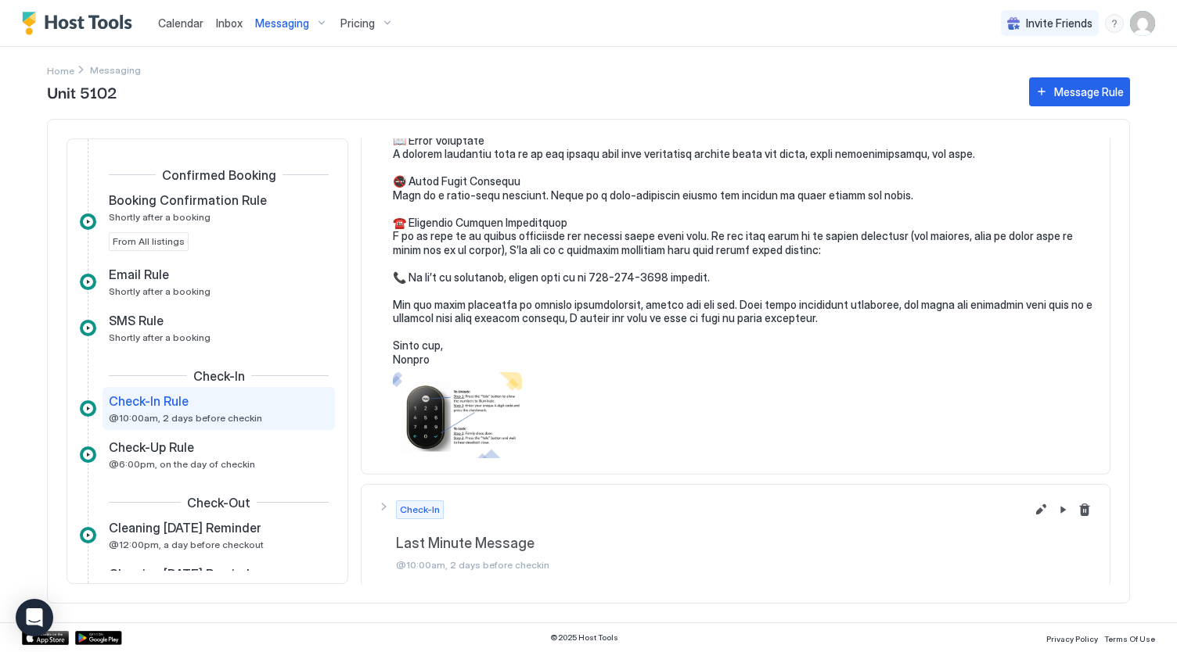
click at [480, 555] on div "Last Minute Message @10:00am, 2 days before checkin" at bounding box center [710, 553] width 629 height 36
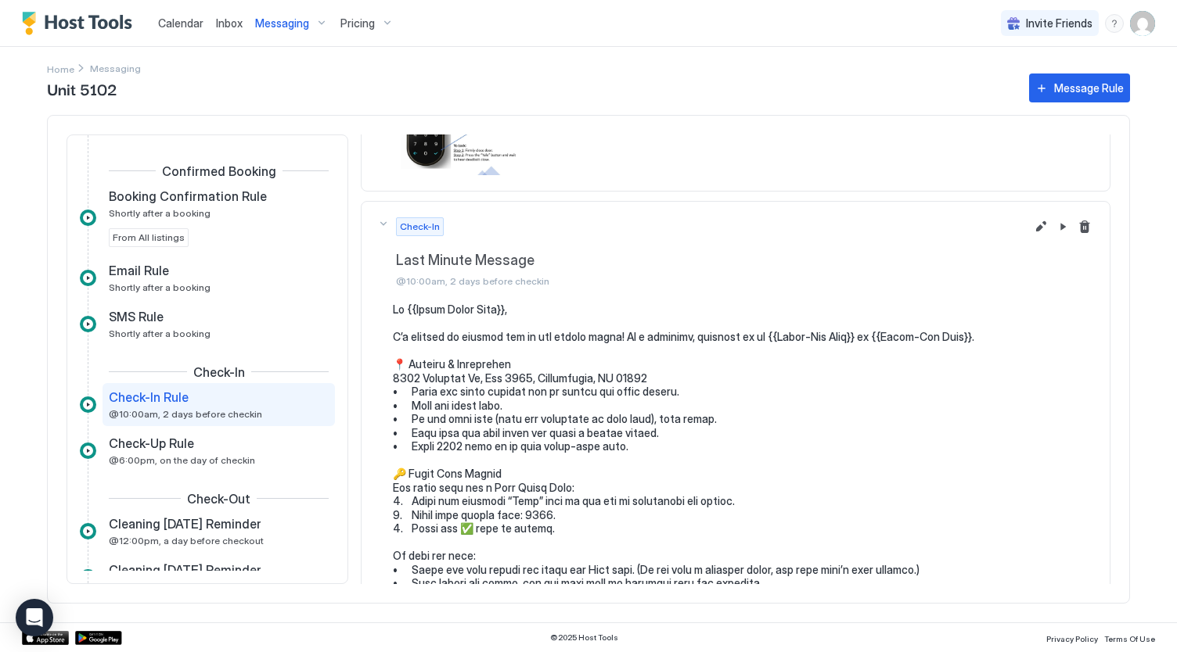
scroll to position [785, 0]
click at [203, 458] on span "@6:00pm, on the day of checkin" at bounding box center [182, 461] width 146 height 12
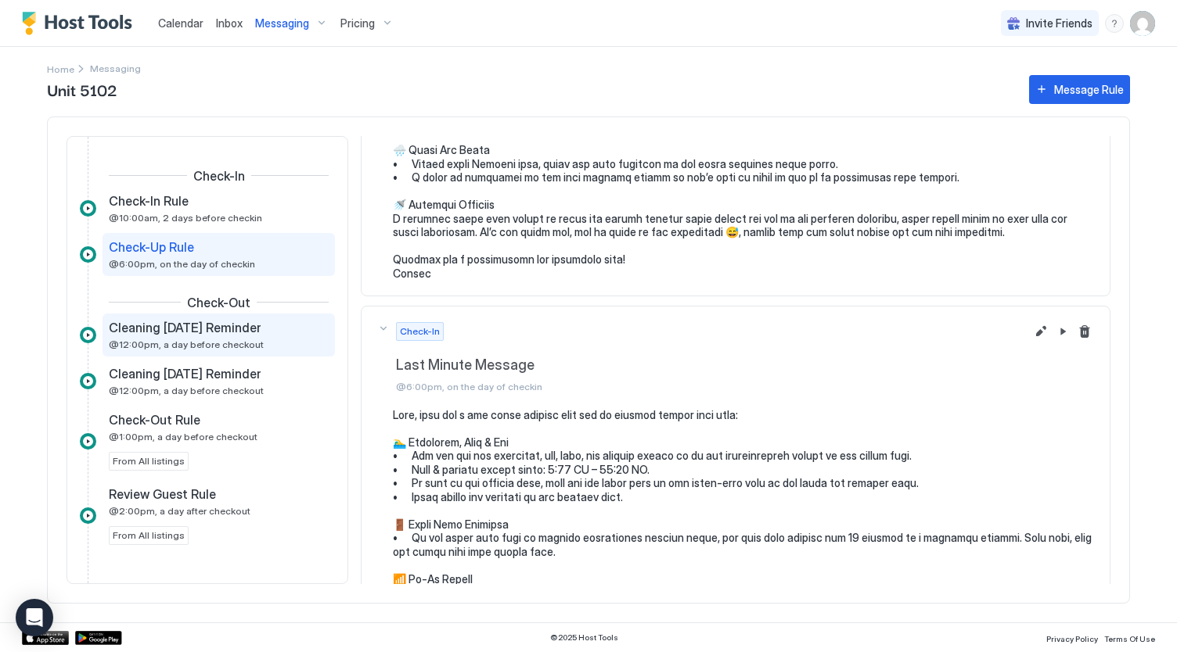
scroll to position [200, 0]
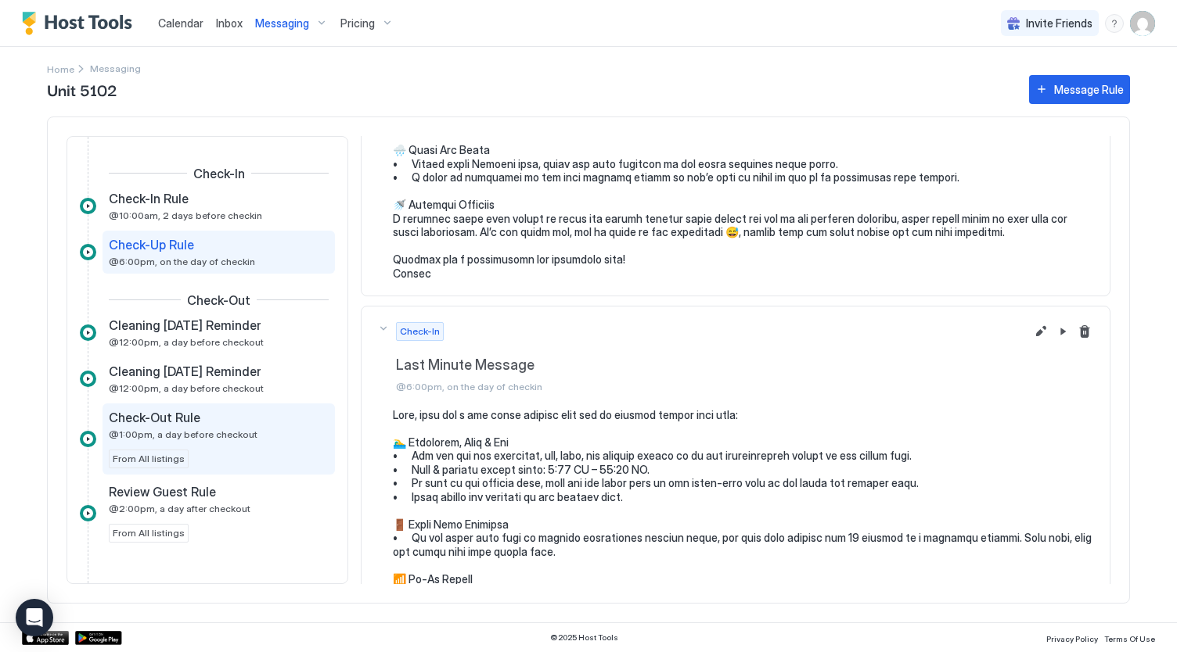
click at [207, 440] on div "Check-Out Rule @1:00pm, a day before checkout From All listings" at bounding box center [219, 439] width 220 height 59
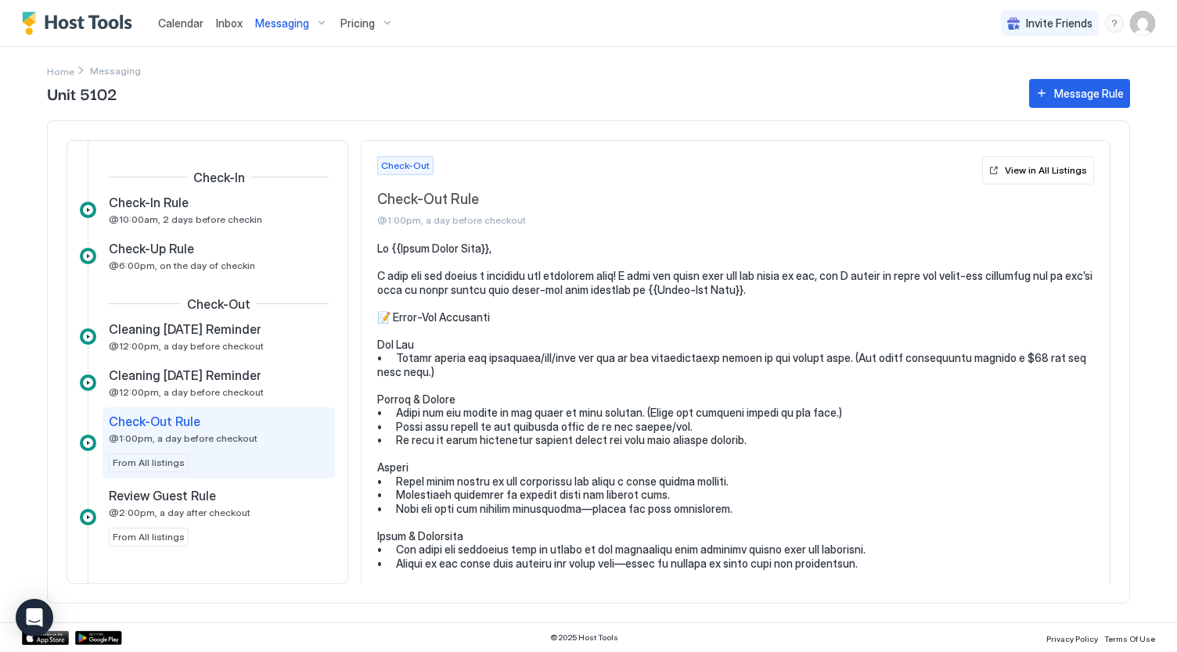
click at [286, 29] on span "Messaging" at bounding box center [282, 23] width 54 height 14
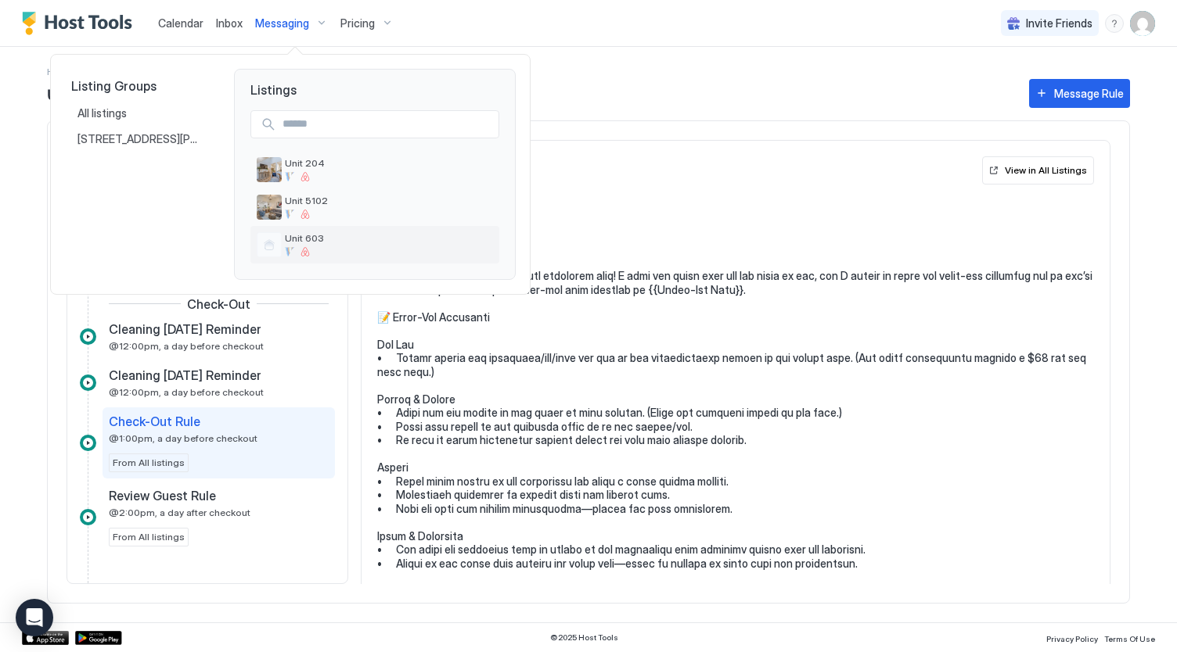
click at [326, 260] on div "Unit 603" at bounding box center [374, 245] width 249 height 38
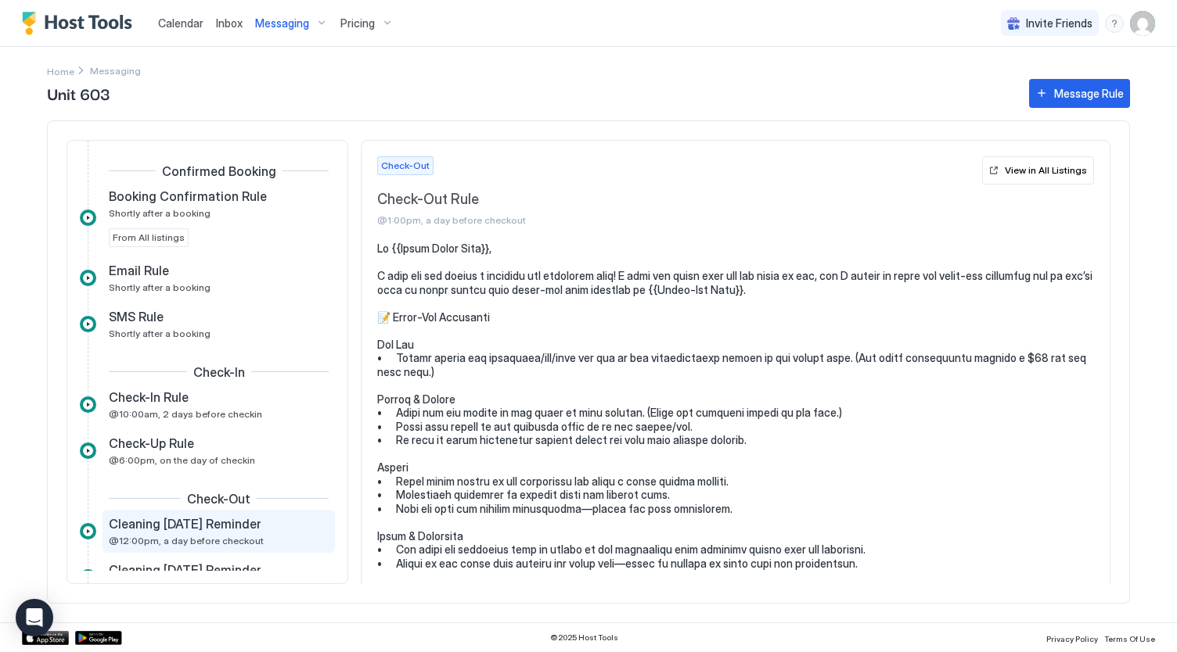
scroll to position [5, 0]
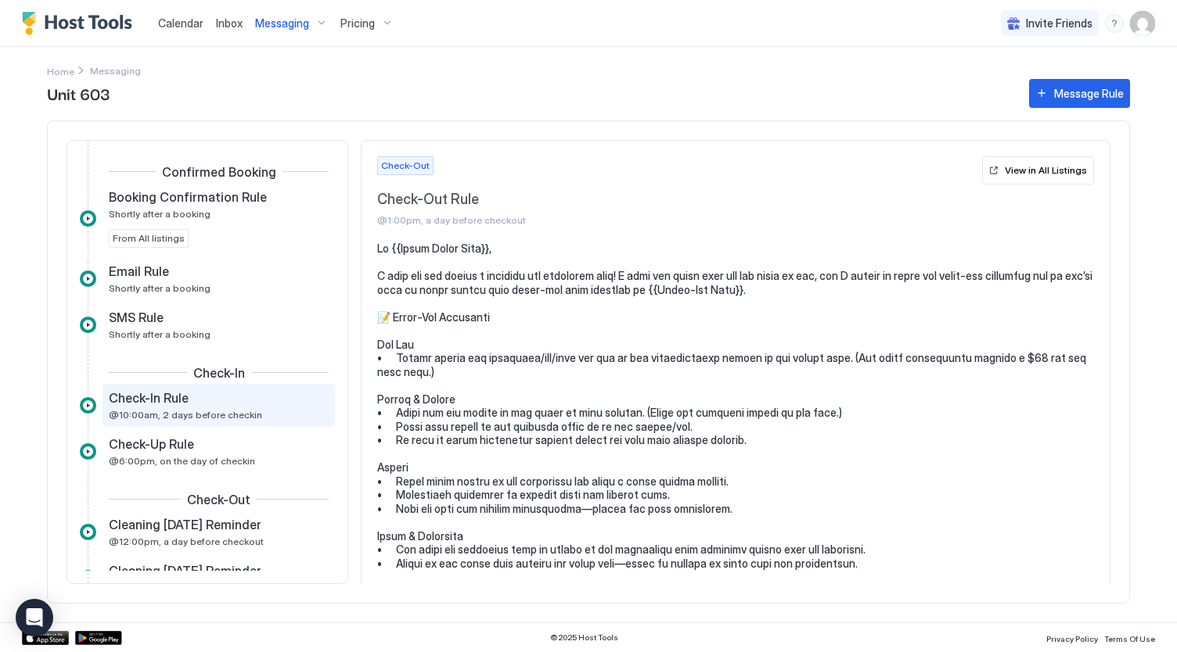
click at [142, 409] on span "@10:00am, 2 days before checkin" at bounding box center [185, 415] width 153 height 12
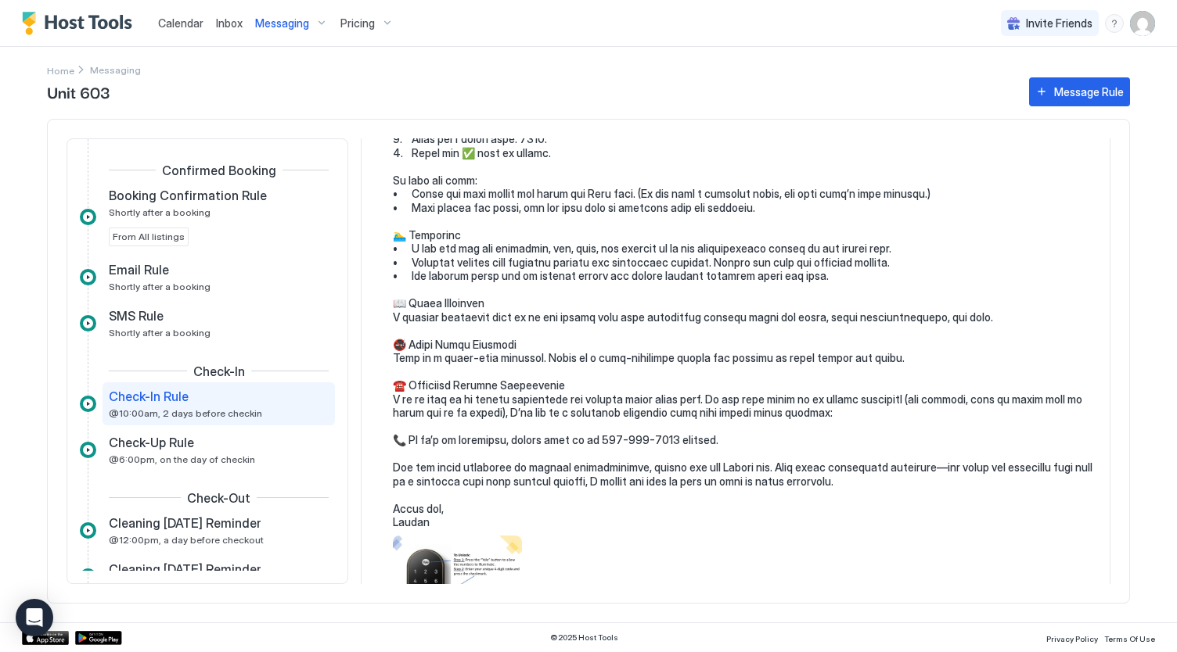
scroll to position [490, 0]
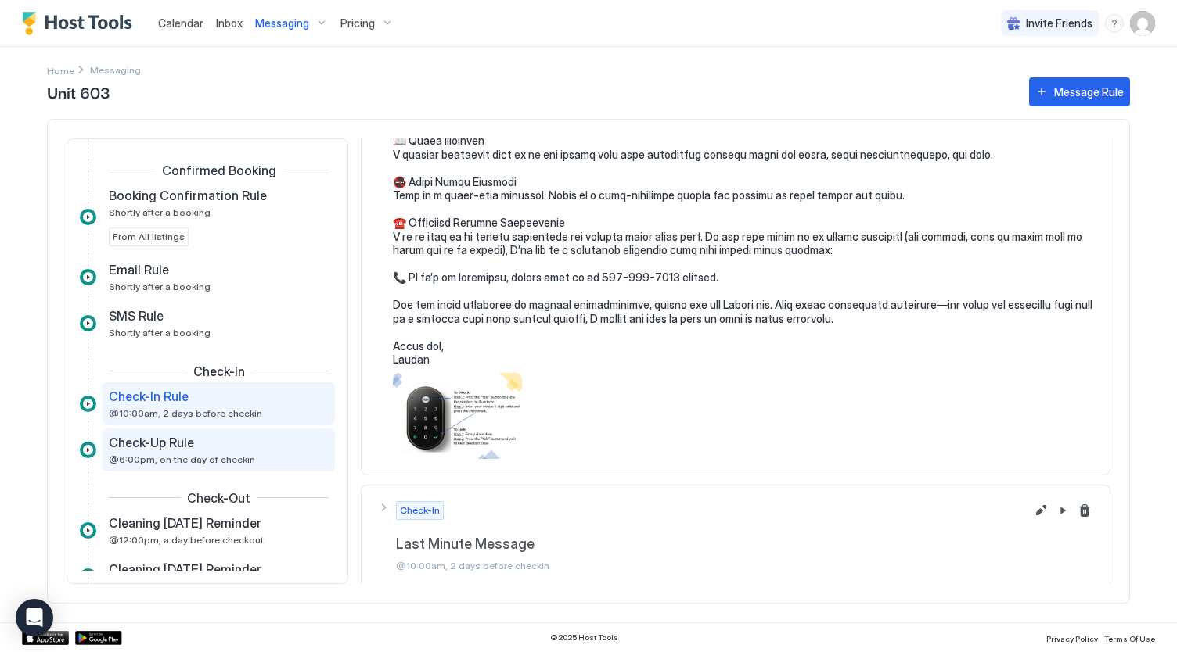
click at [210, 449] on div "Check-Up Rule" at bounding box center [208, 443] width 198 height 16
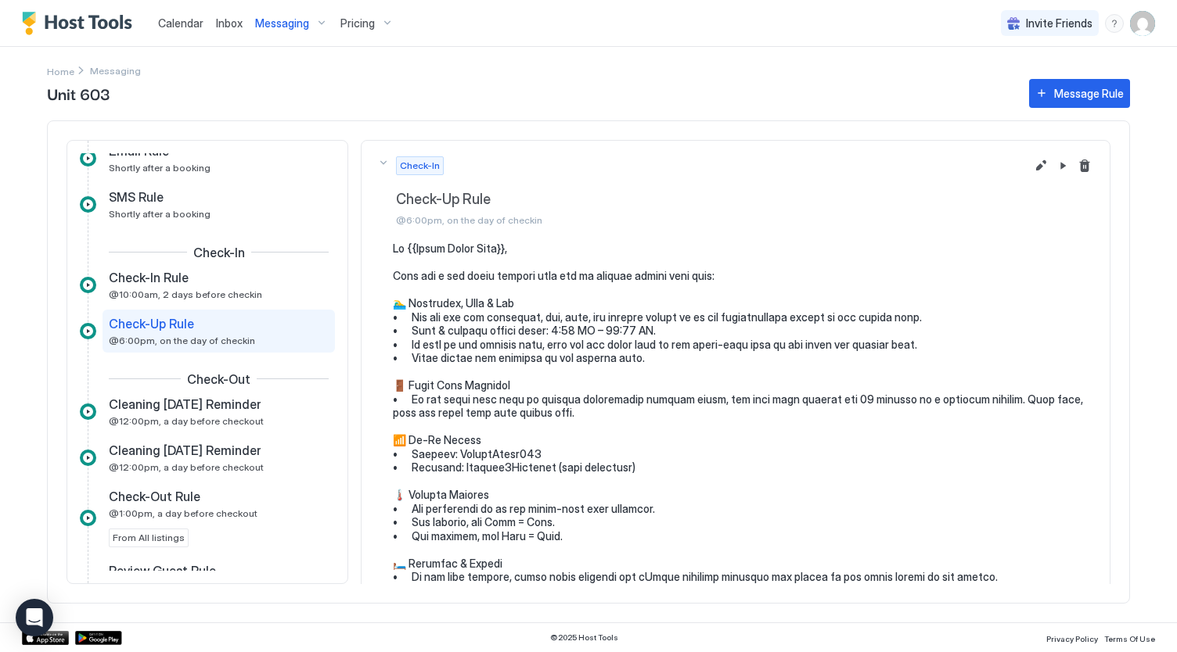
scroll to position [131, 0]
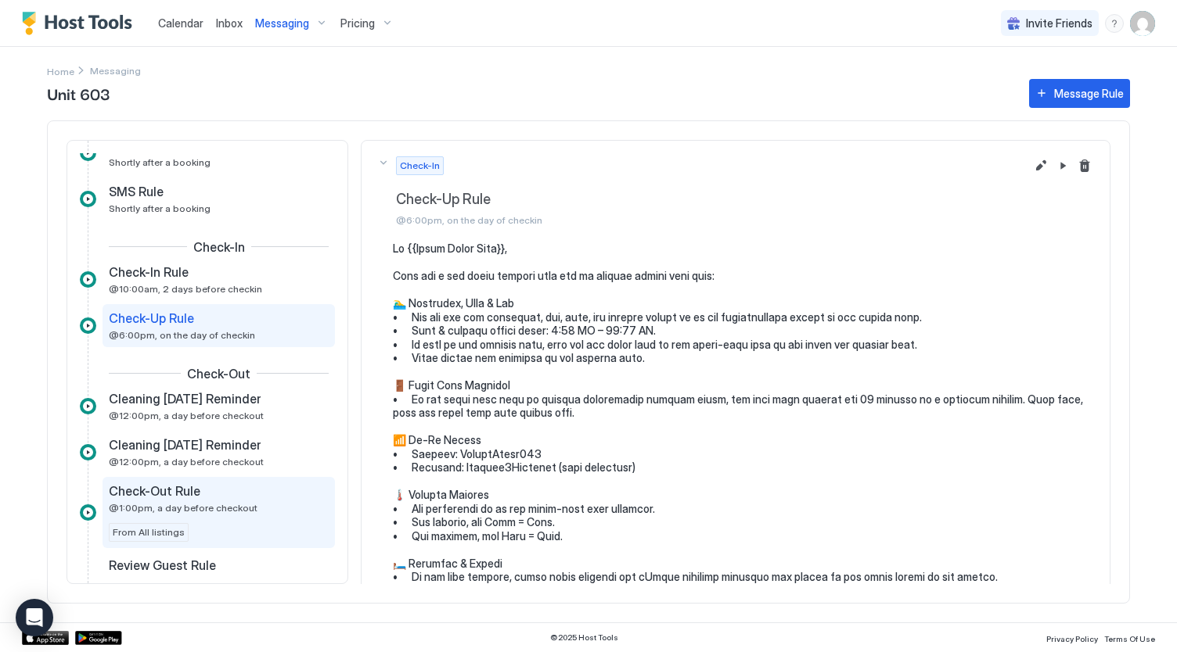
click at [190, 506] on span "@1:00pm, a day before checkout" at bounding box center [183, 508] width 149 height 12
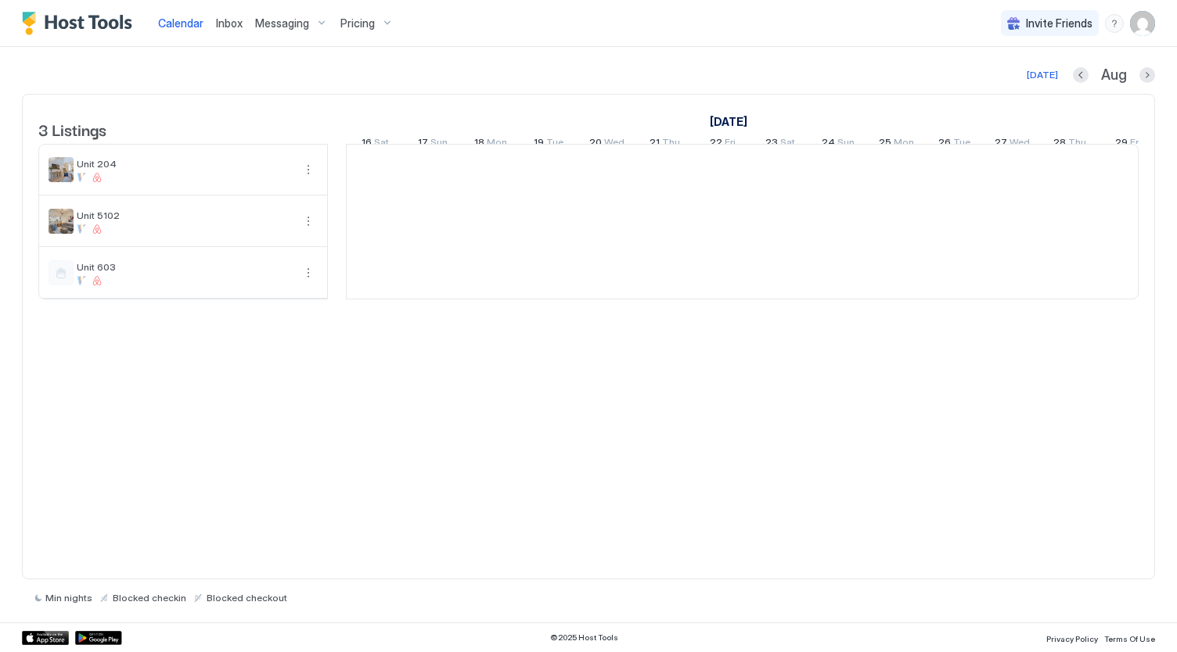
scroll to position [0, 869]
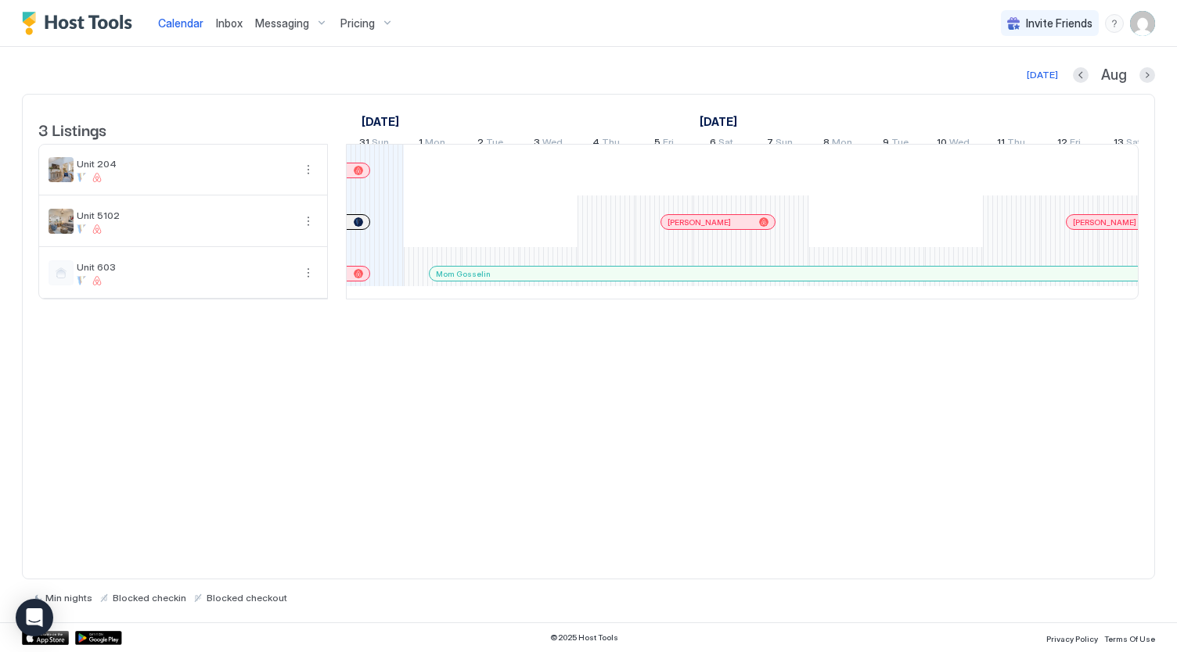
click at [289, 24] on span "Messaging" at bounding box center [282, 23] width 54 height 14
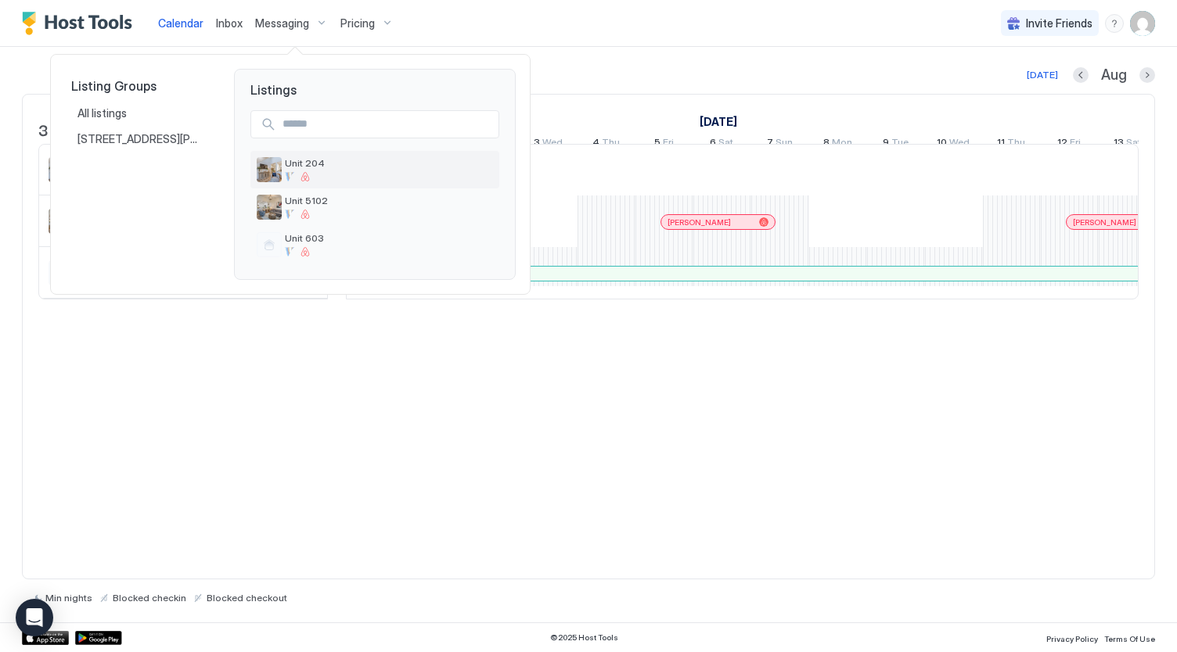
click at [306, 153] on div "Unit 204" at bounding box center [374, 170] width 249 height 38
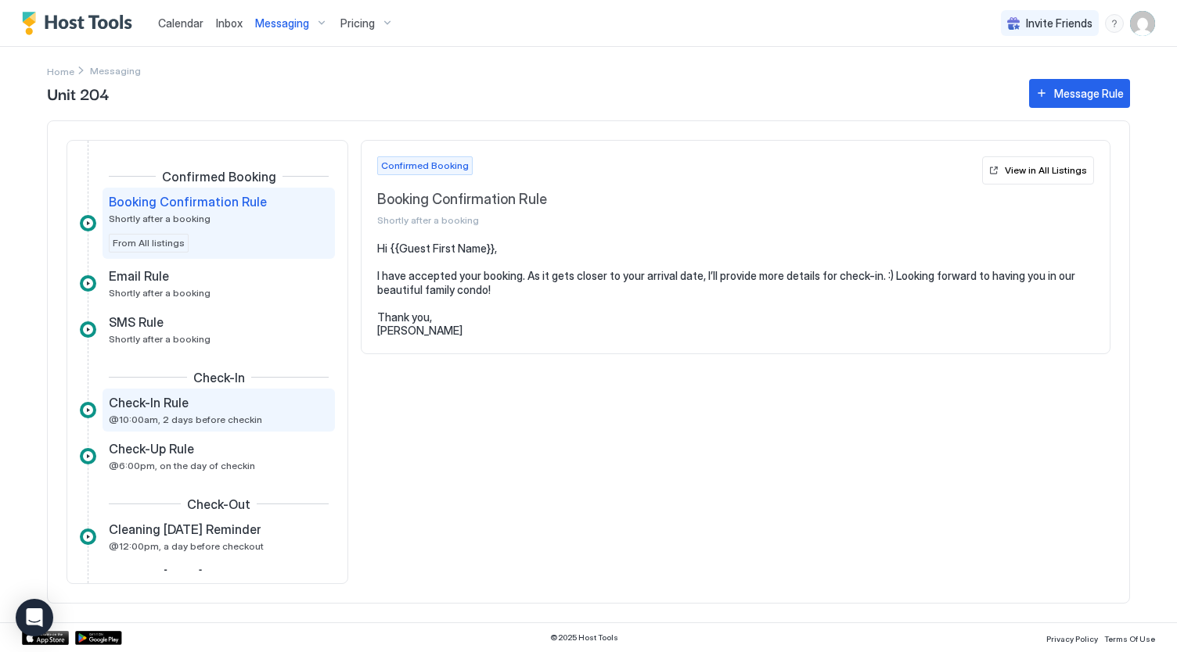
click at [178, 416] on span "@10:00am, 2 days before checkin" at bounding box center [185, 420] width 153 height 12
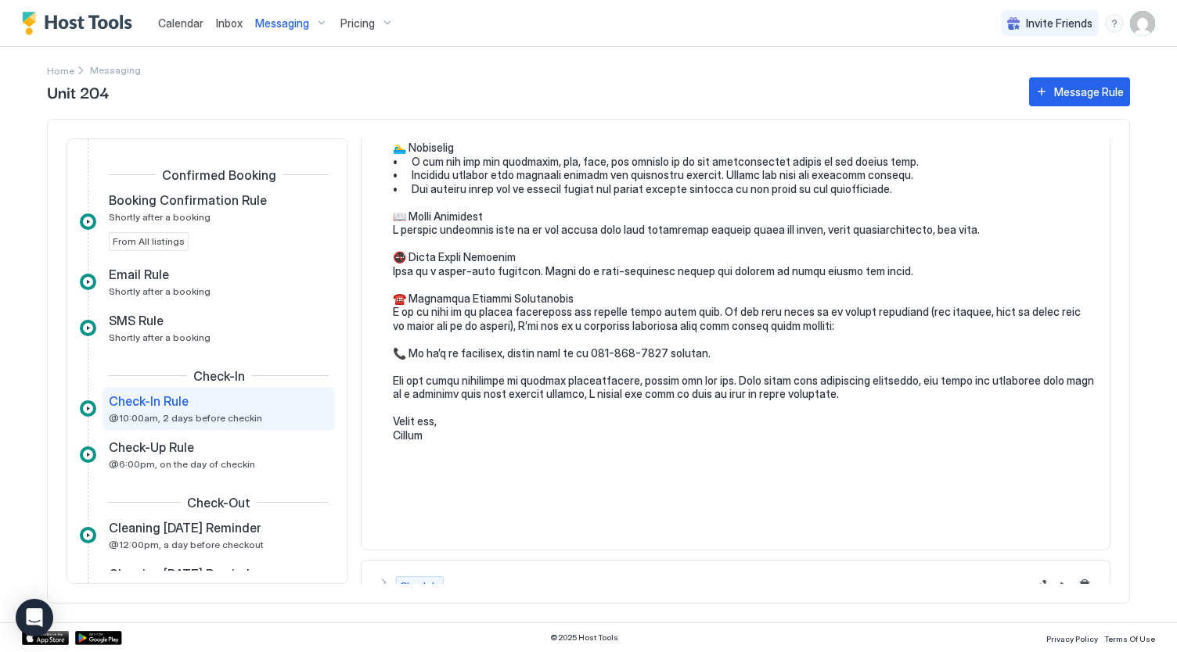
scroll to position [402, 0]
